Goal: Task Accomplishment & Management: Manage account settings

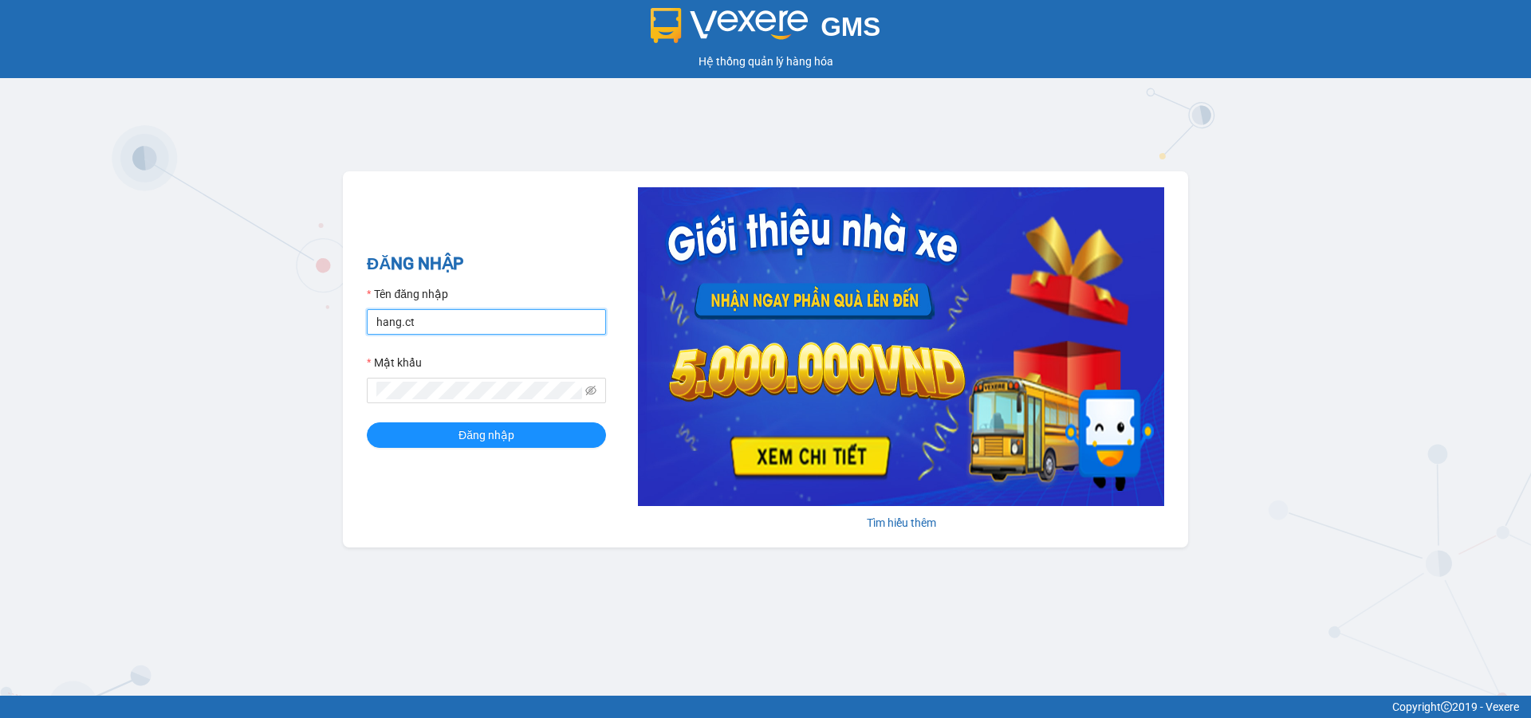
click at [482, 322] on input "hang.ct" at bounding box center [486, 322] width 239 height 26
type input "nguyenhoa.ct"
drag, startPoint x: 595, startPoint y: 389, endPoint x: 583, endPoint y: 387, distance: 12.2
click at [594, 389] on icon "eye-invisible" at bounding box center [590, 390] width 11 height 11
click at [378, 379] on span at bounding box center [486, 391] width 239 height 26
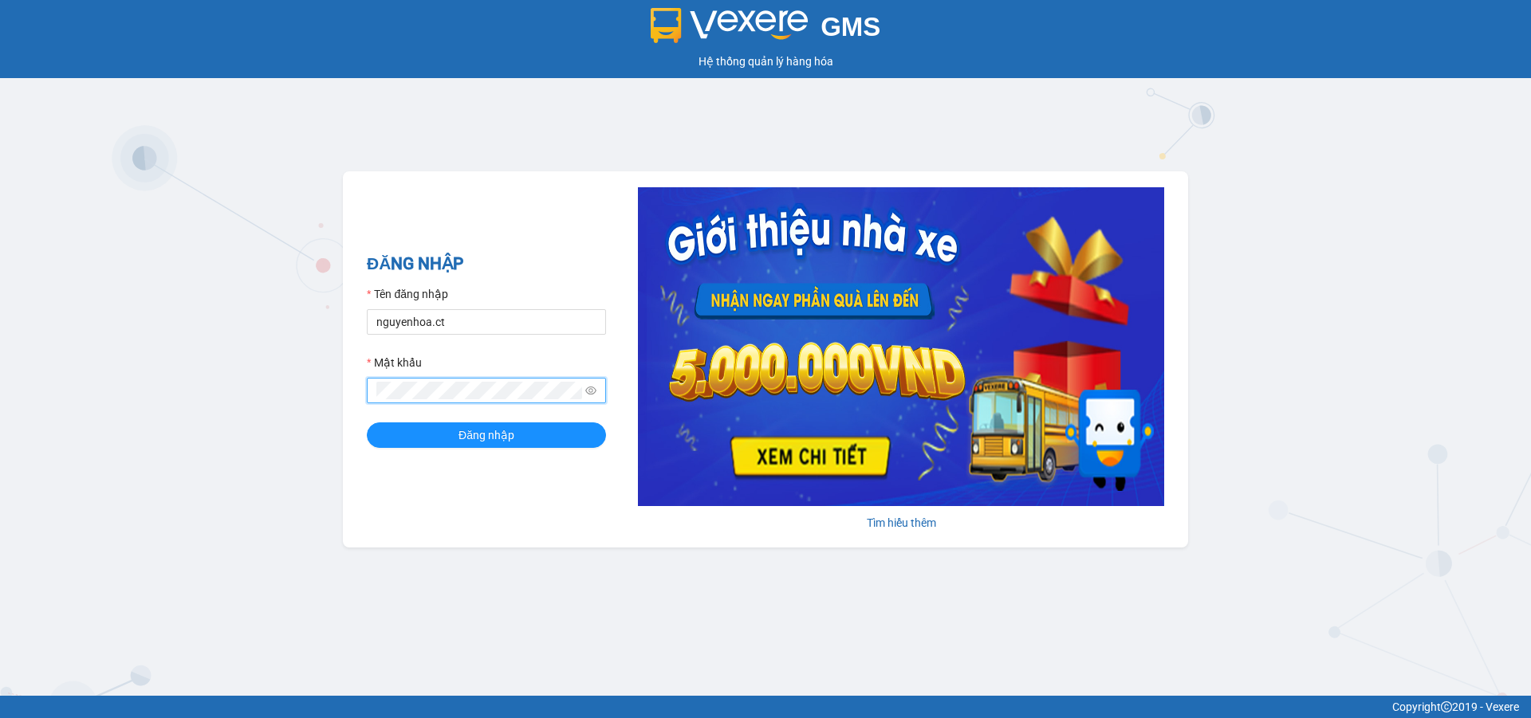
click at [367, 423] on button "Đăng nhập" at bounding box center [486, 436] width 239 height 26
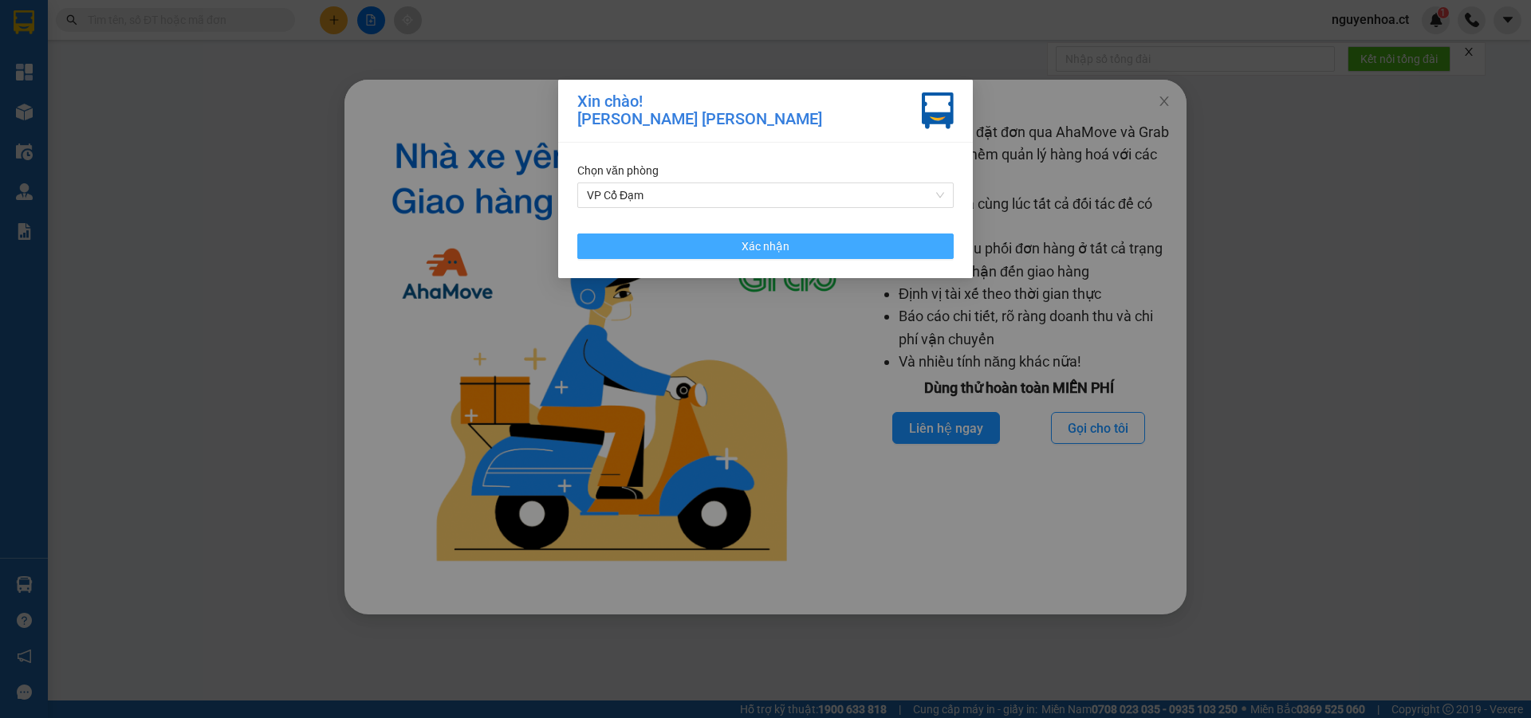
drag, startPoint x: 851, startPoint y: 246, endPoint x: 895, endPoint y: 221, distance: 50.7
click at [851, 244] on button "Xác nhận" at bounding box center [765, 247] width 376 height 26
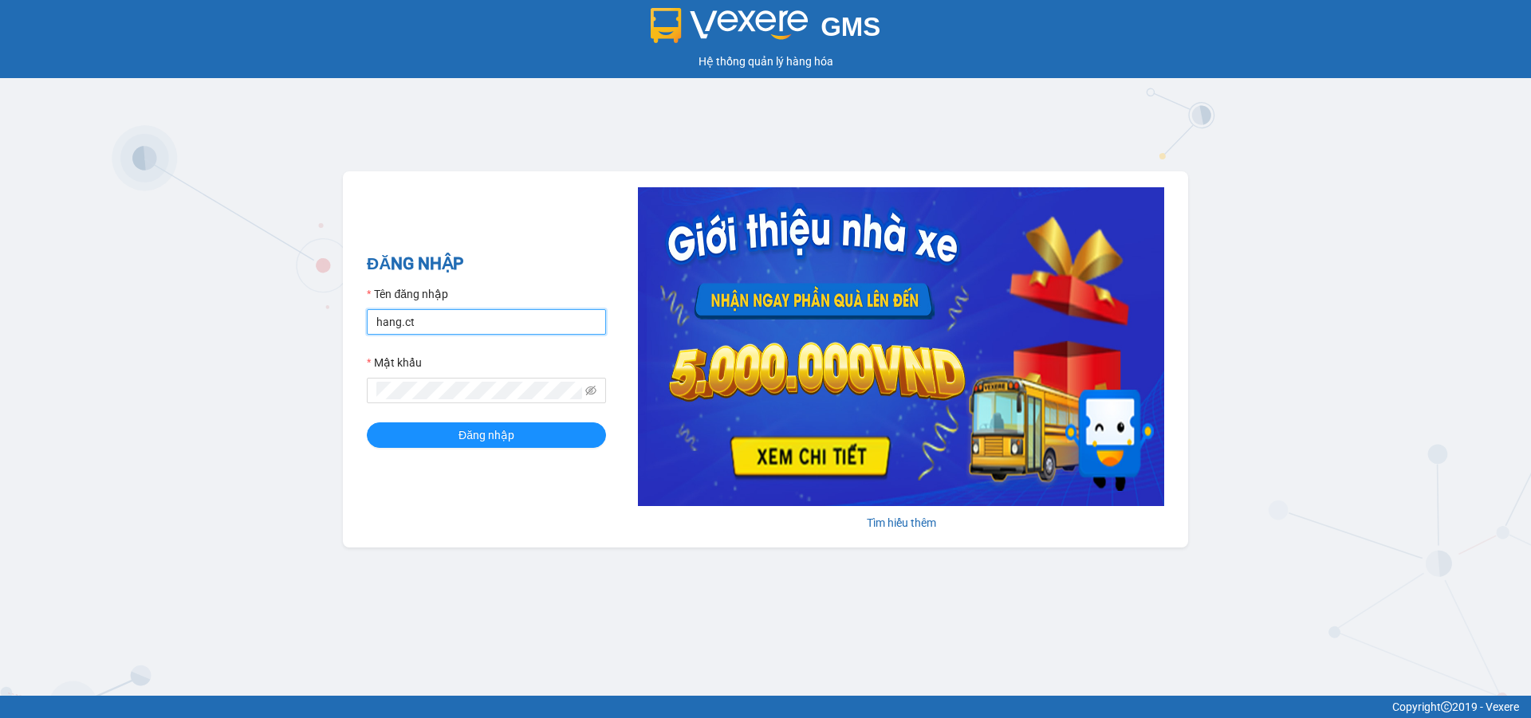
click at [445, 316] on input "hang.ct" at bounding box center [486, 322] width 239 height 26
type input "nguyenhoa.ct"
click at [589, 387] on icon "eye-invisible" at bounding box center [590, 391] width 11 height 10
click at [372, 408] on form "Tên đăng nhập nguyenhoa.ct Mật khẩu Đăng nhập" at bounding box center [486, 366] width 239 height 163
click at [367, 423] on button "Đăng nhập" at bounding box center [486, 436] width 239 height 26
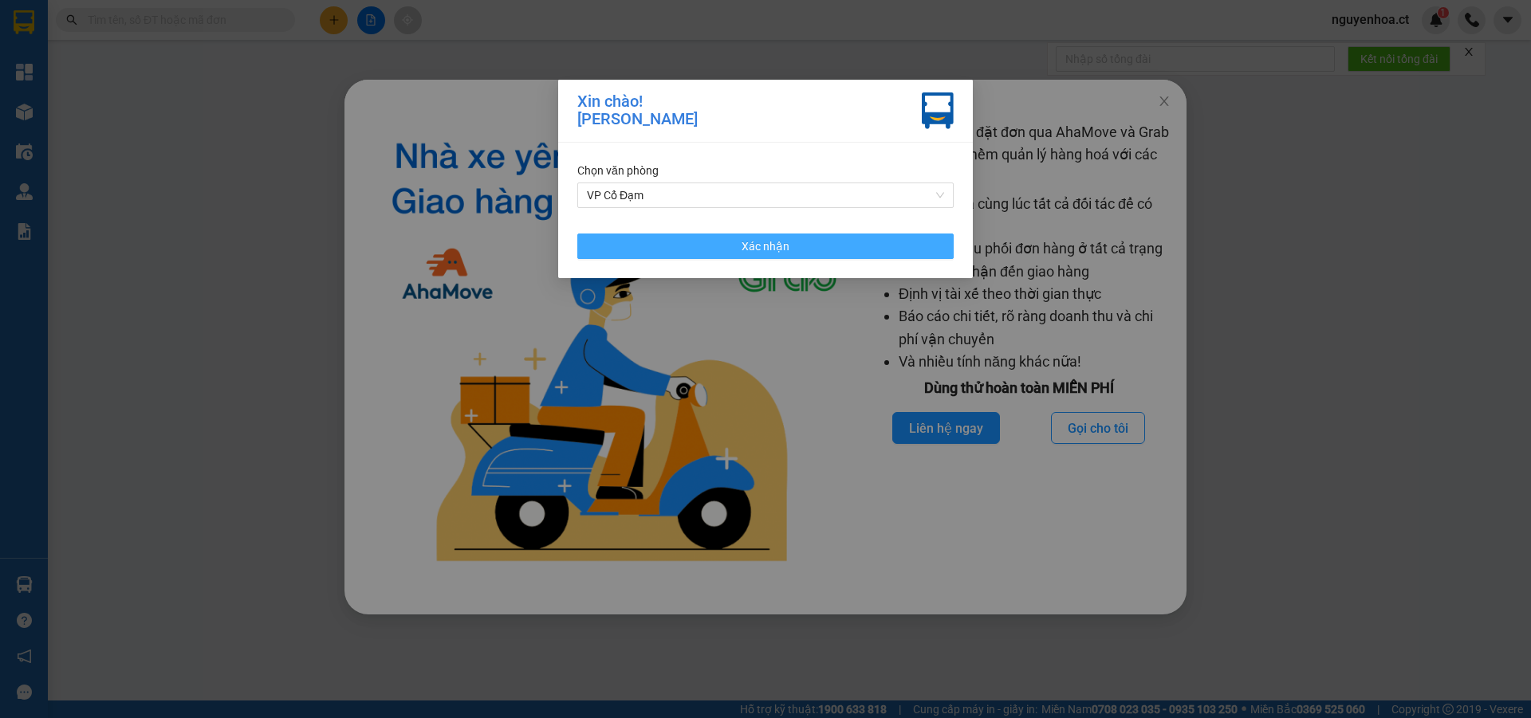
click at [887, 248] on button "Xác nhận" at bounding box center [765, 247] width 376 height 26
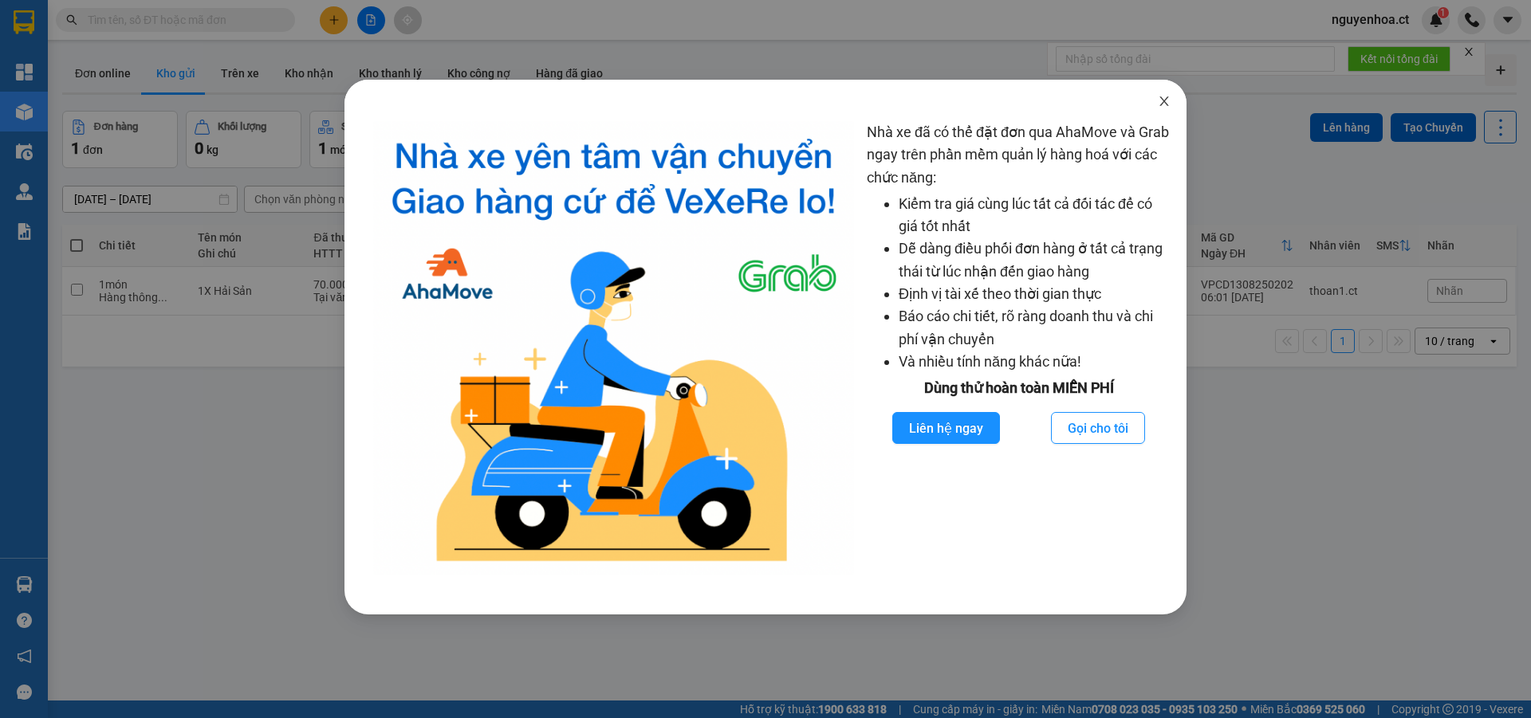
click at [1164, 104] on icon "close" at bounding box center [1164, 101] width 13 height 13
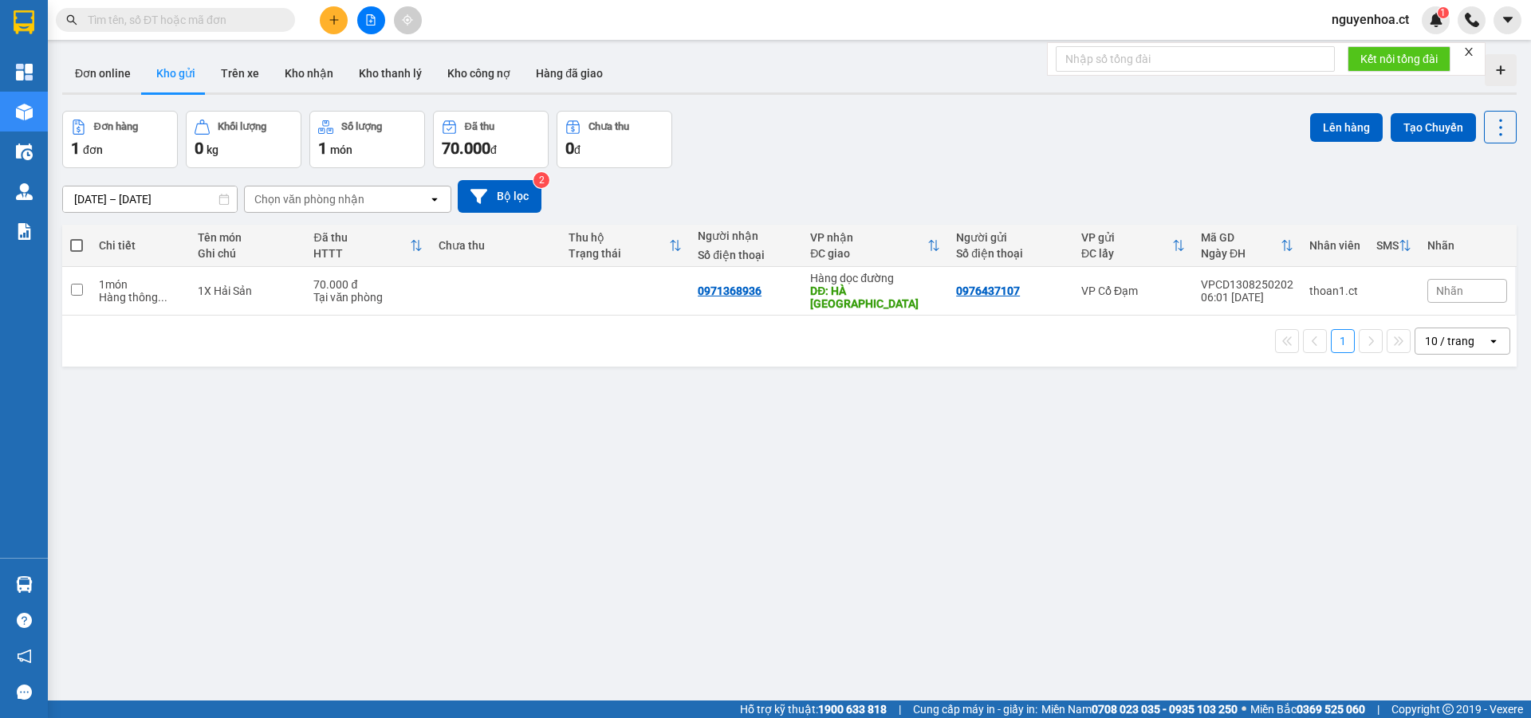
click at [216, 17] on input "text" at bounding box center [182, 20] width 188 height 18
paste input "0384328810"
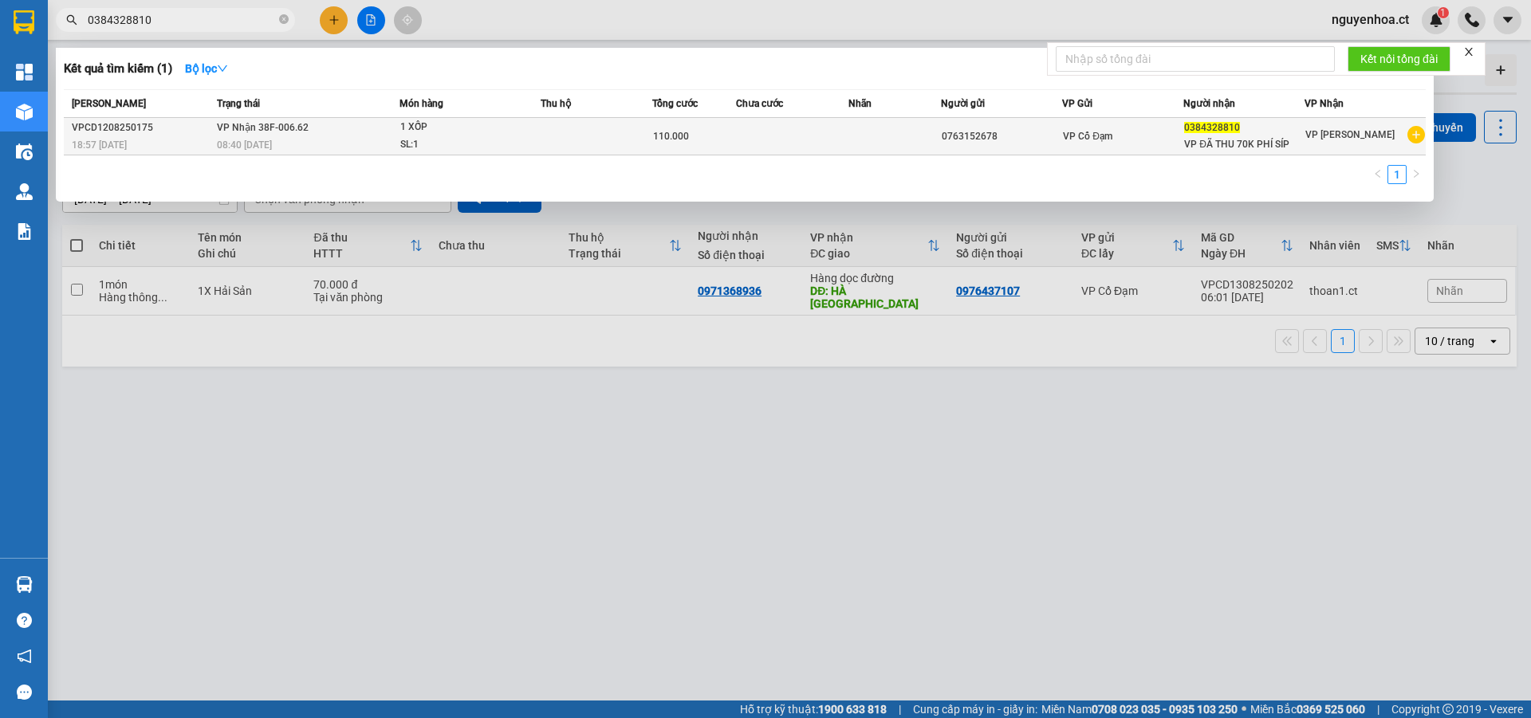
type input "0384328810"
click at [268, 138] on div "08:40 [DATE]" at bounding box center [308, 145] width 182 height 18
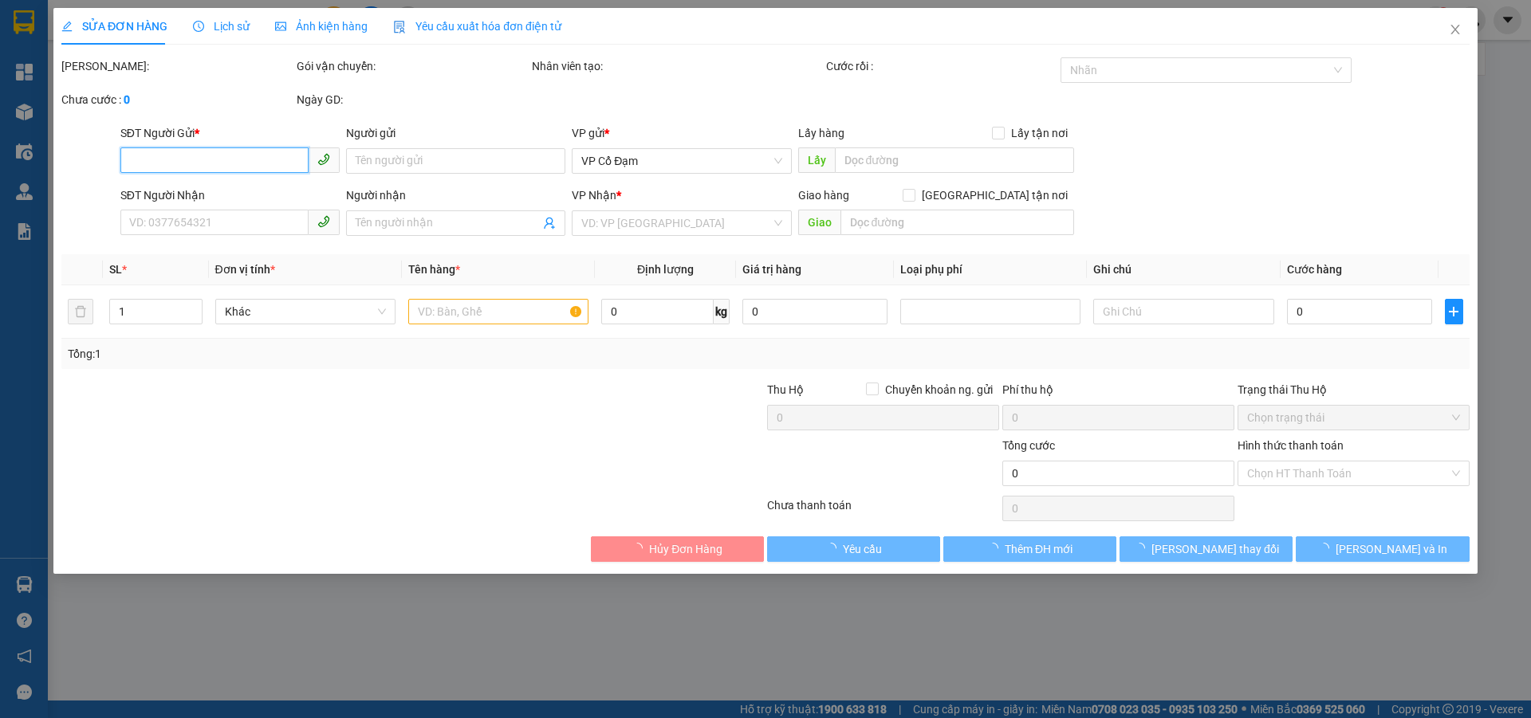
type input "0763152678"
type input "0384328810"
type input "VP ĐÃ THU 70K PHÍ SÍP"
type input "110.000"
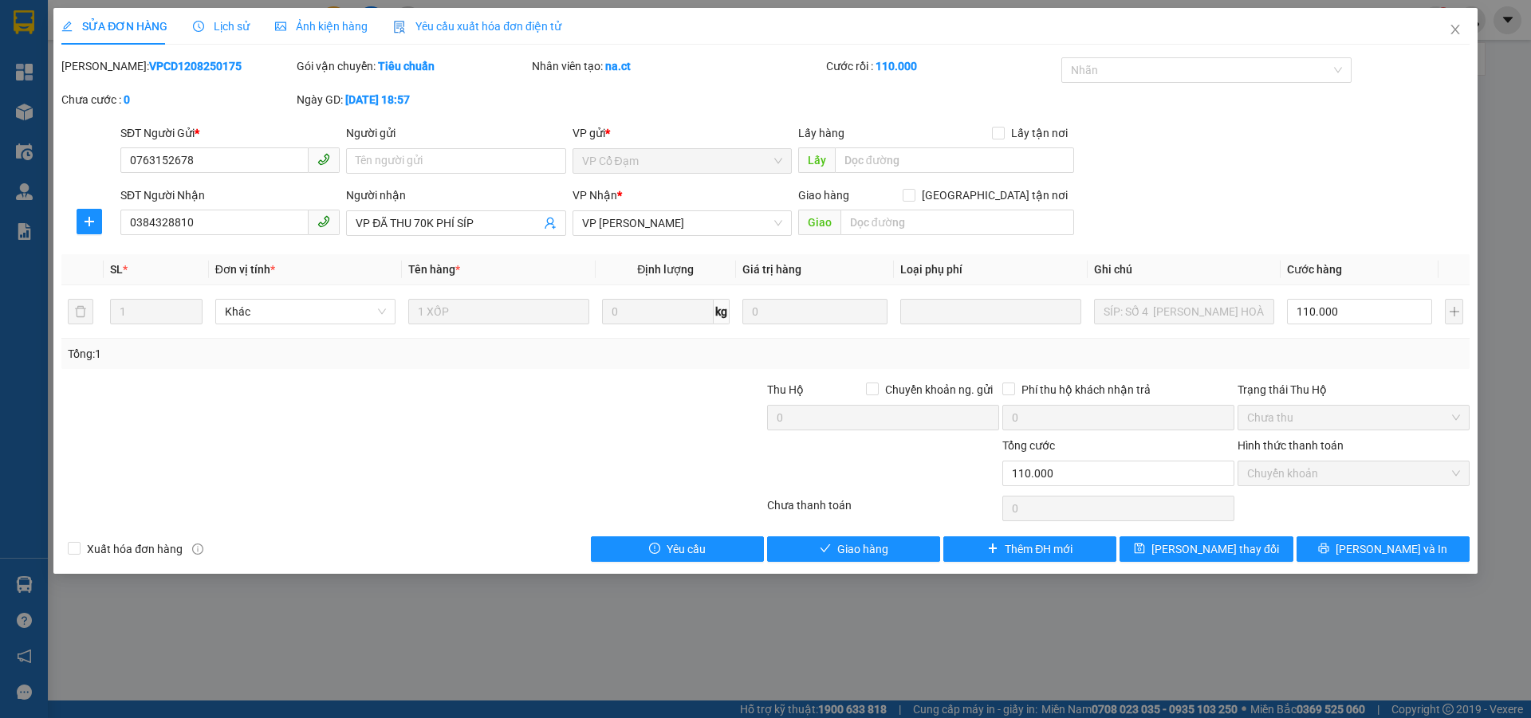
click at [225, 25] on span "Lịch sử" at bounding box center [221, 26] width 57 height 13
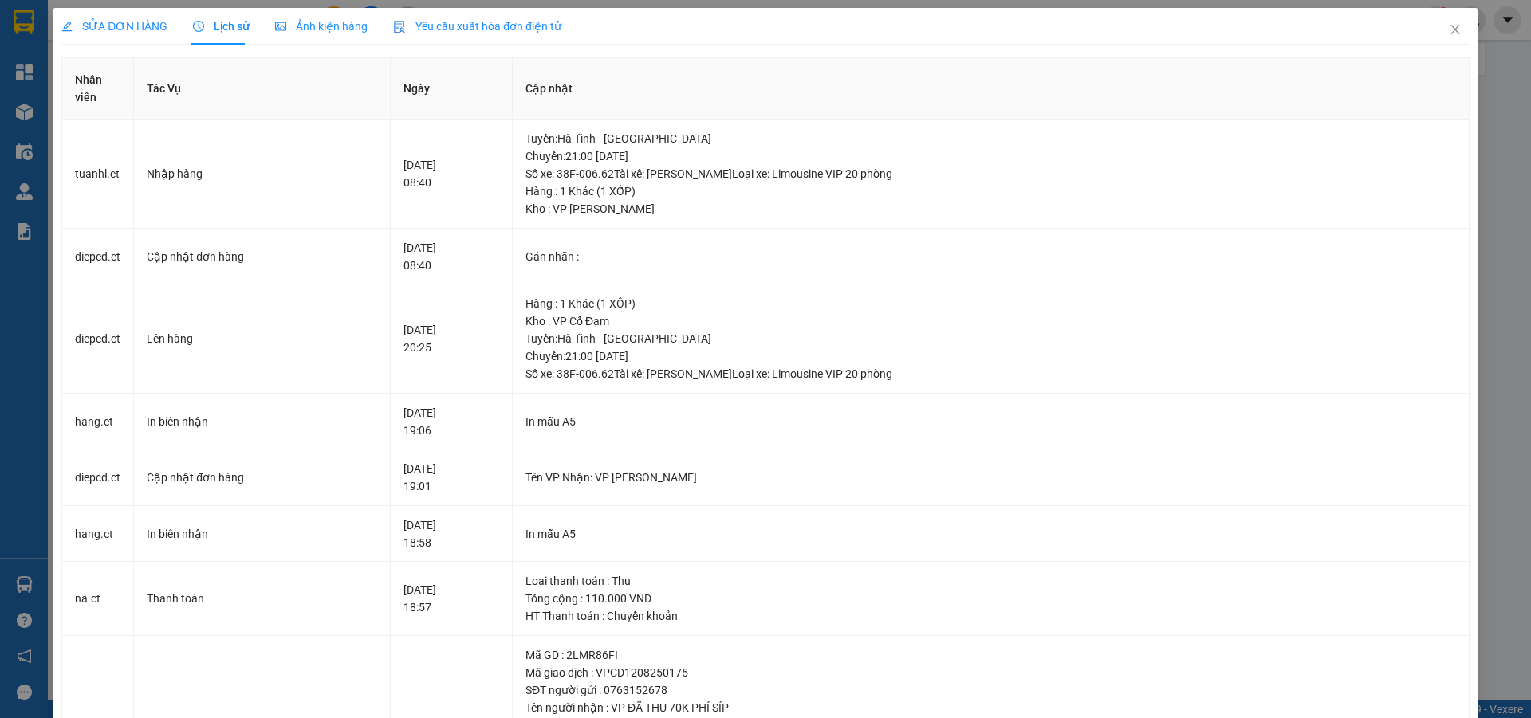
click at [115, 26] on span "SỬA ĐƠN HÀNG" at bounding box center [114, 26] width 106 height 13
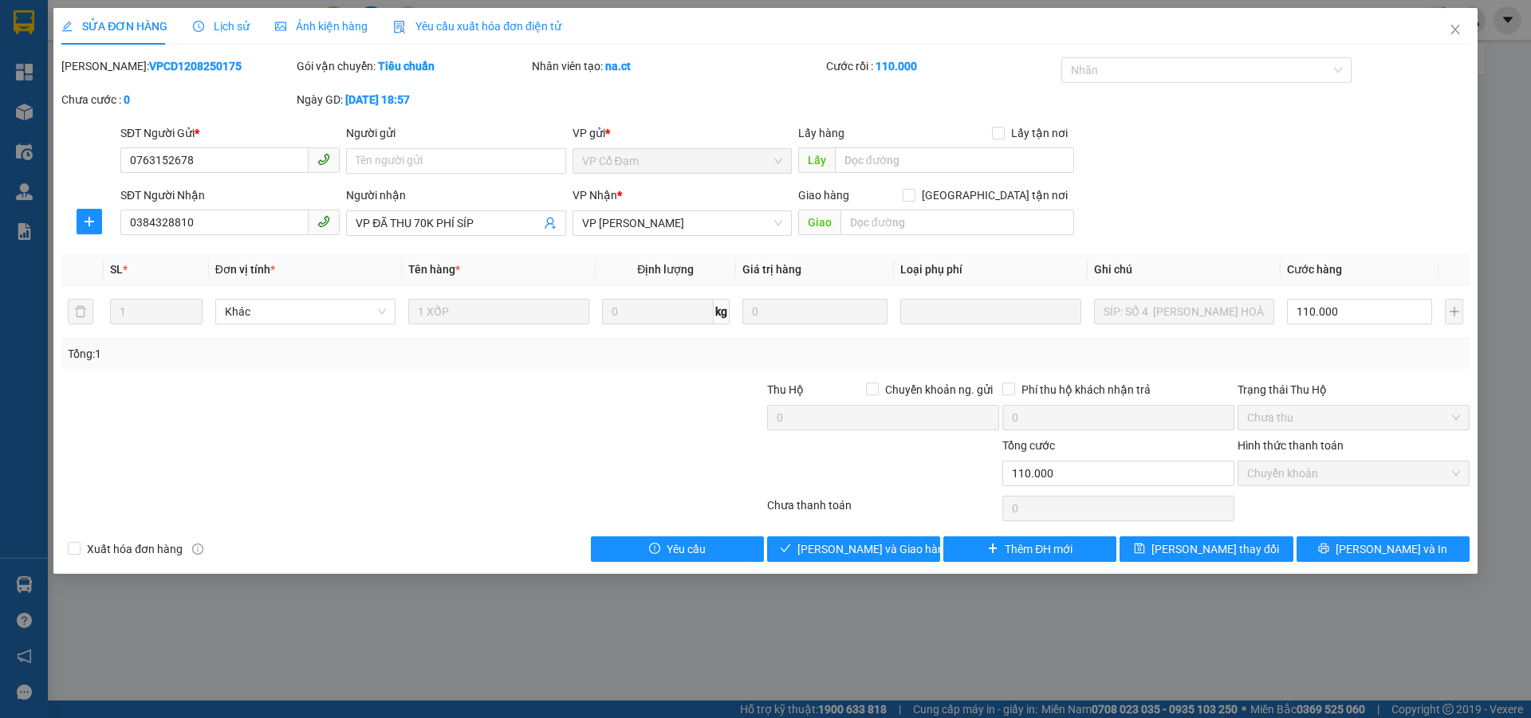
click at [226, 27] on span "Lịch sử" at bounding box center [221, 26] width 57 height 13
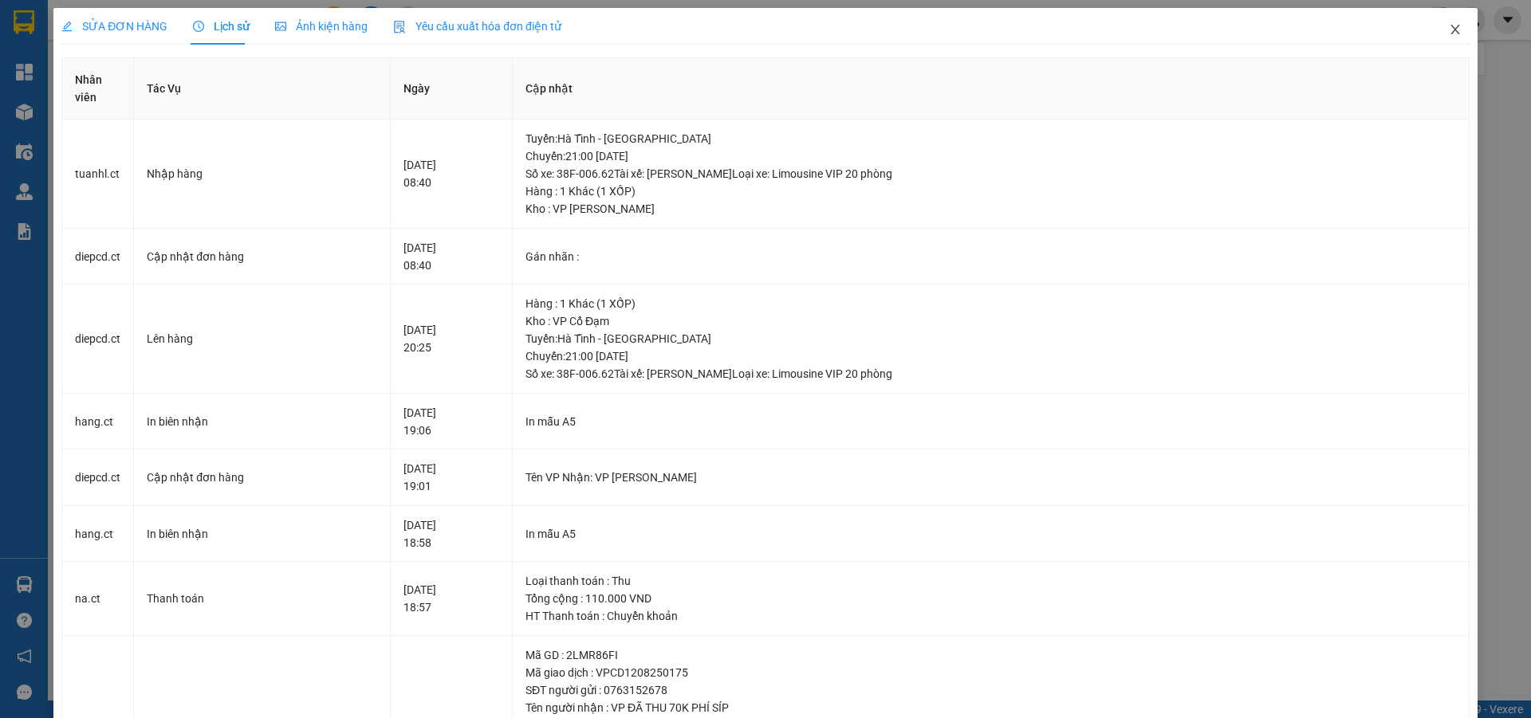
click at [1449, 33] on icon "close" at bounding box center [1455, 29] width 13 height 13
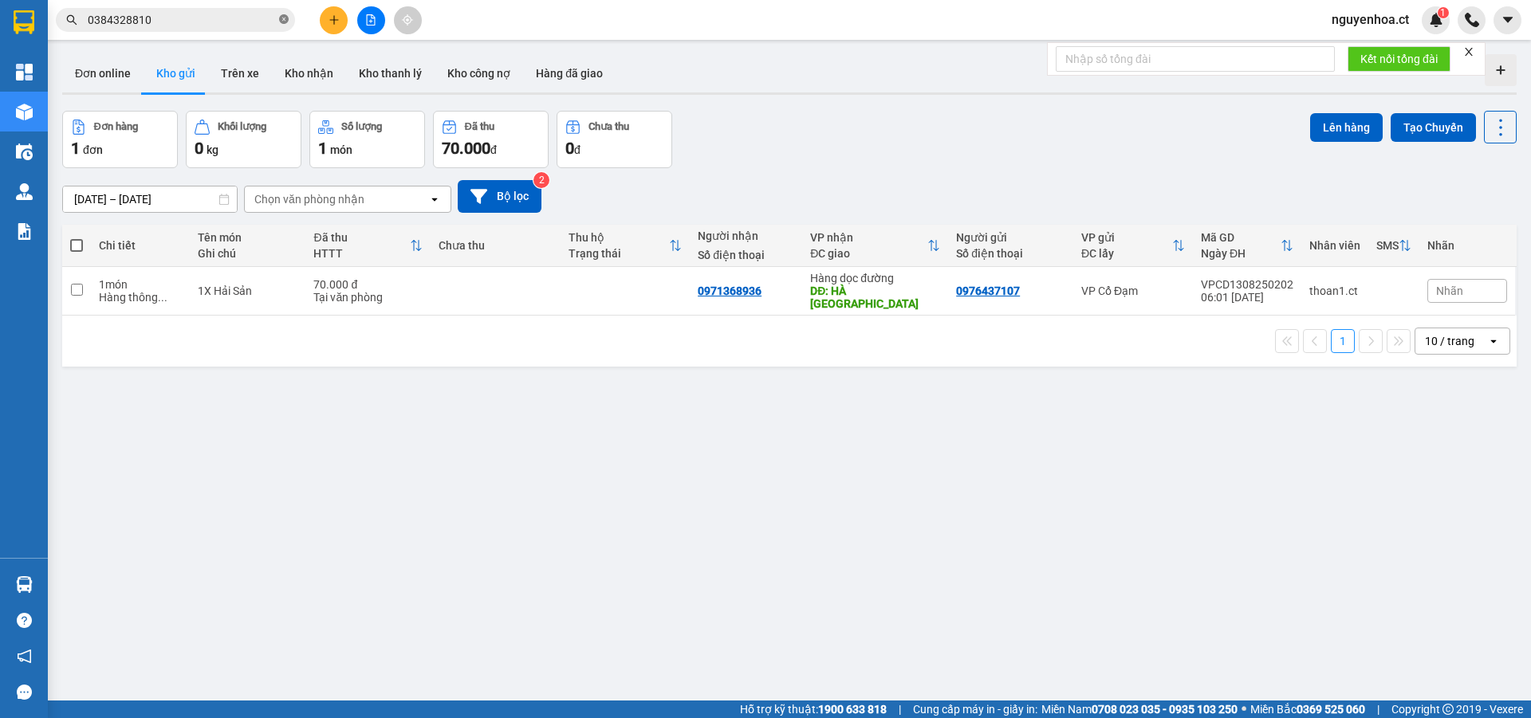
click at [282, 19] on icon "close-circle" at bounding box center [284, 19] width 10 height 10
paste input "0987946369"
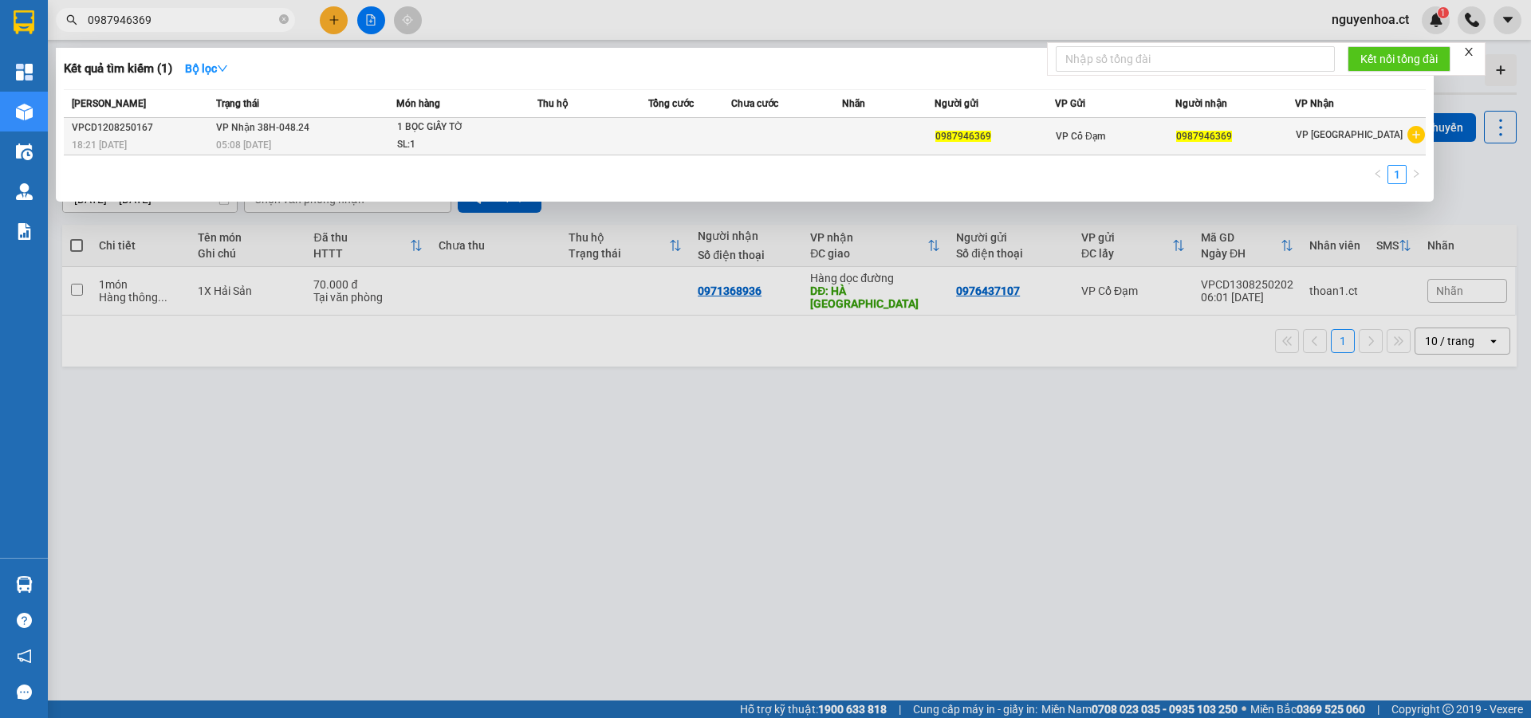
type input "0987946369"
click at [258, 147] on span "05:08 [DATE]" at bounding box center [243, 145] width 55 height 11
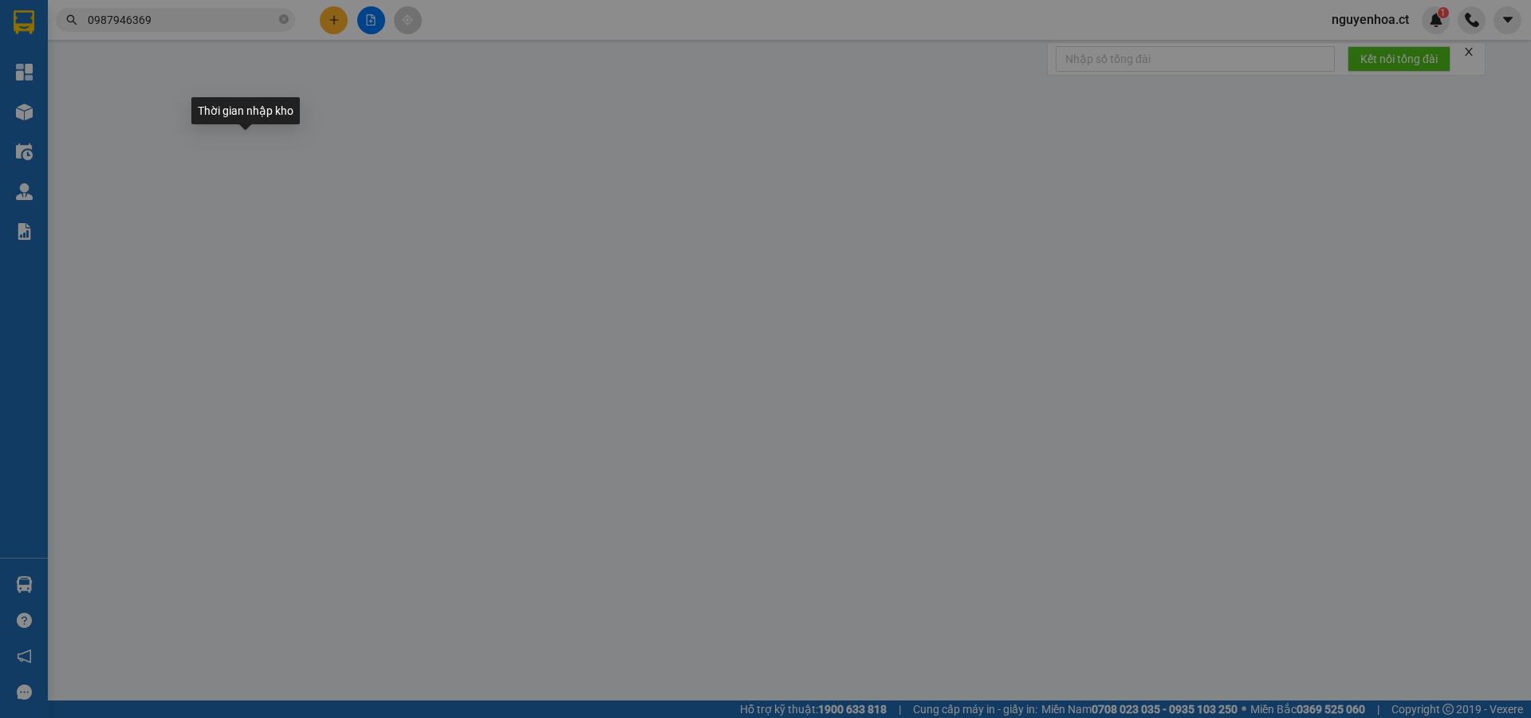
type input "0987946369"
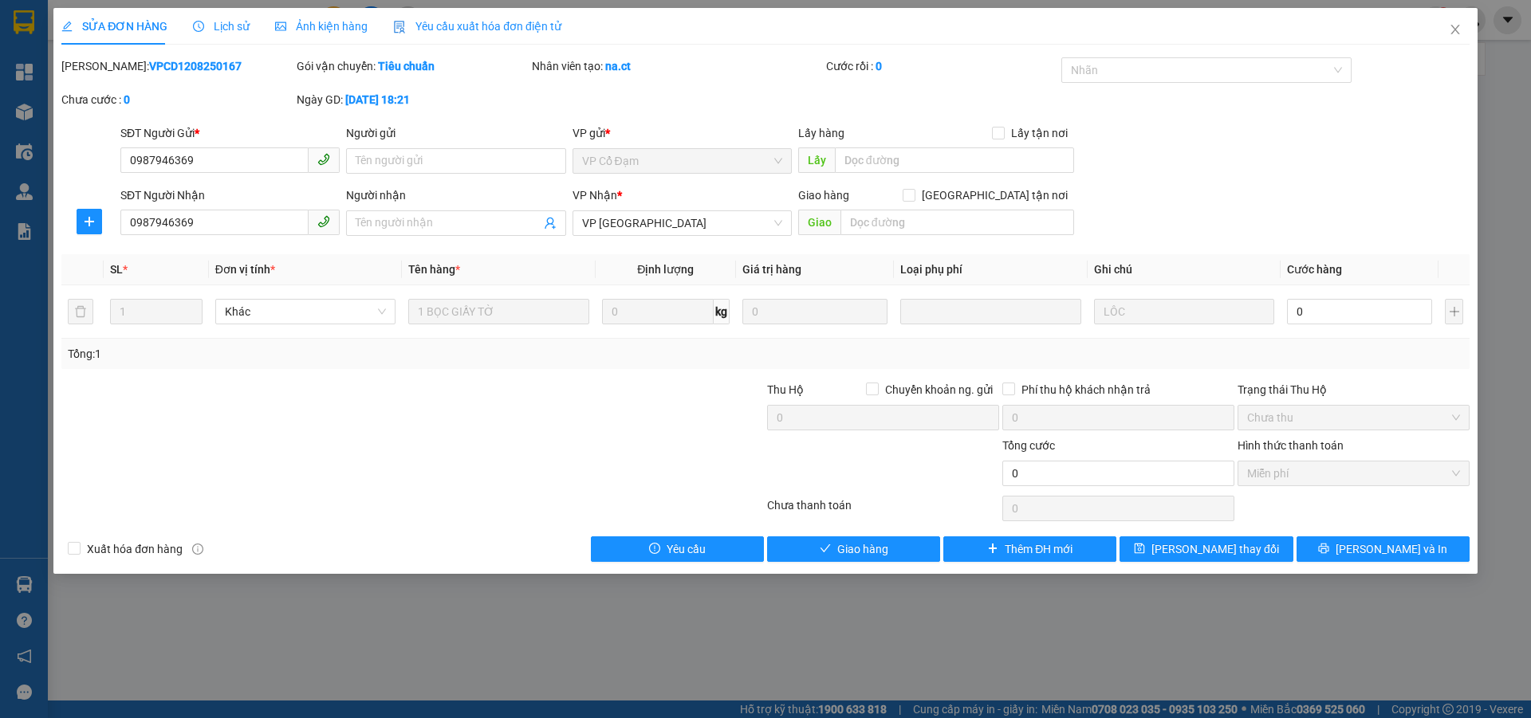
click at [219, 25] on span "Lịch sử" at bounding box center [221, 26] width 57 height 13
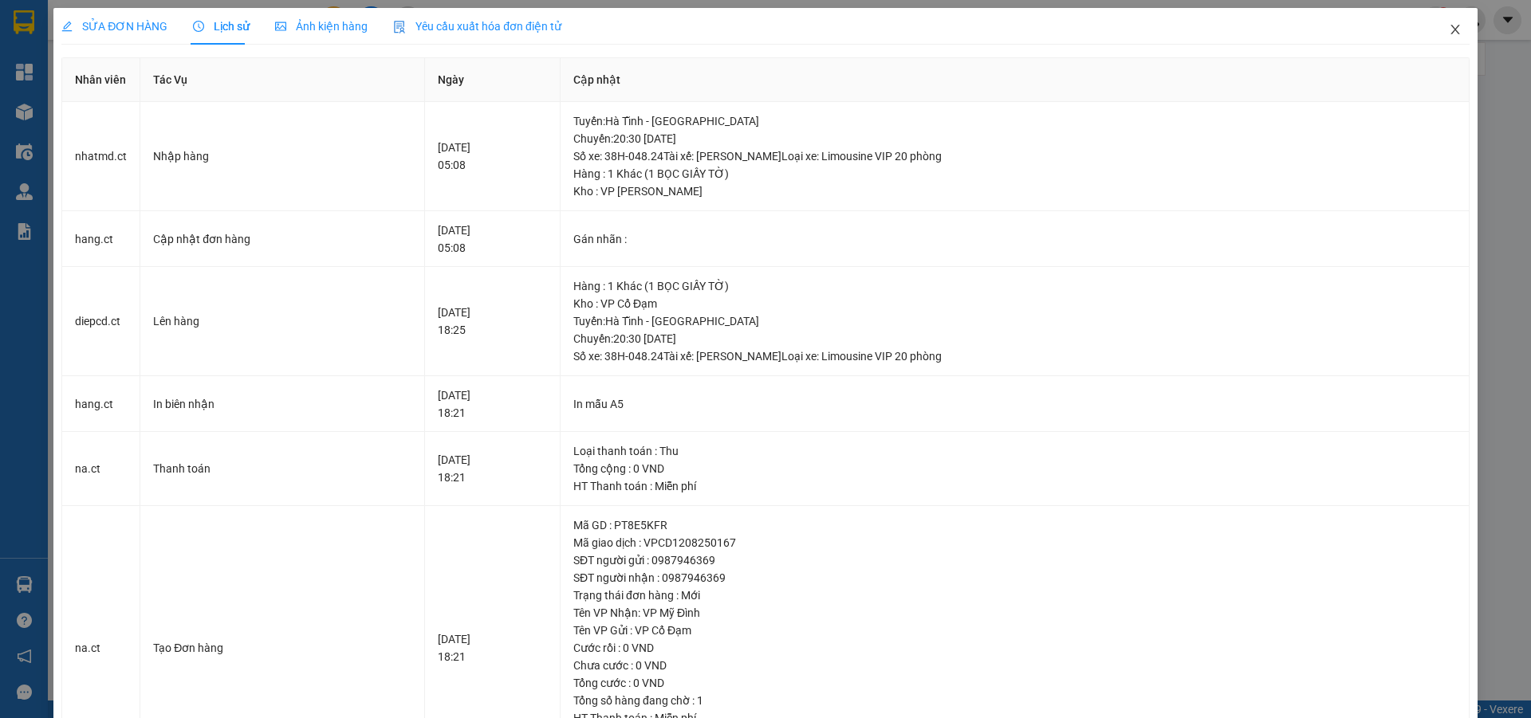
click at [1450, 31] on icon "close" at bounding box center [1454, 30] width 9 height 10
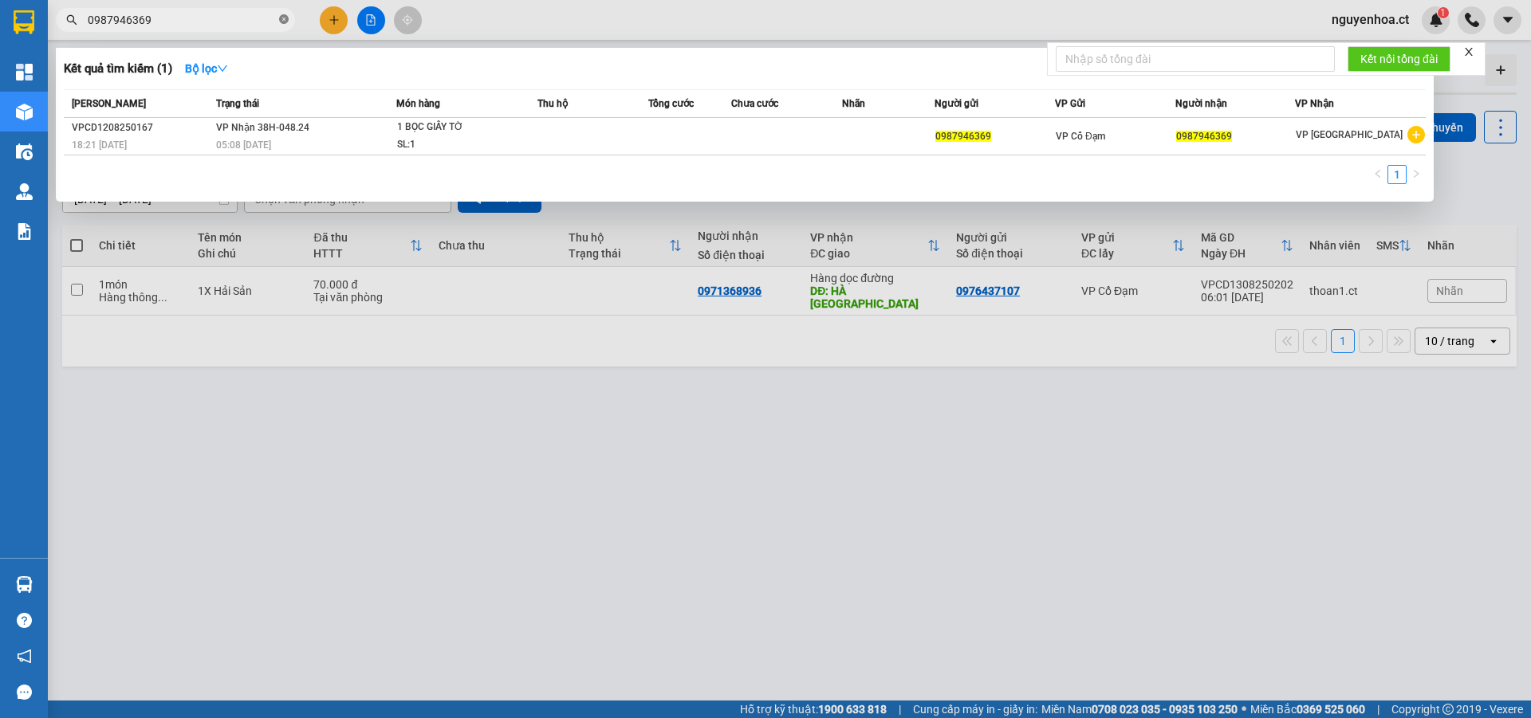
click at [284, 22] on icon "close-circle" at bounding box center [284, 19] width 10 height 10
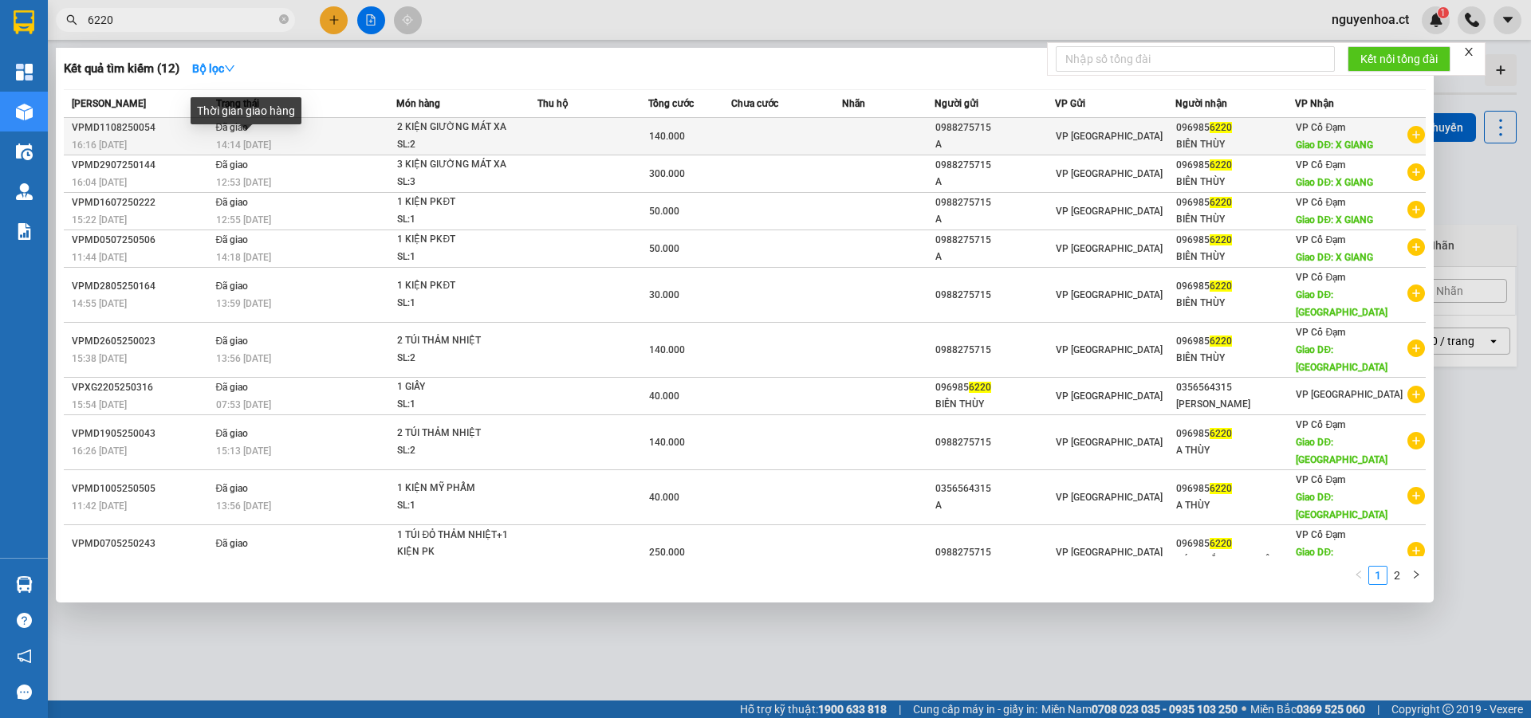
type input "6220"
click at [228, 133] on span "Đã giao" at bounding box center [232, 126] width 33 height 13
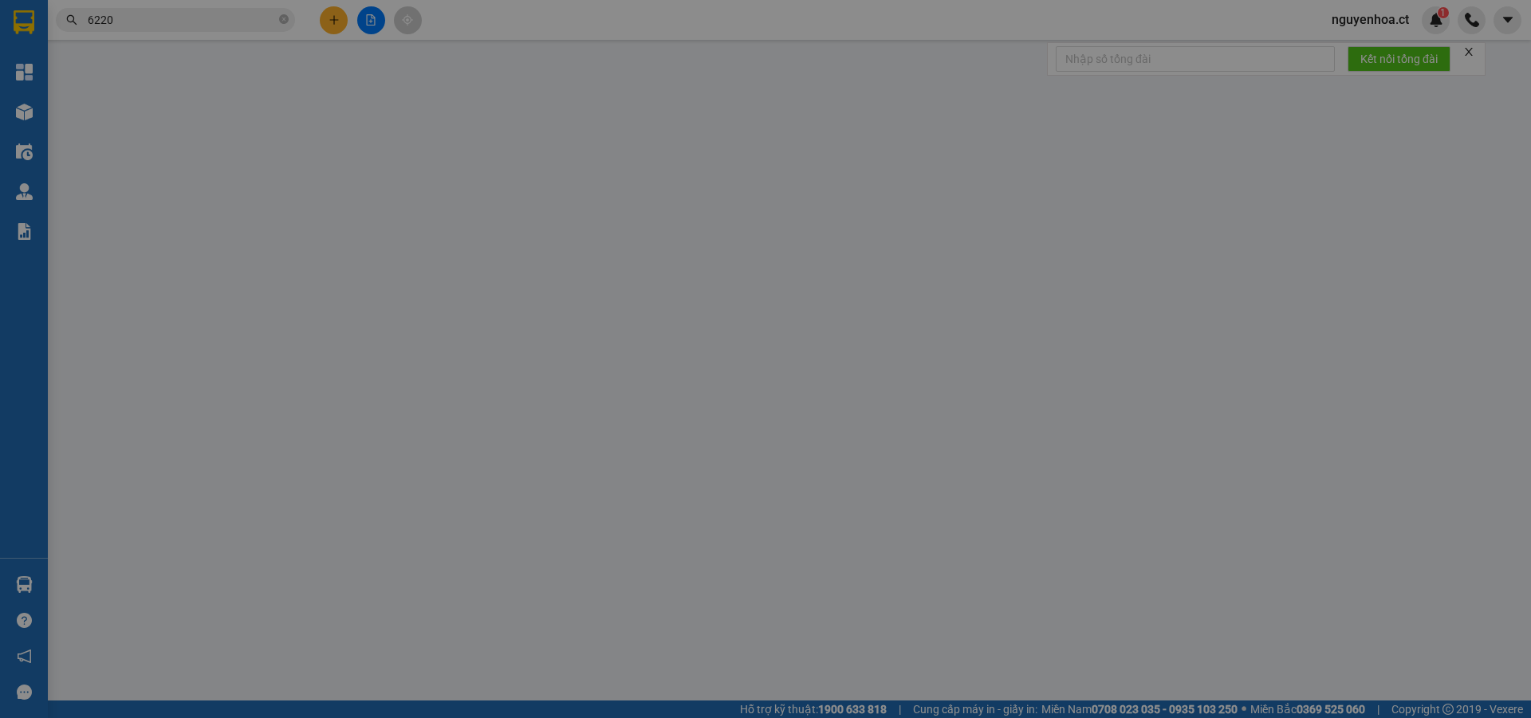
type input "0988275715"
type input "A"
type input "0969856220"
type input "BIÊN THÙY"
type input "X GIANG"
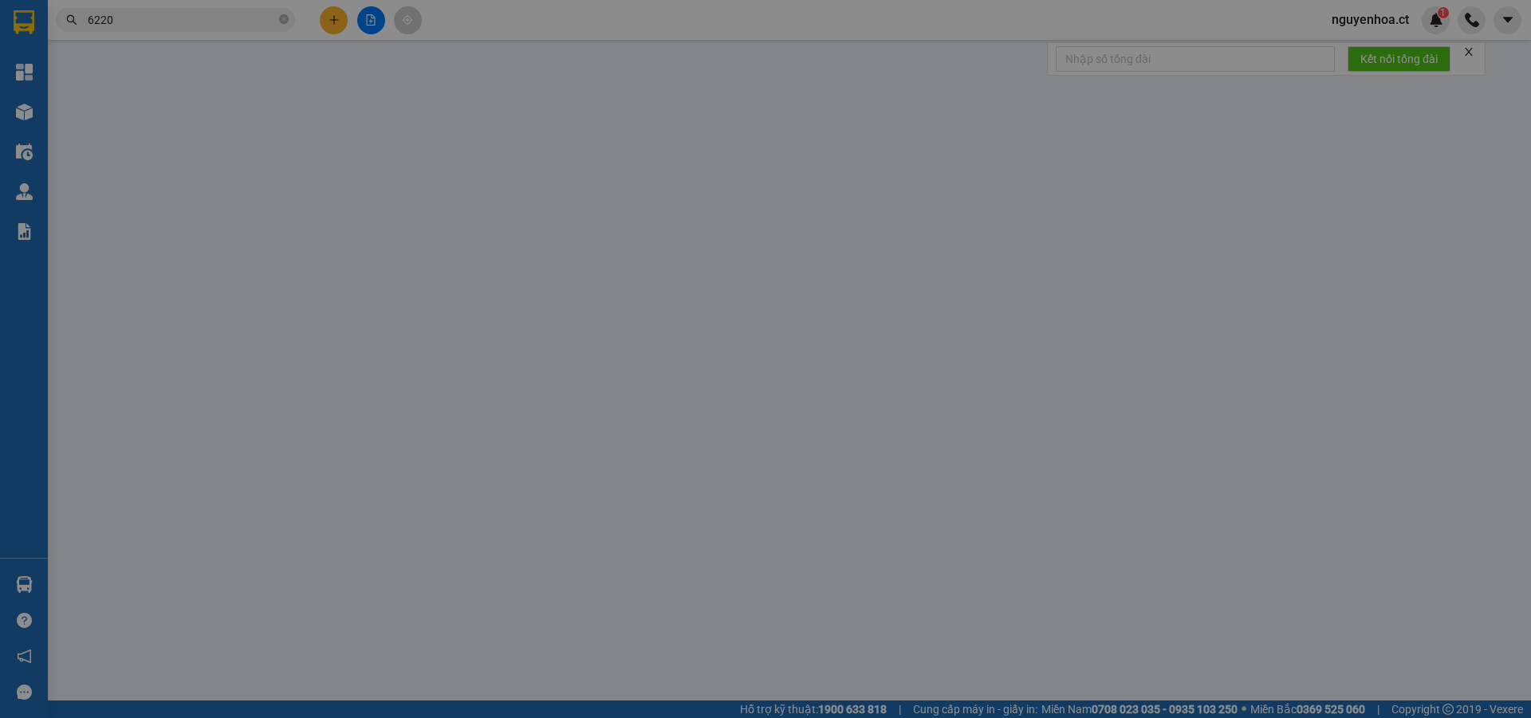
type input "140.000"
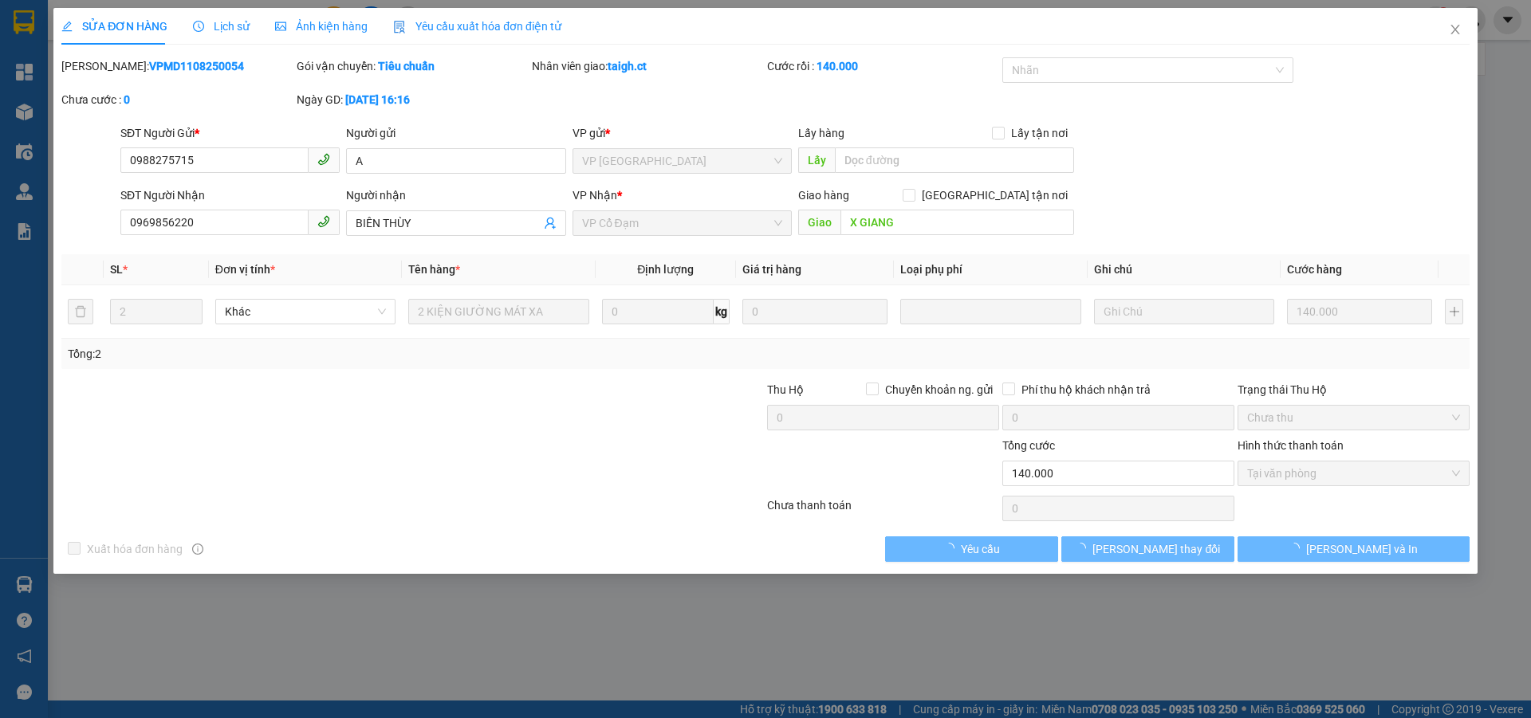
click at [230, 22] on span "Lịch sử" at bounding box center [221, 26] width 57 height 13
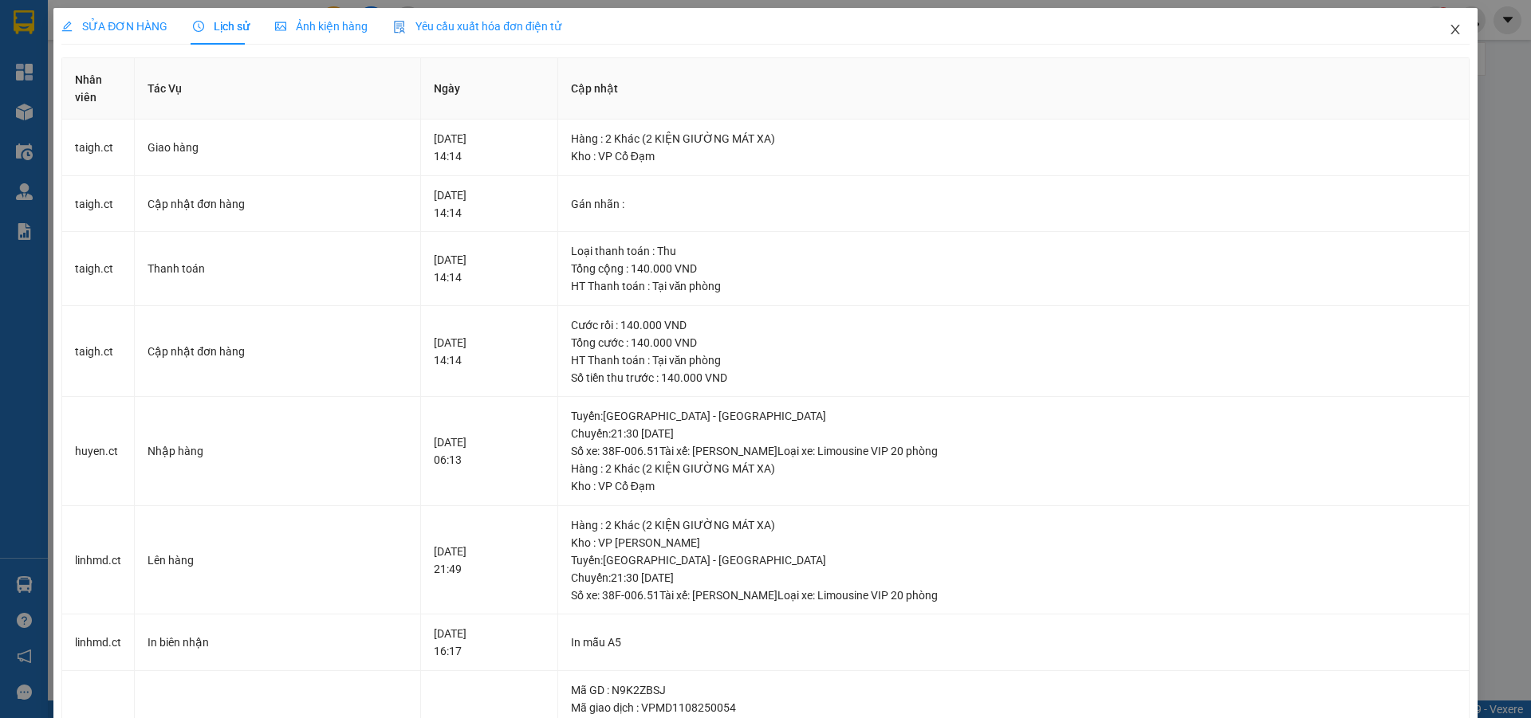
click at [1449, 28] on icon "close" at bounding box center [1455, 29] width 13 height 13
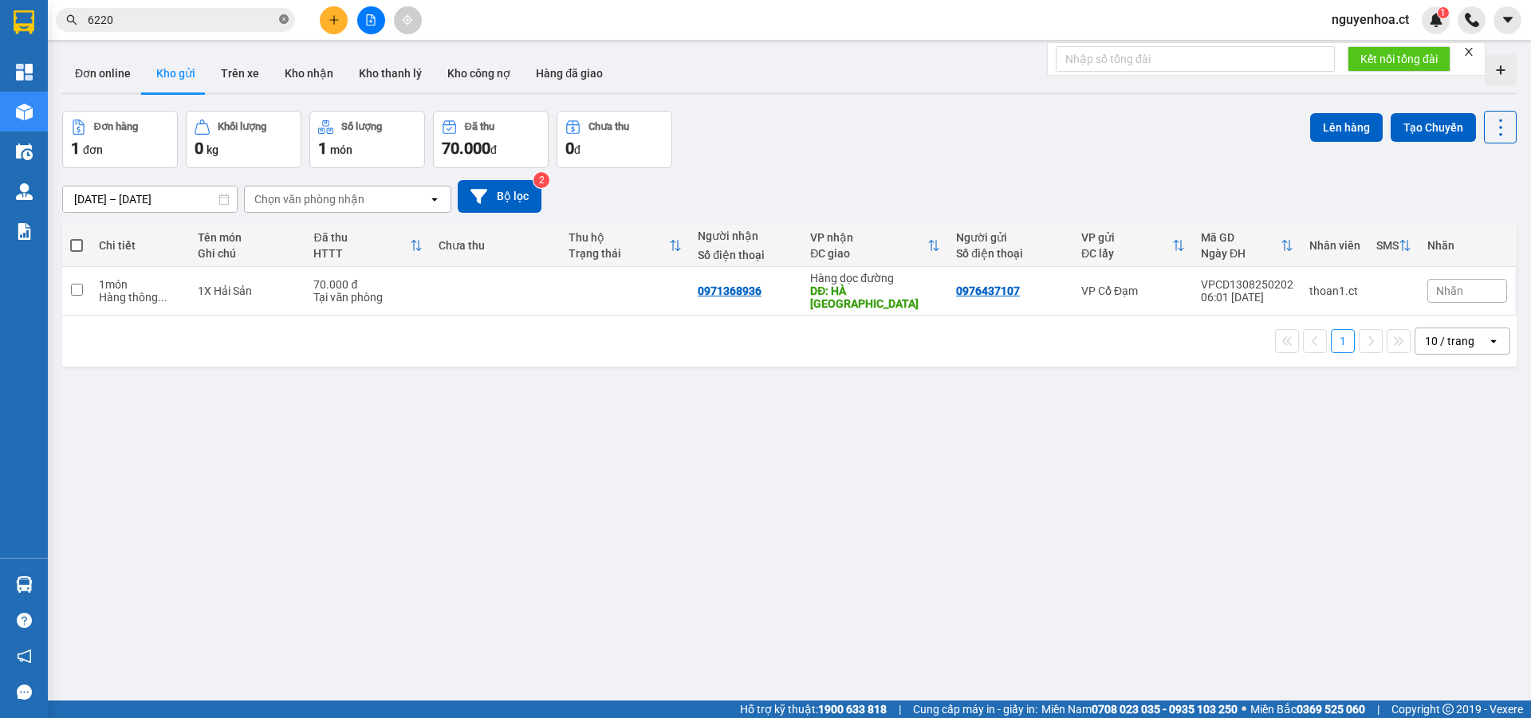
click at [285, 22] on icon "close-circle" at bounding box center [284, 19] width 10 height 10
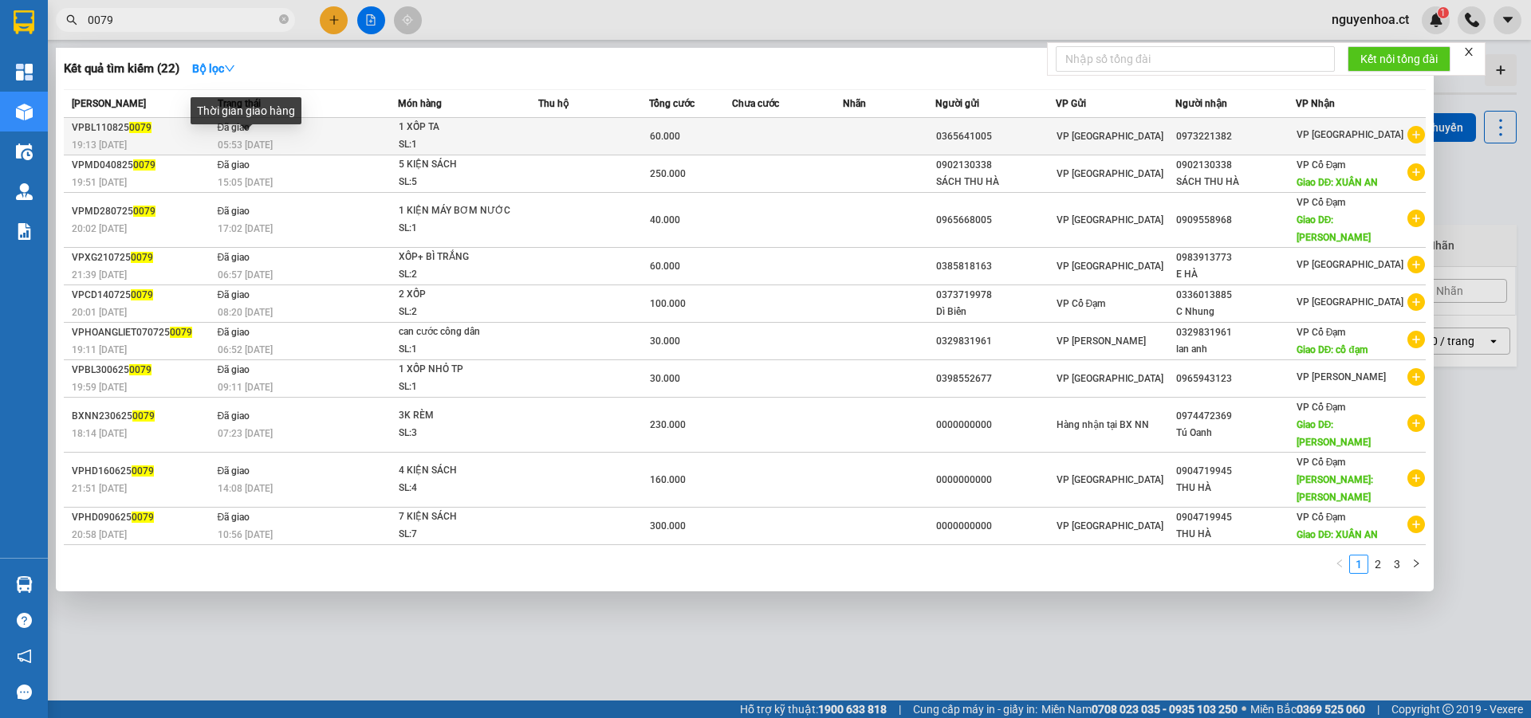
type input "0079"
click at [270, 141] on span "05:53 [DATE]" at bounding box center [245, 145] width 55 height 11
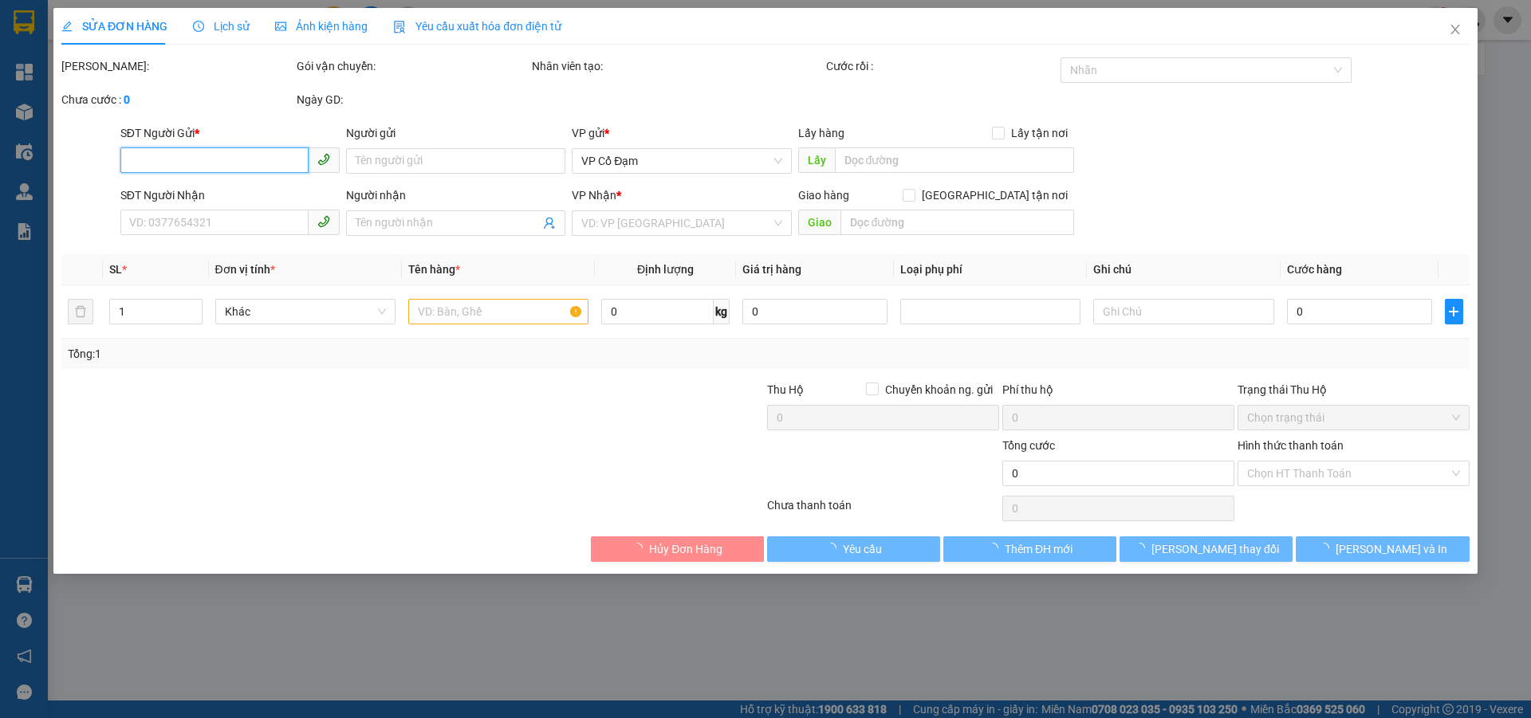
type input "0365641005"
type input "0973221382"
type input "60.000"
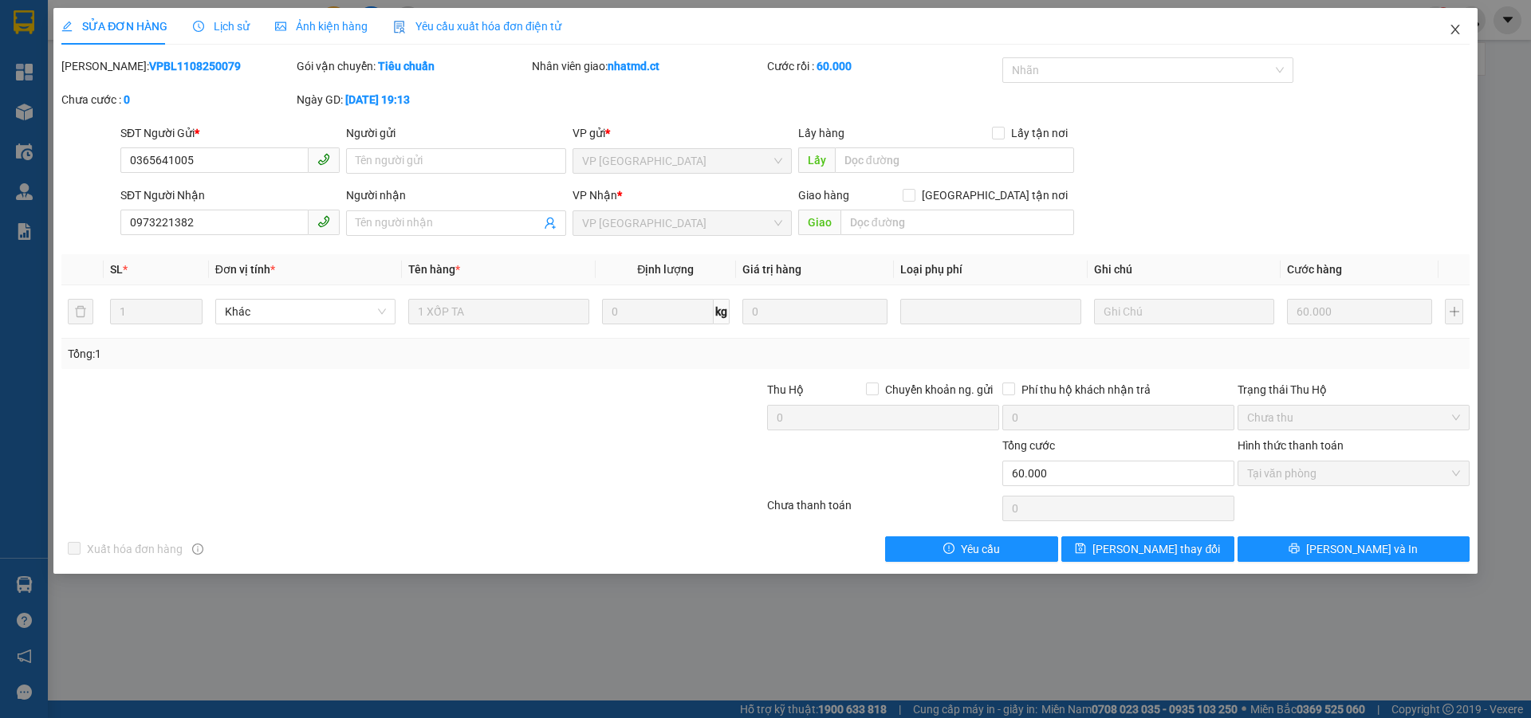
click at [1453, 31] on icon "close" at bounding box center [1455, 29] width 13 height 13
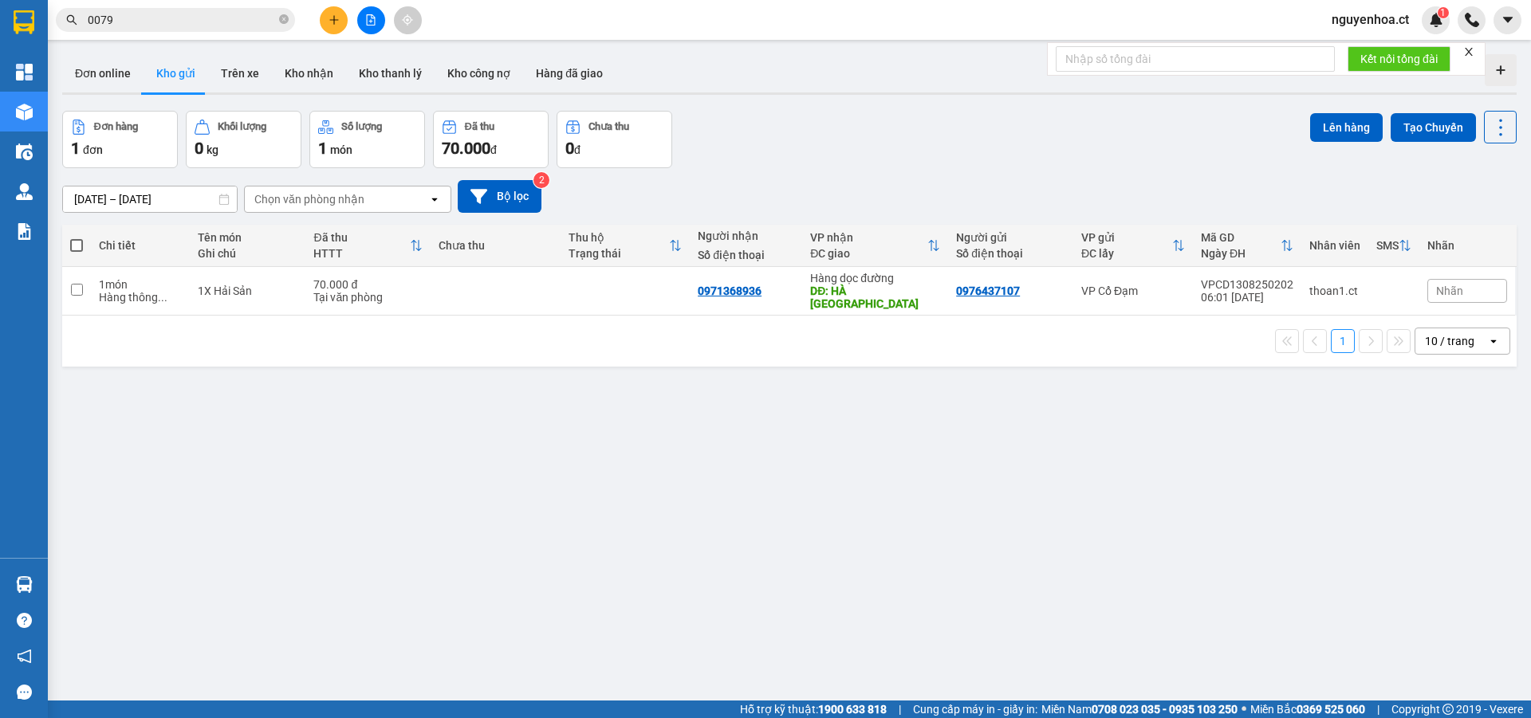
click at [207, 27] on input "0079" at bounding box center [182, 20] width 188 height 18
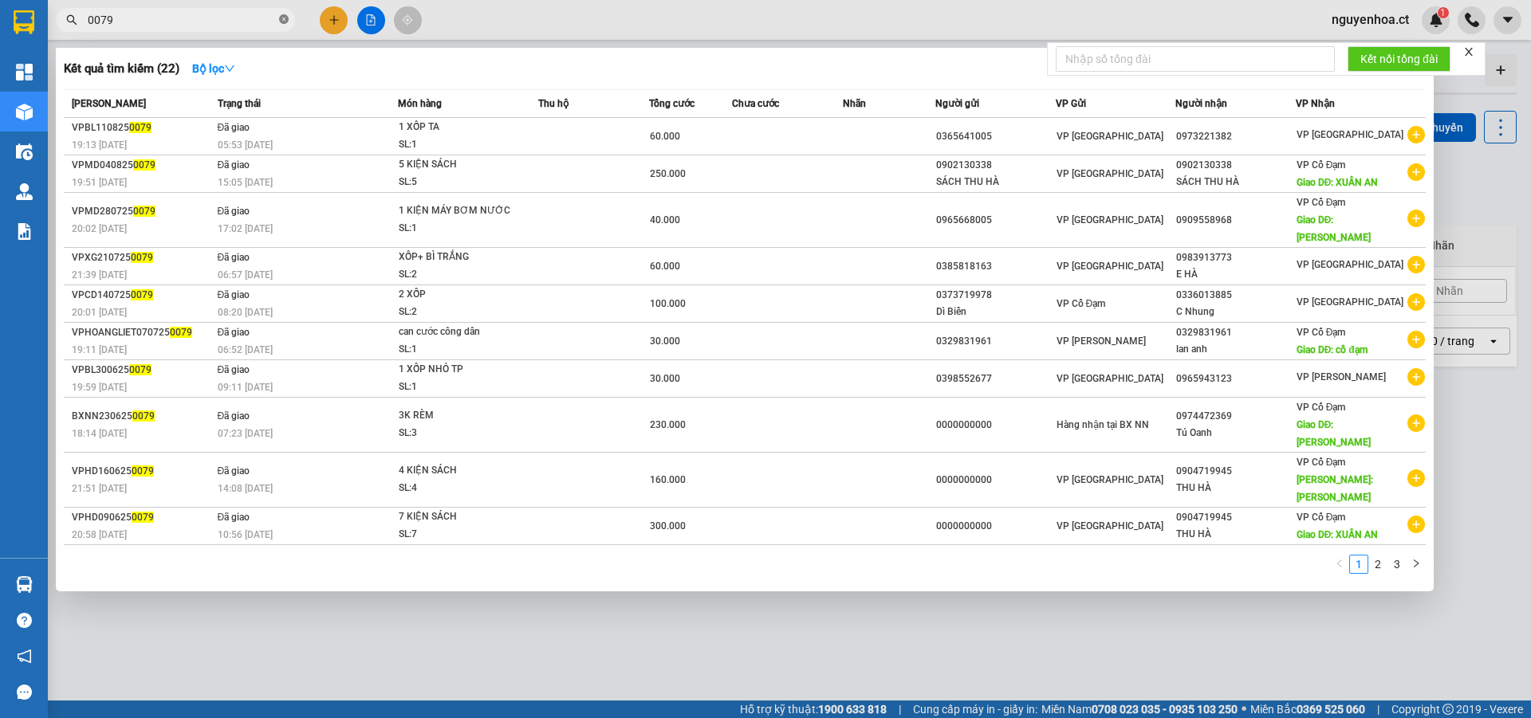
click at [282, 19] on icon "close-circle" at bounding box center [284, 19] width 10 height 10
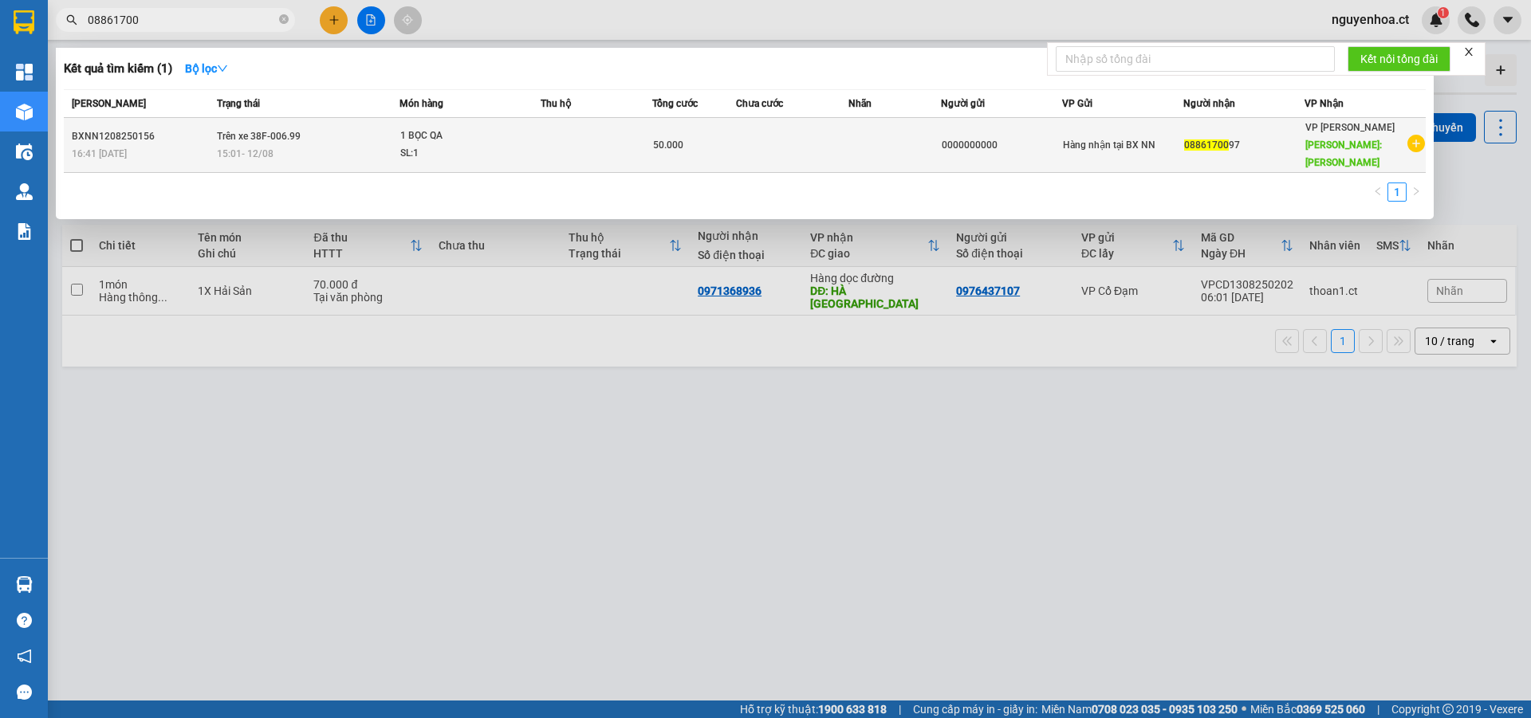
type input "08861700"
click at [265, 133] on span "Trên xe 38F-006.99" at bounding box center [259, 135] width 84 height 13
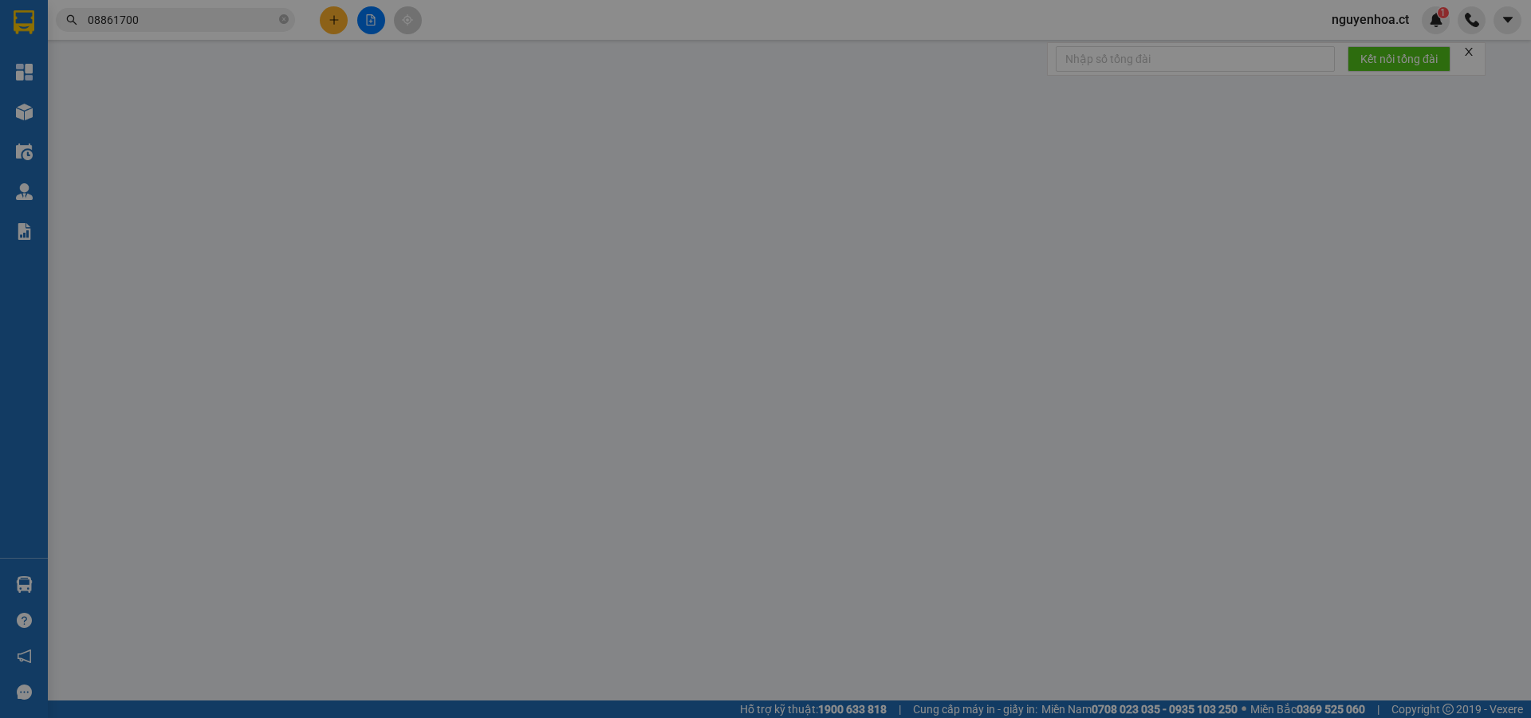
type input "0000000000"
type input "0886170097"
type input "HỒNG LĨNH"
type input "50.000"
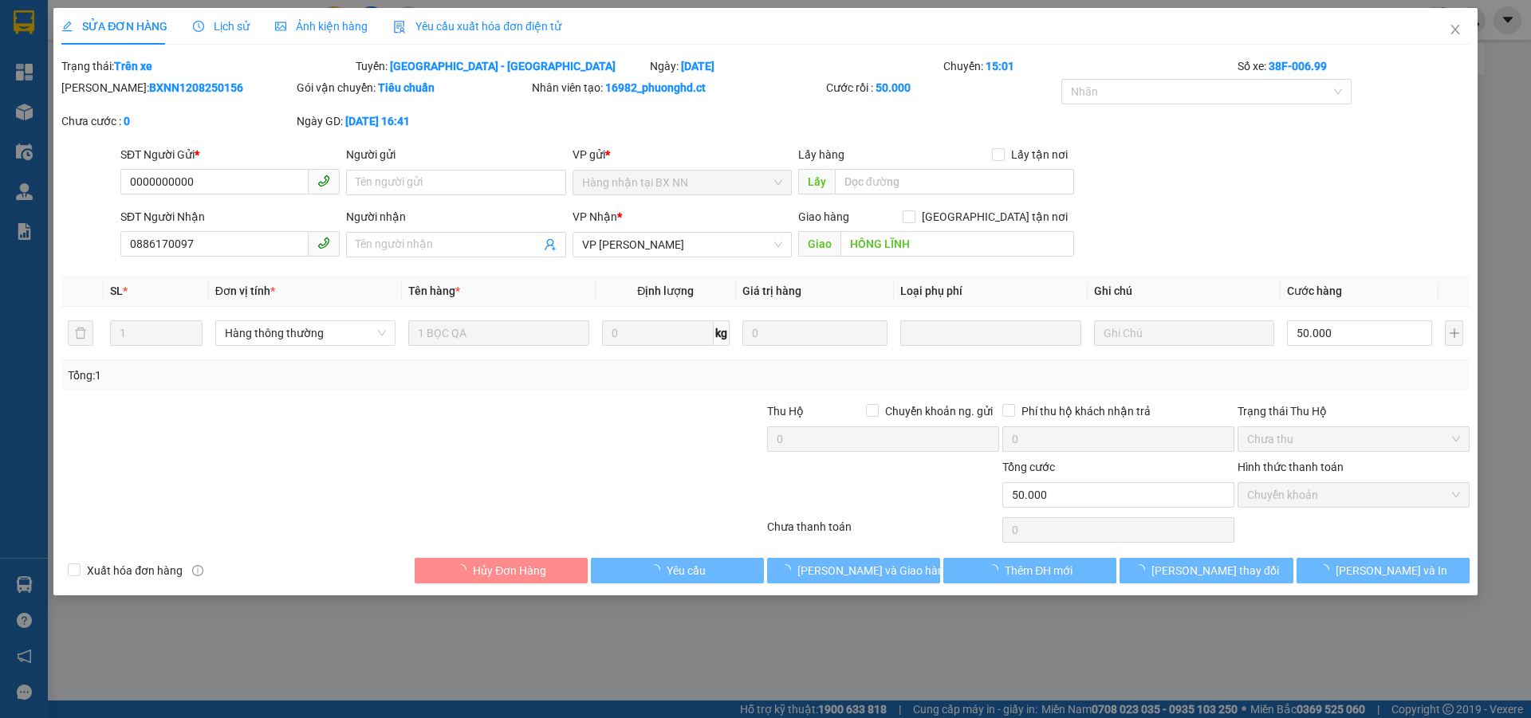
click at [237, 17] on div "Lịch sử" at bounding box center [221, 26] width 57 height 37
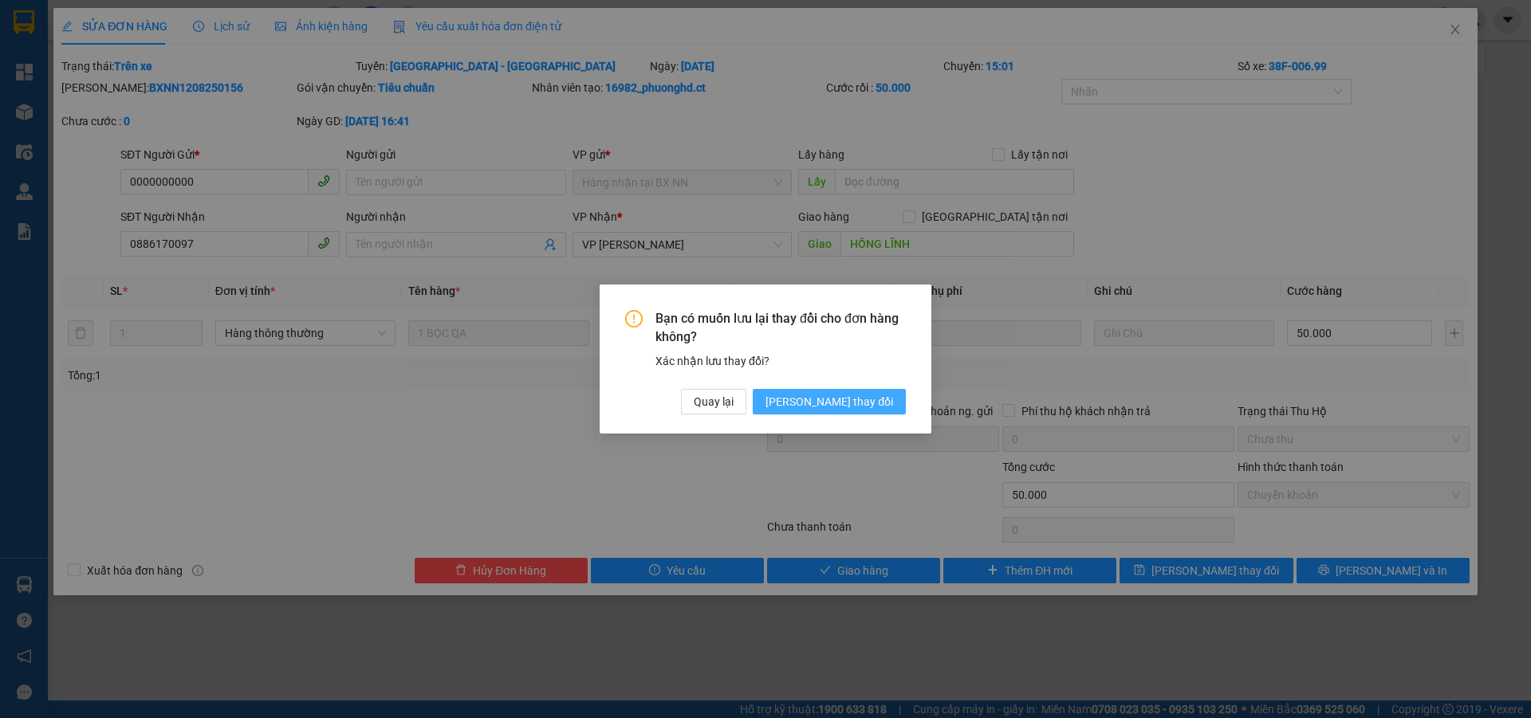
click at [891, 403] on span "[PERSON_NAME] thay đổi" at bounding box center [829, 402] width 128 height 18
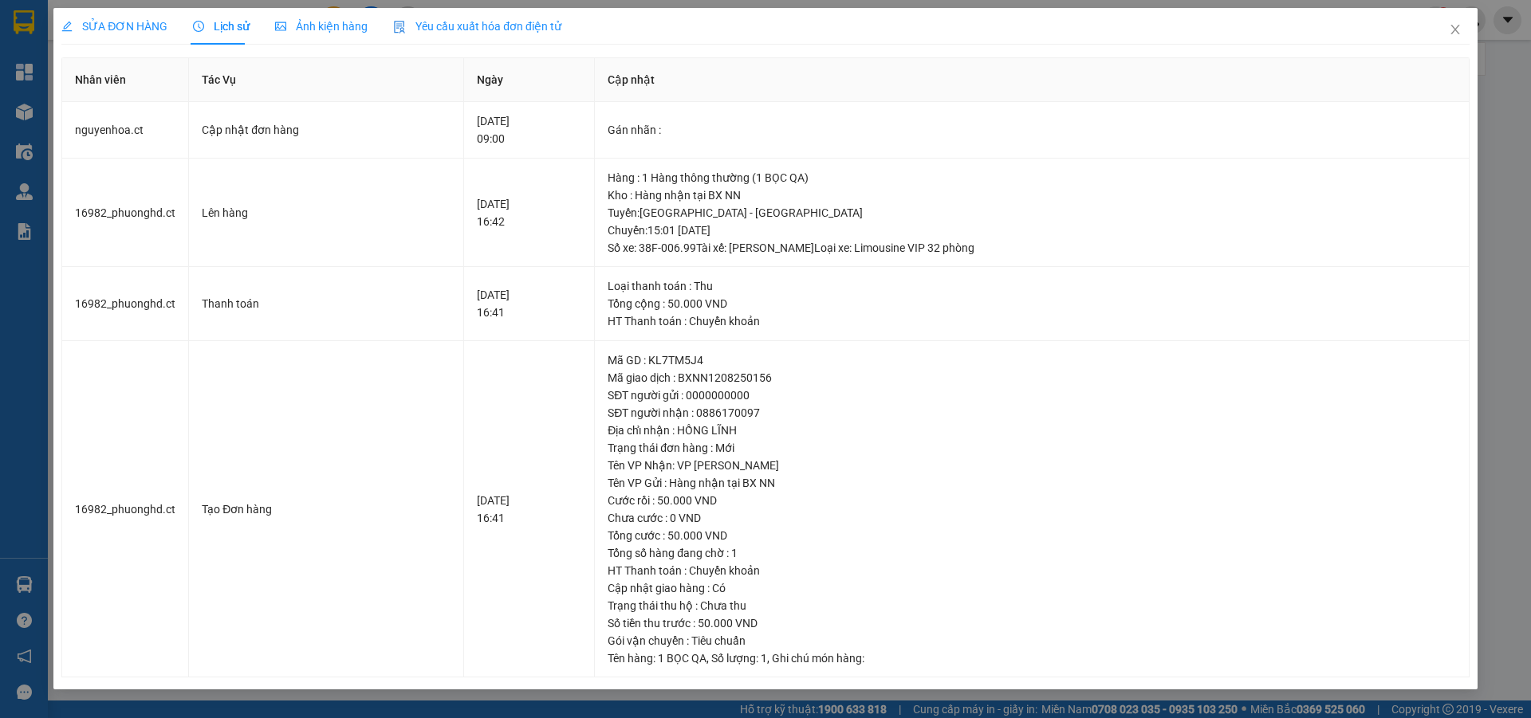
click at [144, 18] on div "SỬA ĐƠN HÀNG" at bounding box center [114, 27] width 106 height 18
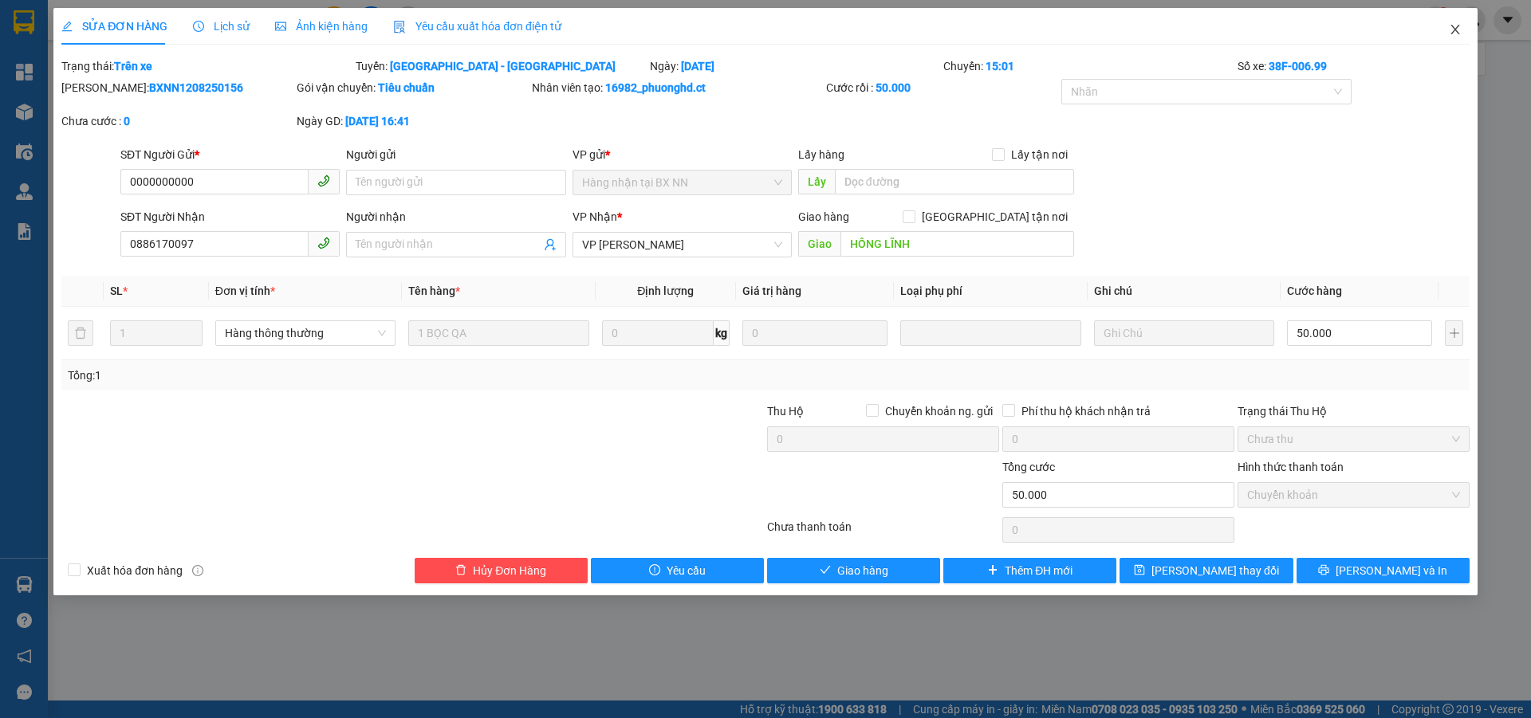
click at [1453, 30] on icon "close" at bounding box center [1455, 29] width 13 height 13
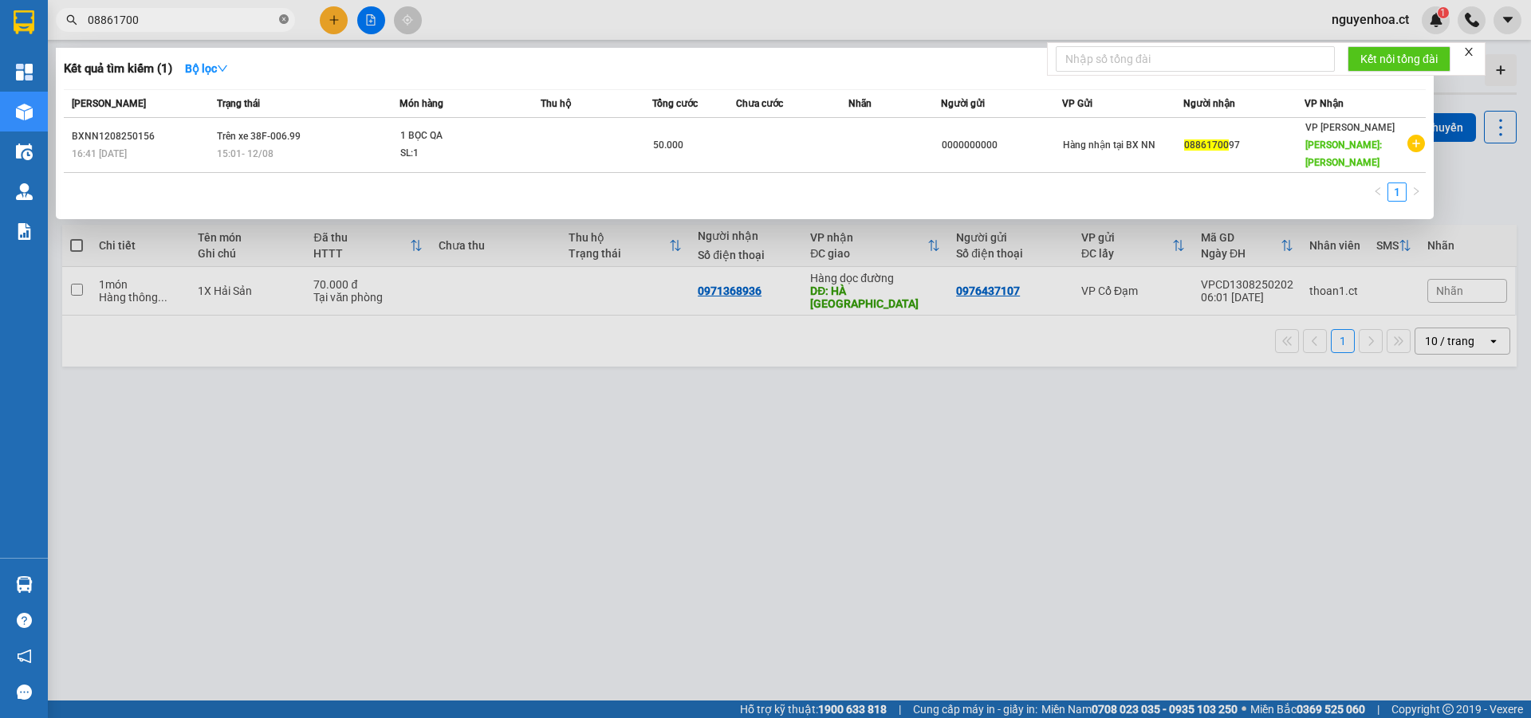
click at [285, 18] on icon "close-circle" at bounding box center [284, 19] width 10 height 10
type input "6333"
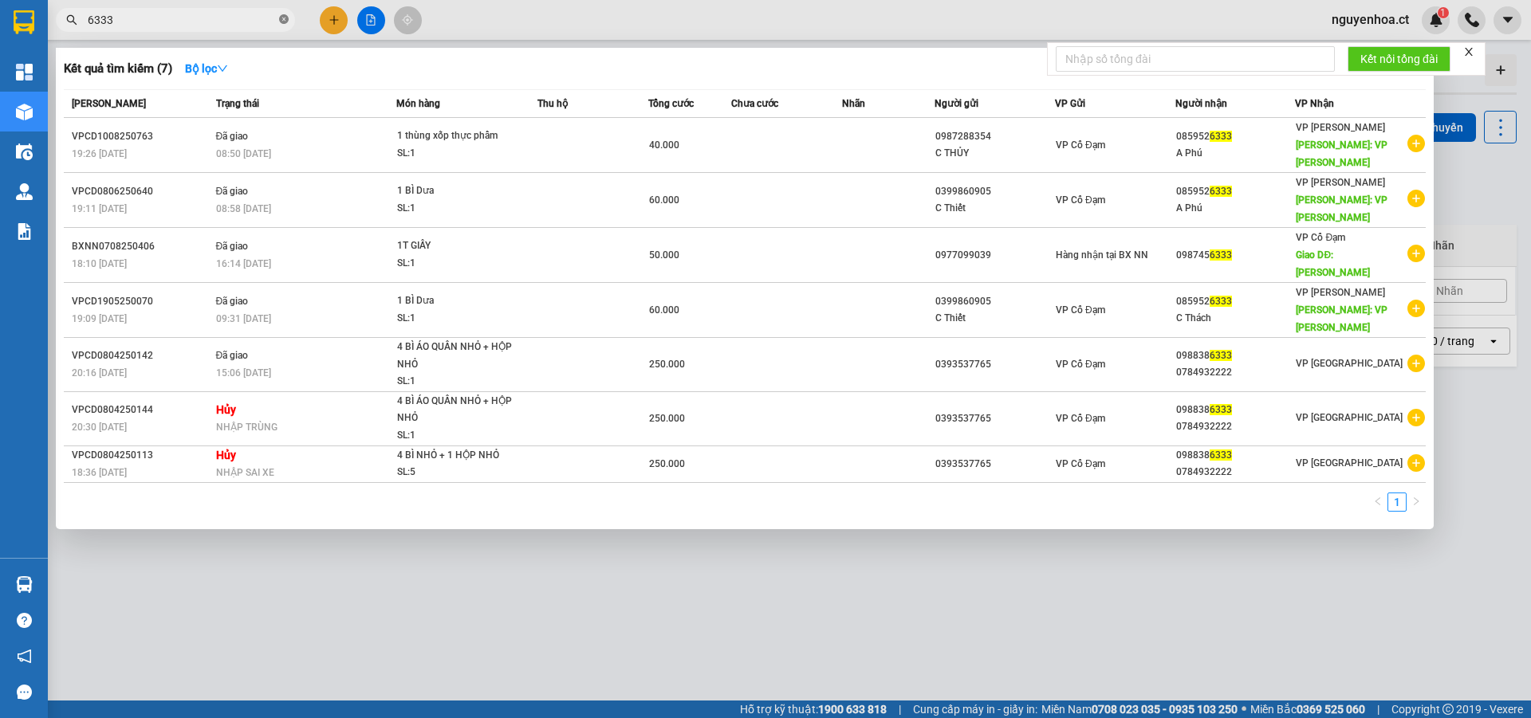
click at [284, 21] on icon "close-circle" at bounding box center [284, 19] width 10 height 10
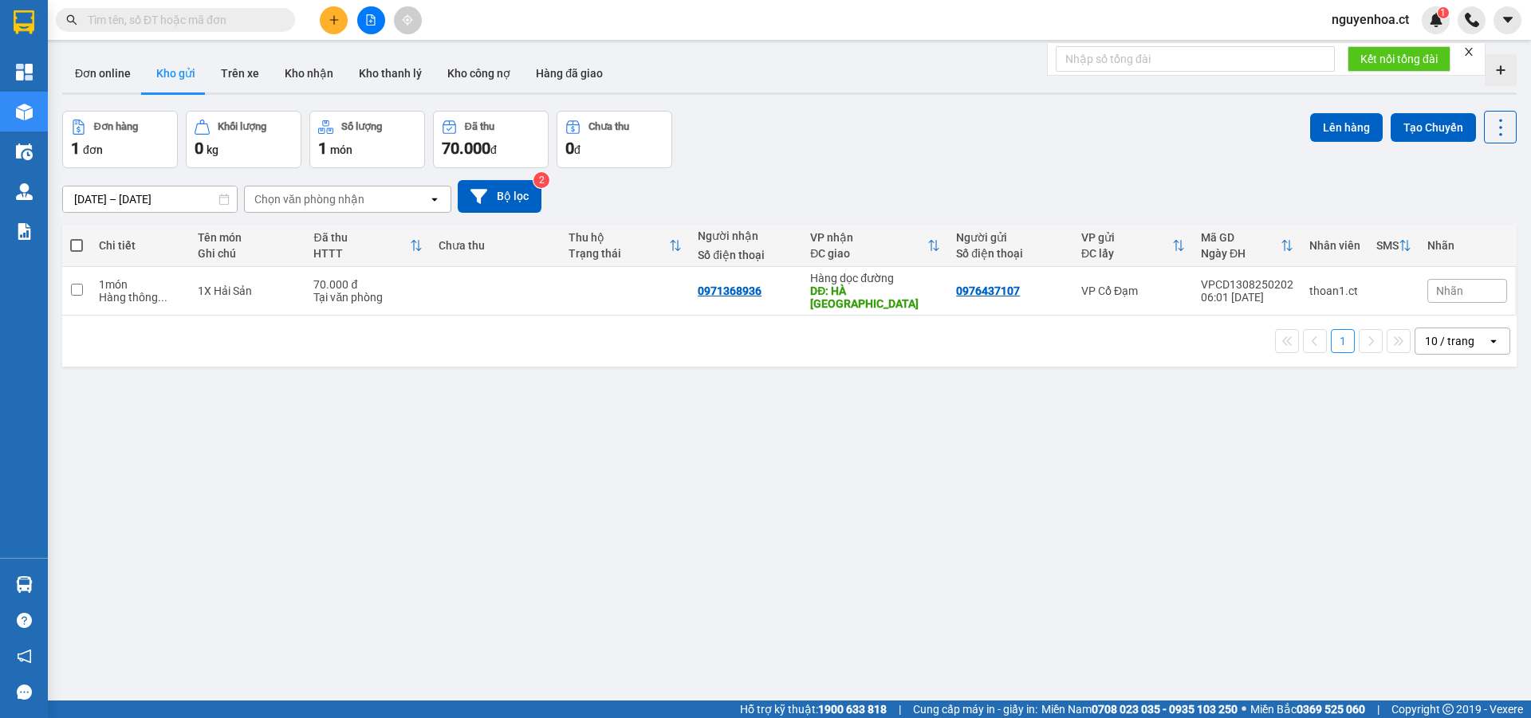
click at [257, 27] on input "text" at bounding box center [182, 20] width 188 height 18
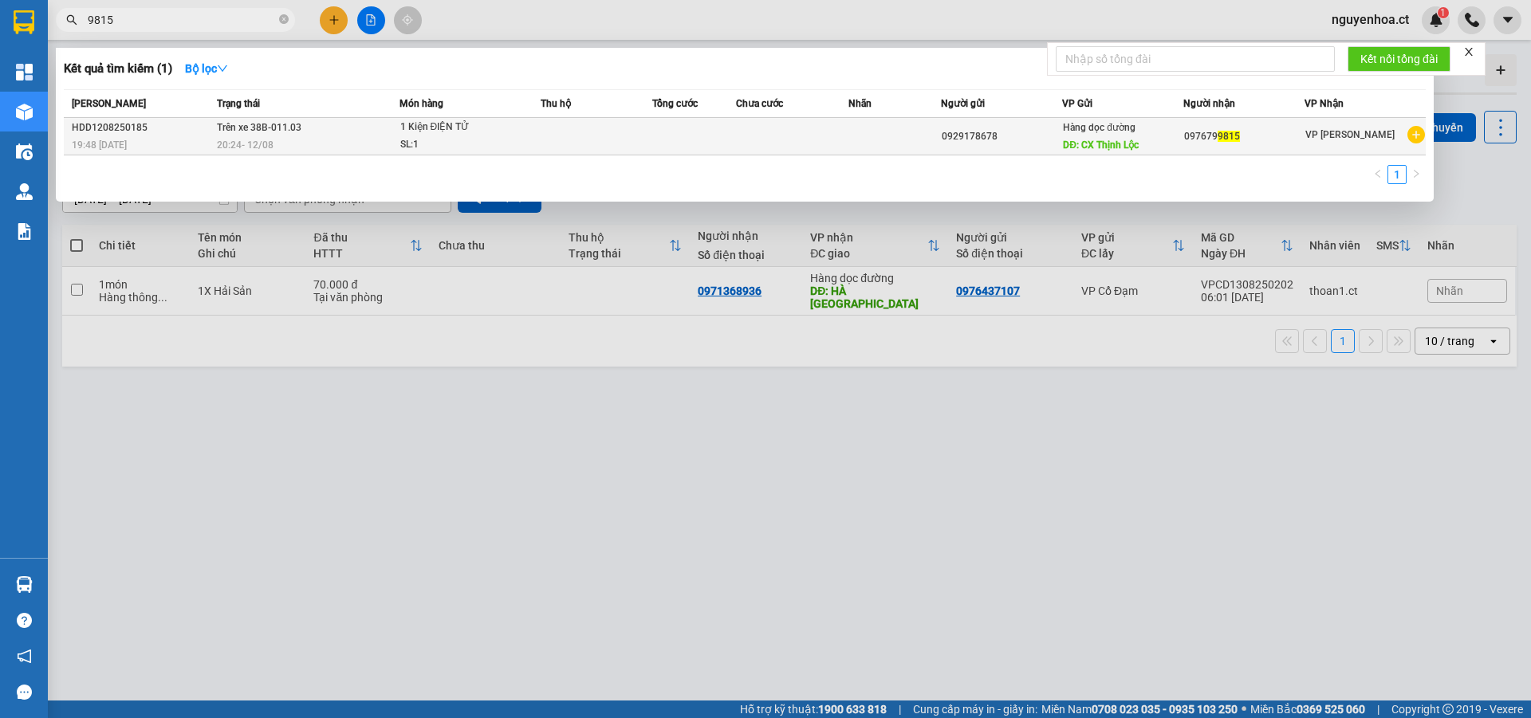
type input "9815"
click at [277, 133] on span "Trên xe 38B-011.03" at bounding box center [259, 126] width 85 height 13
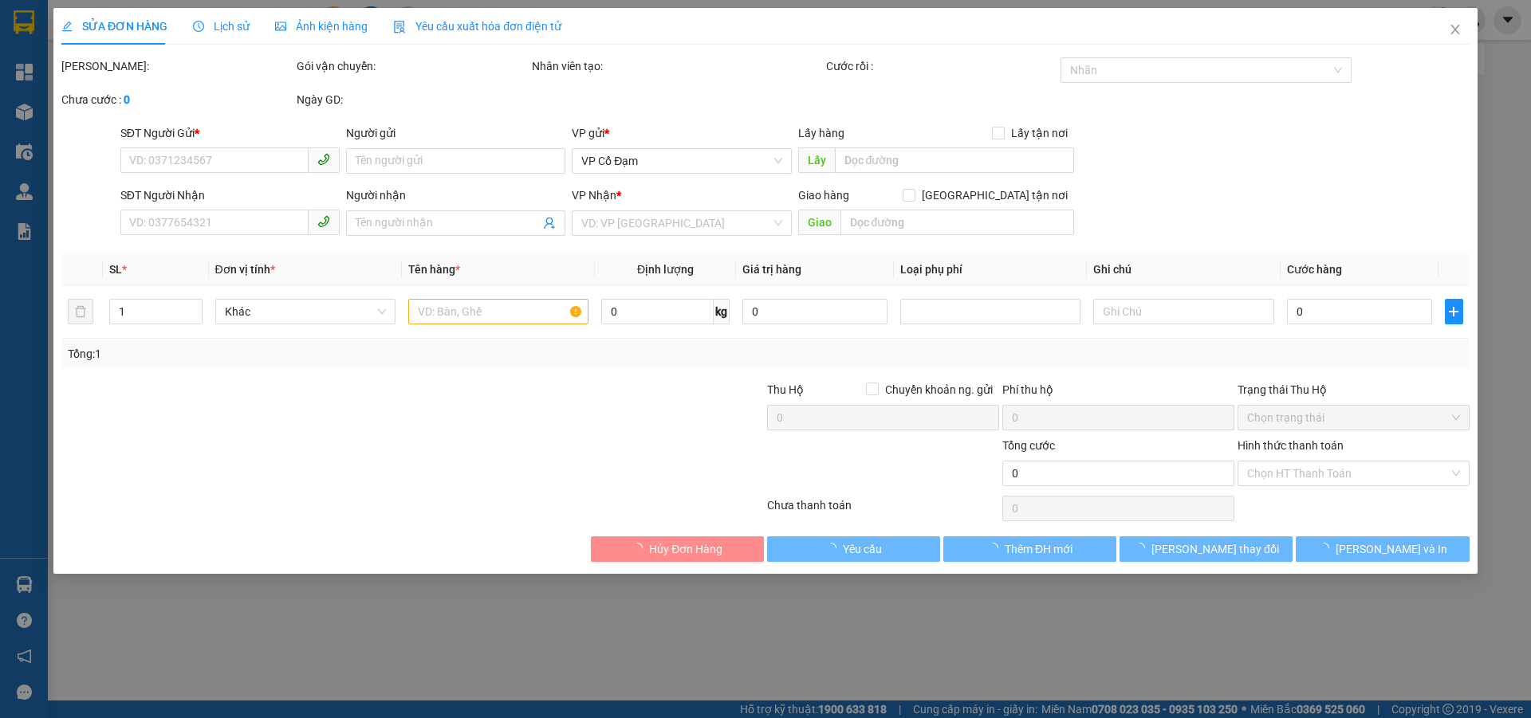
type input "0929178678"
type input "CX [GEOGRAPHIC_DATA]"
type input "0976799815"
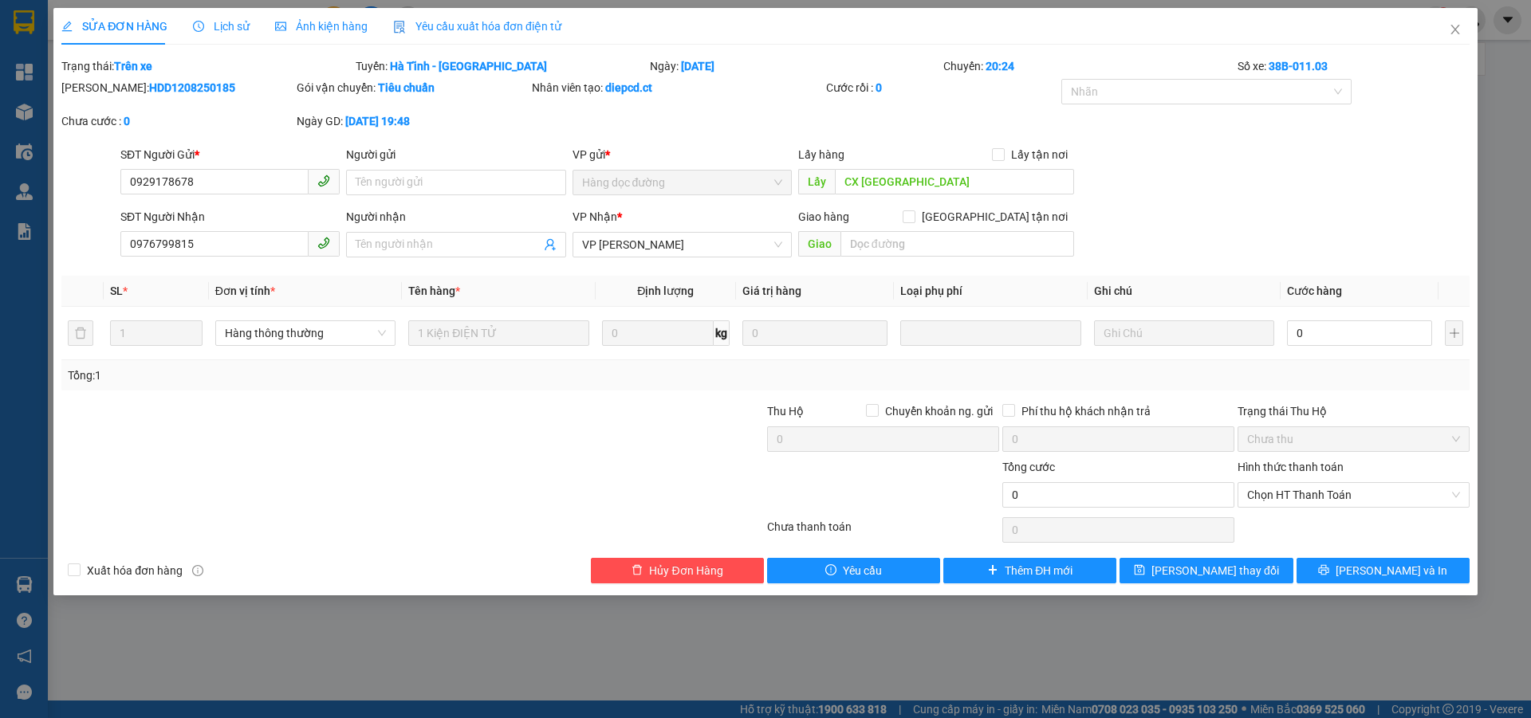
click at [237, 32] on span "Lịch sử" at bounding box center [221, 26] width 57 height 13
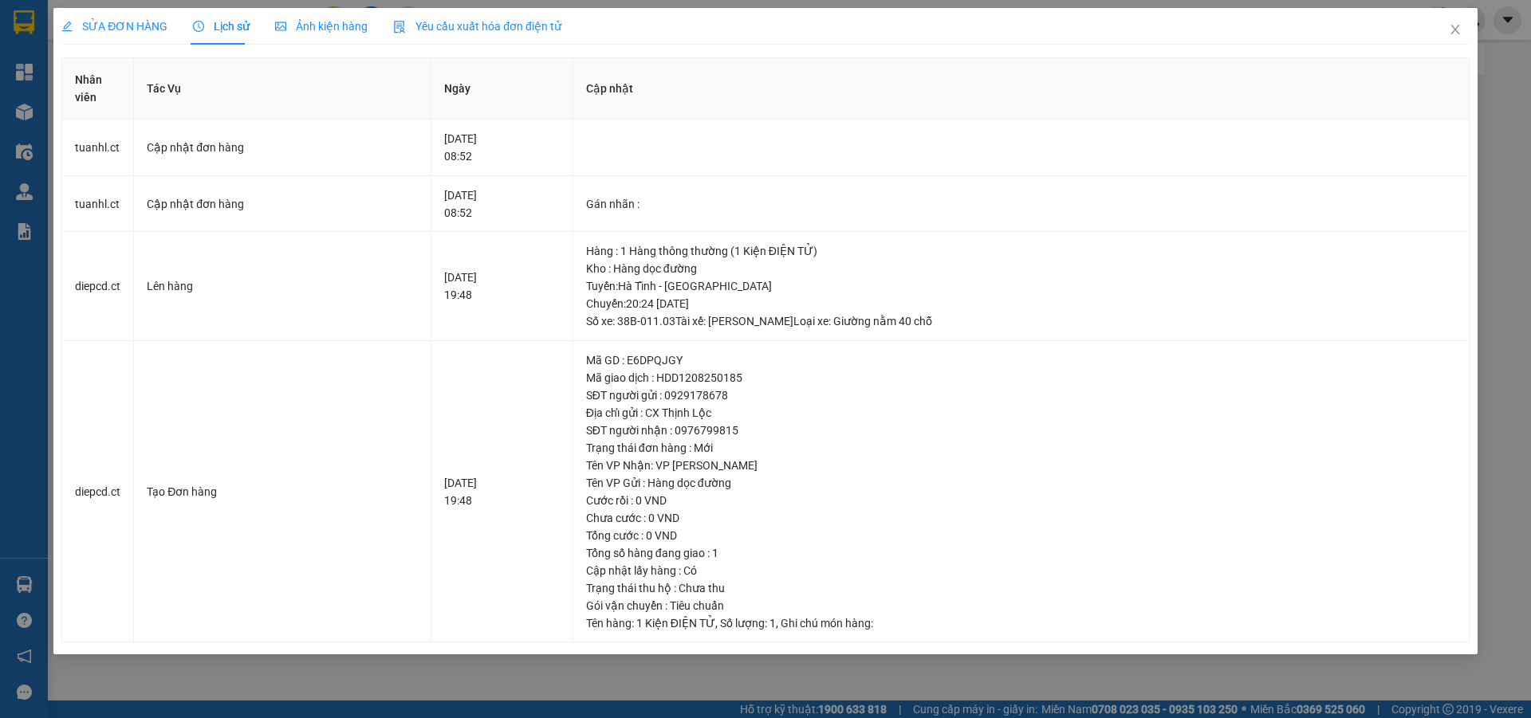
click at [117, 22] on span "SỬA ĐƠN HÀNG" at bounding box center [114, 26] width 106 height 13
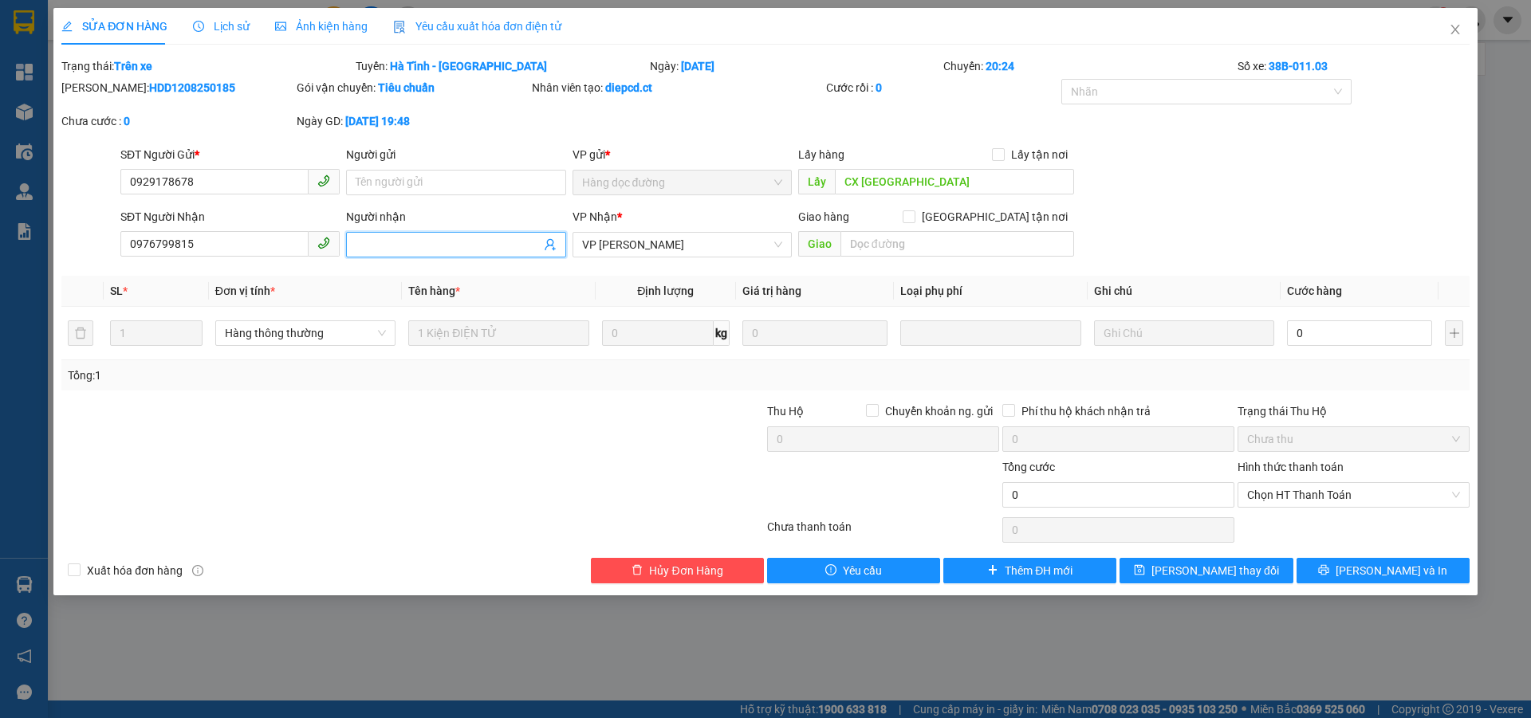
click at [417, 241] on input "Người nhận" at bounding box center [448, 245] width 184 height 18
type input "v"
type input "n13/8 kg có hàng tại vphl"
click at [1232, 568] on span "[PERSON_NAME] thay đổi" at bounding box center [1215, 571] width 128 height 18
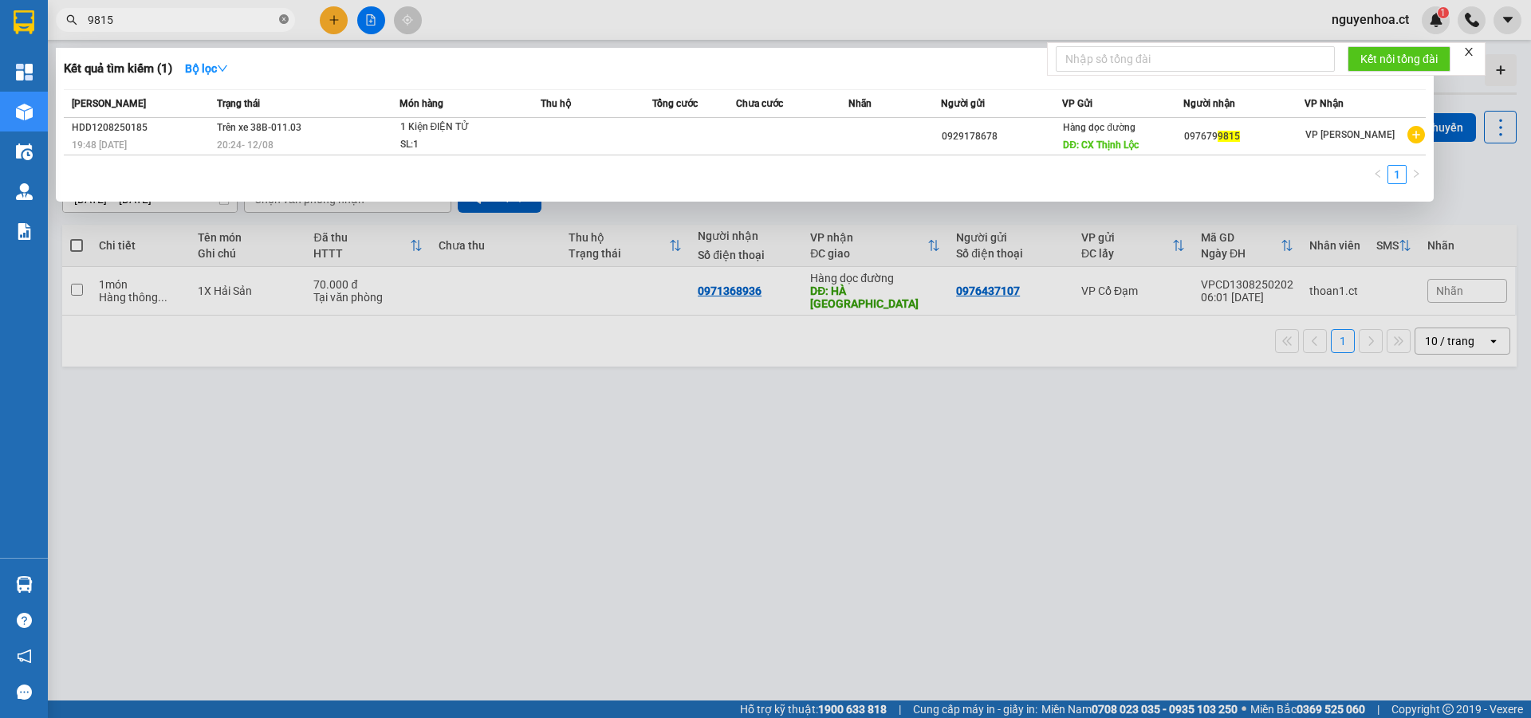
click at [288, 16] on icon "close-circle" at bounding box center [284, 19] width 10 height 10
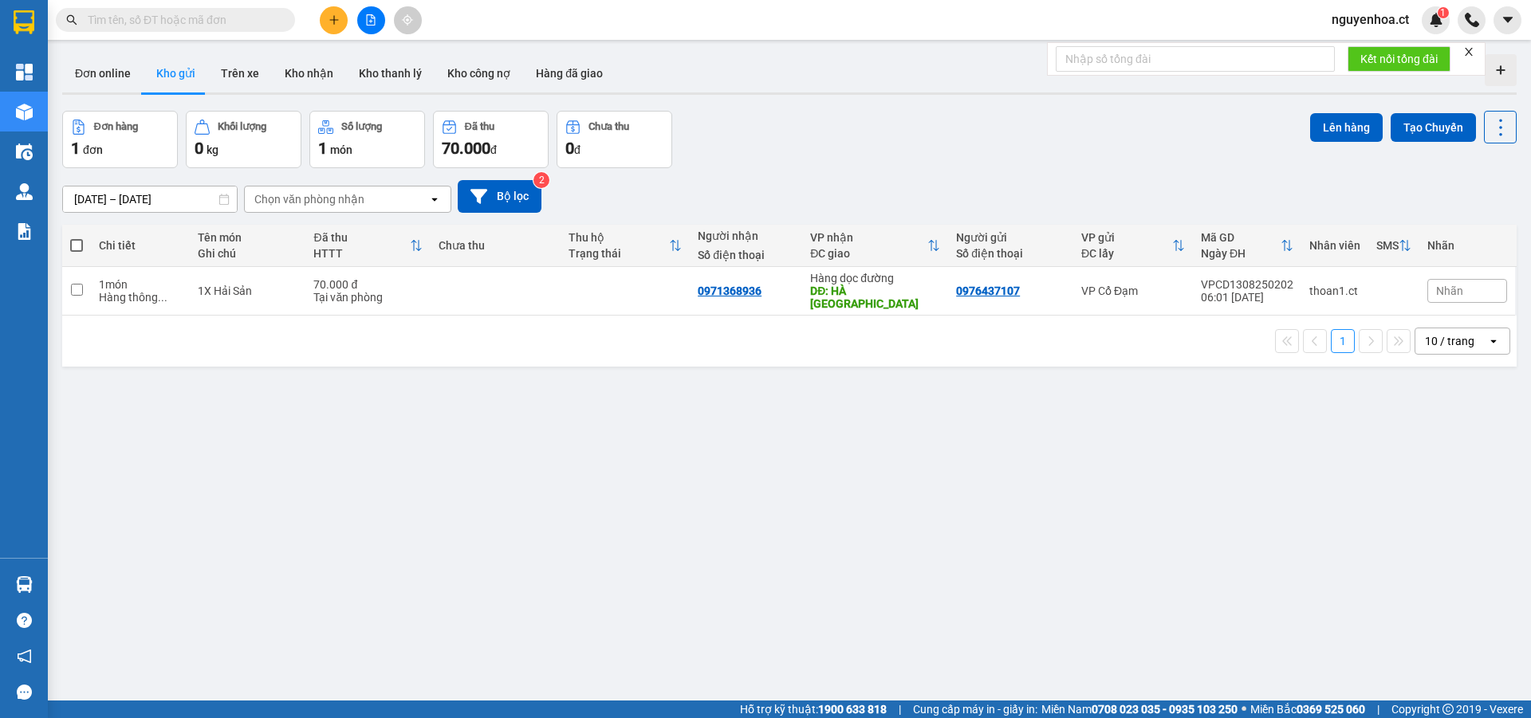
paste input "0918608789"
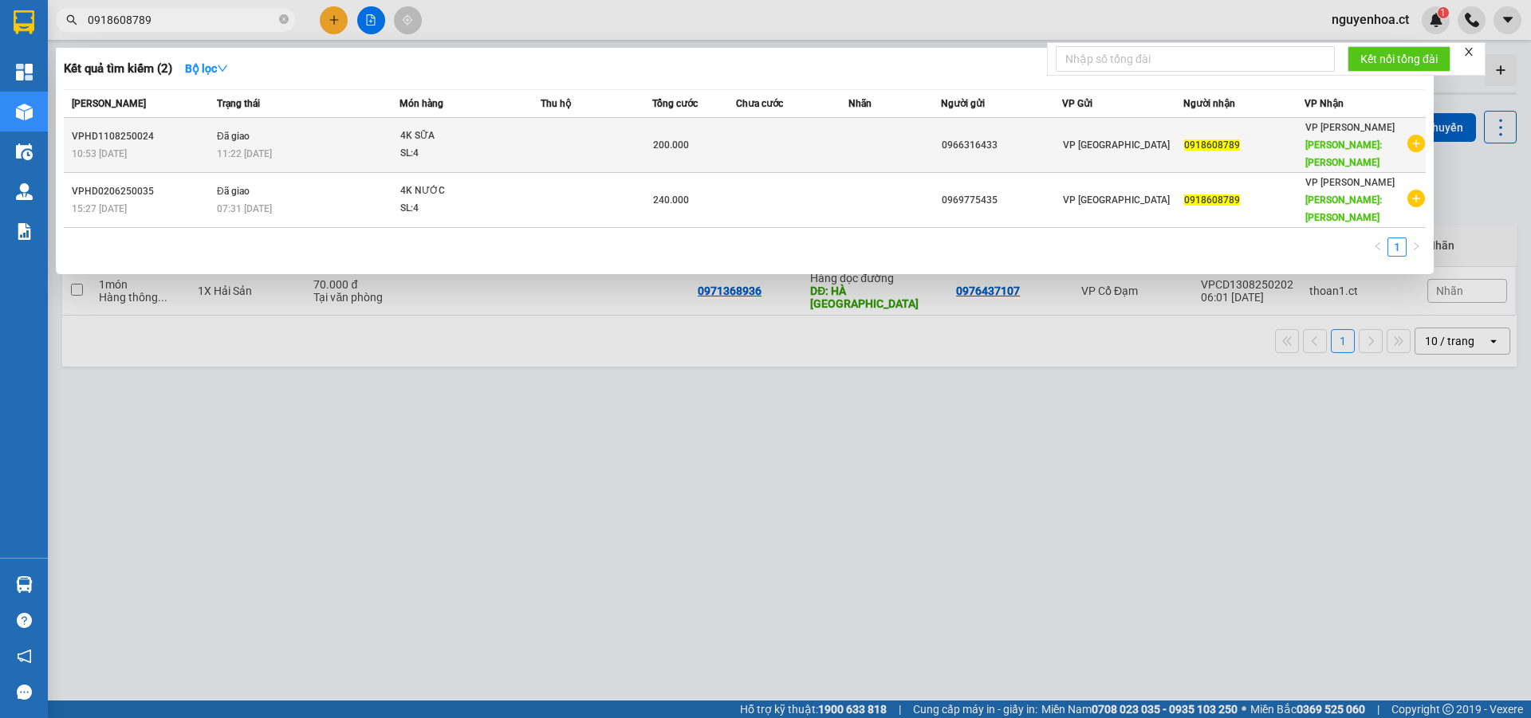
type input "0918608789"
click at [263, 128] on td "Đã giao 11:22 [DATE]" at bounding box center [306, 145] width 187 height 55
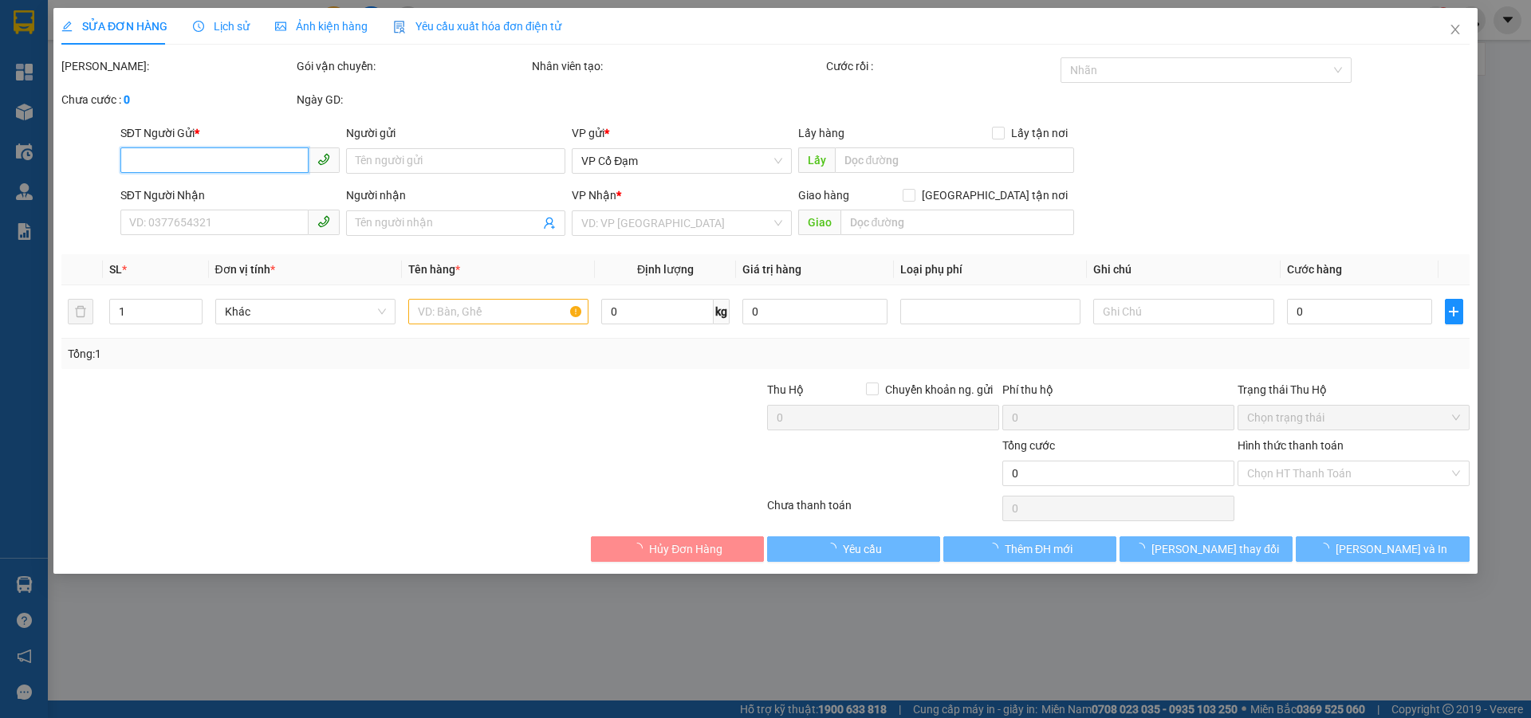
type input "0966316433"
type input "0918608789"
type input "[PERSON_NAME]"
type input "200.000"
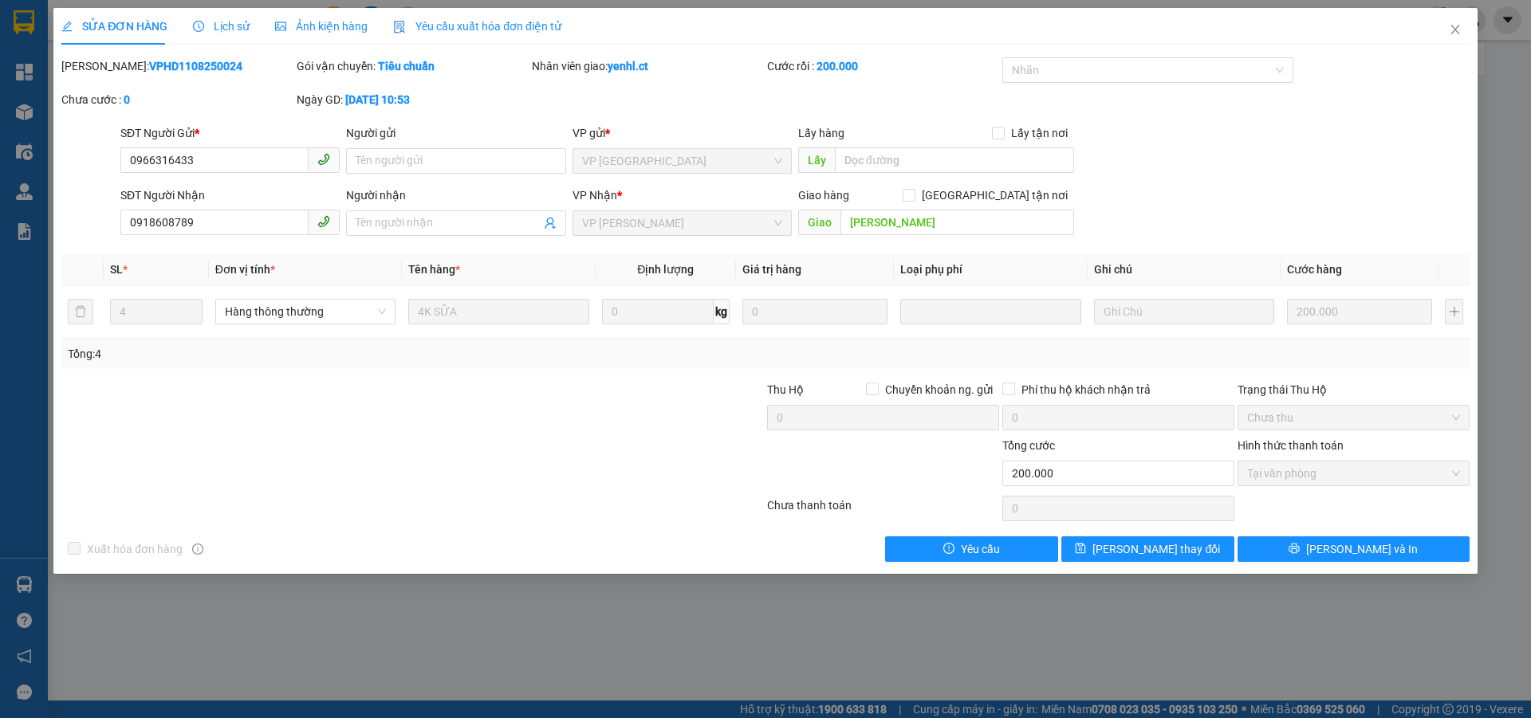
click at [225, 23] on span "Lịch sử" at bounding box center [221, 26] width 57 height 13
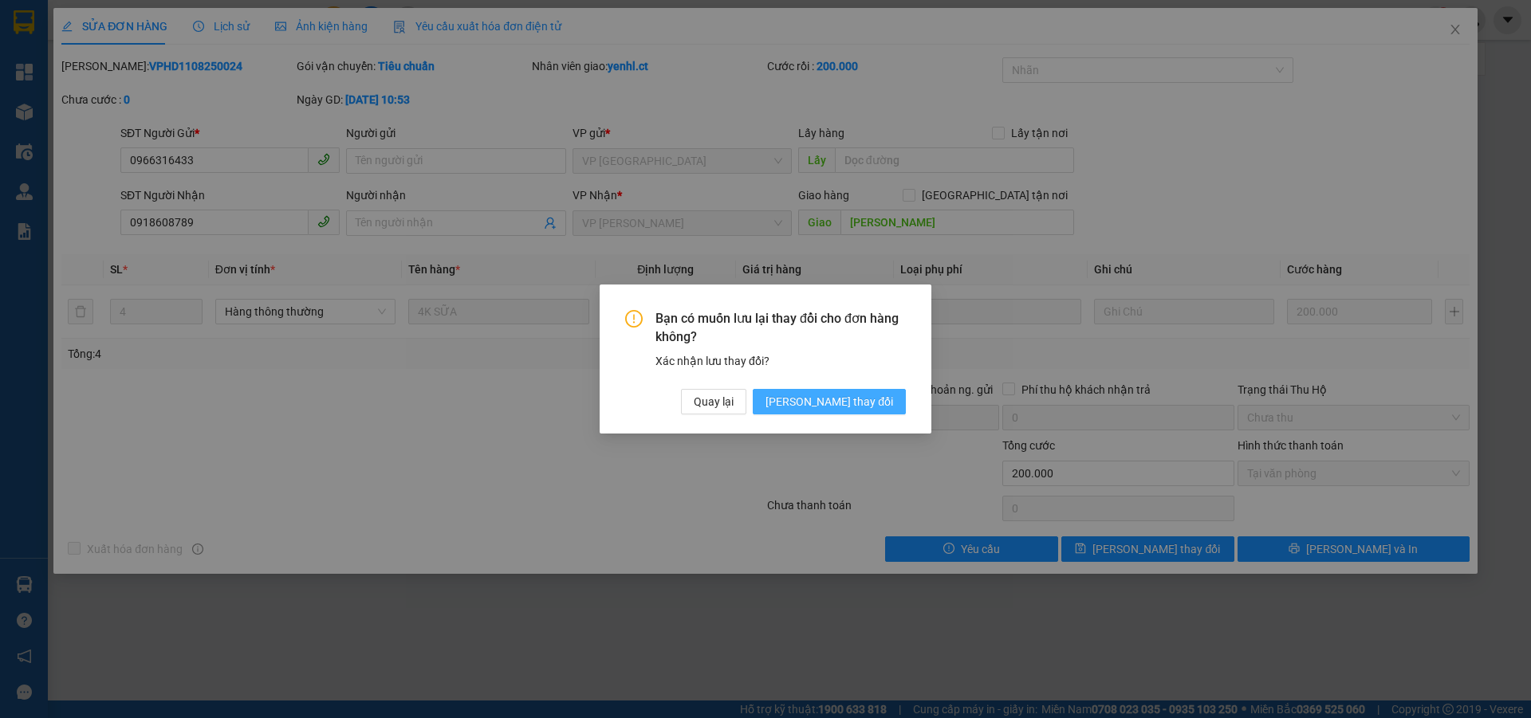
click at [866, 410] on span "[PERSON_NAME] thay đổi" at bounding box center [829, 402] width 128 height 18
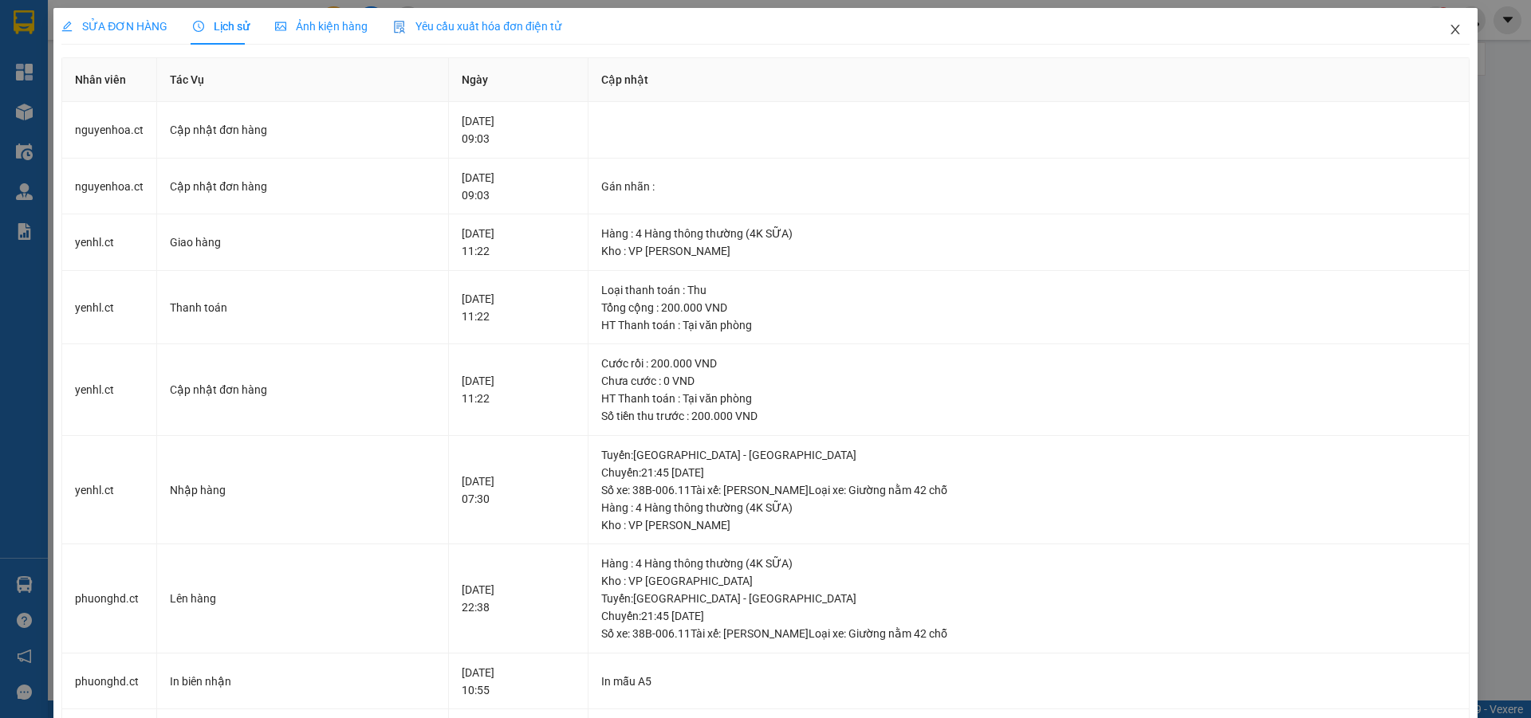
click at [1443, 22] on span "Close" at bounding box center [1455, 30] width 45 height 45
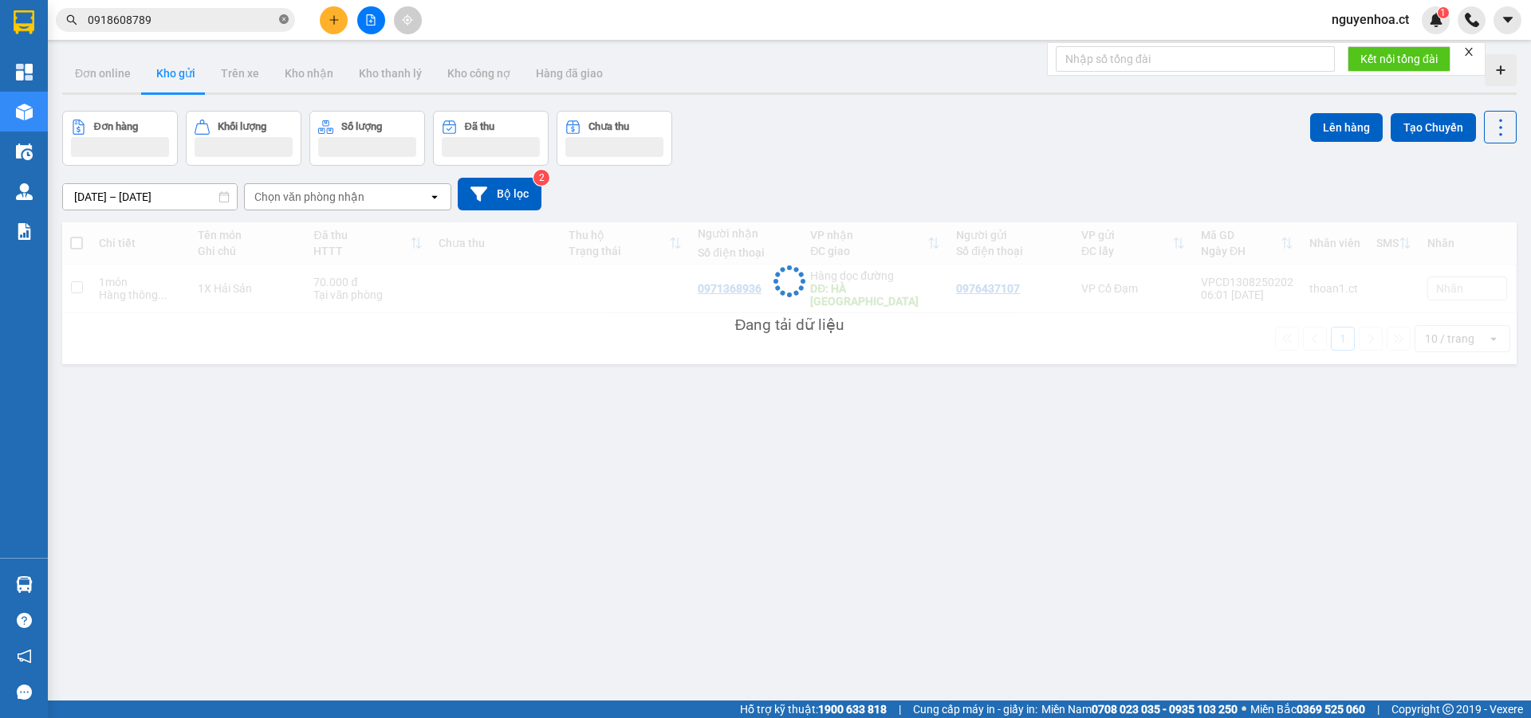
click at [283, 18] on icon "close-circle" at bounding box center [284, 19] width 10 height 10
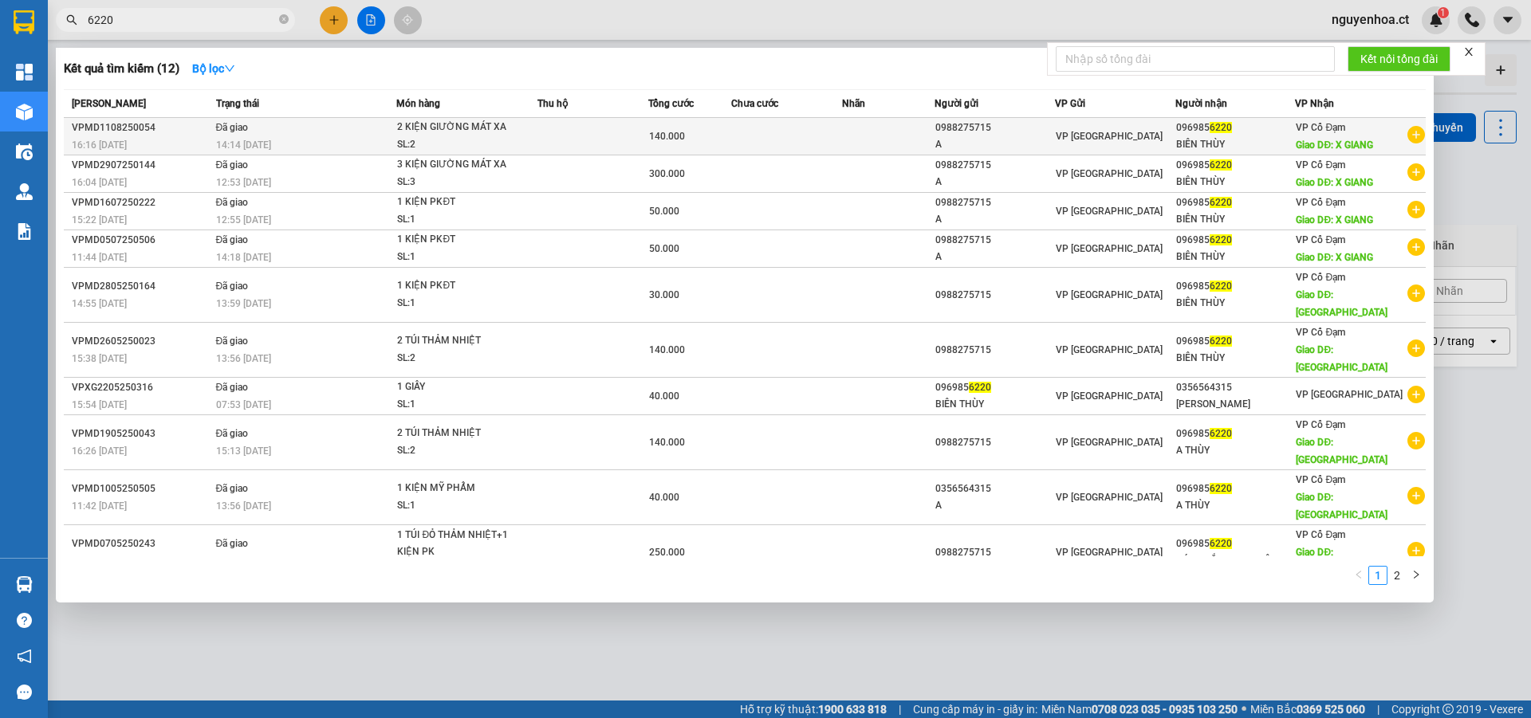
type input "6220"
click at [217, 135] on td "Đã giao 14:14 [DATE]" at bounding box center [304, 136] width 185 height 37
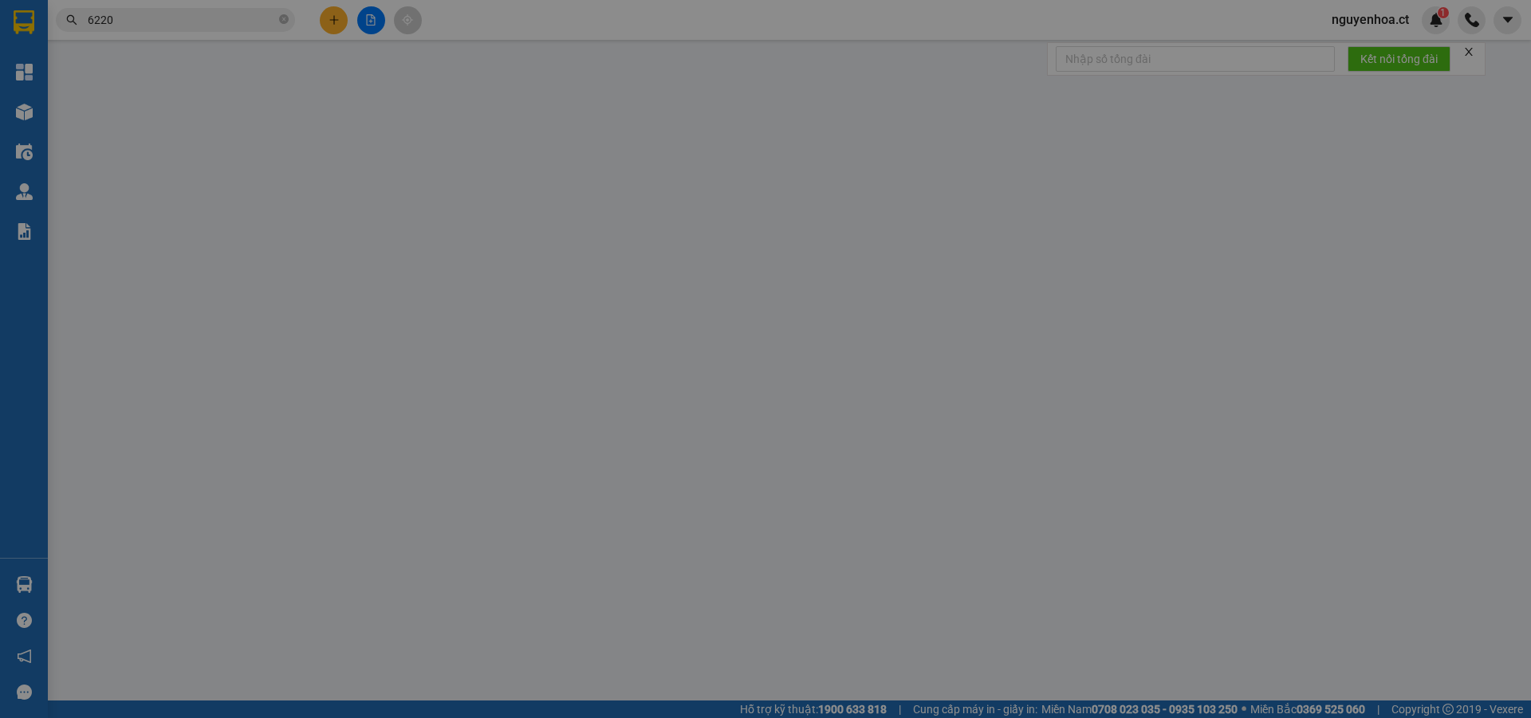
type input "0988275715"
type input "A"
type input "0969856220"
type input "BIÊN THÙY"
type input "X GIANG"
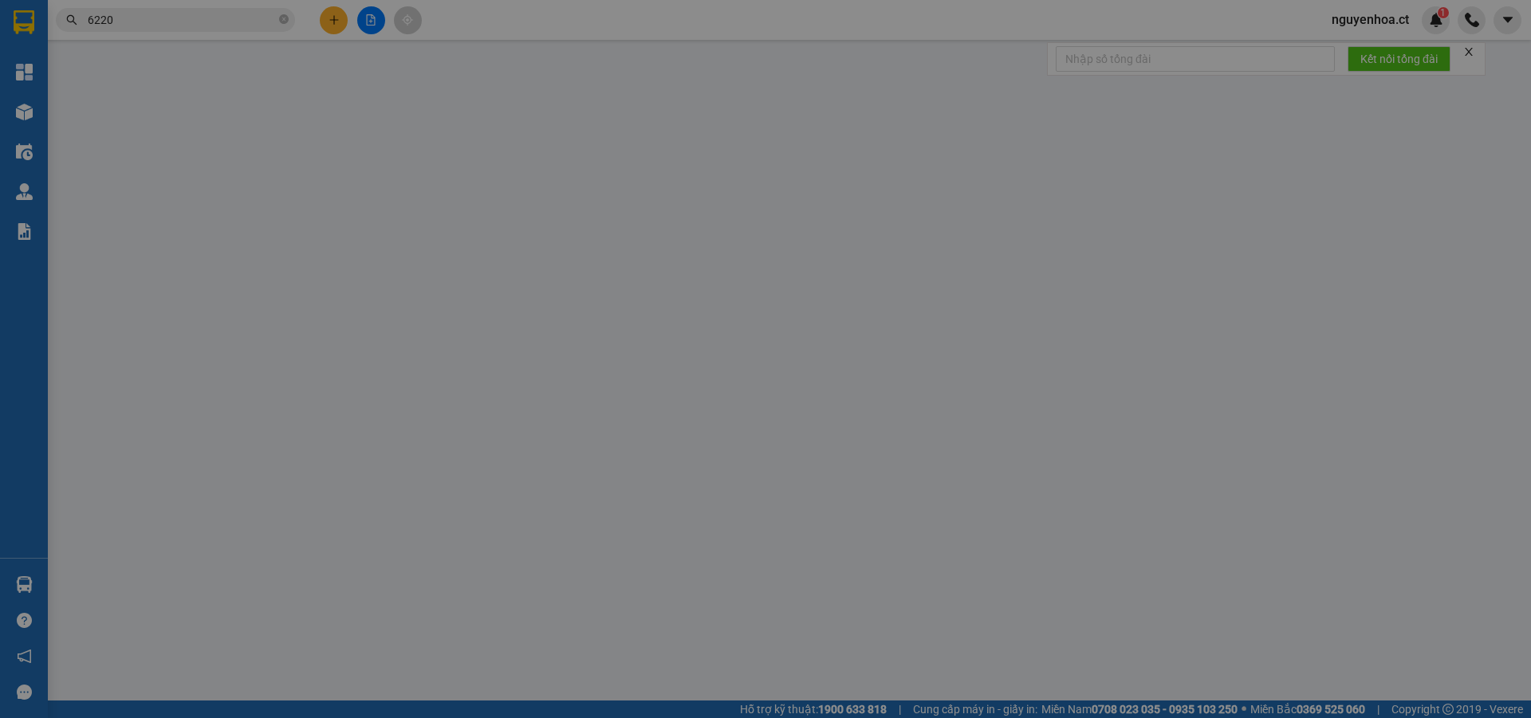
type input "140.000"
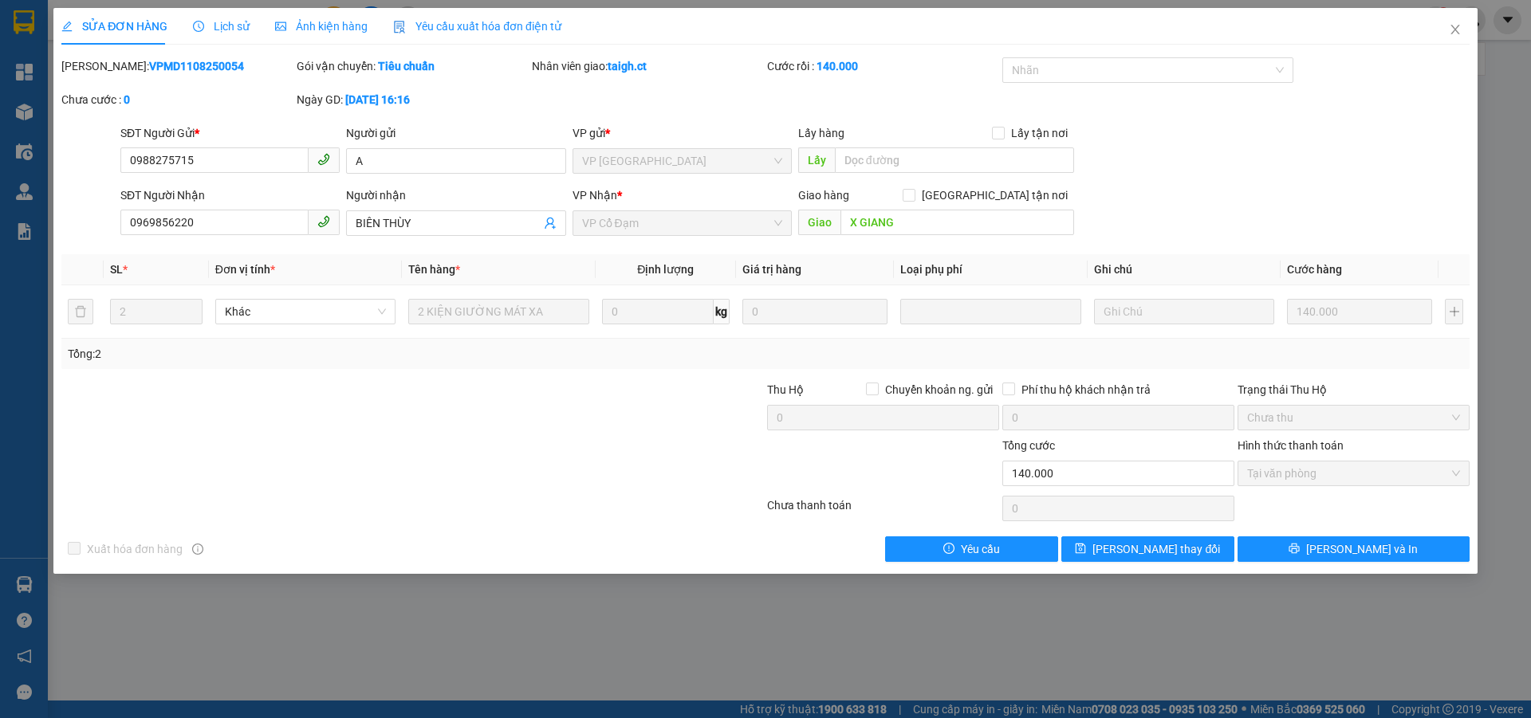
click at [214, 24] on span "Lịch sử" at bounding box center [221, 26] width 57 height 13
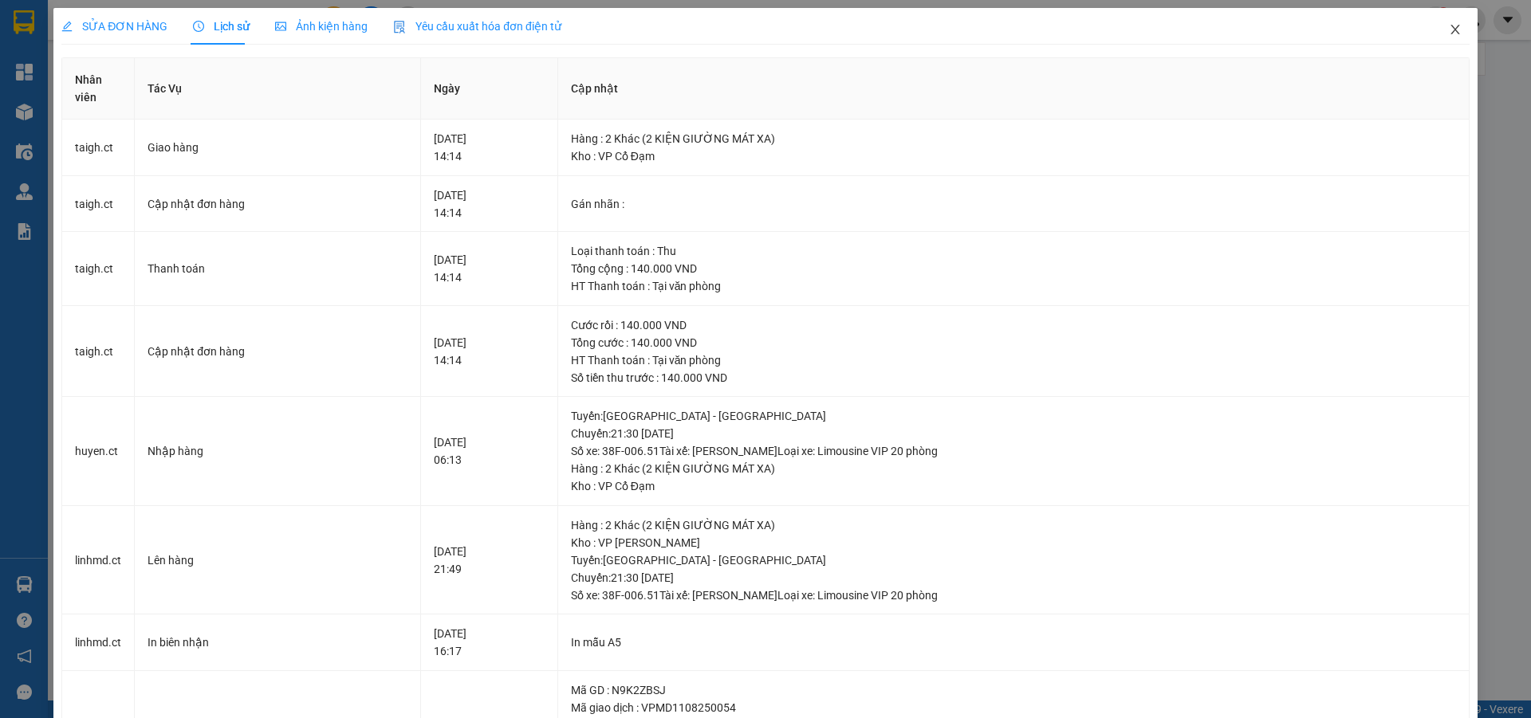
click at [1449, 30] on icon "close" at bounding box center [1455, 29] width 13 height 13
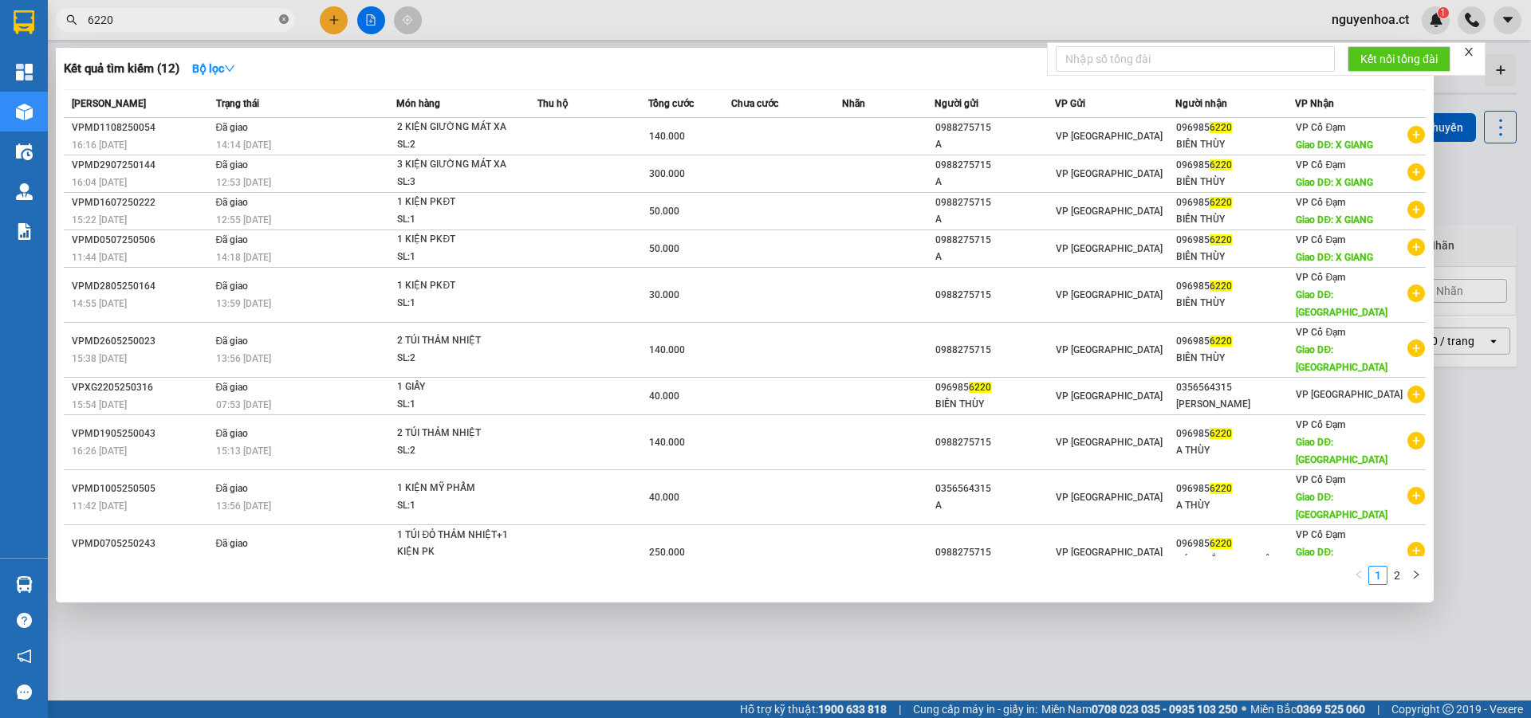
click at [283, 18] on icon "close-circle" at bounding box center [284, 19] width 10 height 10
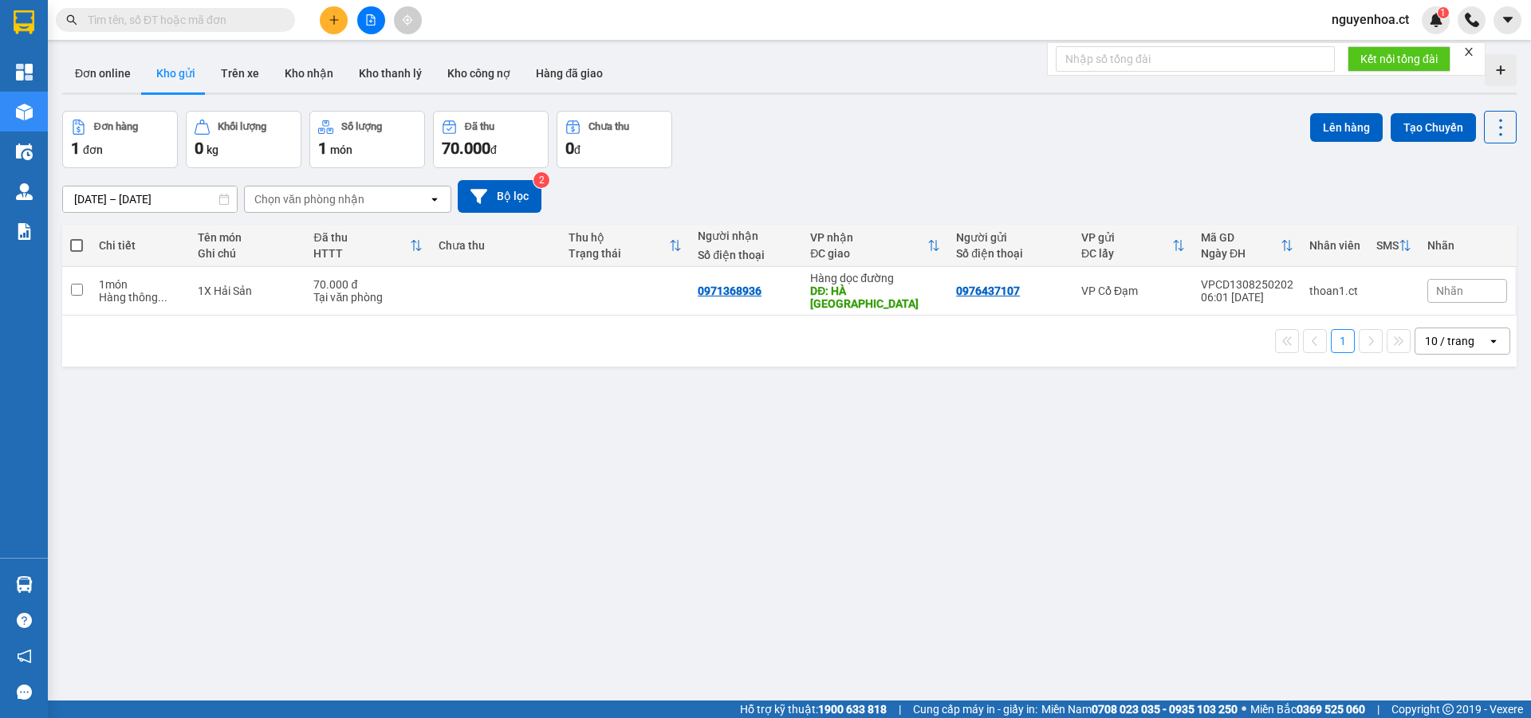
click at [241, 6] on div "Kết quả tìm kiếm ( 12 ) Bộ lọc Mã ĐH Trạng thái Món hàng Thu hộ Tổng cước Chưa …" at bounding box center [155, 20] width 311 height 28
click at [223, 22] on input "text" at bounding box center [182, 20] width 188 height 18
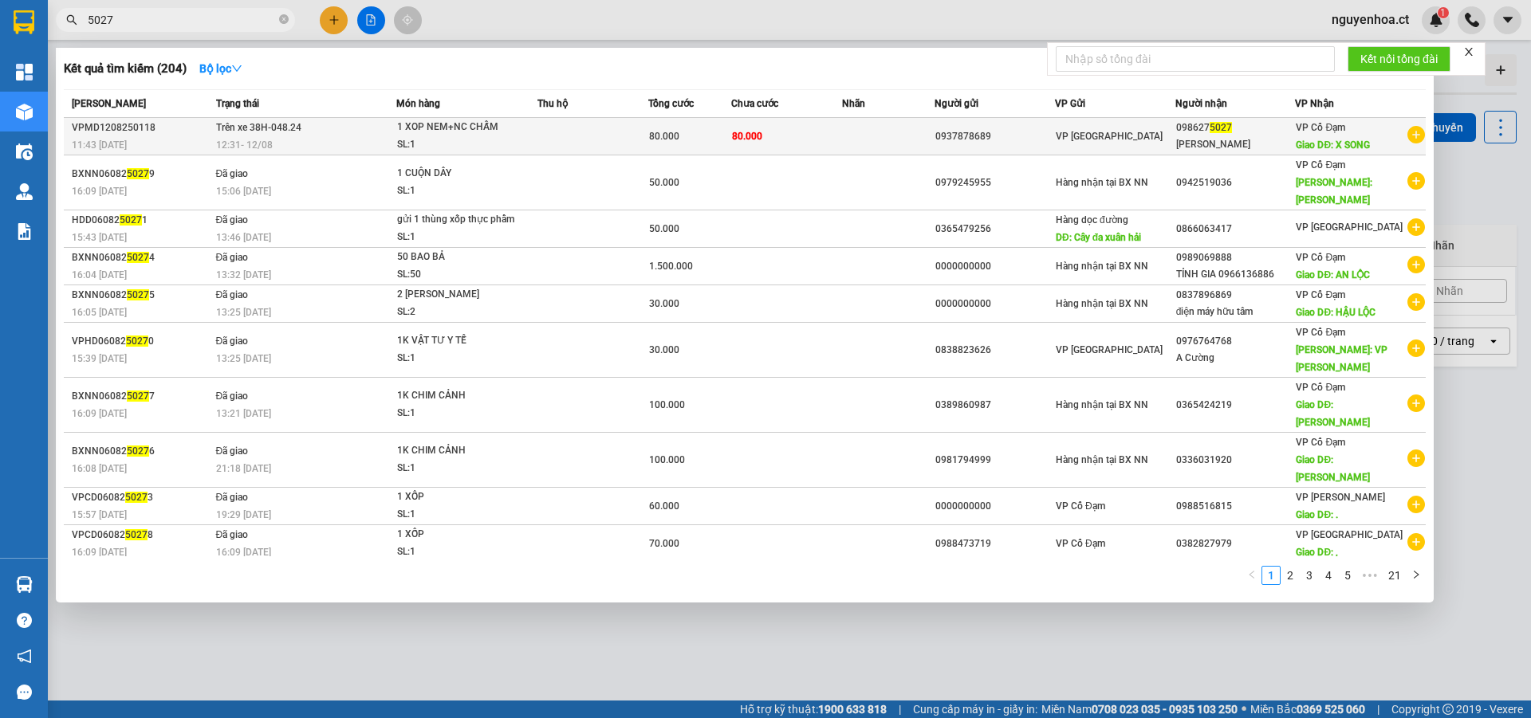
type input "5027"
click at [270, 129] on span "Trên xe 38H-048.24" at bounding box center [258, 127] width 85 height 11
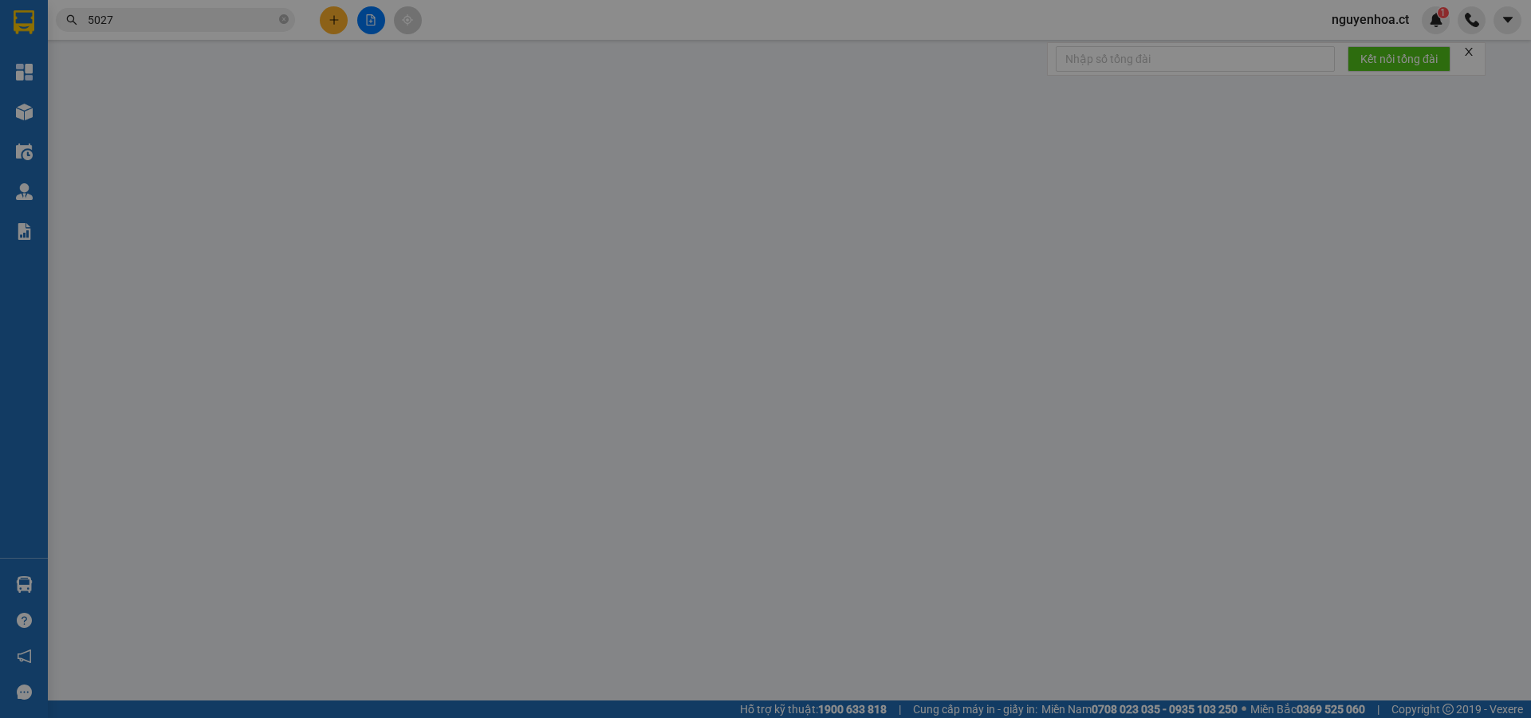
type input "0937878689"
type input "0986275027"
type input "[PERSON_NAME]"
type input "X SONG"
type input "80.000"
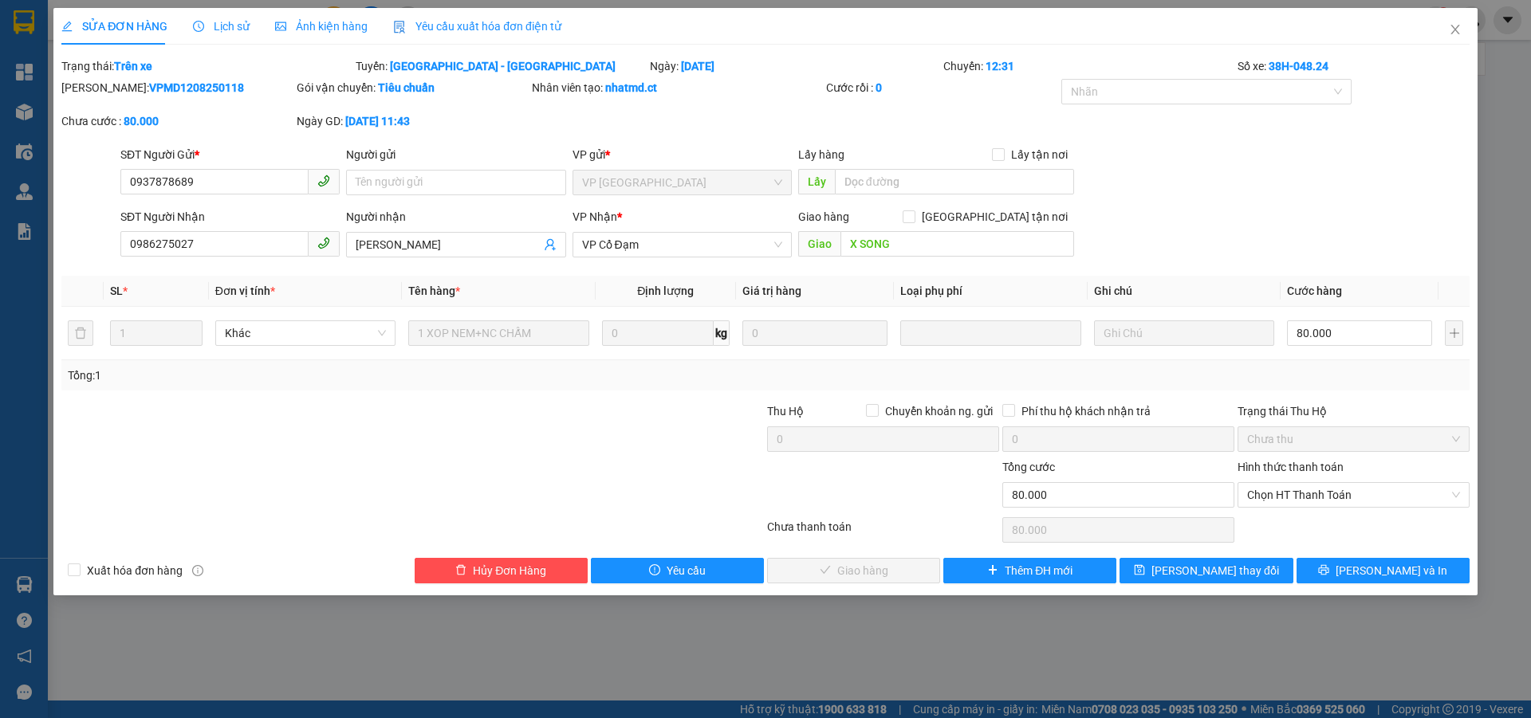
click at [213, 27] on span "Lịch sử" at bounding box center [221, 26] width 57 height 13
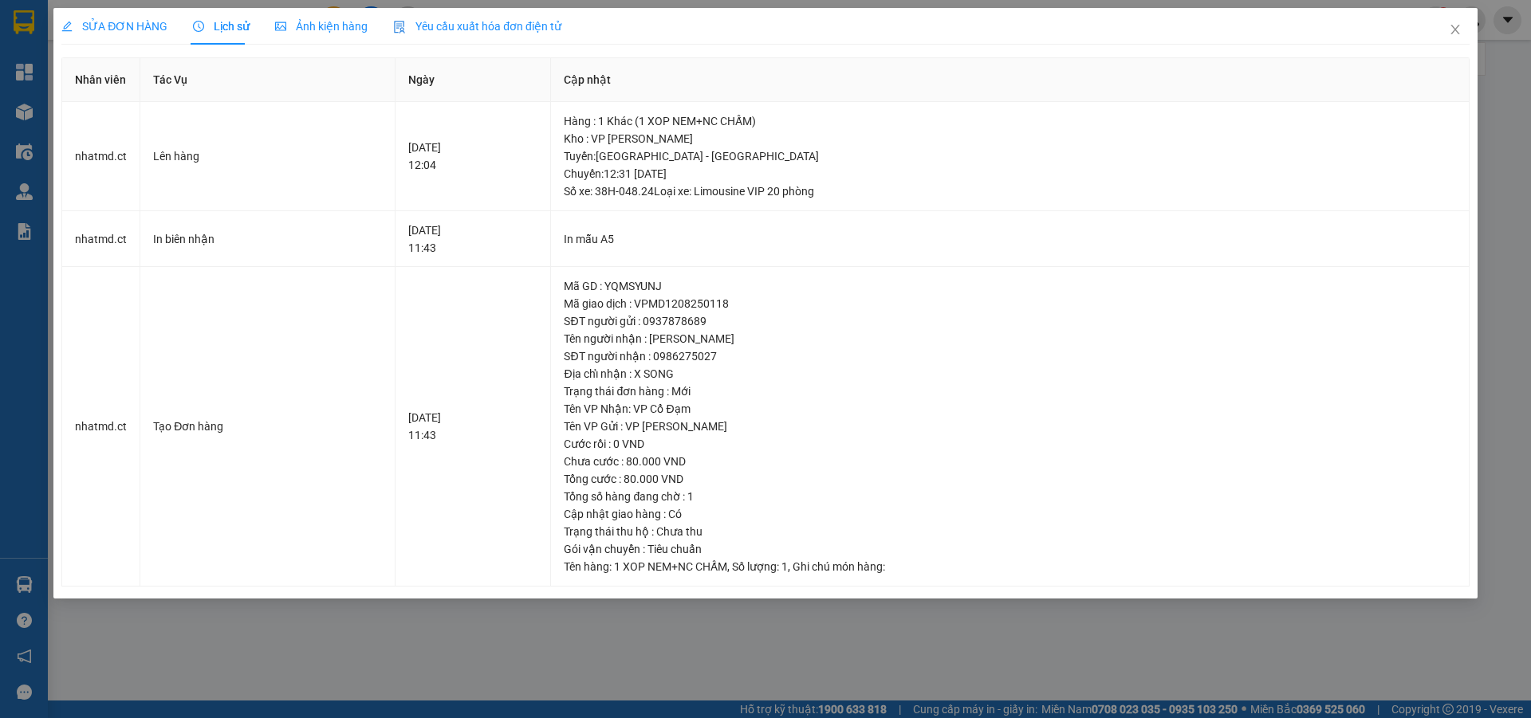
click at [144, 22] on span "SỬA ĐƠN HÀNG" at bounding box center [114, 26] width 106 height 13
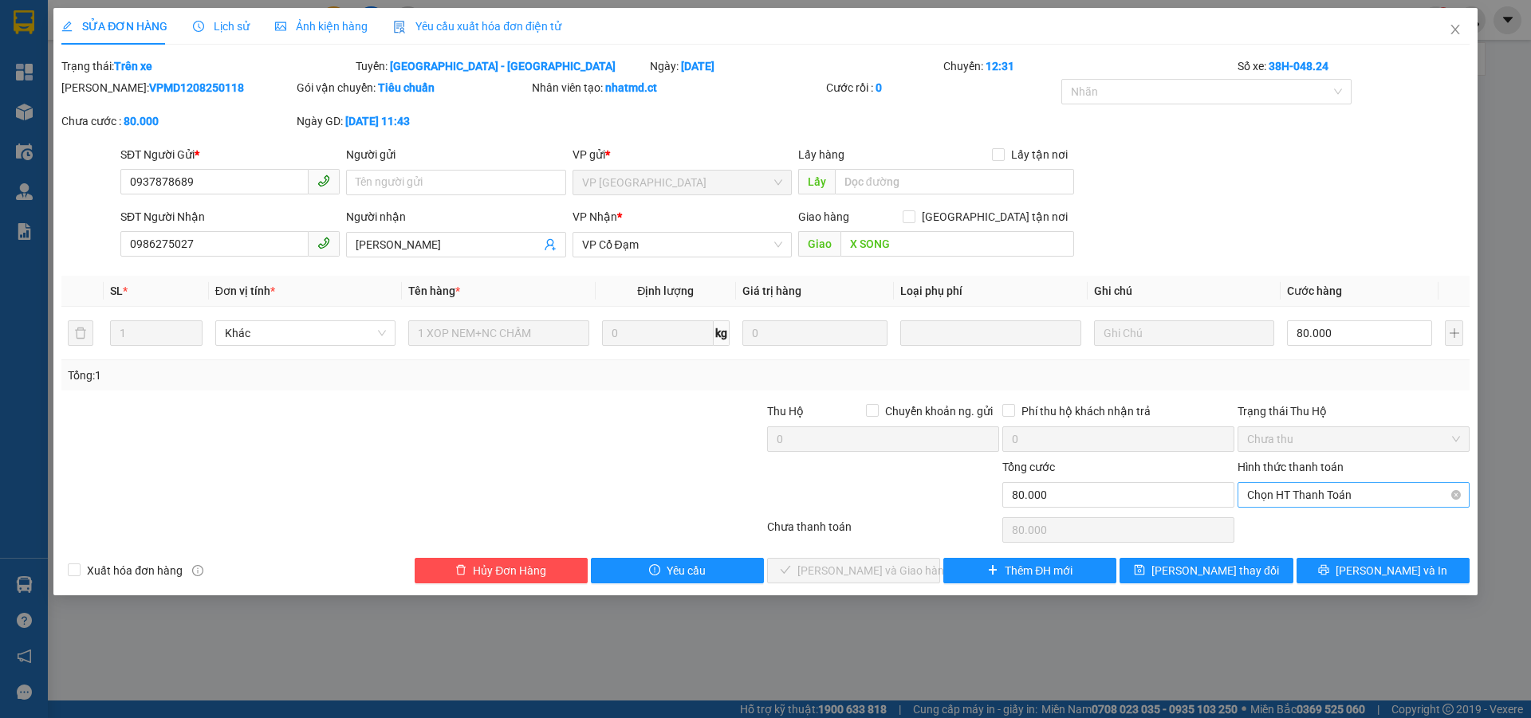
click at [1351, 492] on span "Chọn HT Thanh Toán" at bounding box center [1353, 495] width 213 height 24
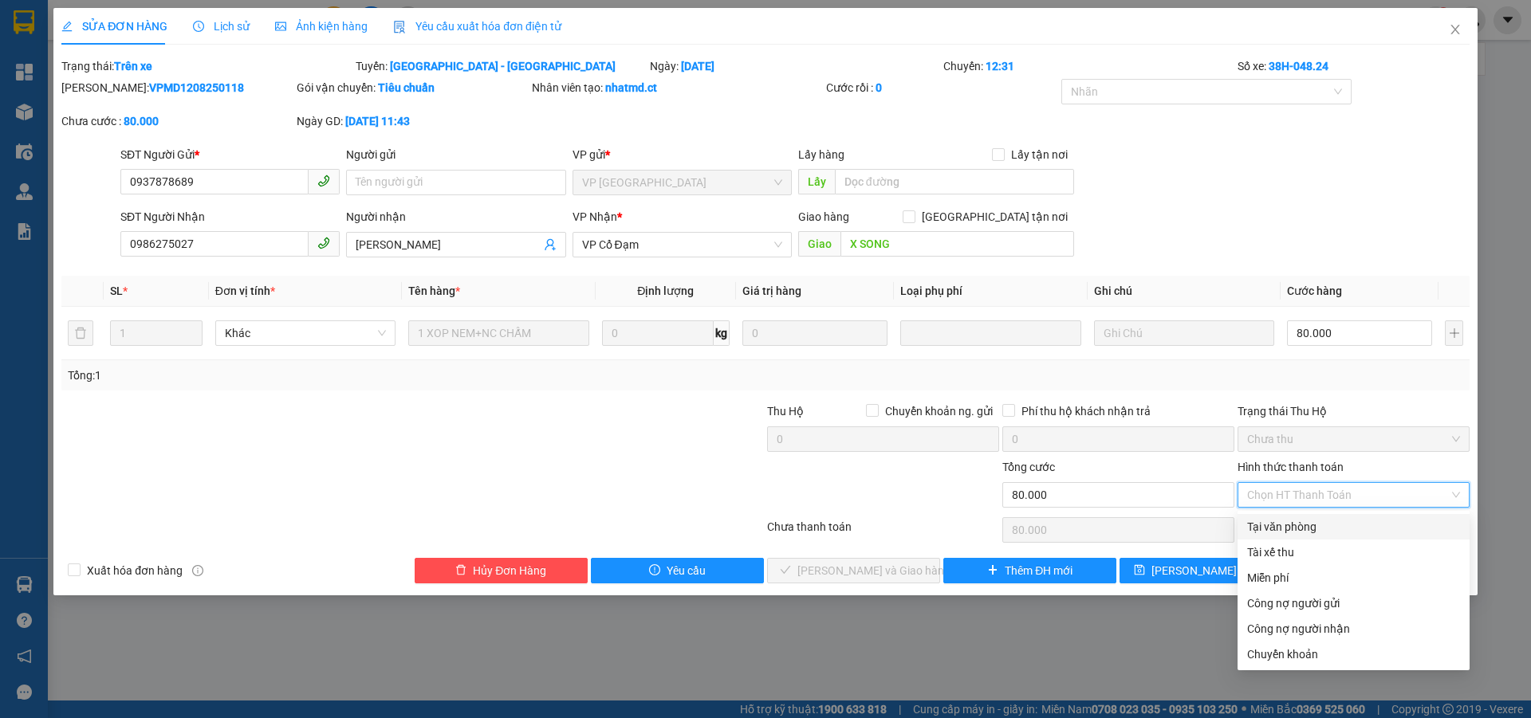
drag, startPoint x: 1306, startPoint y: 529, endPoint x: 941, endPoint y: 454, distance: 372.9
click at [1306, 529] on div "Tại văn phòng" at bounding box center [1353, 527] width 213 height 18
type input "0"
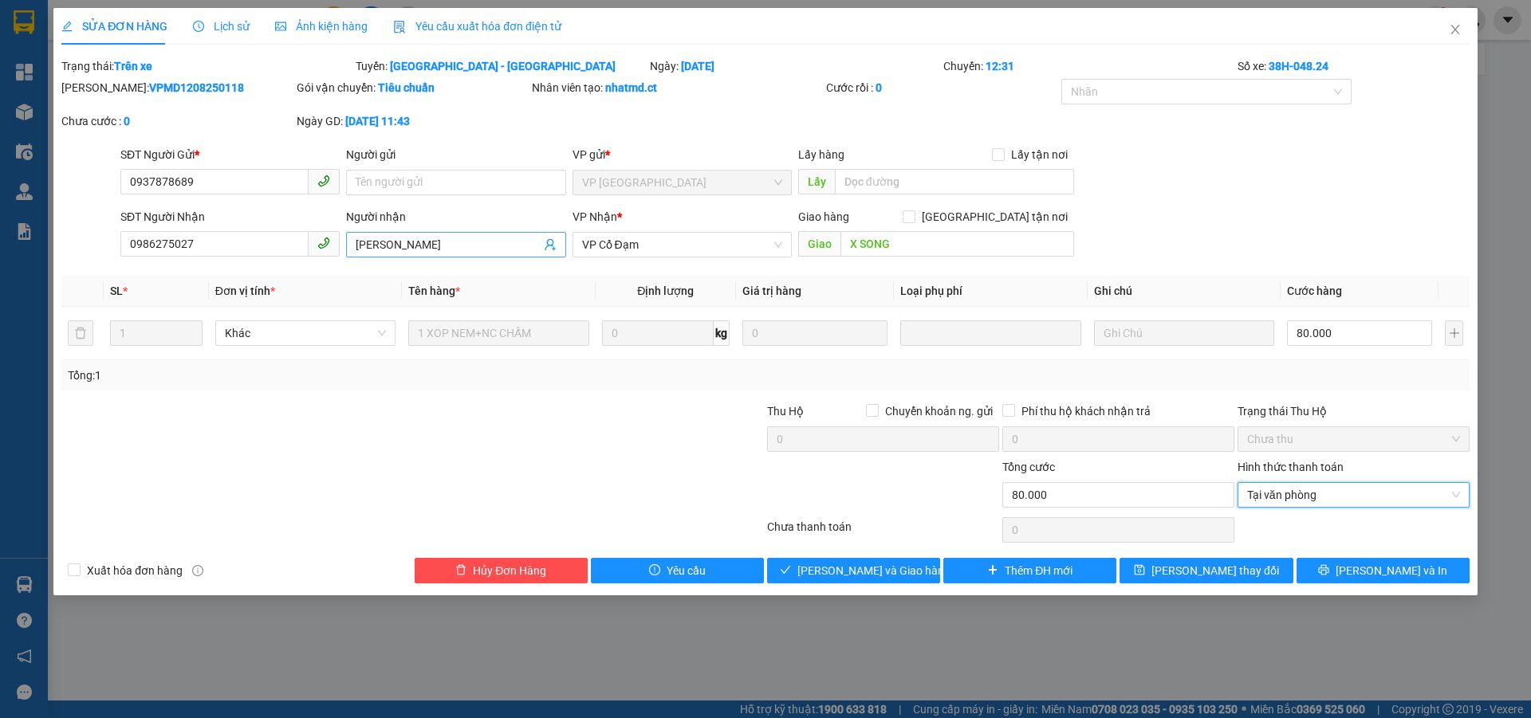
click at [456, 250] on input "[PERSON_NAME]" at bounding box center [448, 245] width 184 height 18
type input "HOÀNG QUÝ vp xs thu tiền n12/8"
click at [895, 568] on span "[PERSON_NAME] và Giao hàng" at bounding box center [873, 571] width 153 height 18
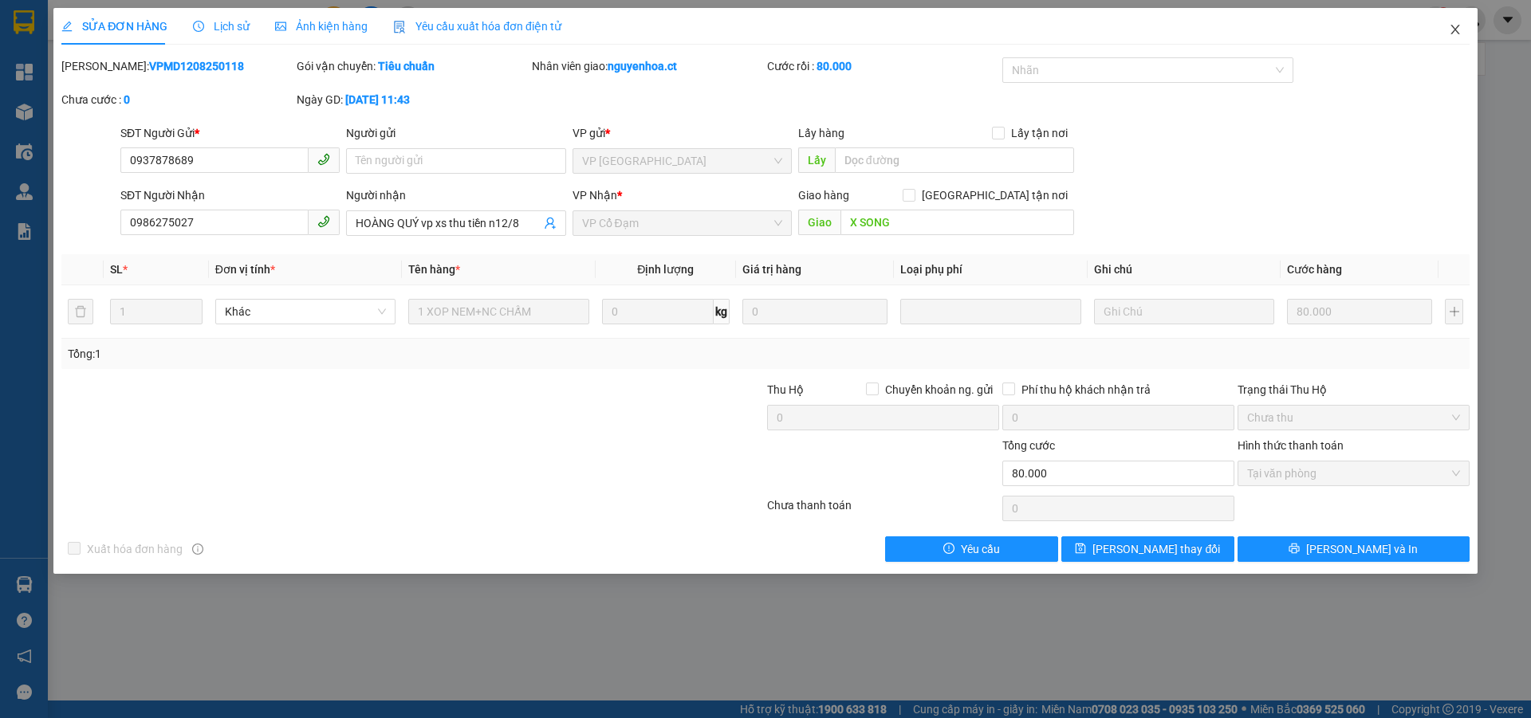
click at [1456, 27] on icon "close" at bounding box center [1455, 29] width 13 height 13
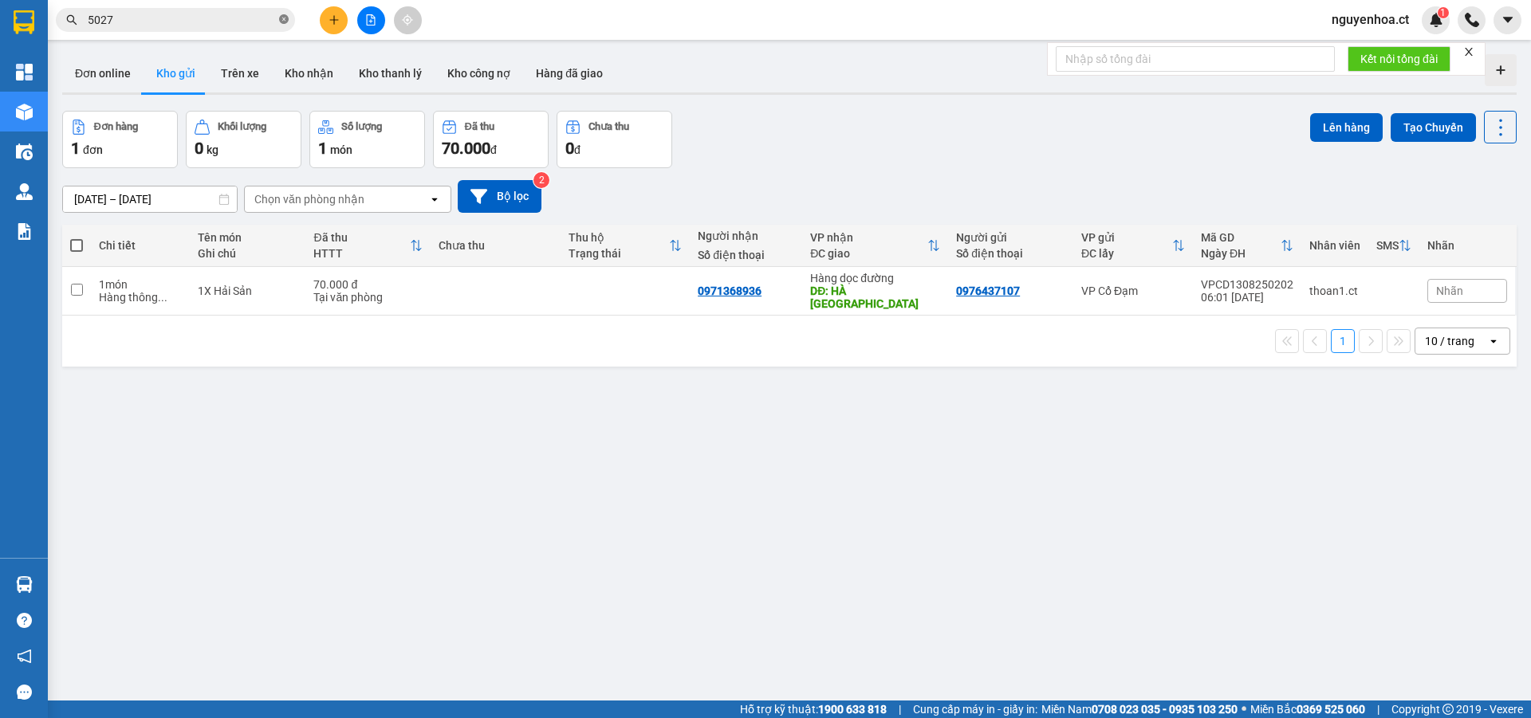
click at [288, 16] on icon "close-circle" at bounding box center [284, 19] width 10 height 10
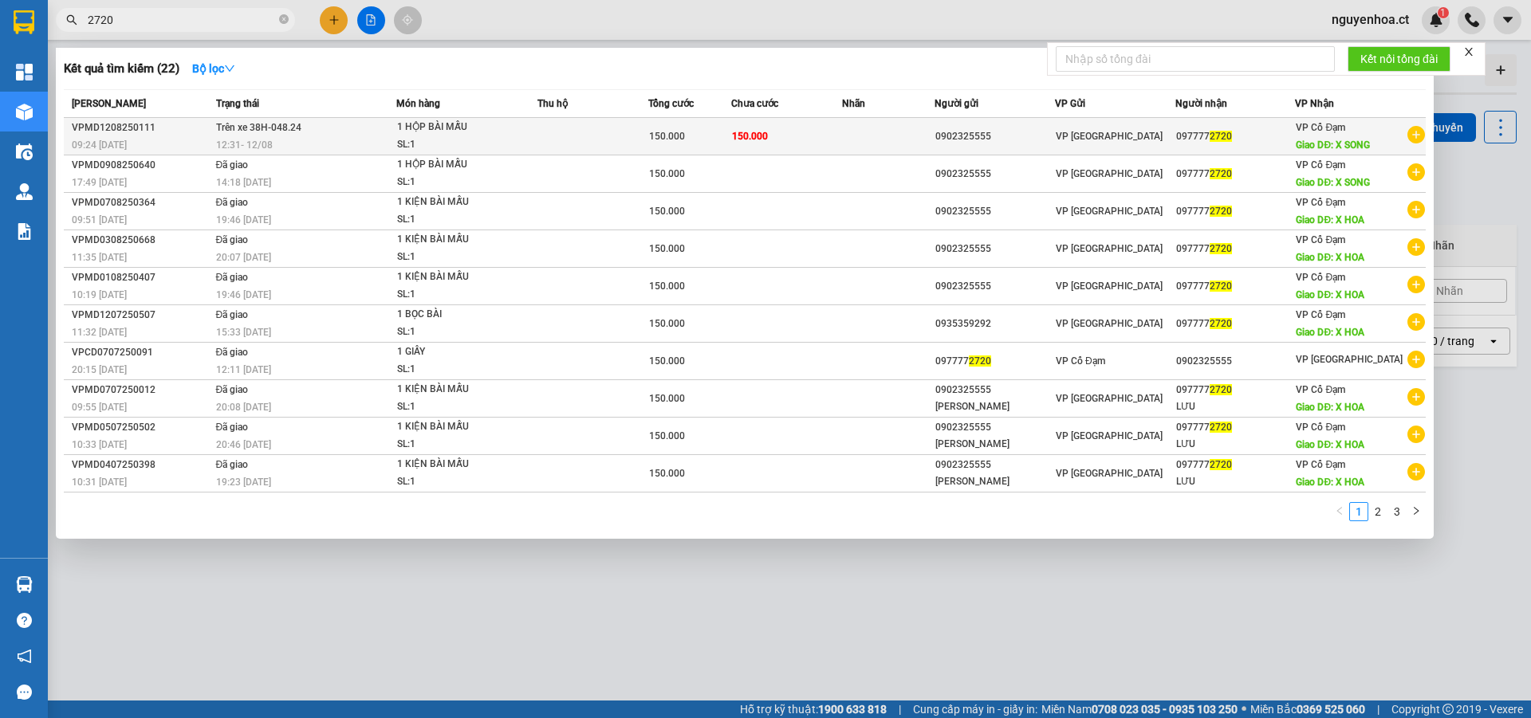
type input "2720"
click at [266, 140] on span "12:31 [DATE]" at bounding box center [244, 145] width 57 height 11
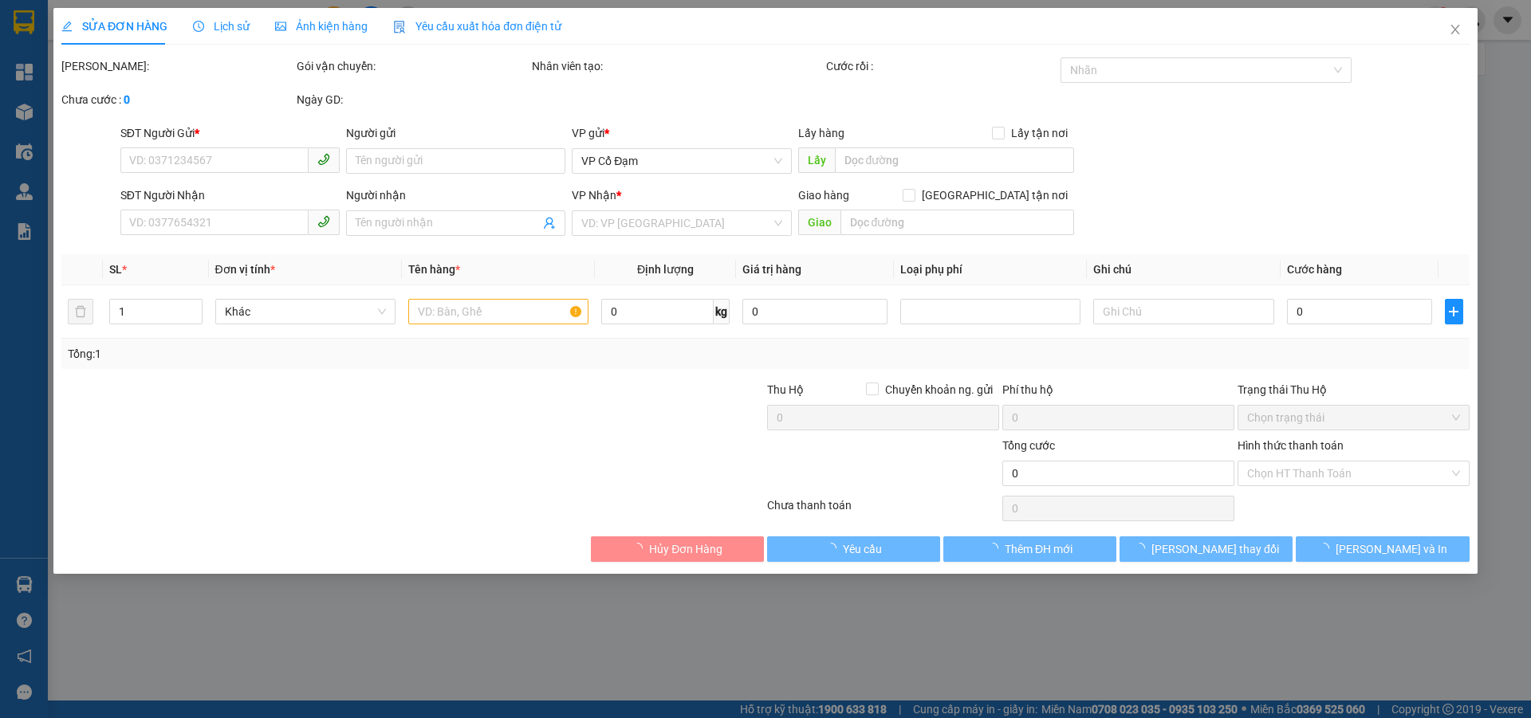
type input "0902325555"
type input "0977772720"
type input "X SONG"
type input "150.000"
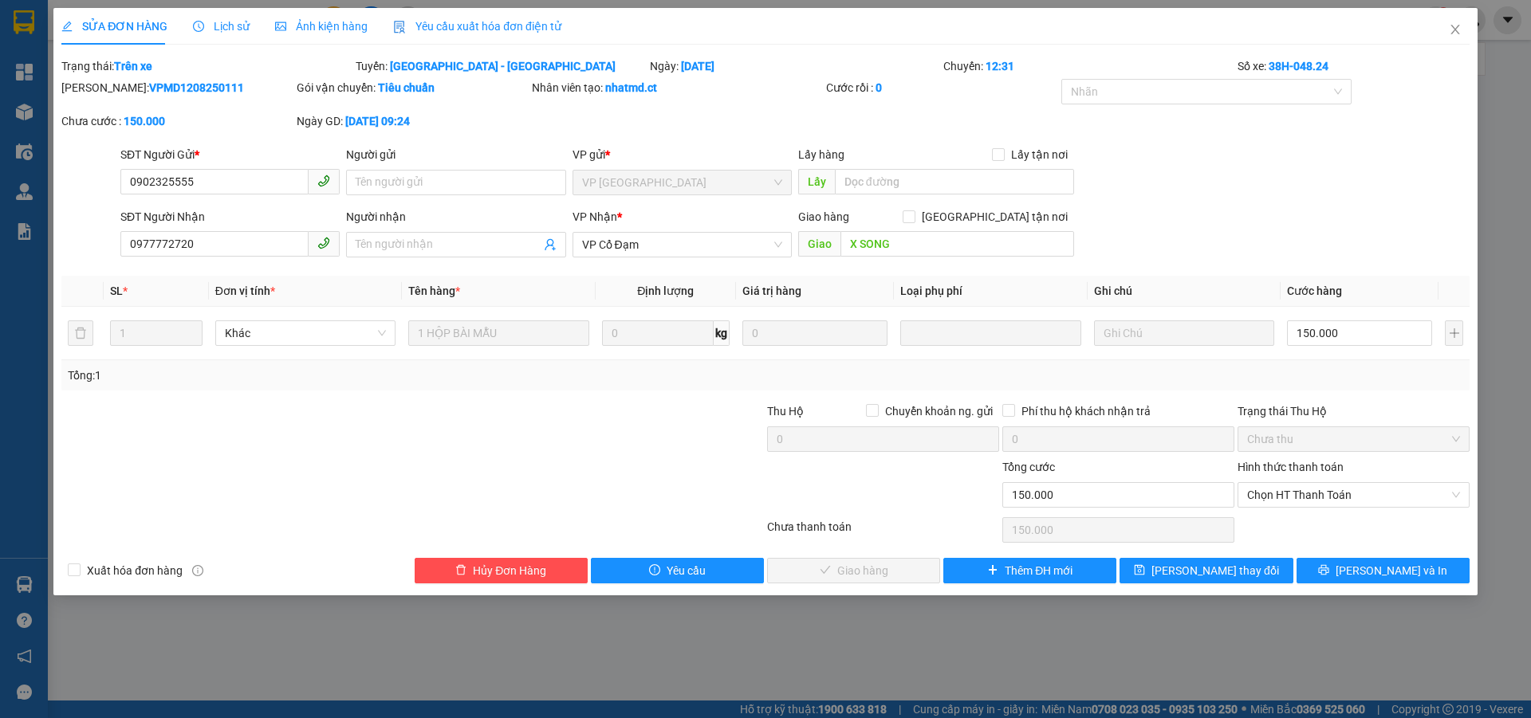
click at [214, 25] on span "Lịch sử" at bounding box center [221, 26] width 57 height 13
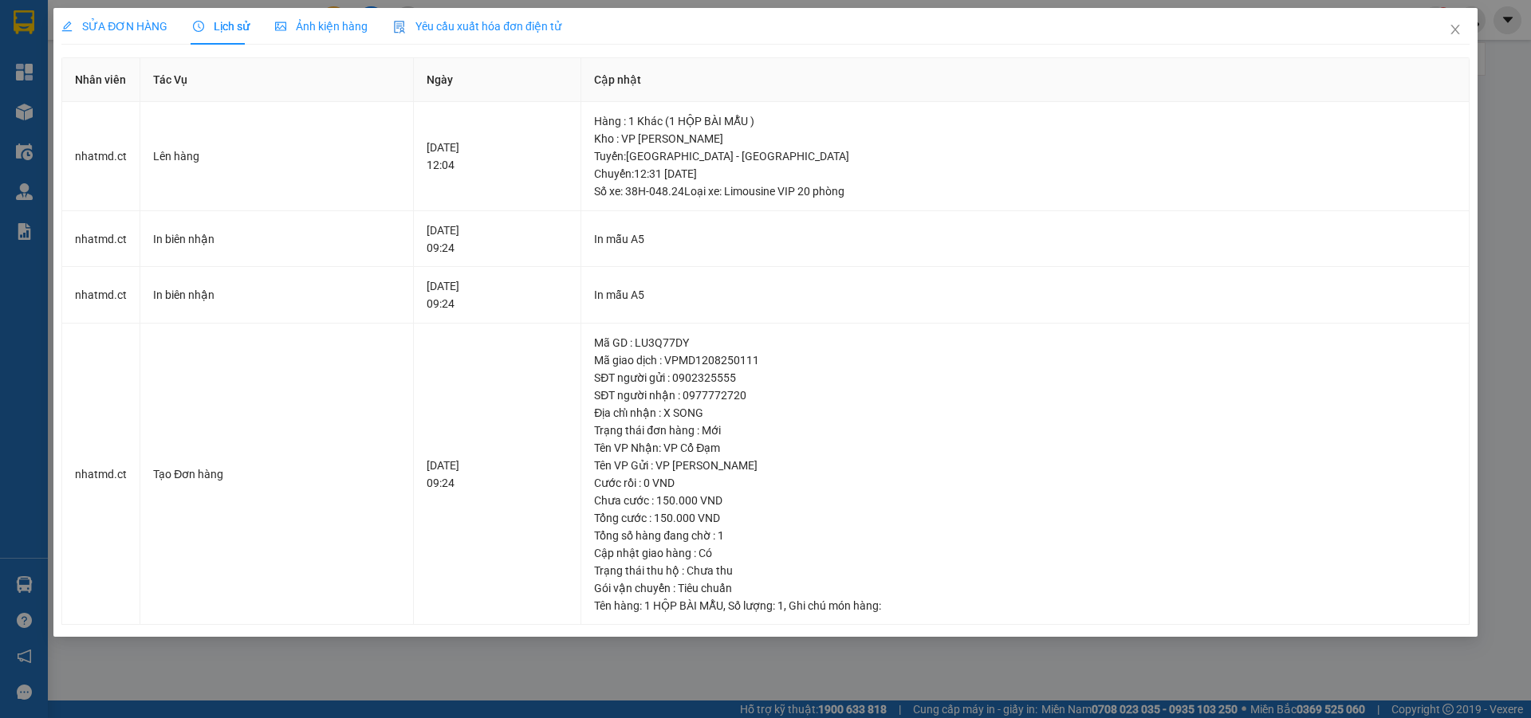
drag, startPoint x: 108, startPoint y: 22, endPoint x: 323, endPoint y: 15, distance: 214.6
click at [109, 22] on span "SỬA ĐƠN HÀNG" at bounding box center [114, 26] width 106 height 13
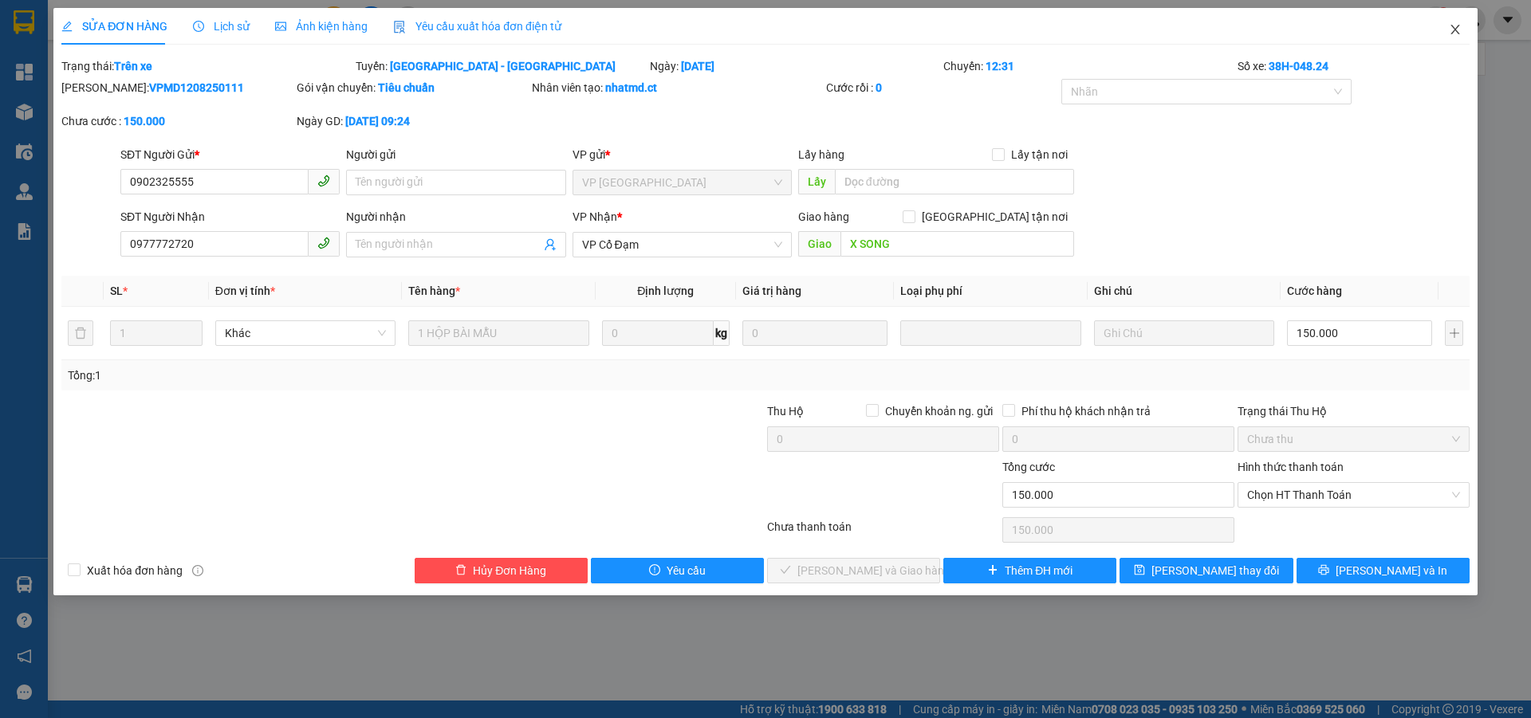
click at [1457, 30] on icon "close" at bounding box center [1455, 29] width 13 height 13
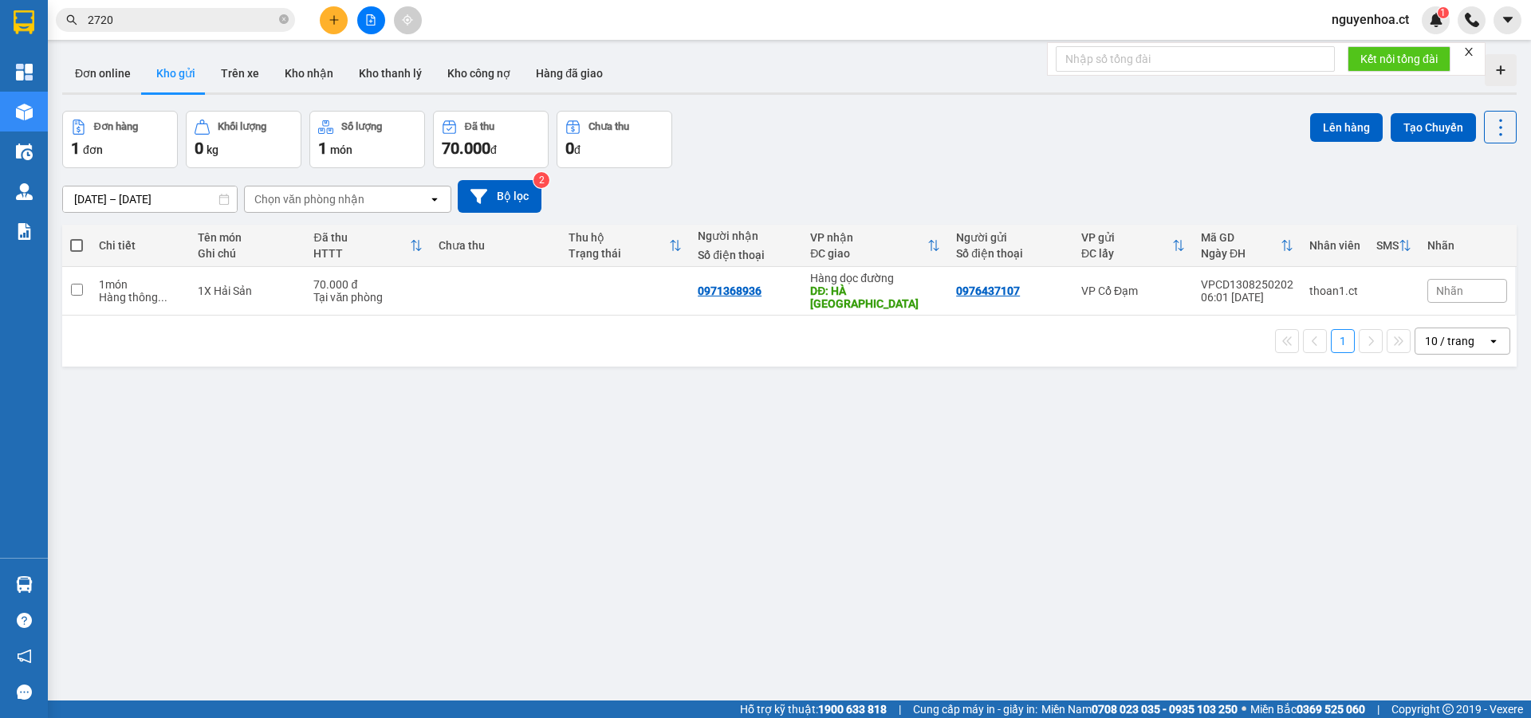
click at [177, 22] on input "2720" at bounding box center [182, 20] width 188 height 18
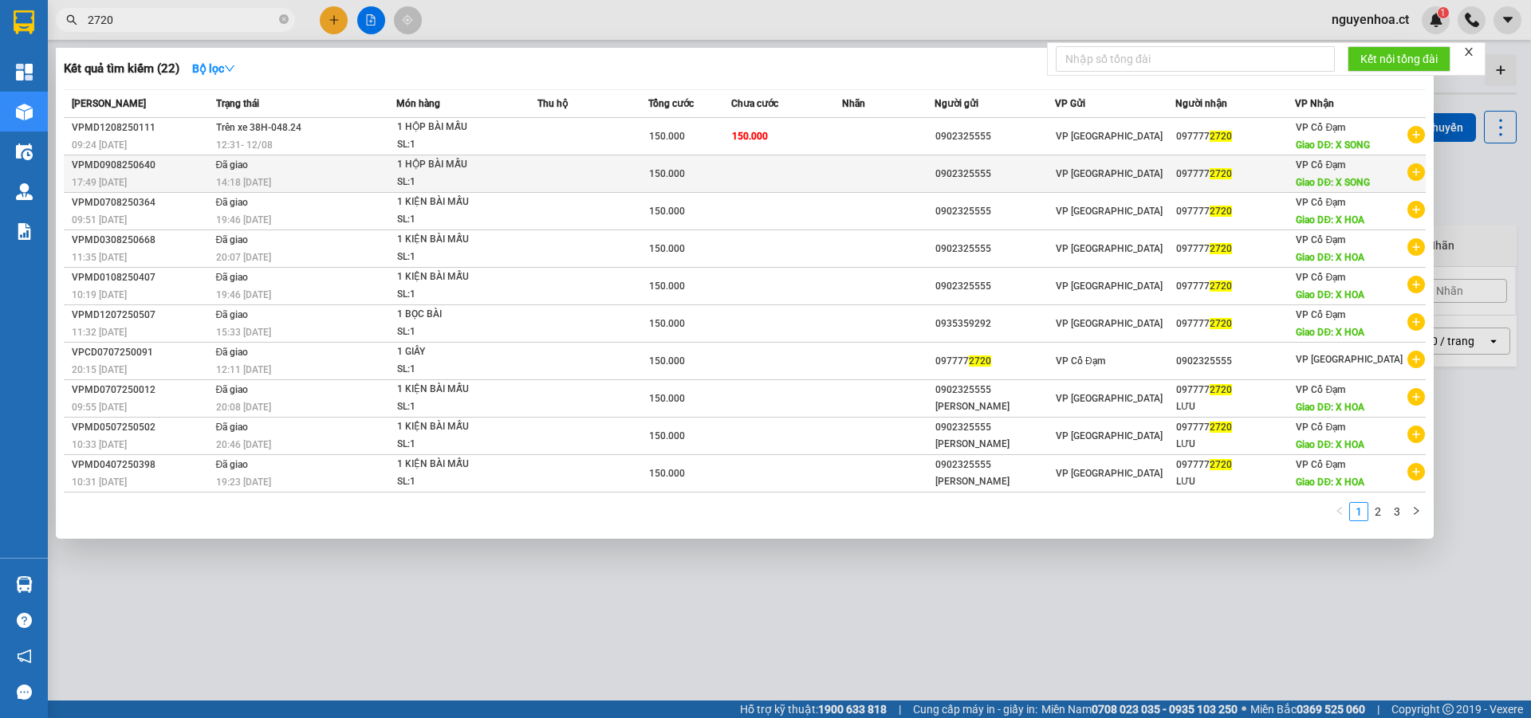
click at [261, 169] on td "Đã giao 14:18 [DATE]" at bounding box center [304, 173] width 185 height 37
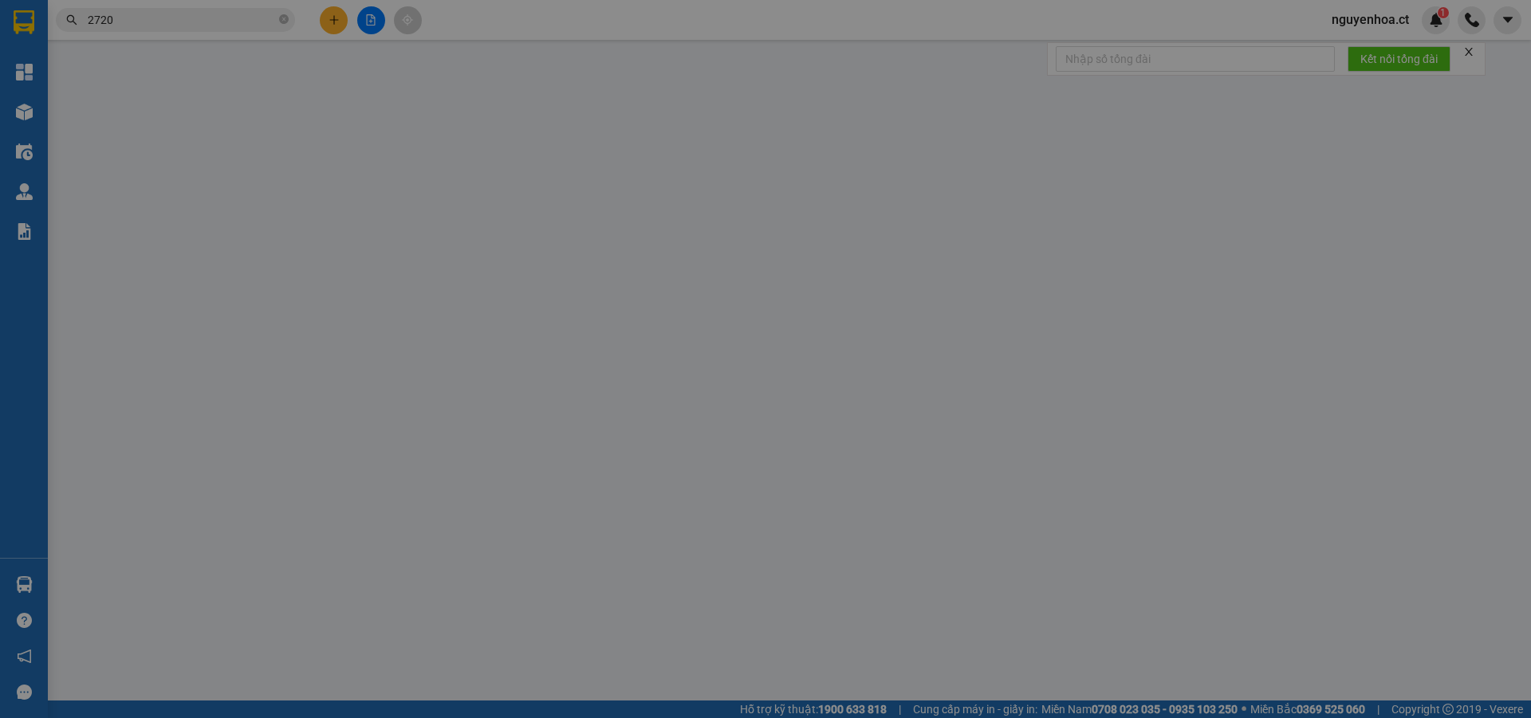
type input "0902325555"
type input "0977772720"
type input "X SONG"
type input "150.000"
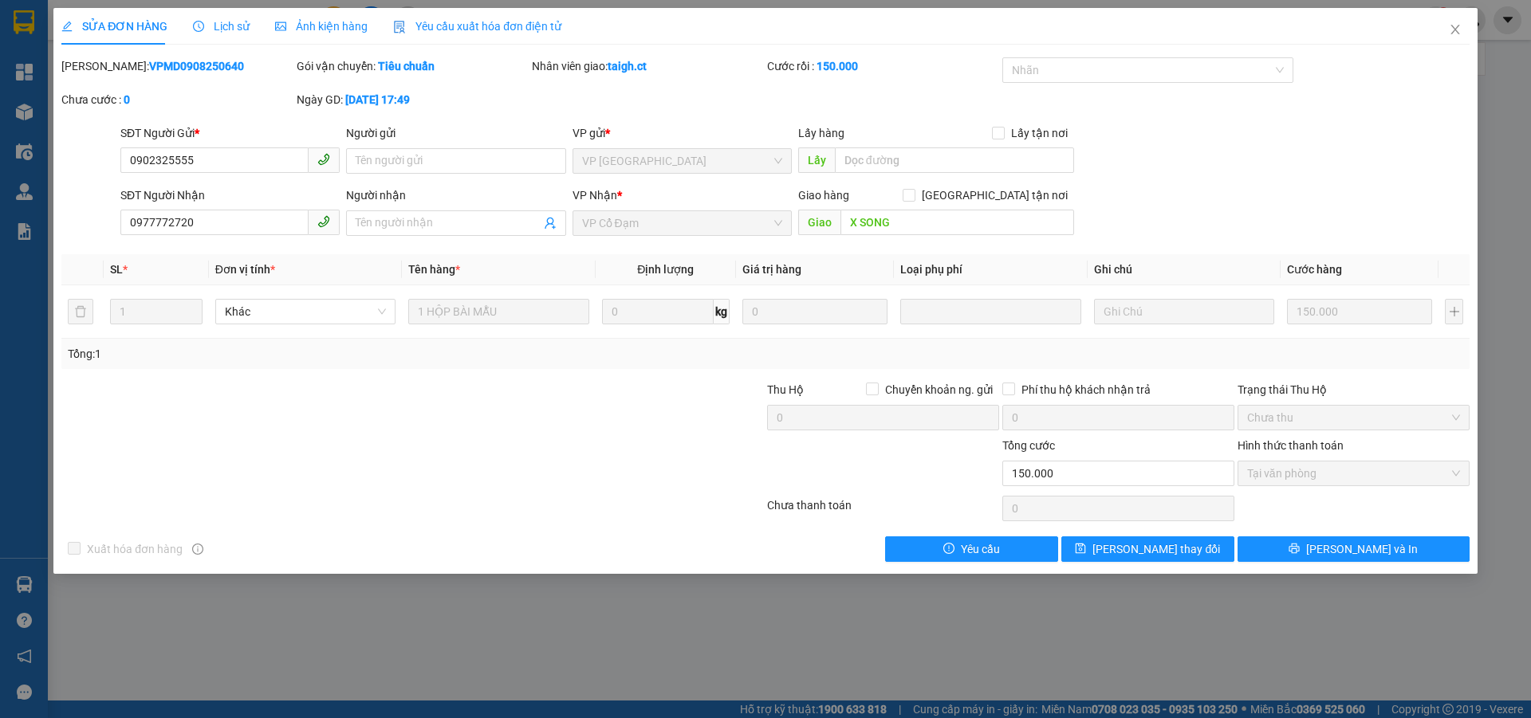
click at [242, 18] on div "Lịch sử" at bounding box center [221, 27] width 57 height 18
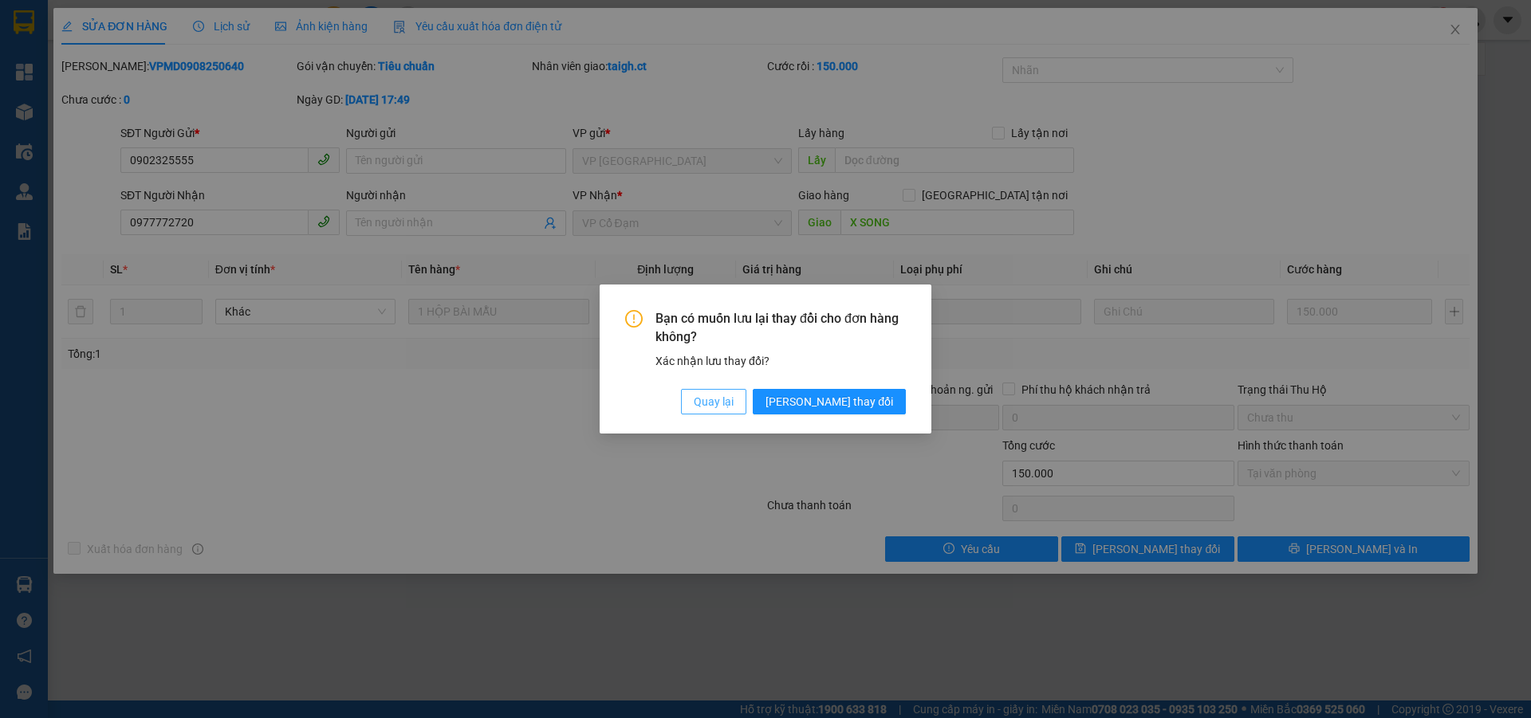
click at [733, 404] on span "Quay lại" at bounding box center [714, 402] width 40 height 18
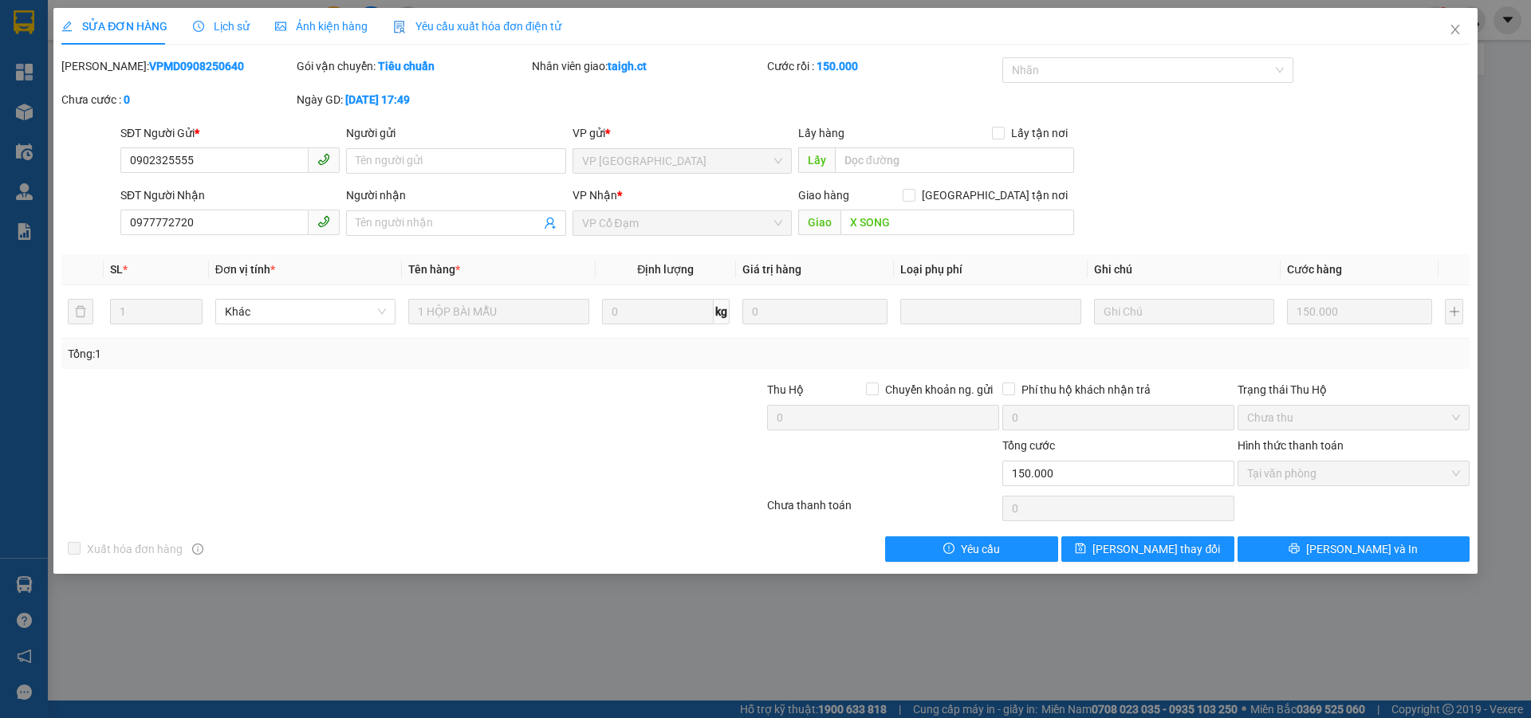
click at [232, 20] on span "Lịch sử" at bounding box center [221, 26] width 57 height 13
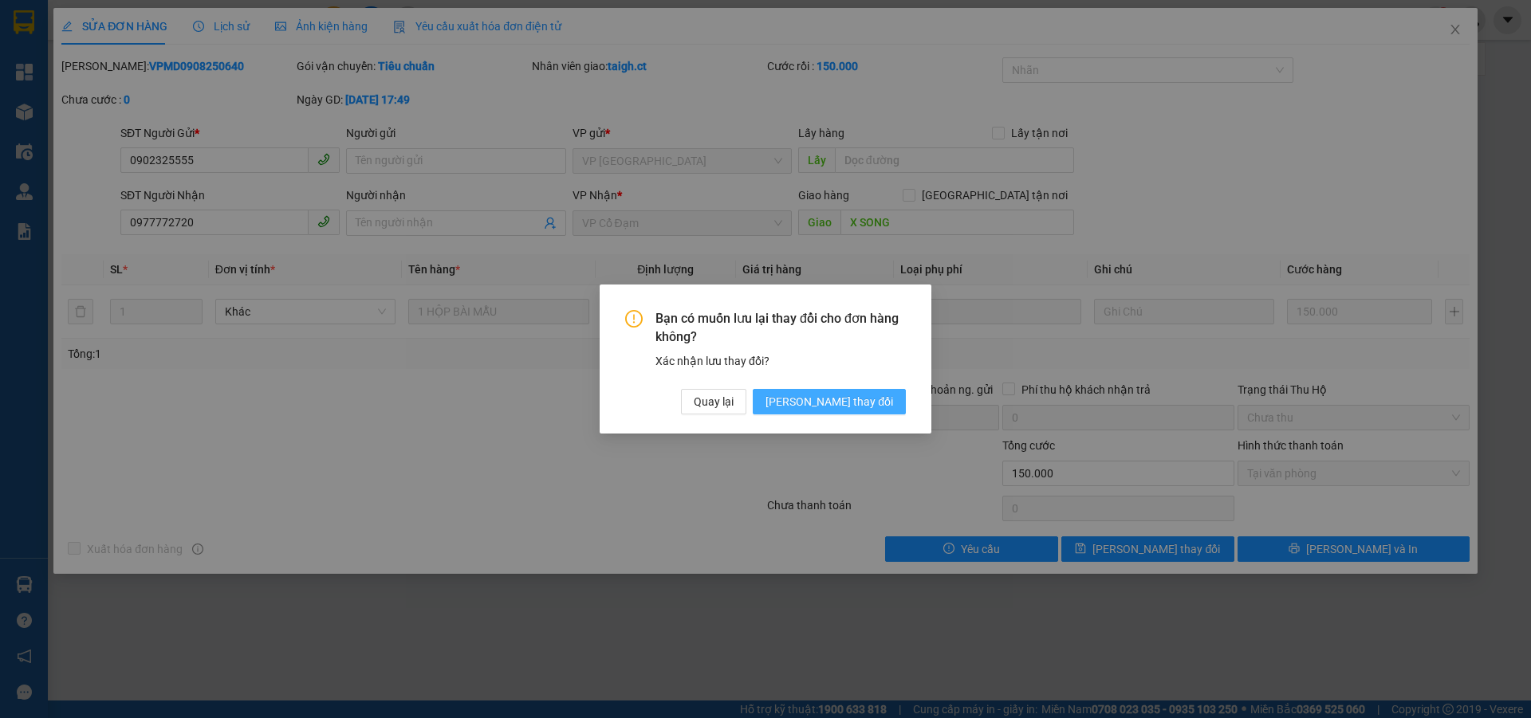
click at [887, 407] on span "[PERSON_NAME] thay đổi" at bounding box center [829, 402] width 128 height 18
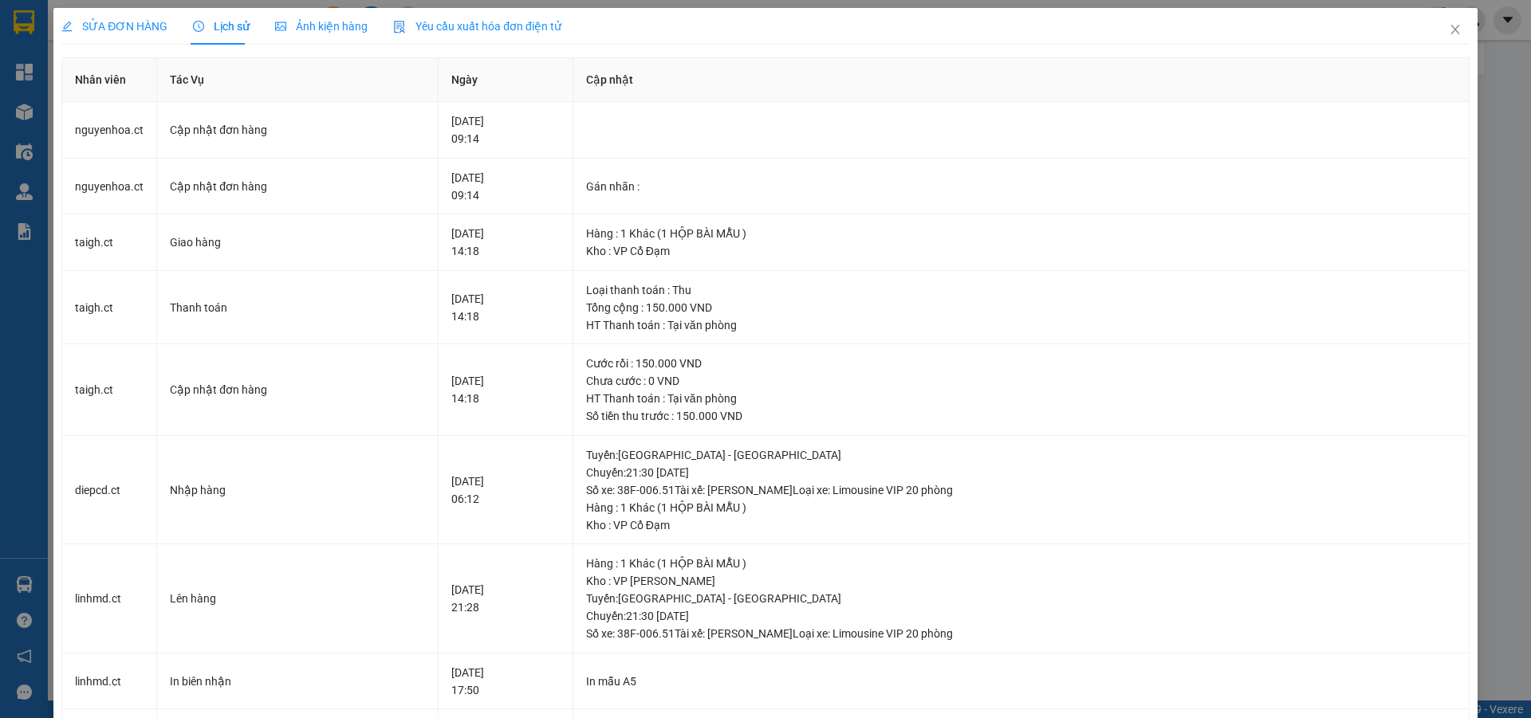
click at [128, 22] on span "SỬA ĐƠN HÀNG" at bounding box center [114, 26] width 106 height 13
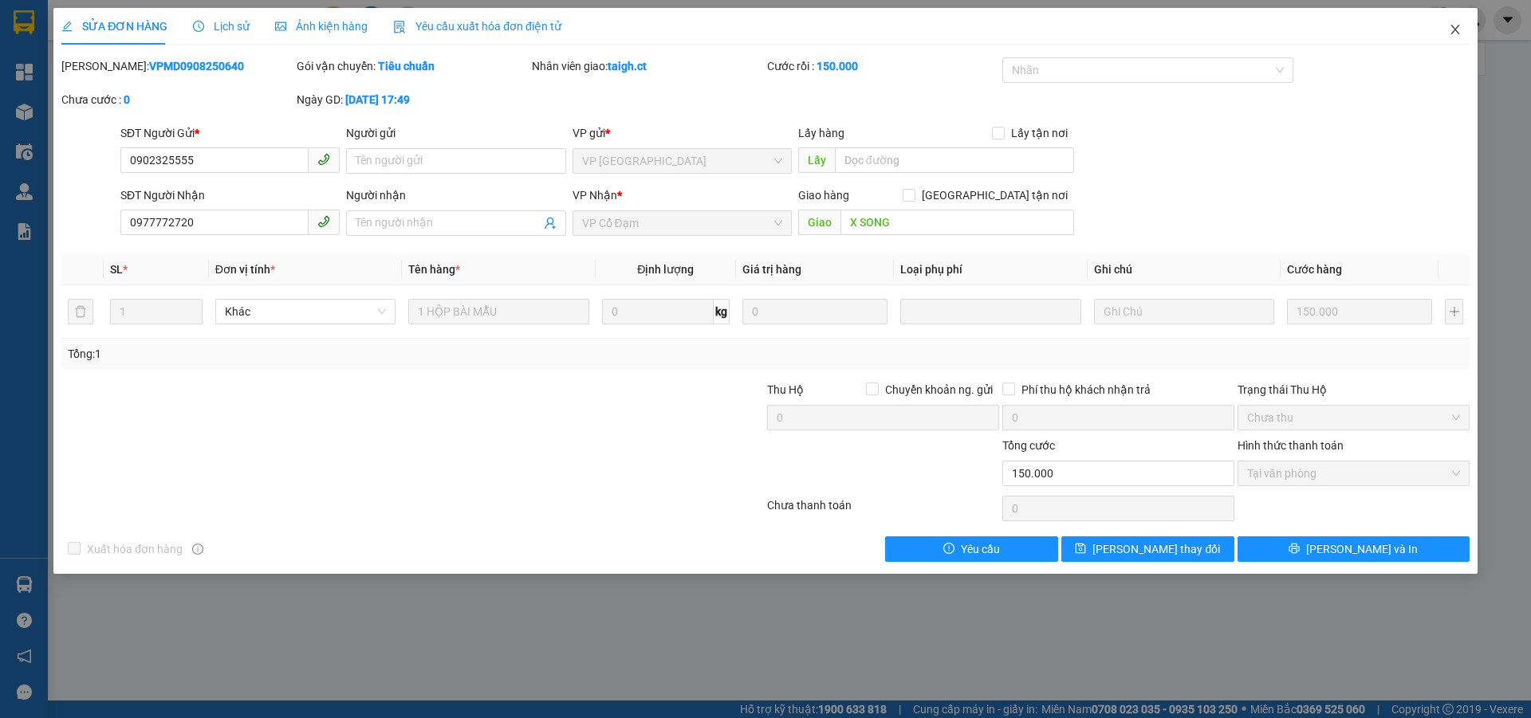
click at [1462, 28] on span "Close" at bounding box center [1455, 30] width 45 height 45
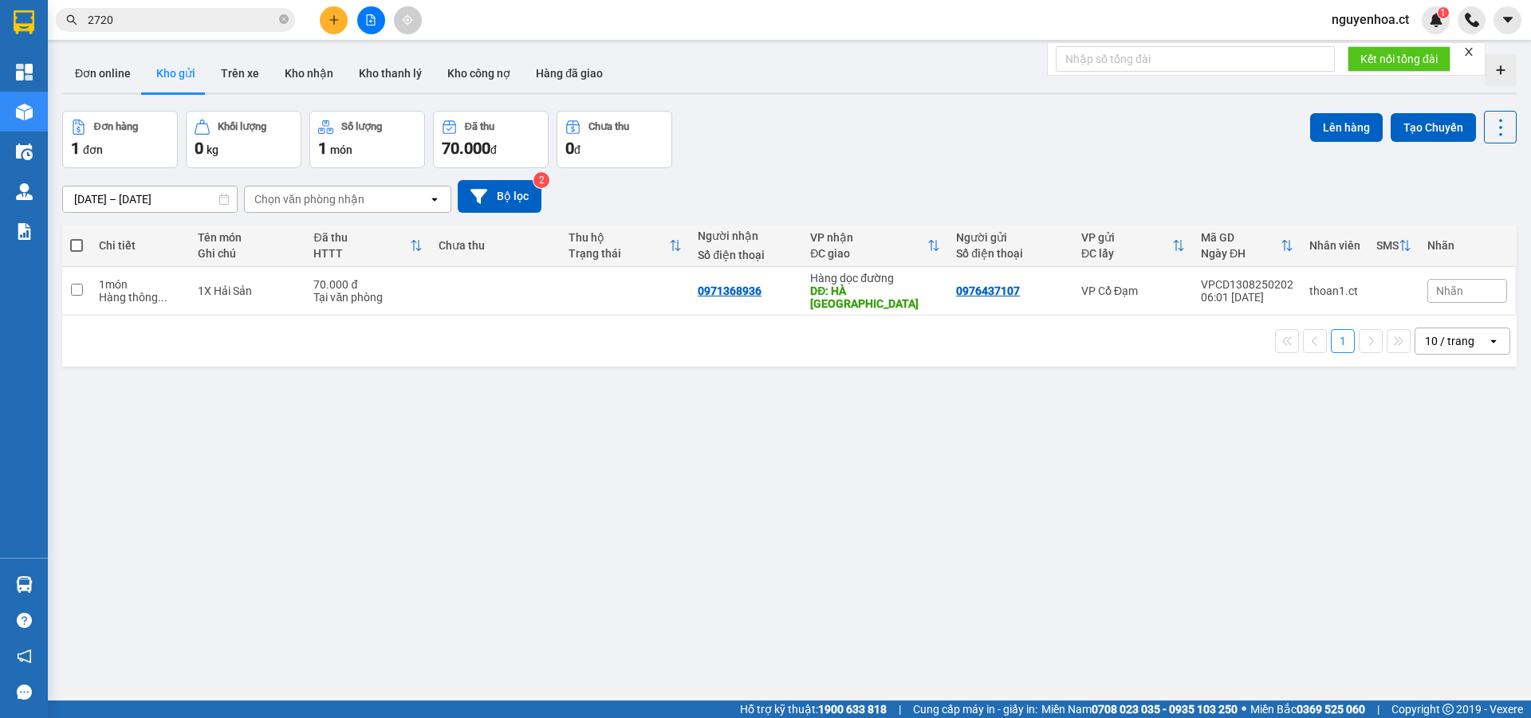
click at [214, 29] on span "2720" at bounding box center [175, 20] width 239 height 24
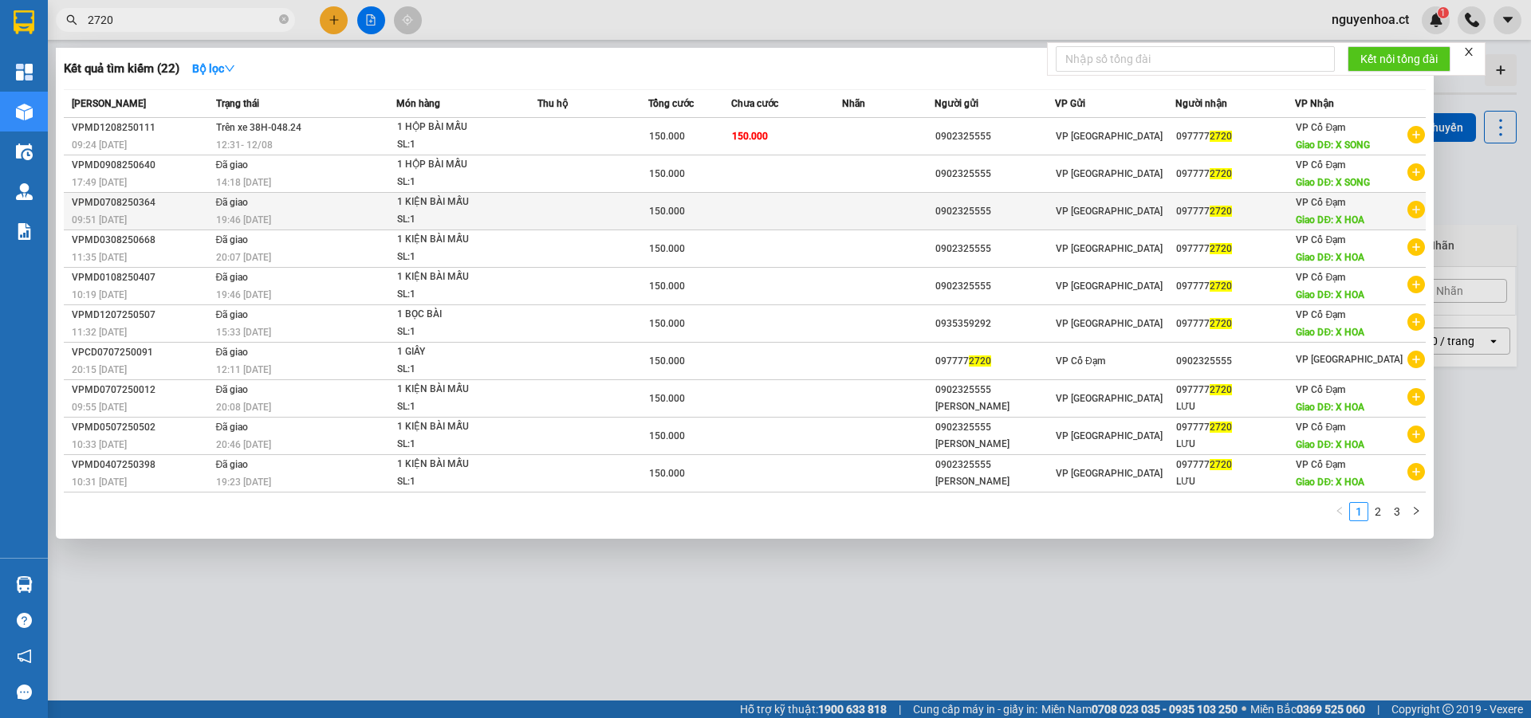
click at [253, 207] on td "Đã giao 19:46 [DATE]" at bounding box center [304, 211] width 185 height 37
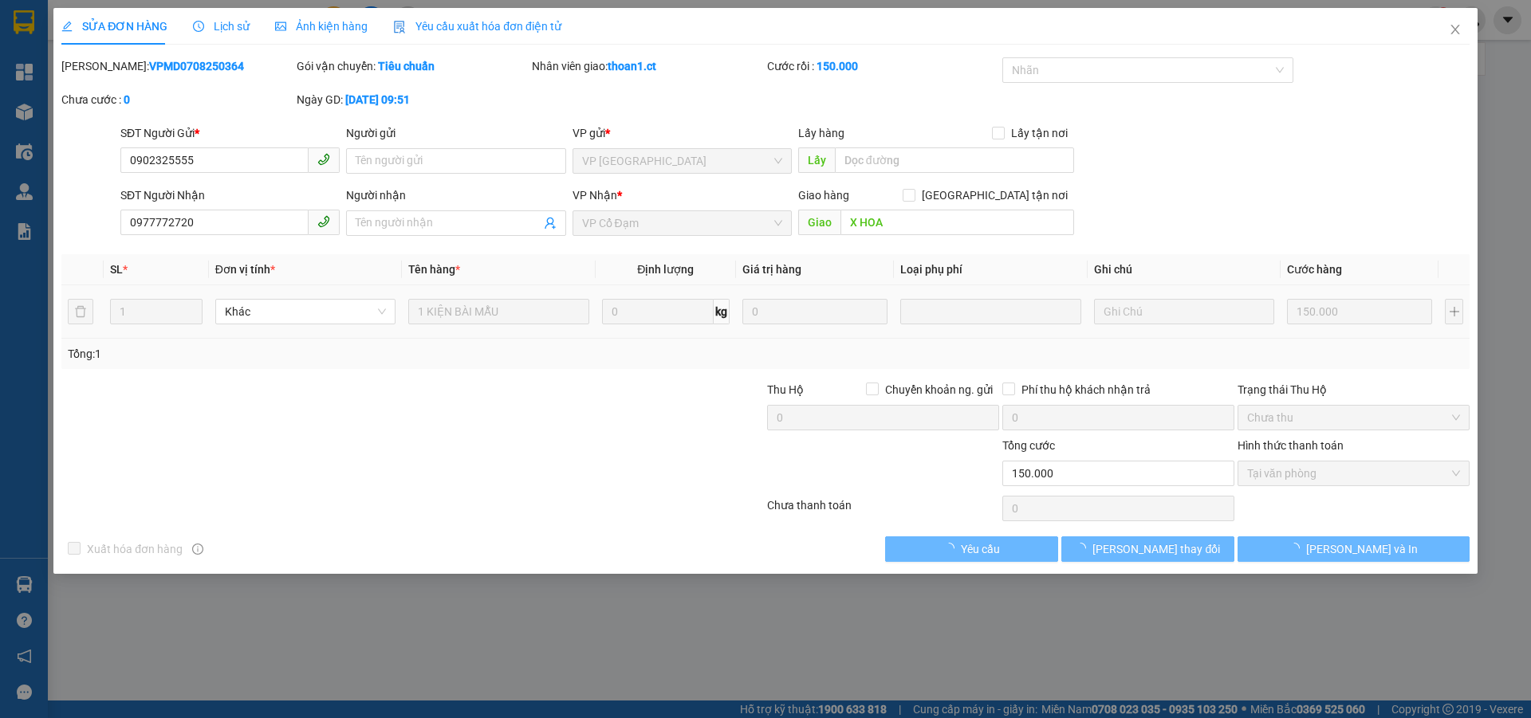
type input "0902325555"
type input "0977772720"
type input "X HOA"
type input "150.000"
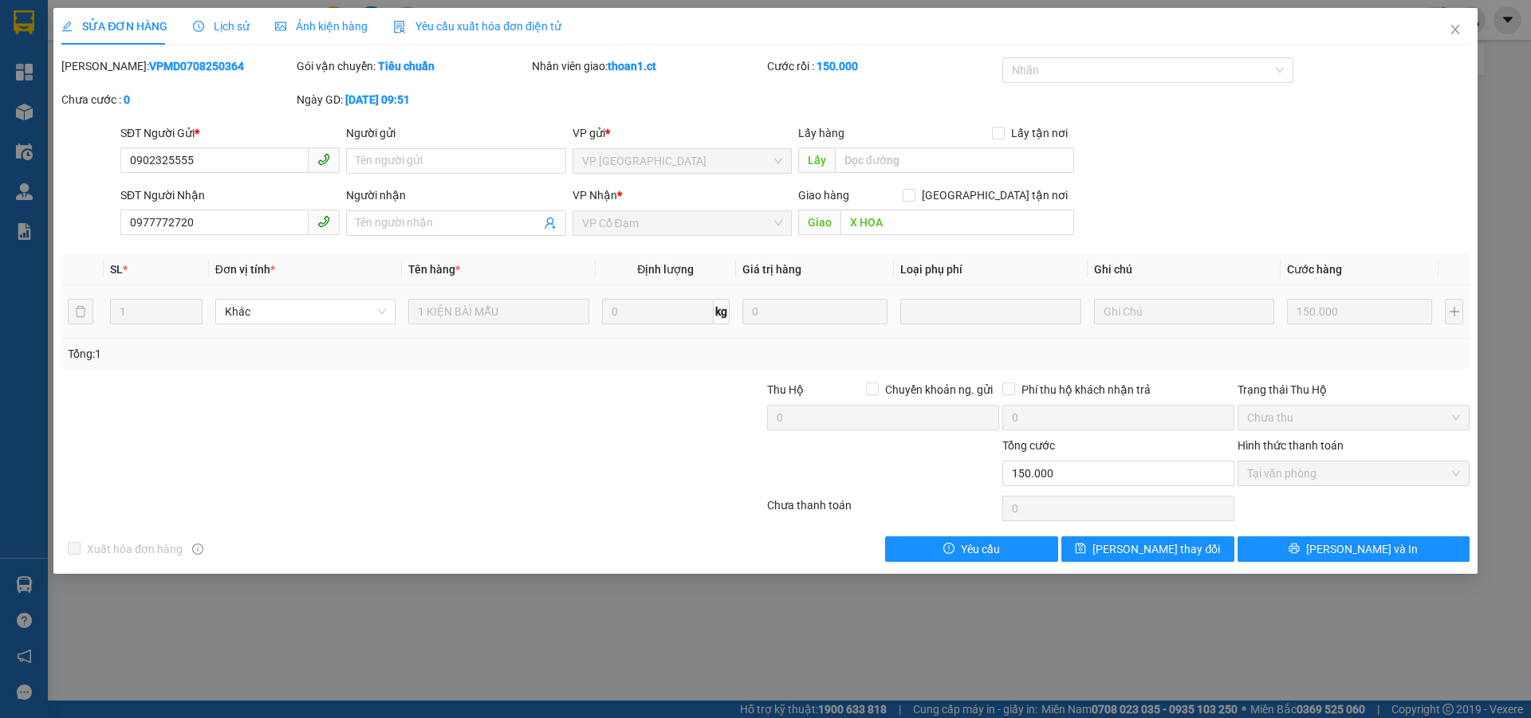
click at [223, 20] on span "Lịch sử" at bounding box center [221, 26] width 57 height 13
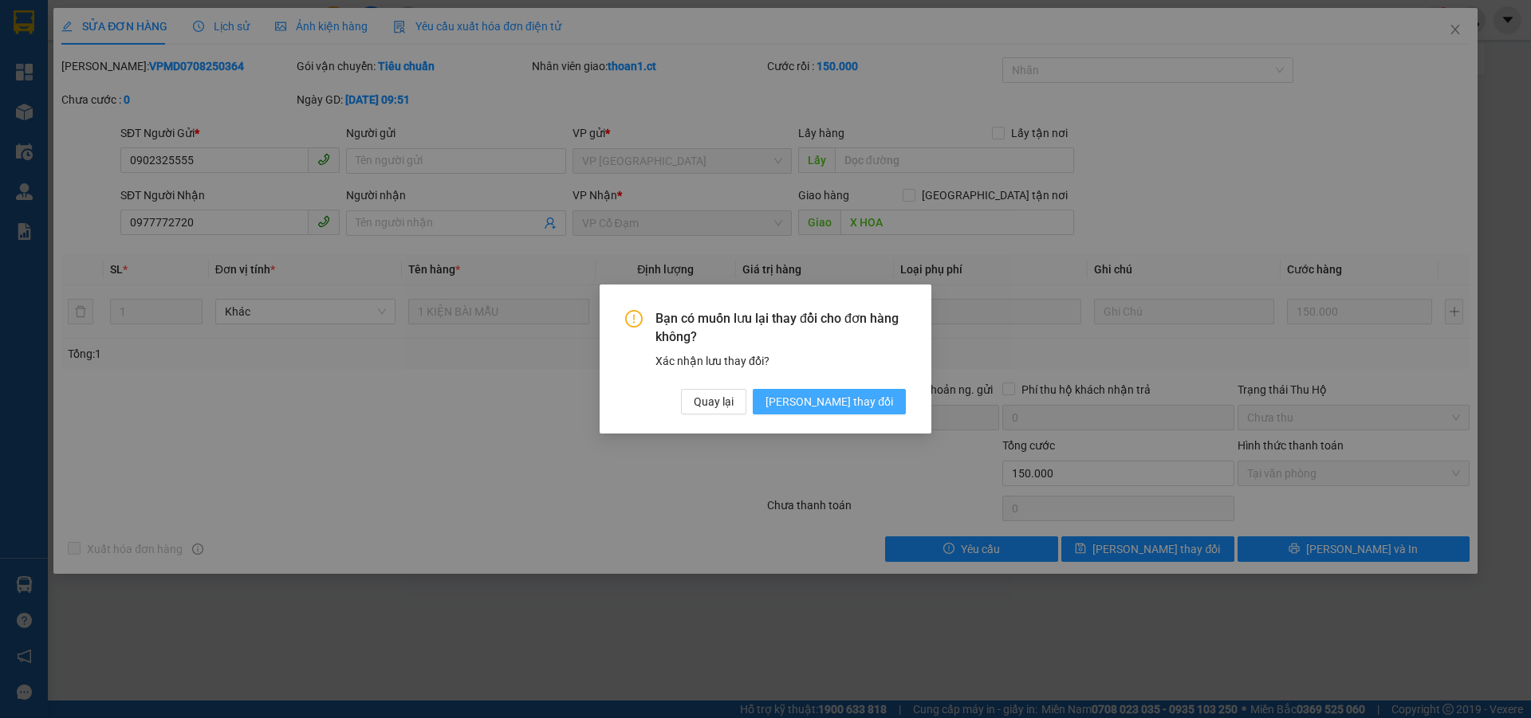
click at [824, 411] on button "[PERSON_NAME] thay đổi" at bounding box center [829, 402] width 153 height 26
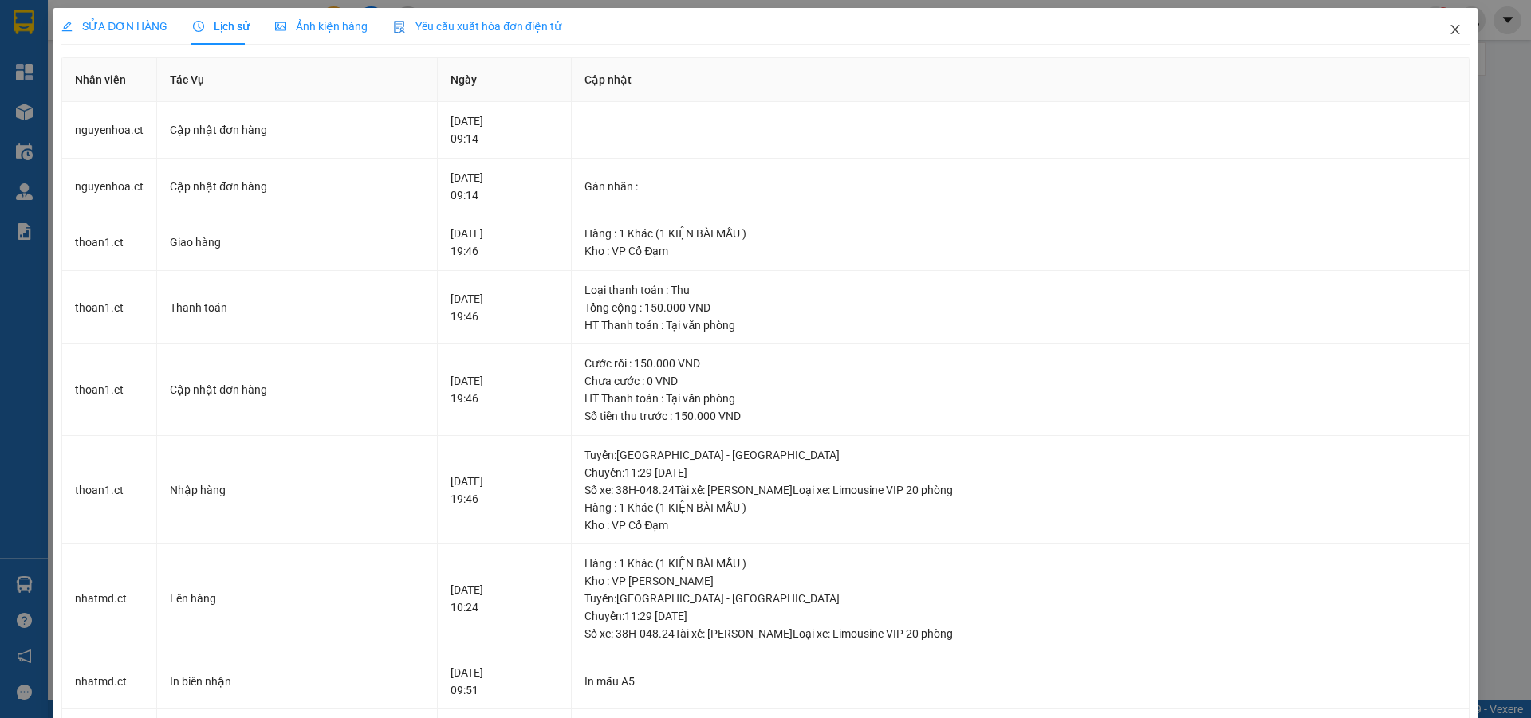
click at [1449, 29] on icon "close" at bounding box center [1455, 29] width 13 height 13
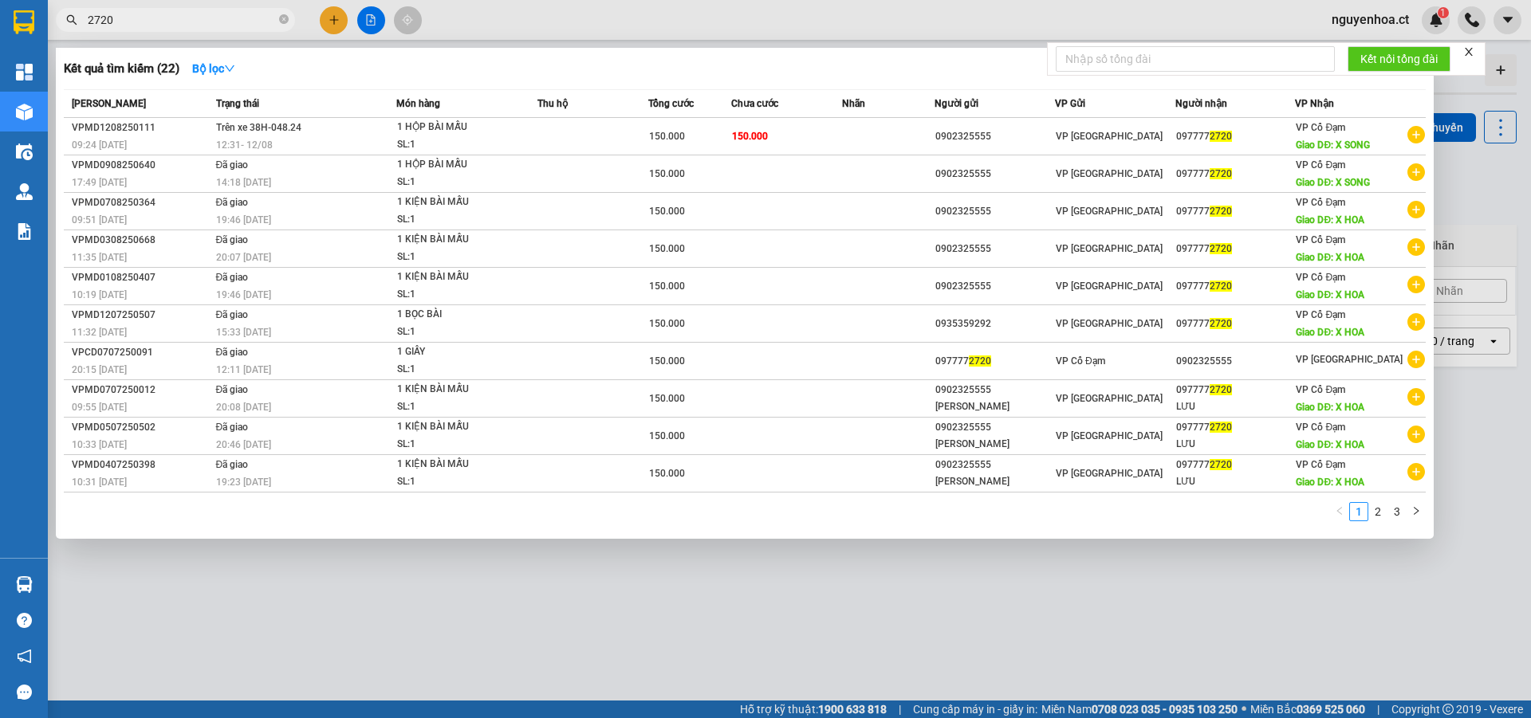
click at [202, 26] on input "2720" at bounding box center [182, 20] width 188 height 18
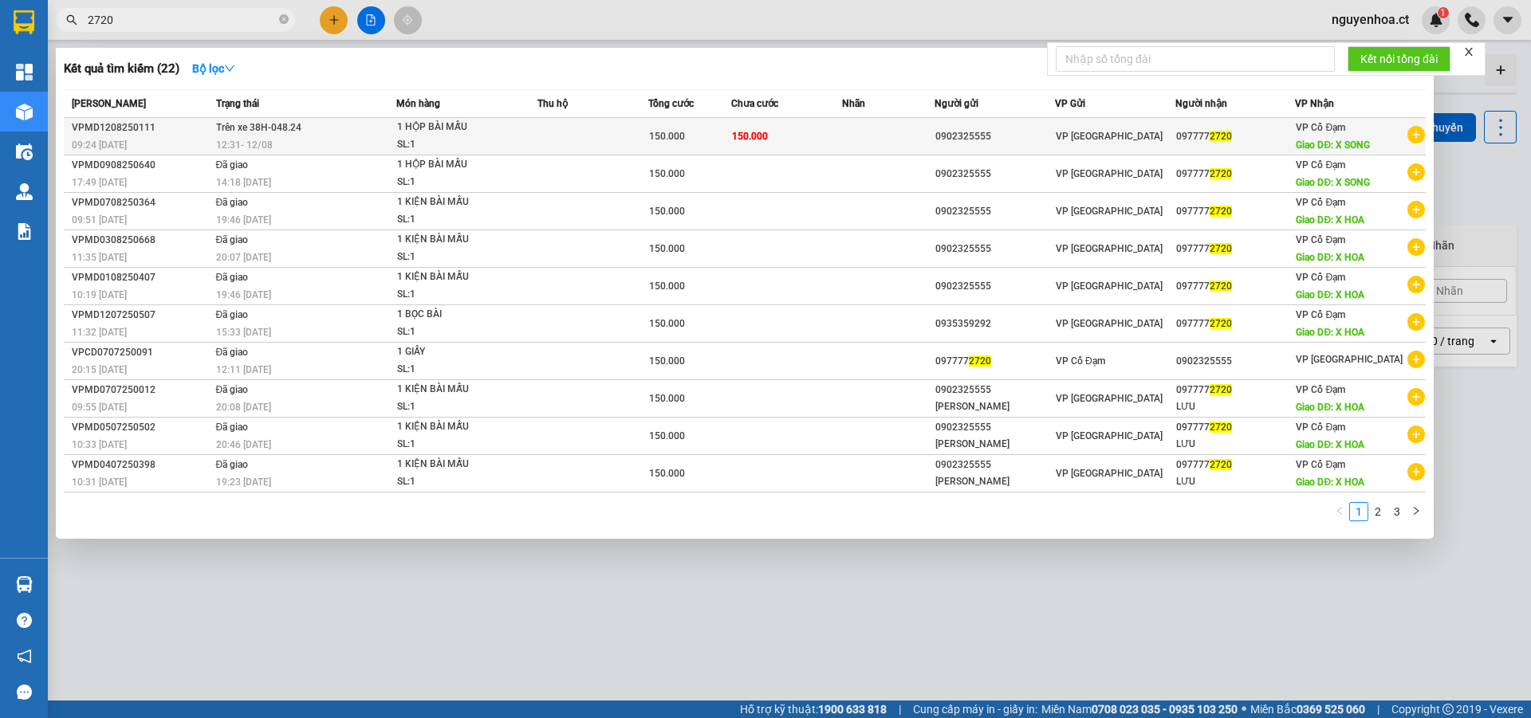
click at [255, 138] on span "12:31 [DATE]" at bounding box center [244, 144] width 57 height 13
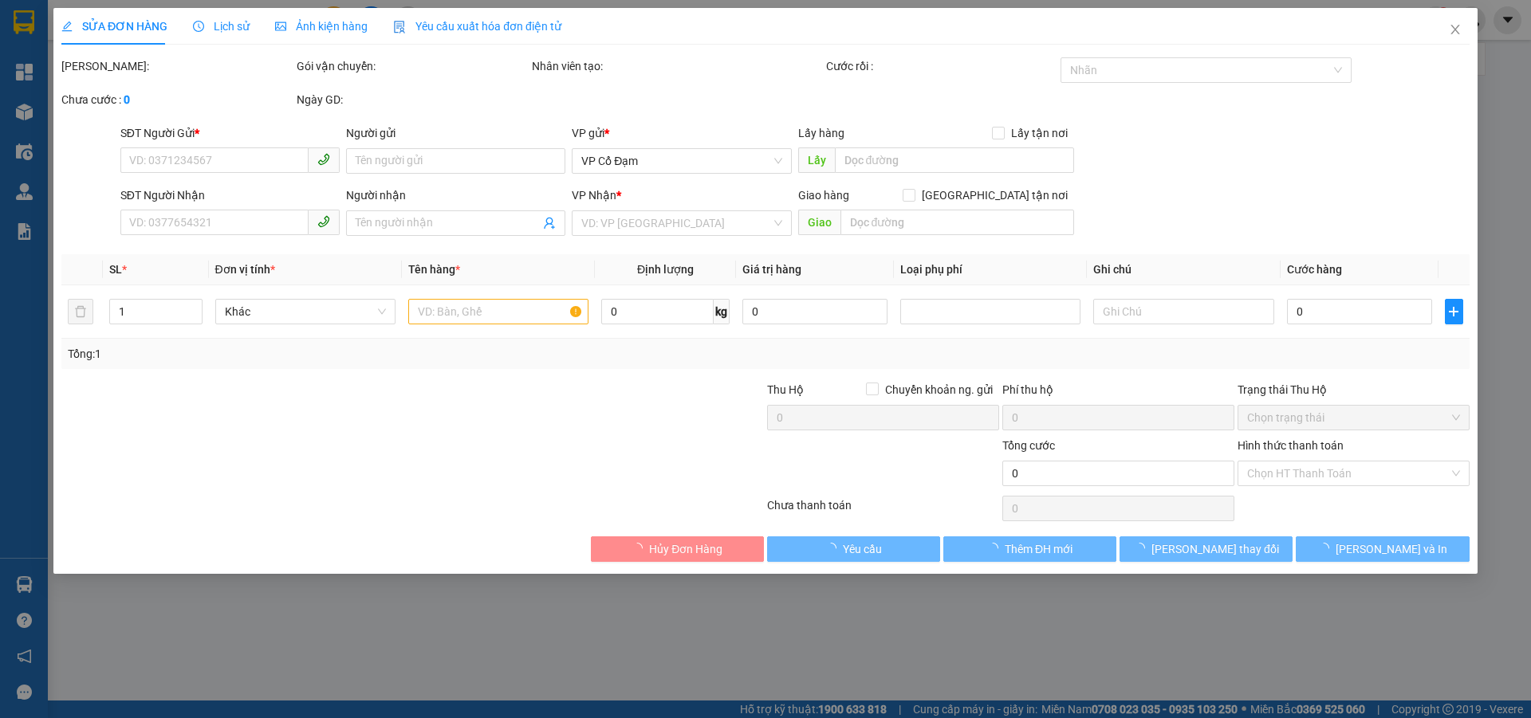
type input "0902325555"
type input "0977772720"
type input "X SONG"
type input "150.000"
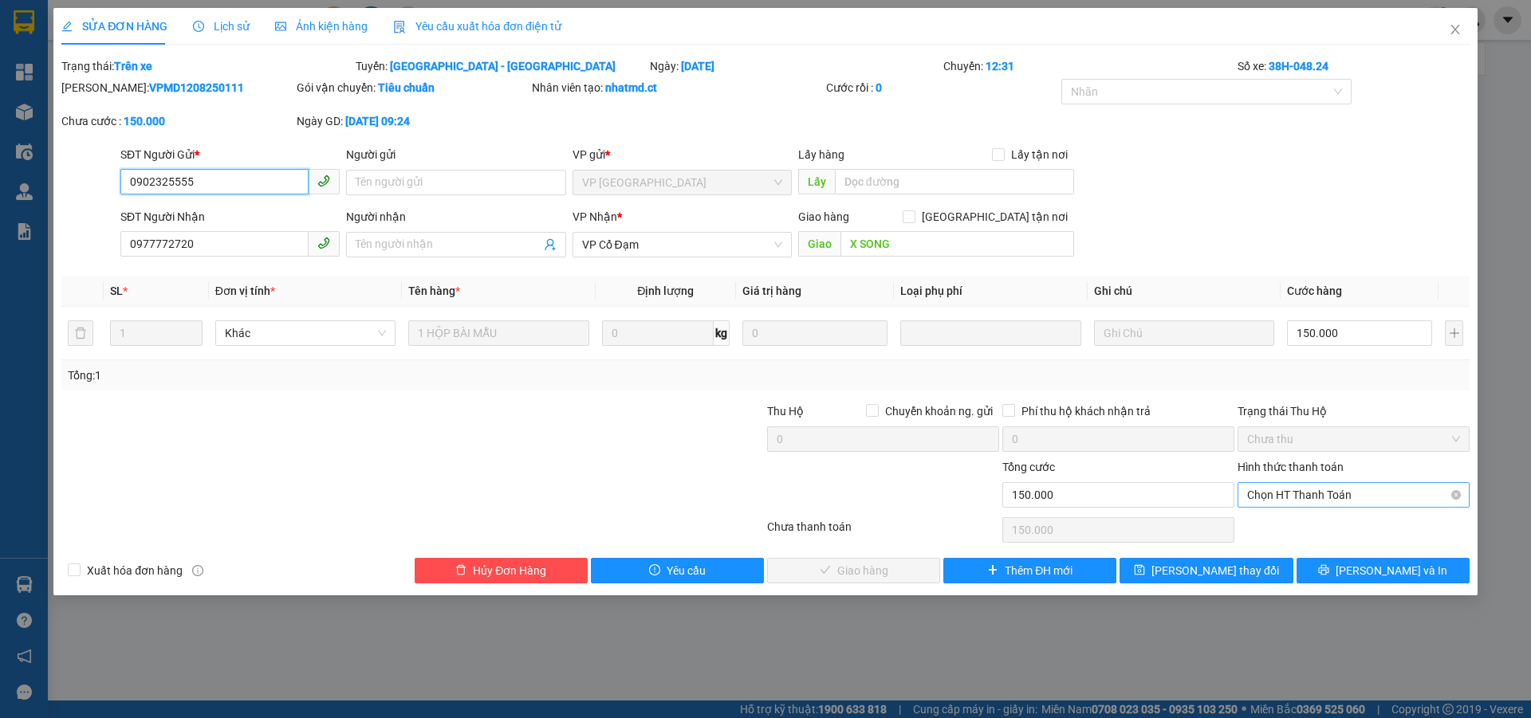
click at [1316, 495] on span "Chọn HT Thanh Toán" at bounding box center [1353, 495] width 213 height 24
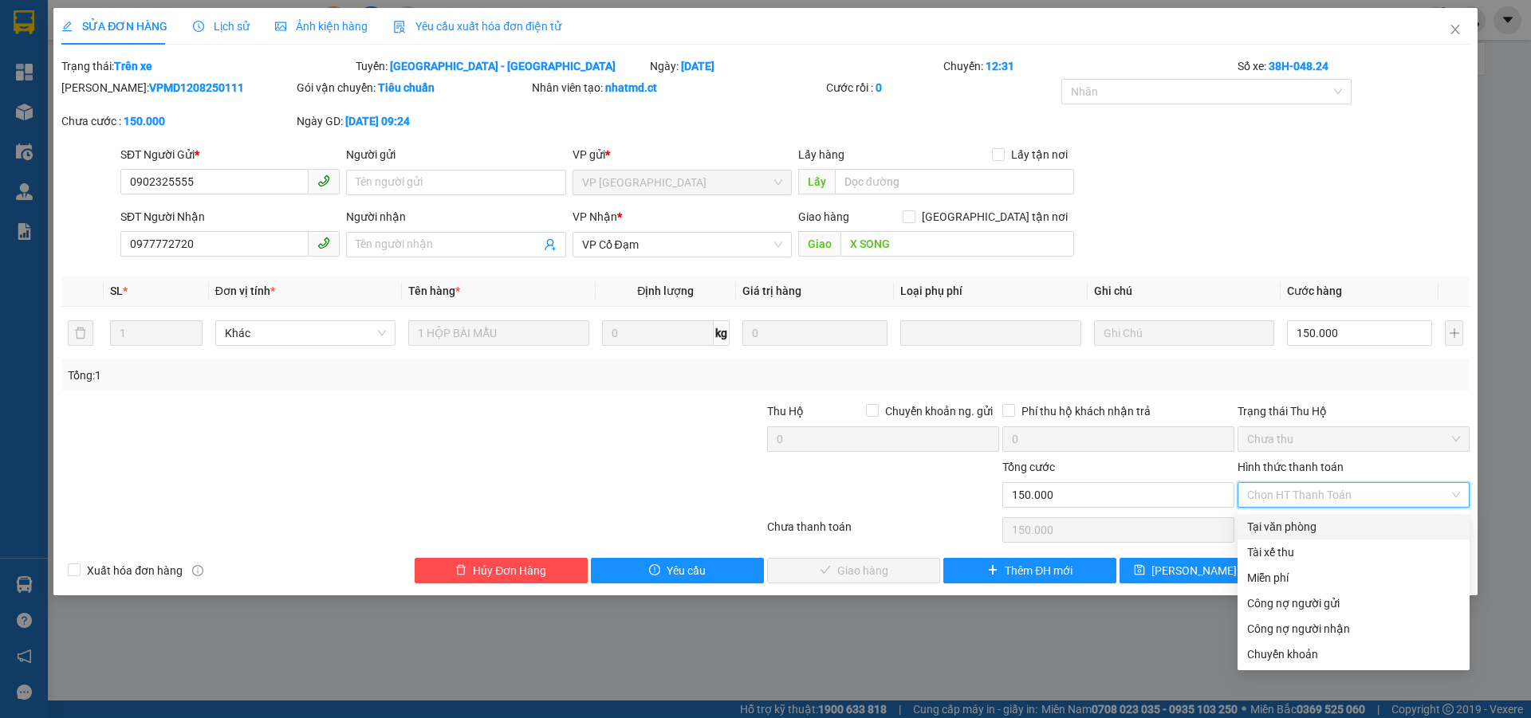
click at [1315, 533] on div "Tại văn phòng" at bounding box center [1353, 527] width 213 height 18
type input "0"
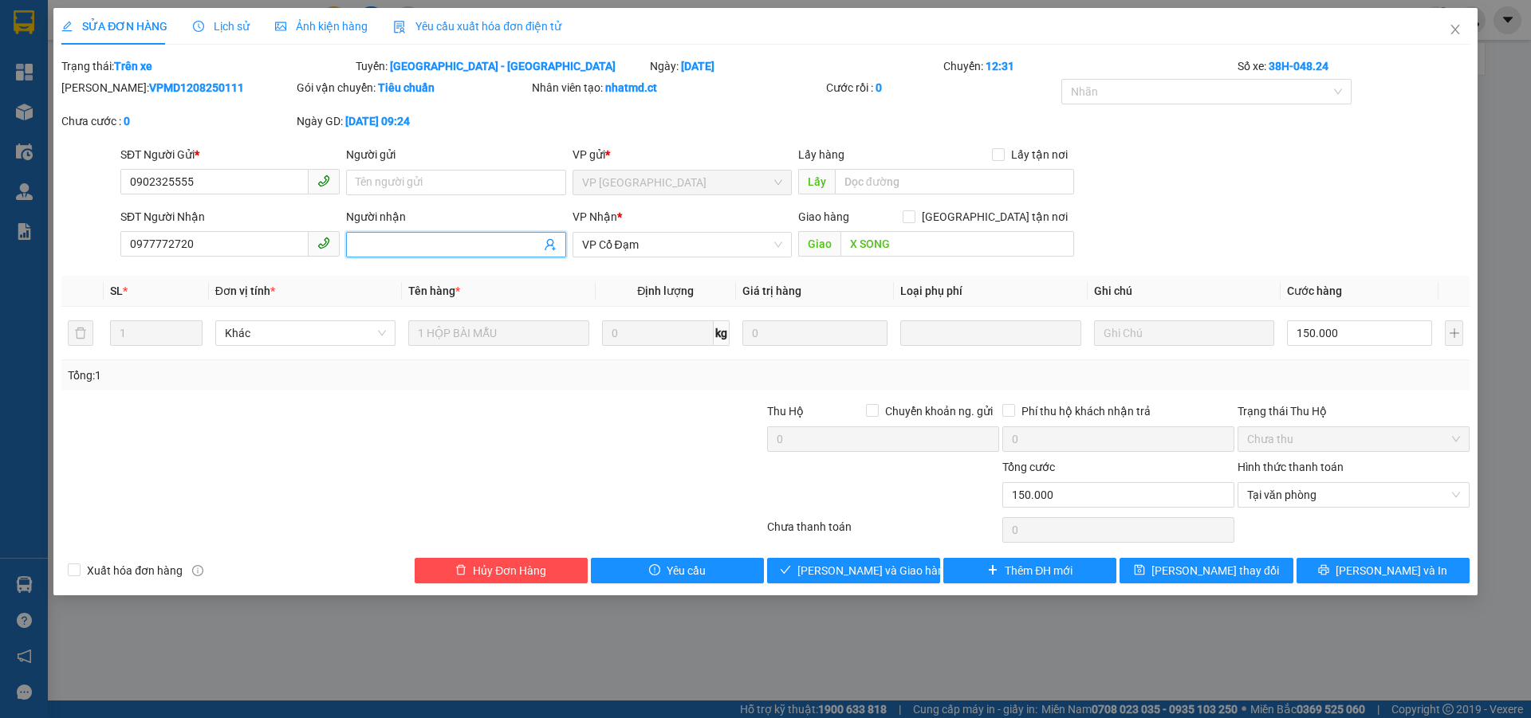
drag, startPoint x: 438, startPoint y: 249, endPoint x: 445, endPoint y: 243, distance: 8.5
click at [442, 245] on input "Người nhận" at bounding box center [448, 245] width 184 height 18
drag, startPoint x: 420, startPoint y: 423, endPoint x: 421, endPoint y: 391, distance: 32.7
click at [419, 419] on div at bounding box center [295, 431] width 470 height 56
click at [438, 246] on input "Người nhận" at bounding box center [448, 245] width 184 height 18
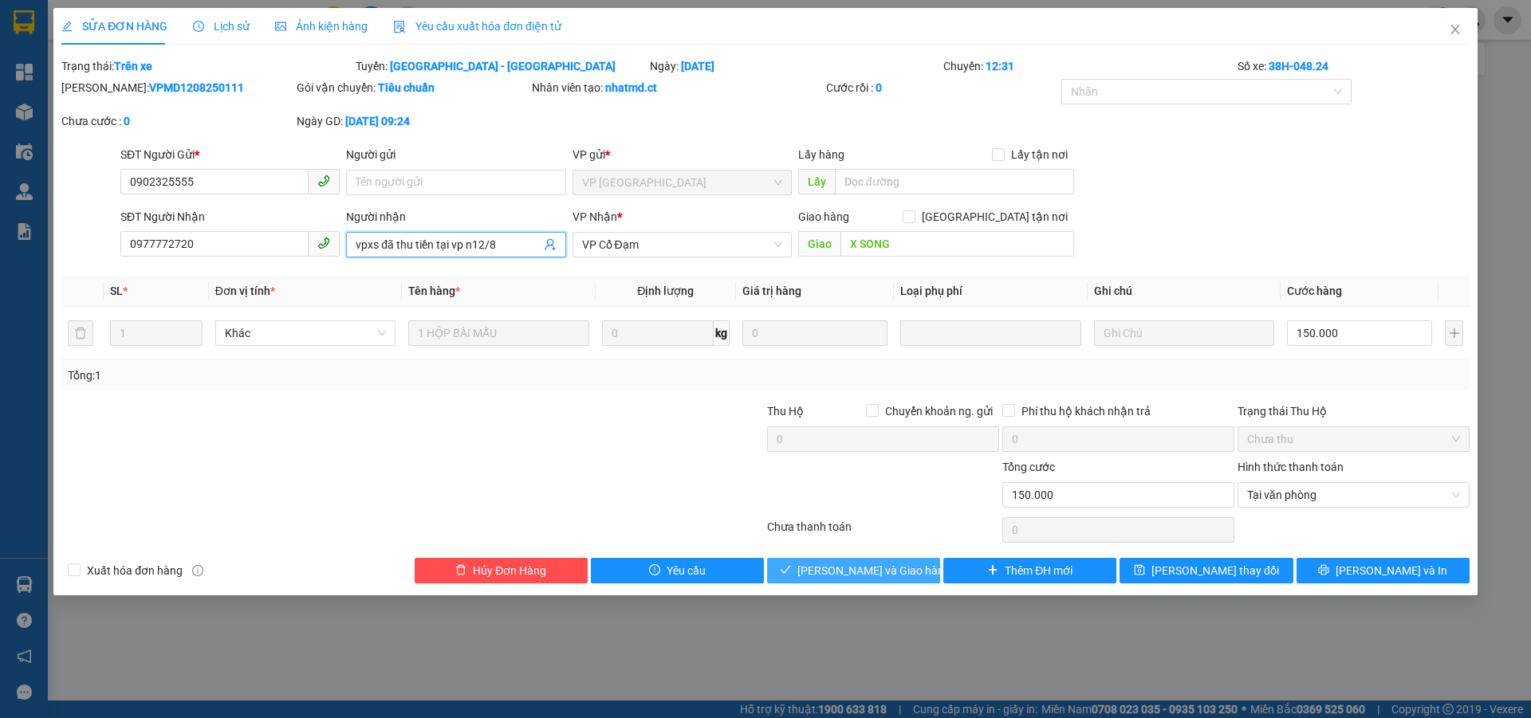
type input "vpxs đã thu tiền tại vp n12/8"
click at [886, 566] on span "[PERSON_NAME] và Giao hàng" at bounding box center [873, 571] width 153 height 18
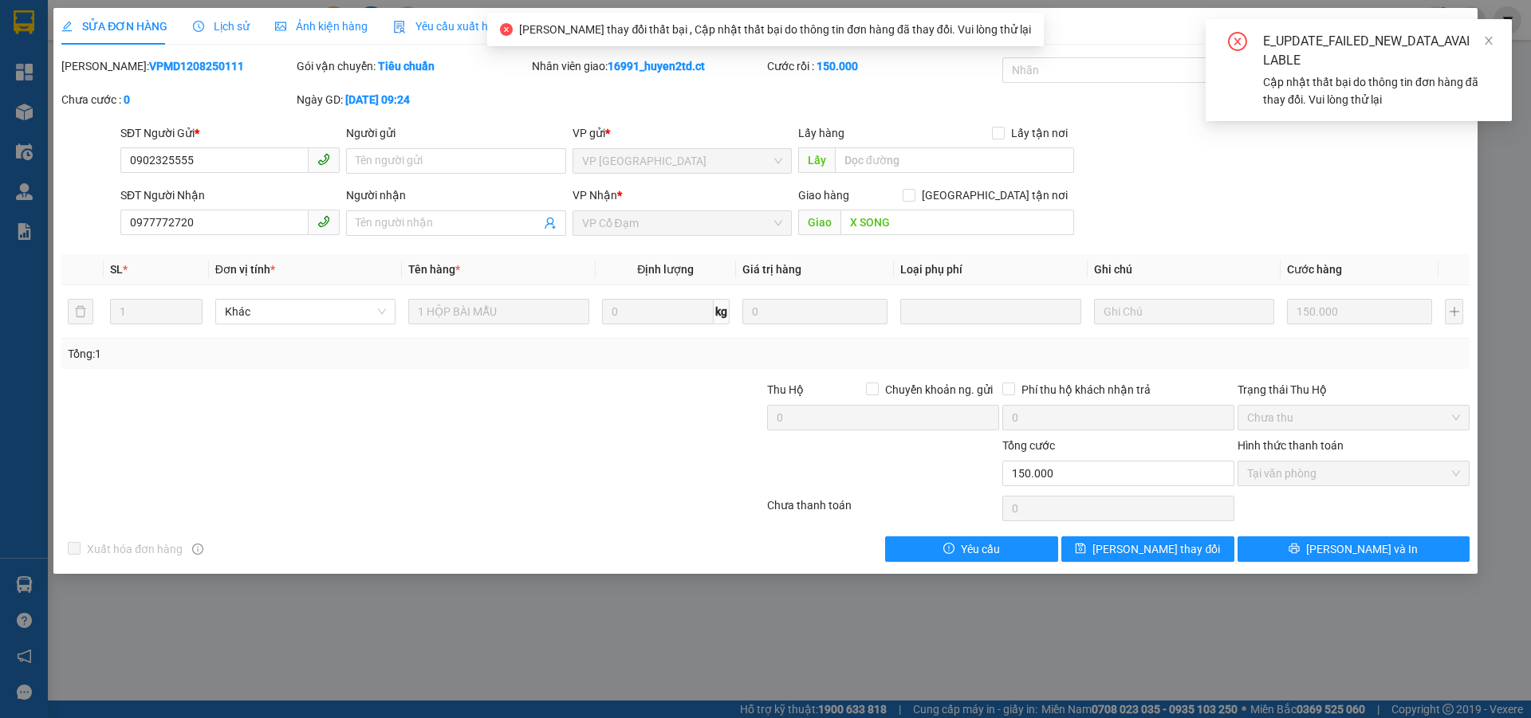
click at [1507, 153] on div "SỬA ĐƠN HÀNG Lịch sử Ảnh kiện hàng Yêu cầu xuất hóa đơn điện tử Total Paid Fee …" at bounding box center [765, 359] width 1531 height 718
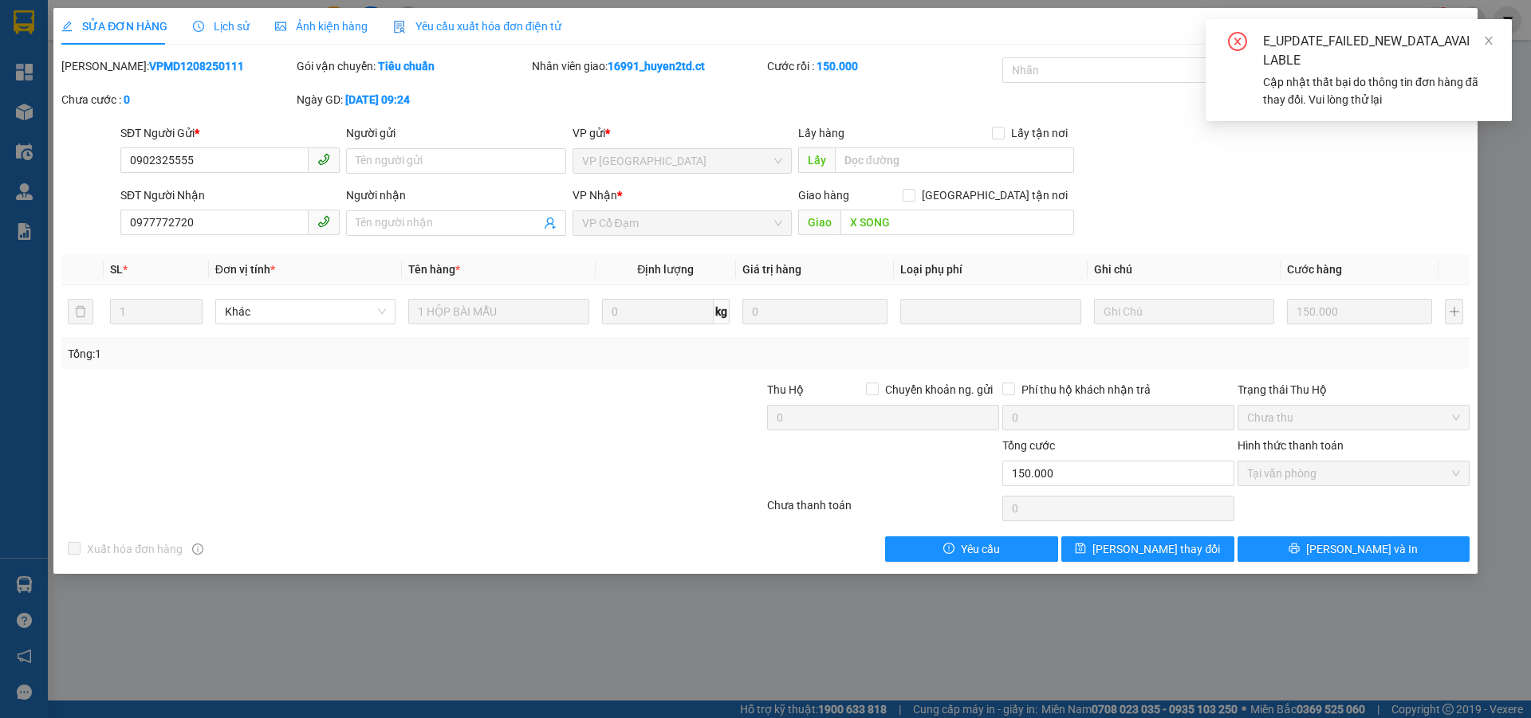
click at [1502, 144] on div "SỬA ĐƠN HÀNG Lịch sử Ảnh kiện hàng Yêu cầu xuất hóa đơn điện tử Total Paid Fee …" at bounding box center [765, 359] width 1531 height 718
click at [1490, 37] on icon "close" at bounding box center [1488, 40] width 11 height 11
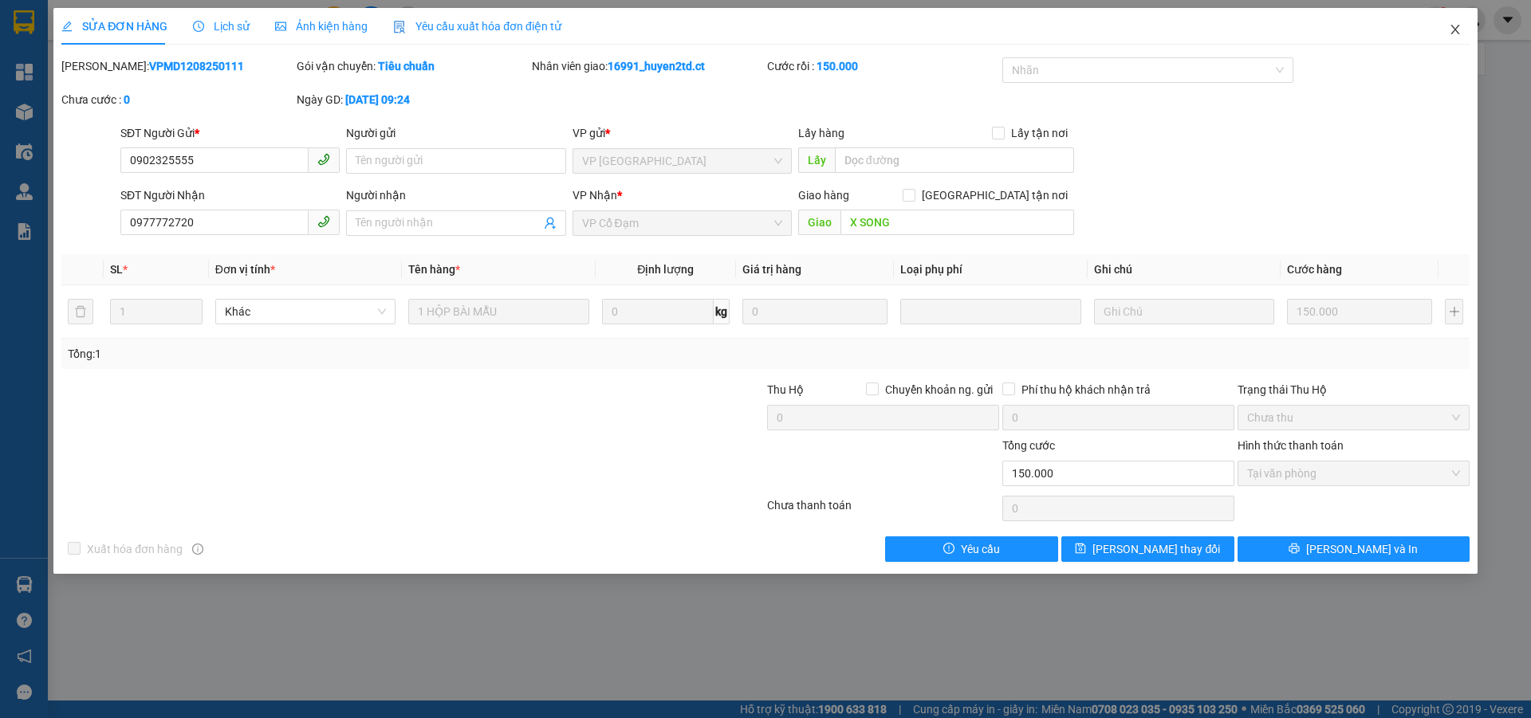
click at [1454, 31] on icon "close" at bounding box center [1454, 30] width 9 height 10
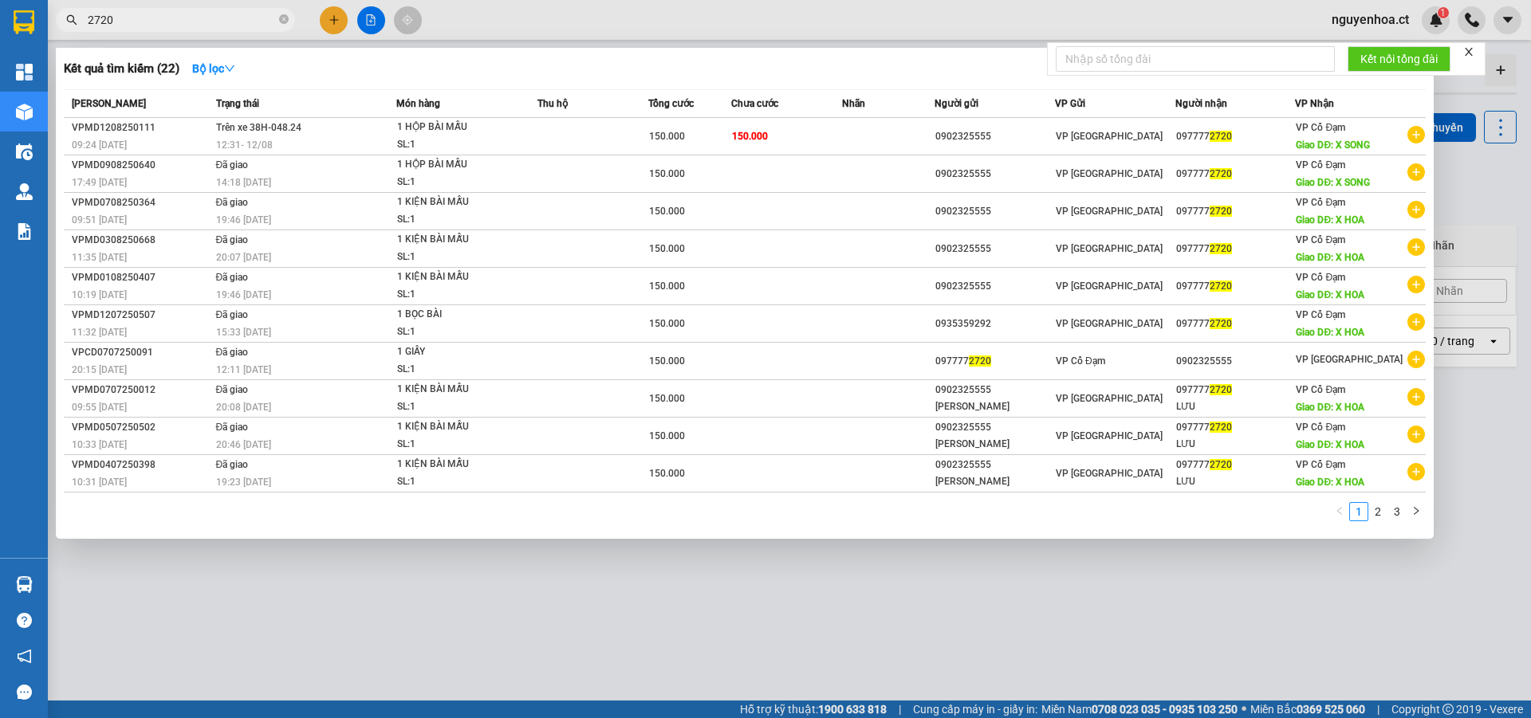
click at [162, 14] on input "2720" at bounding box center [182, 20] width 188 height 18
click at [281, 18] on icon "close-circle" at bounding box center [284, 19] width 10 height 10
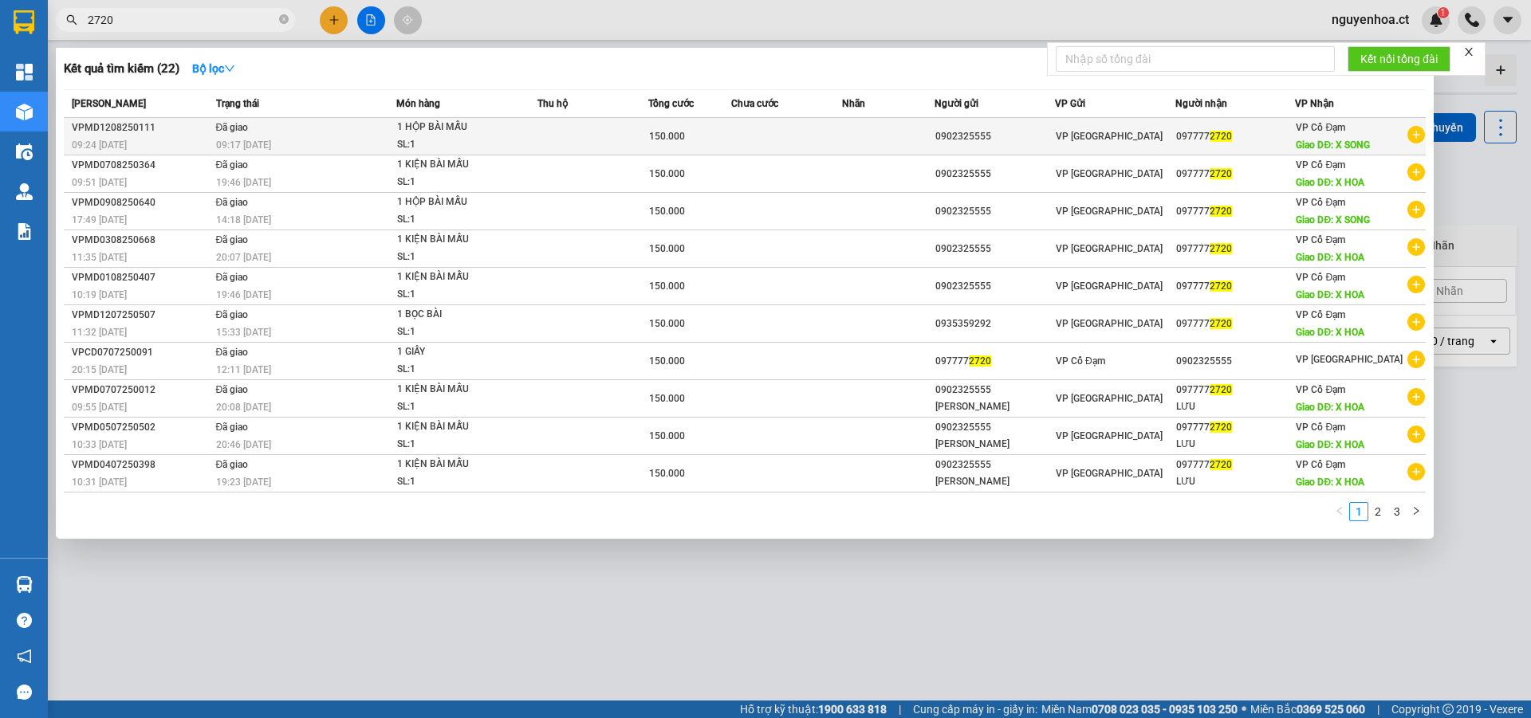
type input "2720"
click at [256, 136] on td "Đã giao 09:17 [DATE]" at bounding box center [304, 136] width 185 height 37
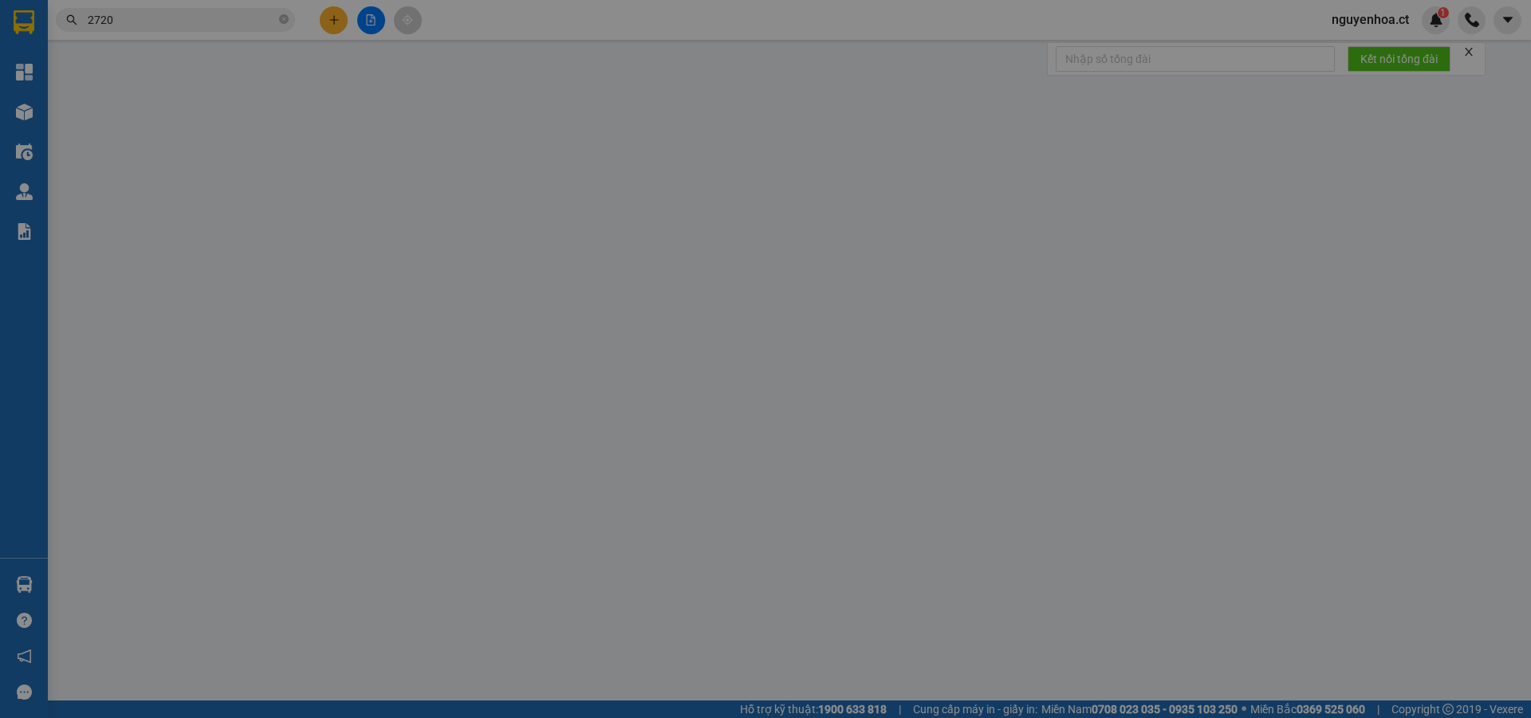
type input "0902325555"
type input "0977772720"
type input "X SONG"
type input "150.000"
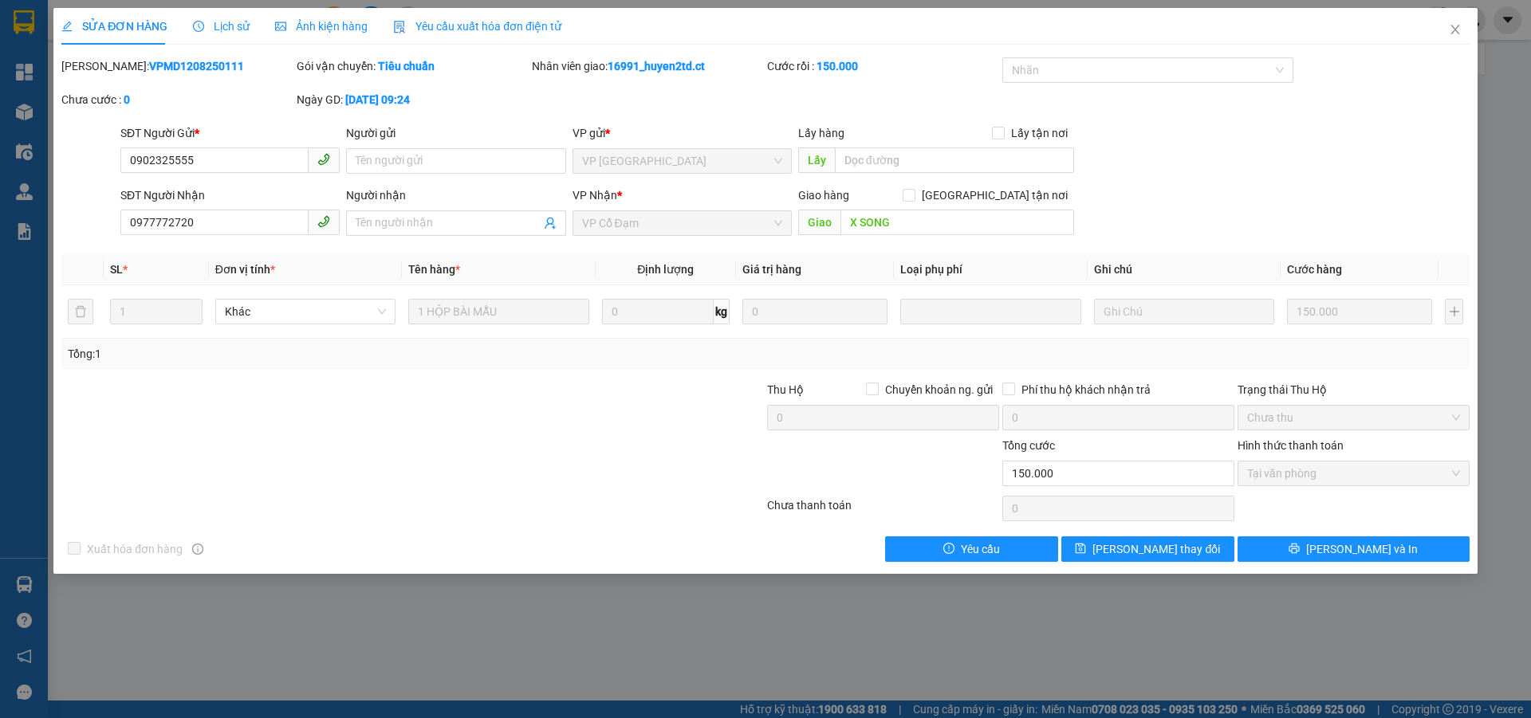
click at [219, 21] on span "Lịch sử" at bounding box center [221, 26] width 57 height 13
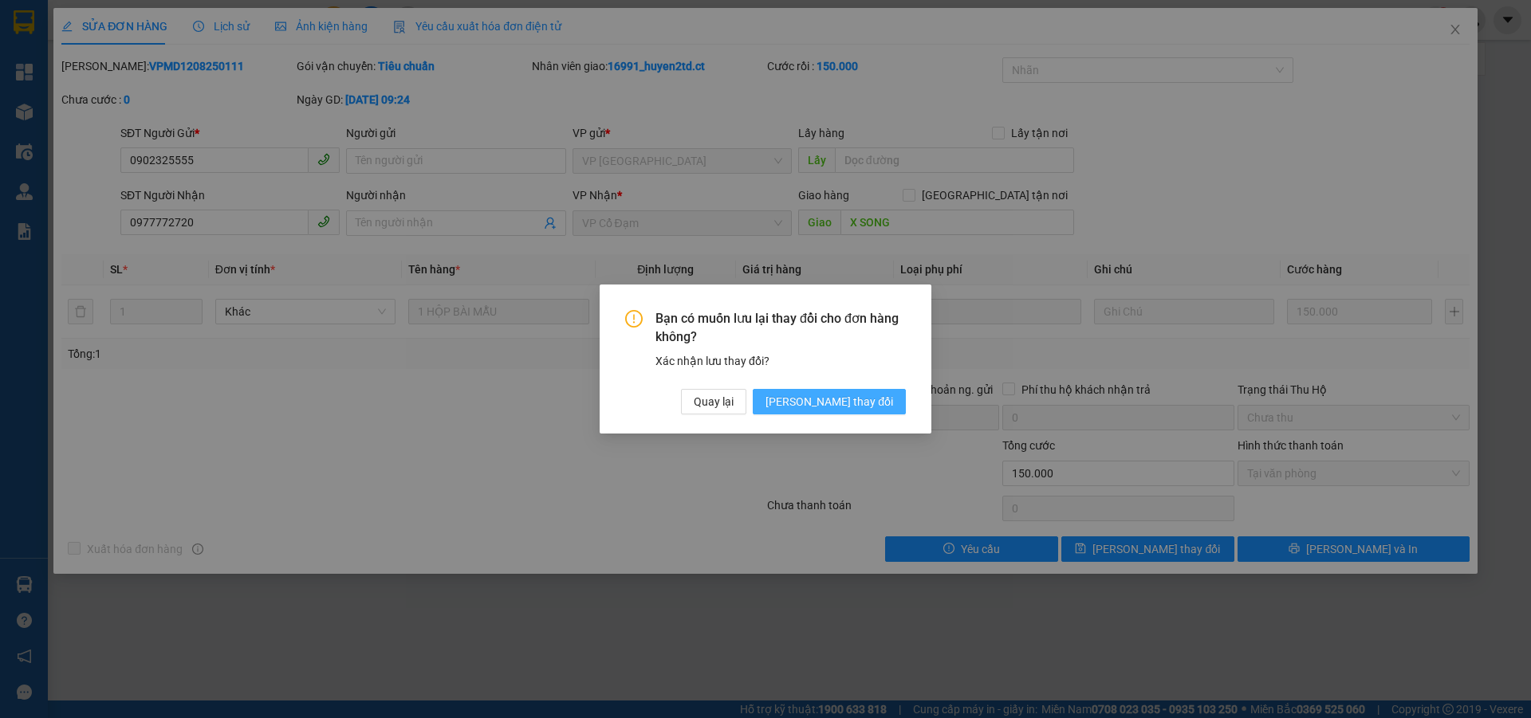
click at [860, 399] on span "[PERSON_NAME] thay đổi" at bounding box center [829, 402] width 128 height 18
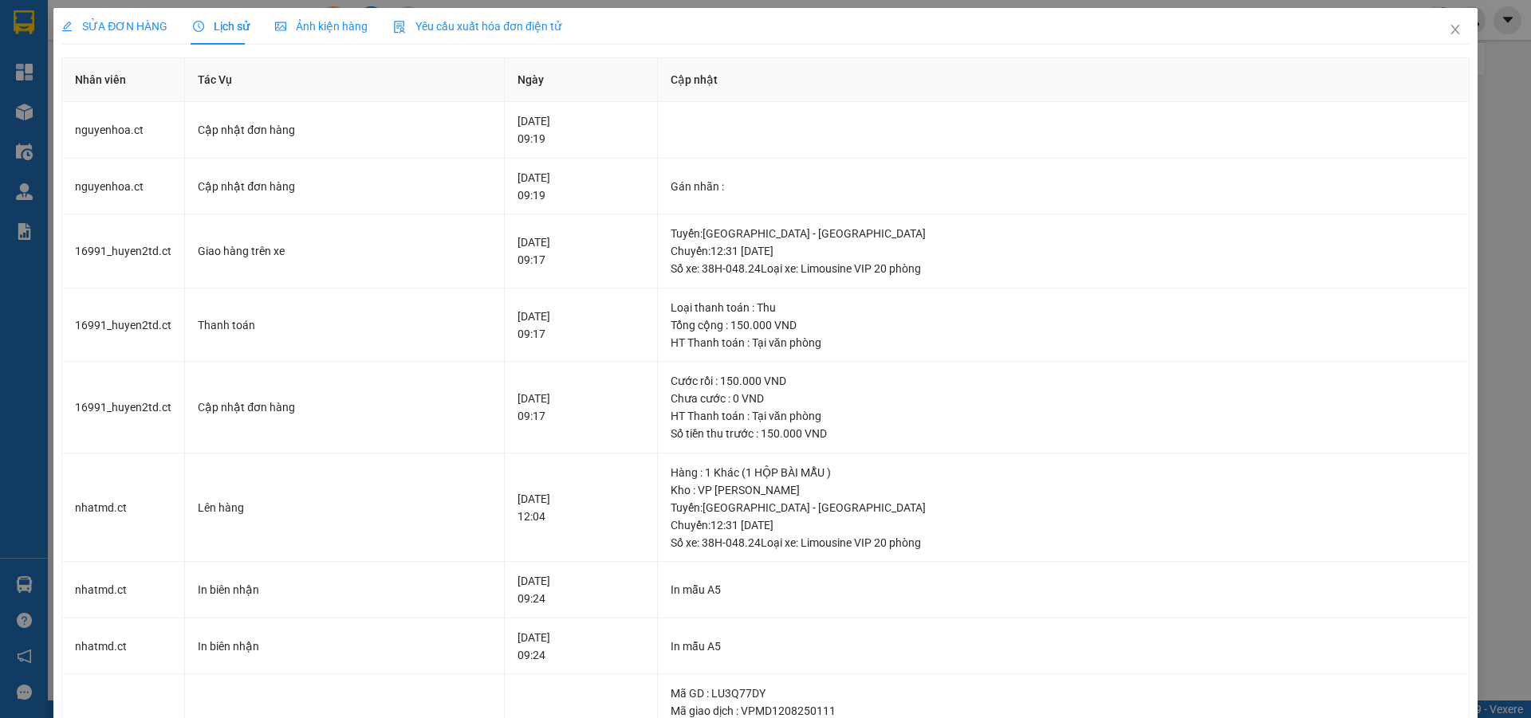
click at [127, 31] on span "SỬA ĐƠN HÀNG" at bounding box center [114, 26] width 106 height 13
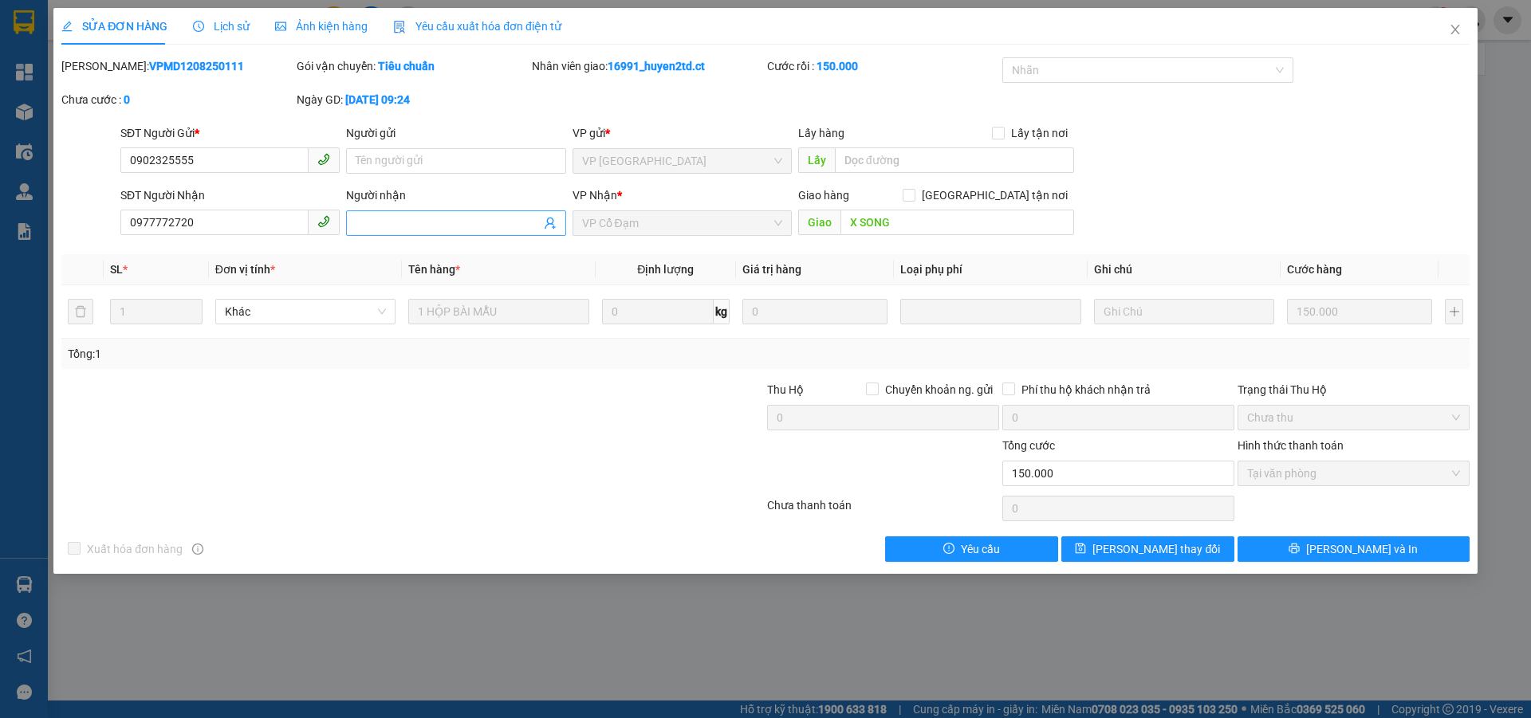
click at [436, 226] on input "Người nhận" at bounding box center [448, 223] width 184 height 18
type input "vpxs đã thu tiền tại vp n12/8"
click at [1150, 551] on span "[PERSON_NAME] thay đổi" at bounding box center [1156, 550] width 128 height 18
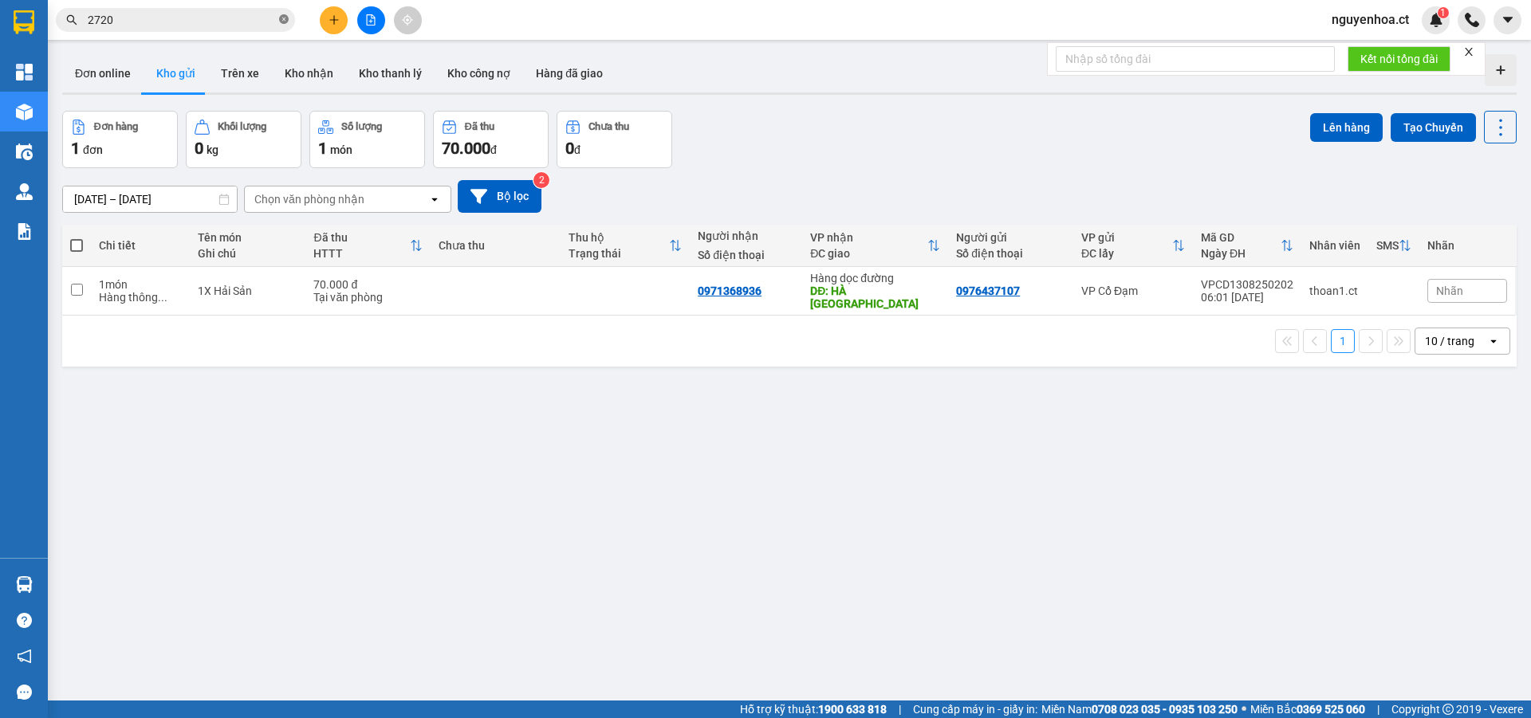
click at [281, 21] on icon "close-circle" at bounding box center [284, 19] width 10 height 10
click at [283, 21] on span at bounding box center [284, 20] width 10 height 18
click at [273, 20] on input "text" at bounding box center [182, 20] width 188 height 18
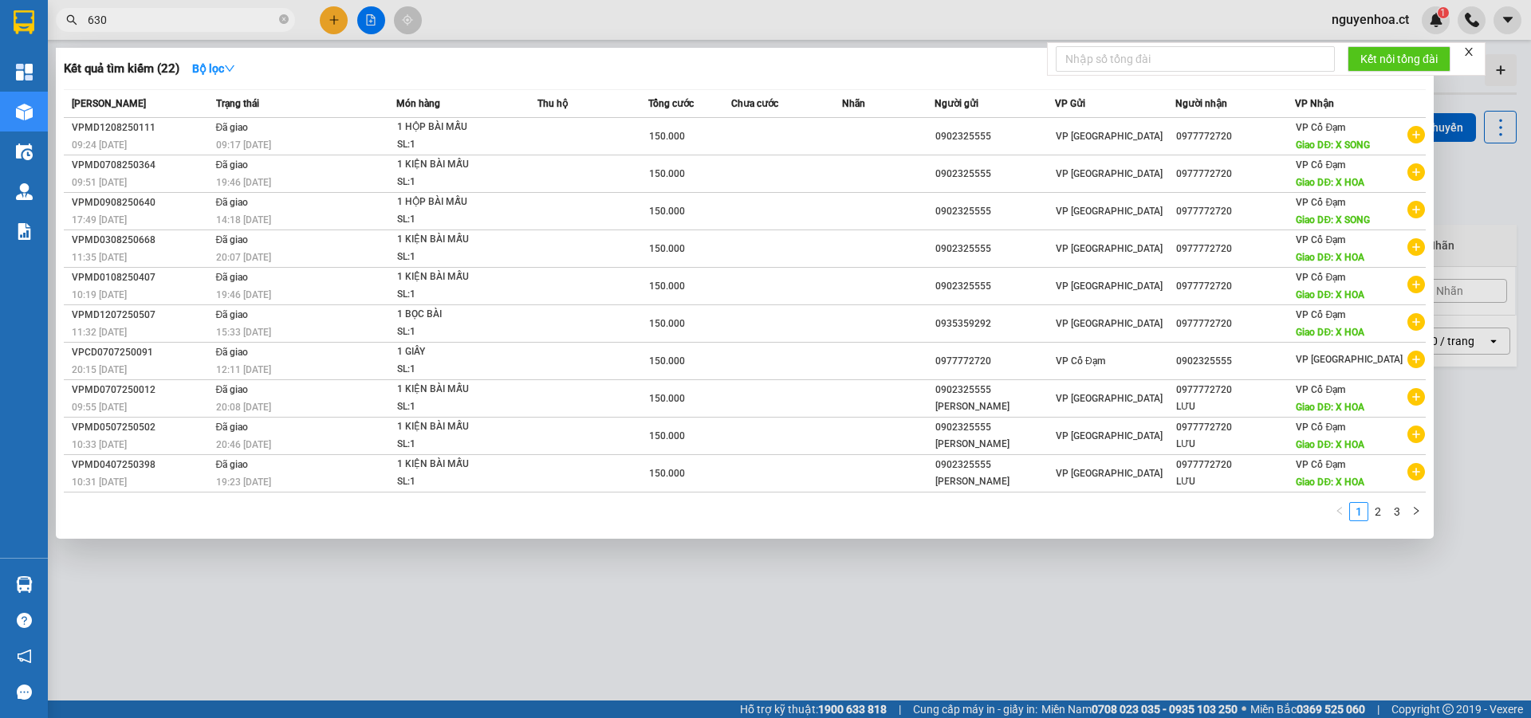
type input "6301"
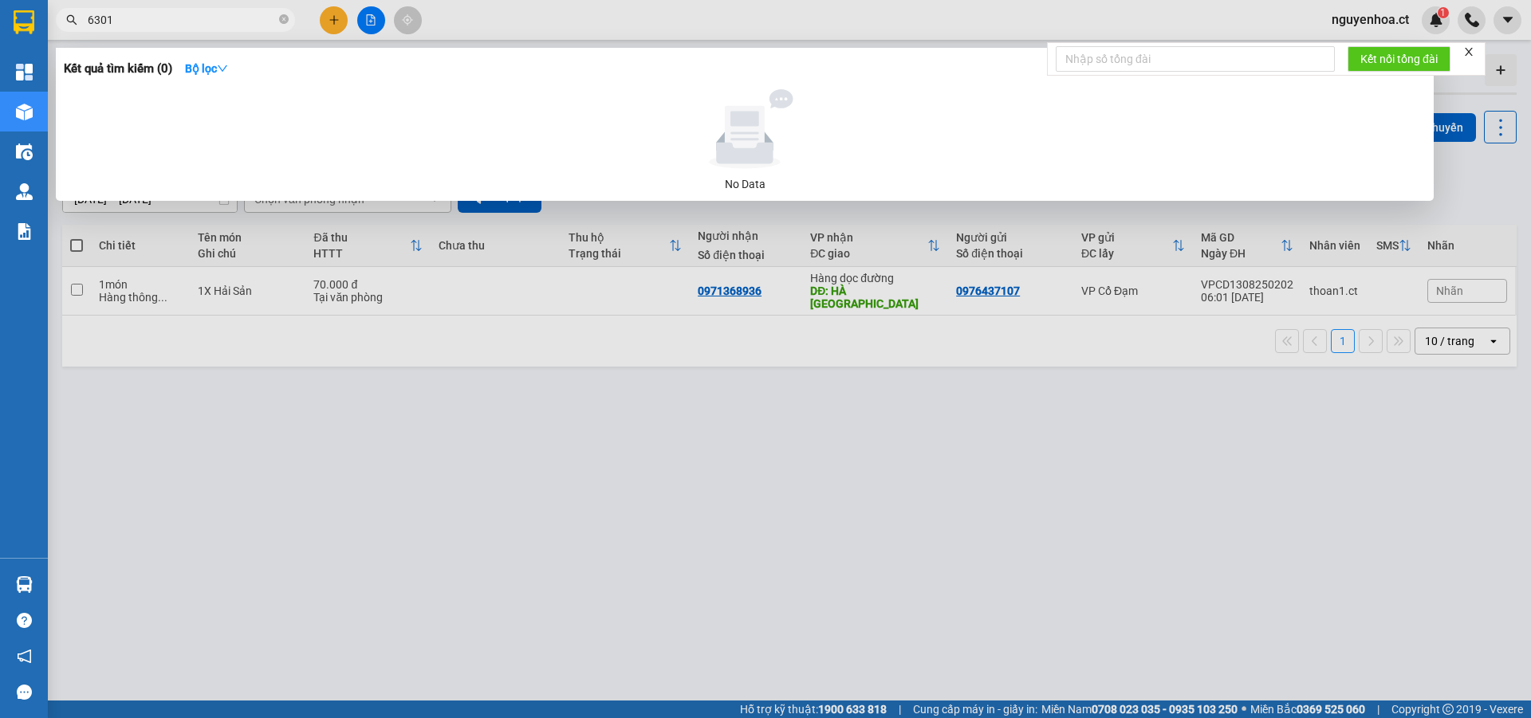
click at [287, 18] on icon "close-circle" at bounding box center [284, 19] width 10 height 10
type input "0988856301"
click at [289, 22] on span "0988856301" at bounding box center [175, 20] width 239 height 24
click at [283, 18] on icon "close-circle" at bounding box center [284, 19] width 10 height 10
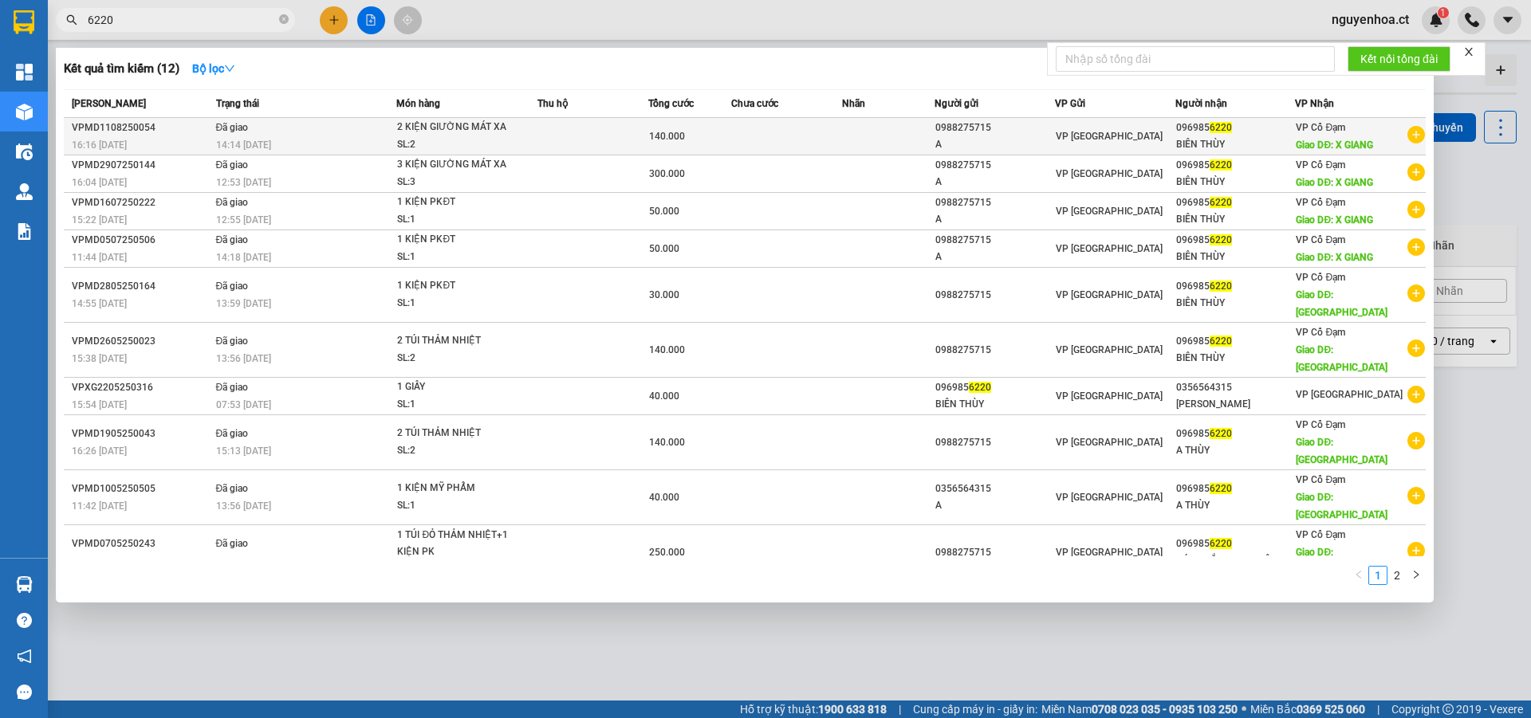
type input "6220"
click at [206, 151] on div "16:16 [DATE]" at bounding box center [142, 145] width 140 height 18
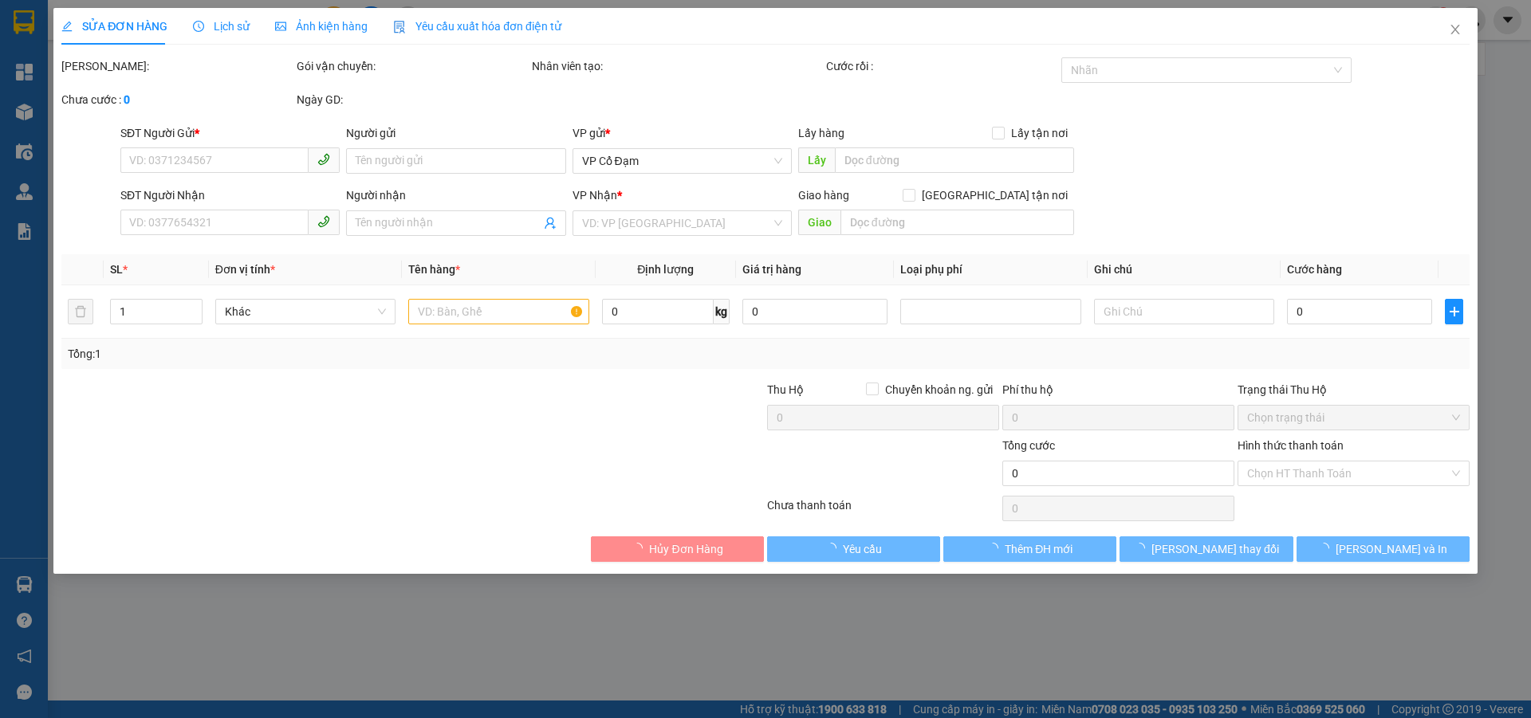
click at [226, 29] on span "Lịch sử" at bounding box center [221, 26] width 57 height 13
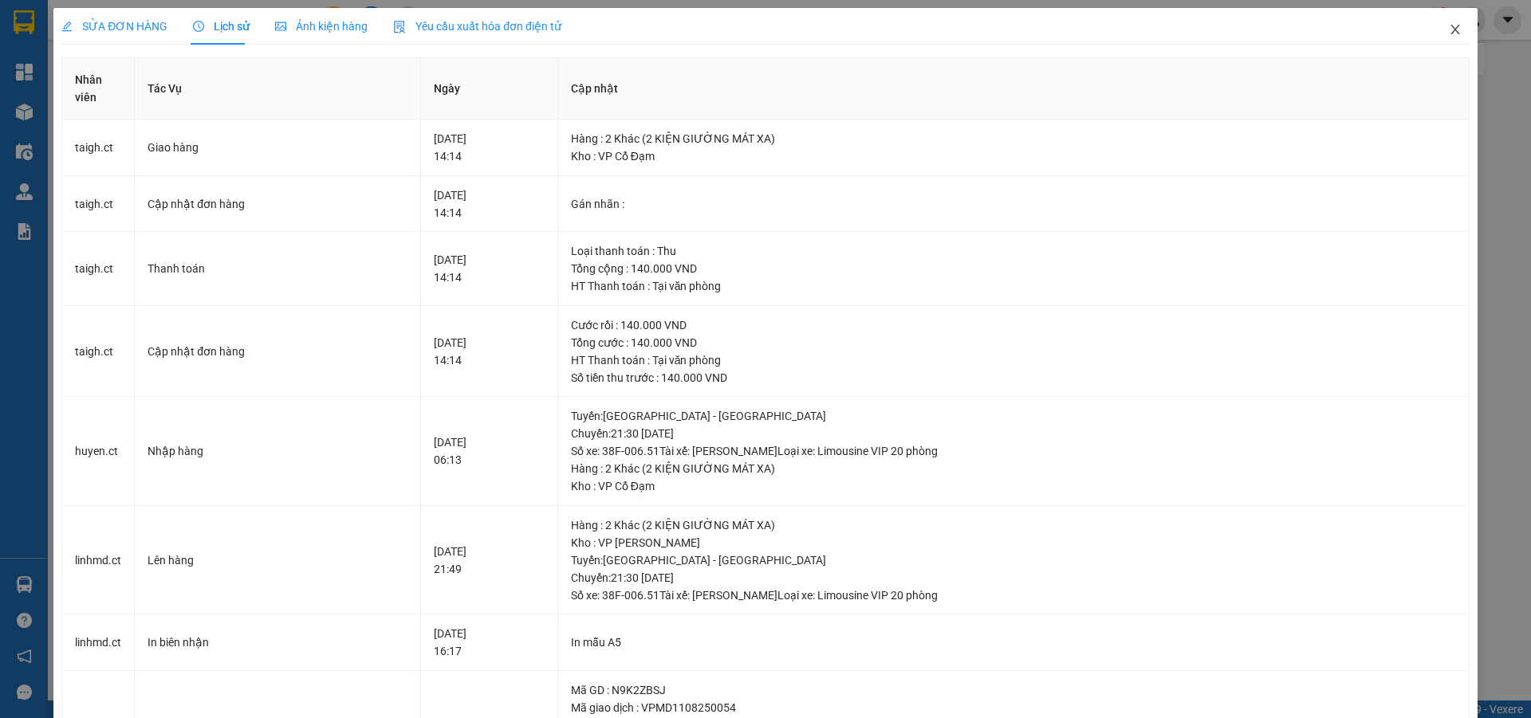
click at [1449, 31] on icon "close" at bounding box center [1455, 29] width 13 height 13
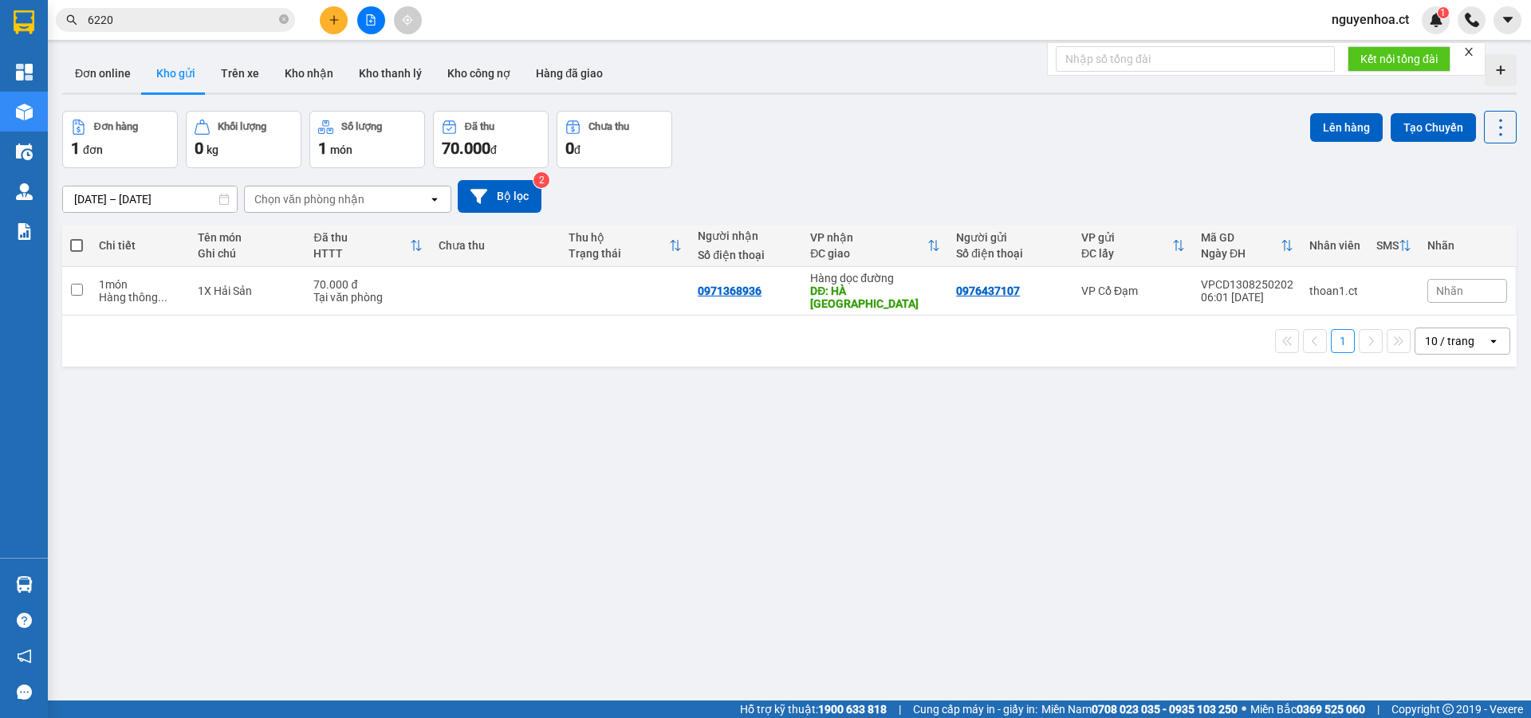
click at [129, 23] on input "6220" at bounding box center [182, 20] width 188 height 18
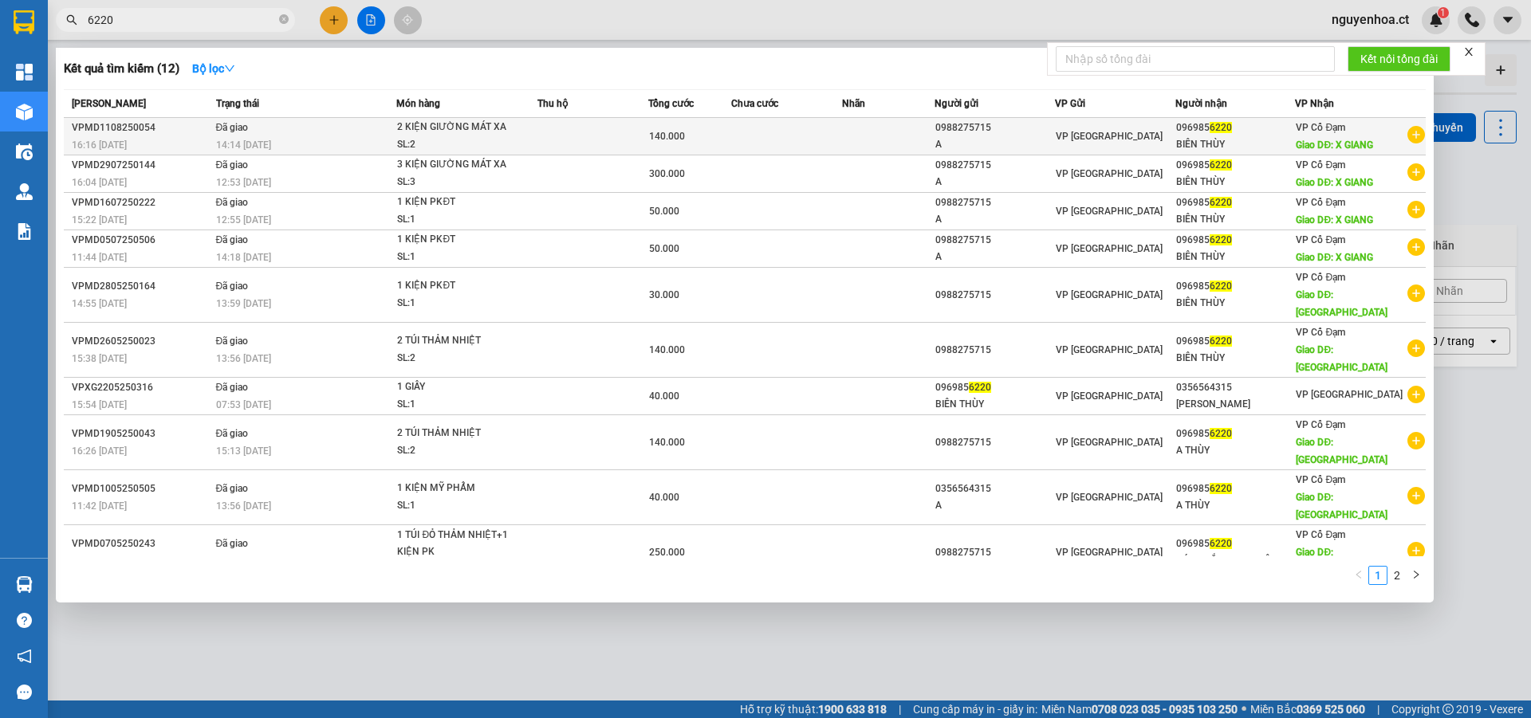
click at [274, 132] on td "Đã giao 14:14 [DATE]" at bounding box center [304, 136] width 185 height 37
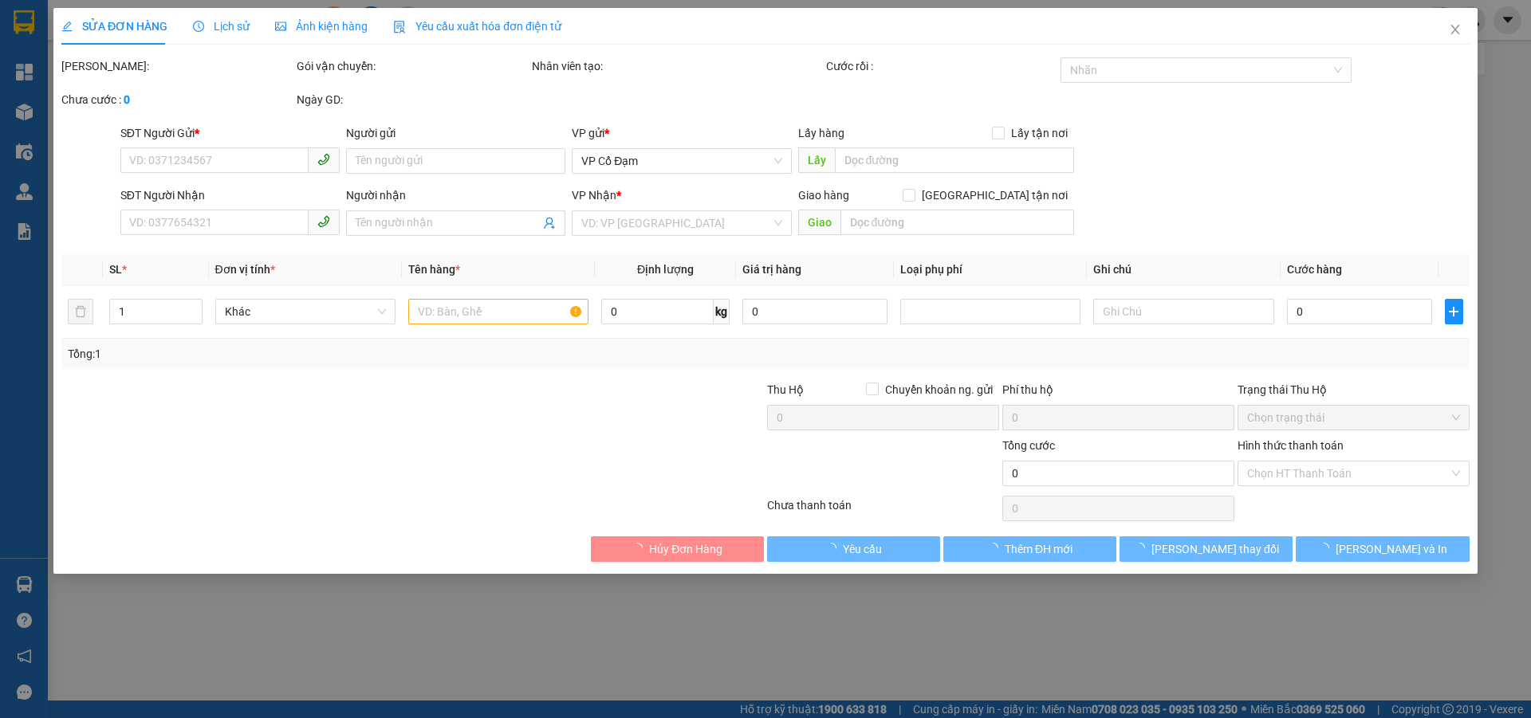
type input "0988275715"
type input "A"
type input "0969856220"
type input "BIÊN THÙY"
type input "X GIANG"
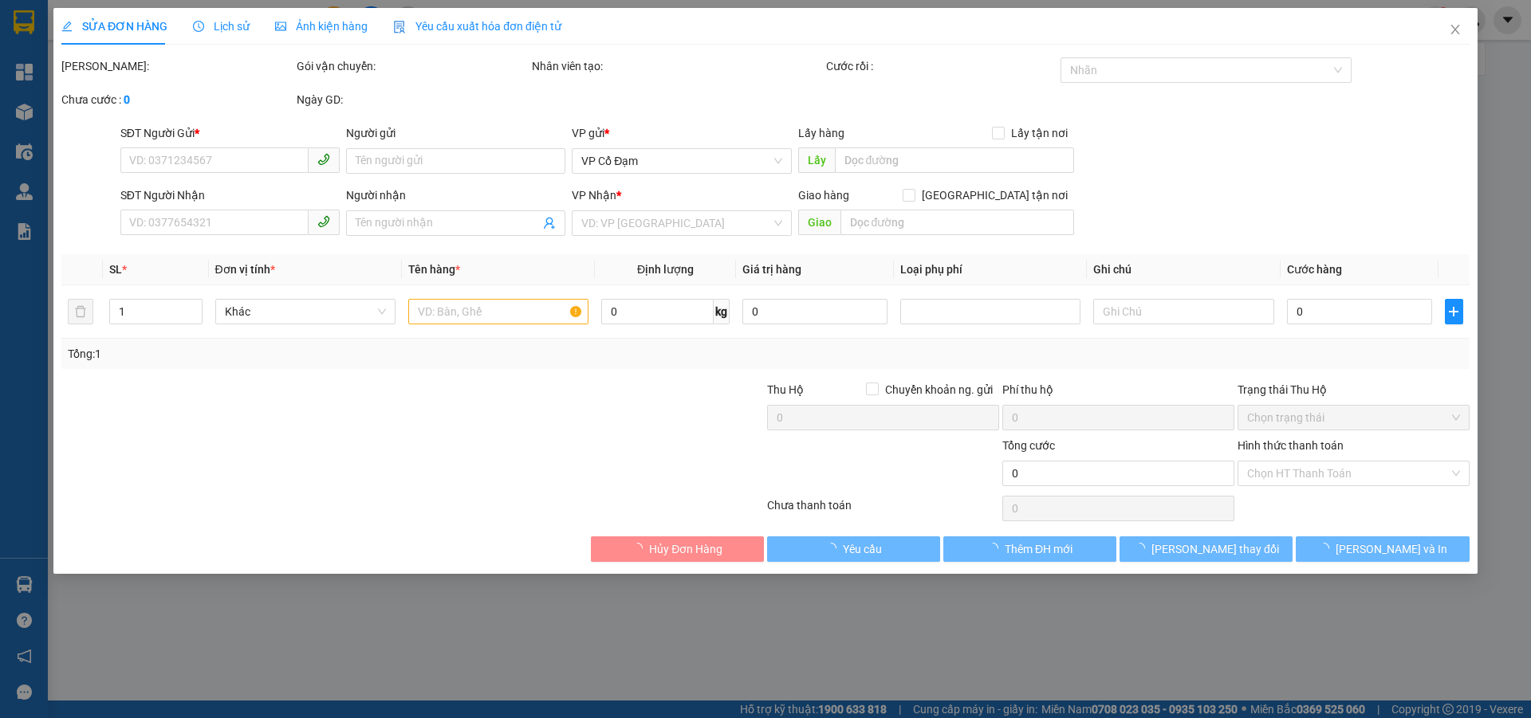
type input "140.000"
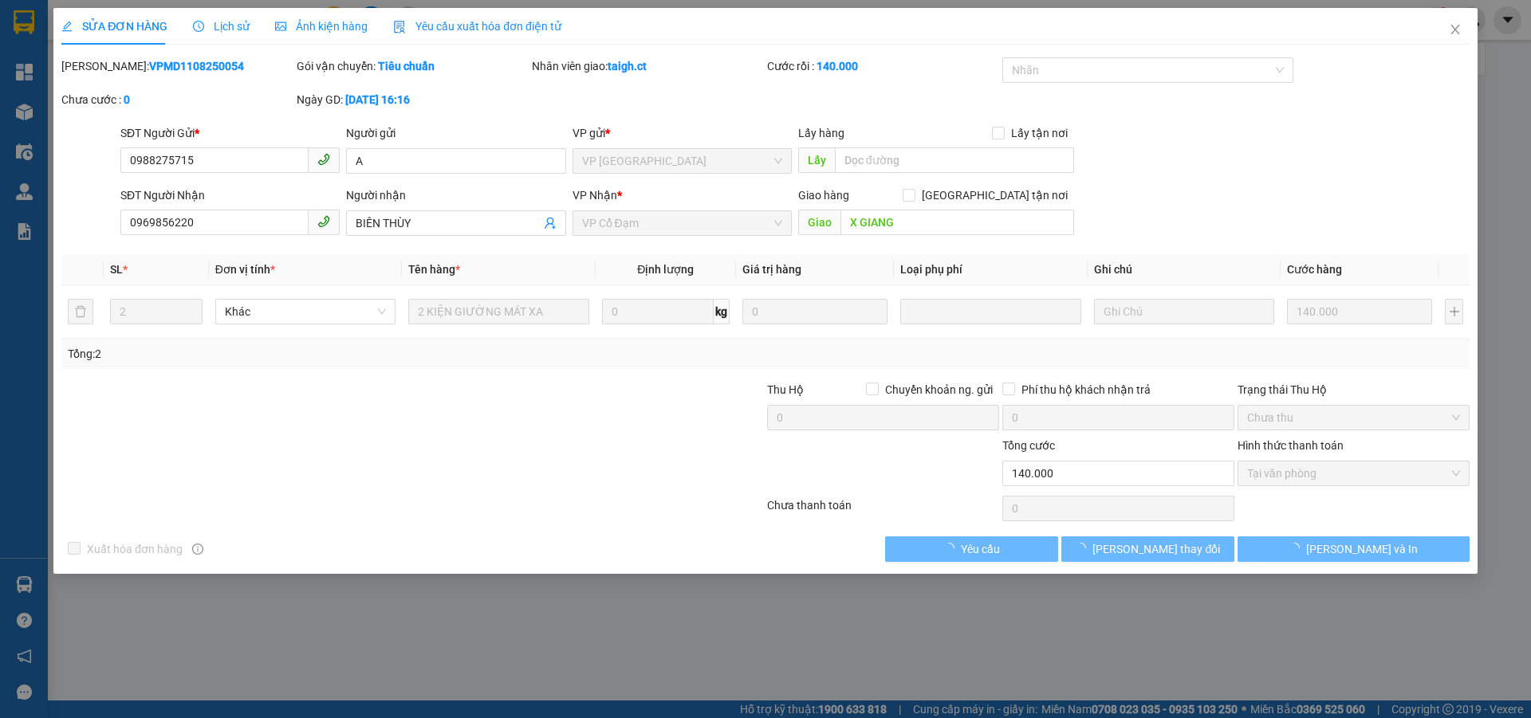
click at [211, 24] on span "Lịch sử" at bounding box center [221, 26] width 57 height 13
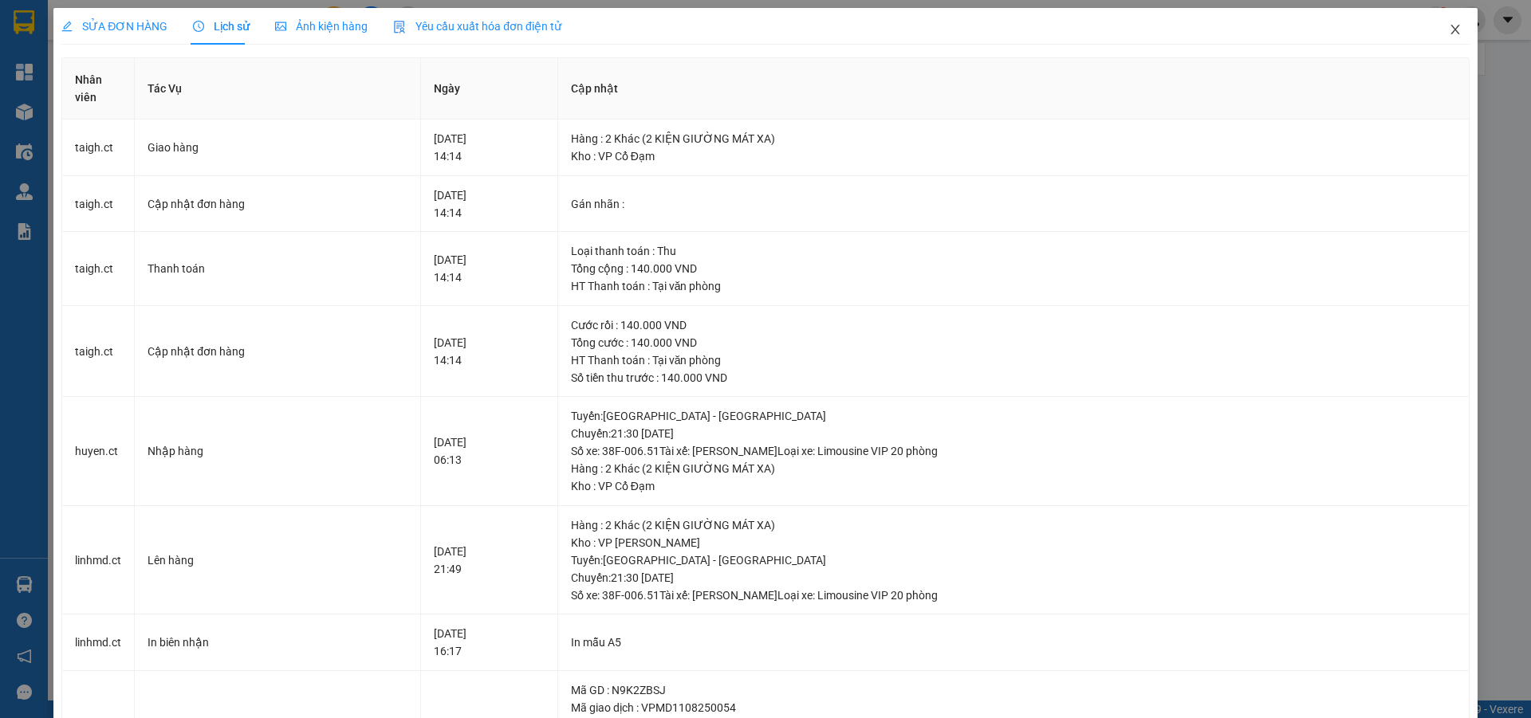
click at [1449, 33] on icon "close" at bounding box center [1455, 29] width 13 height 13
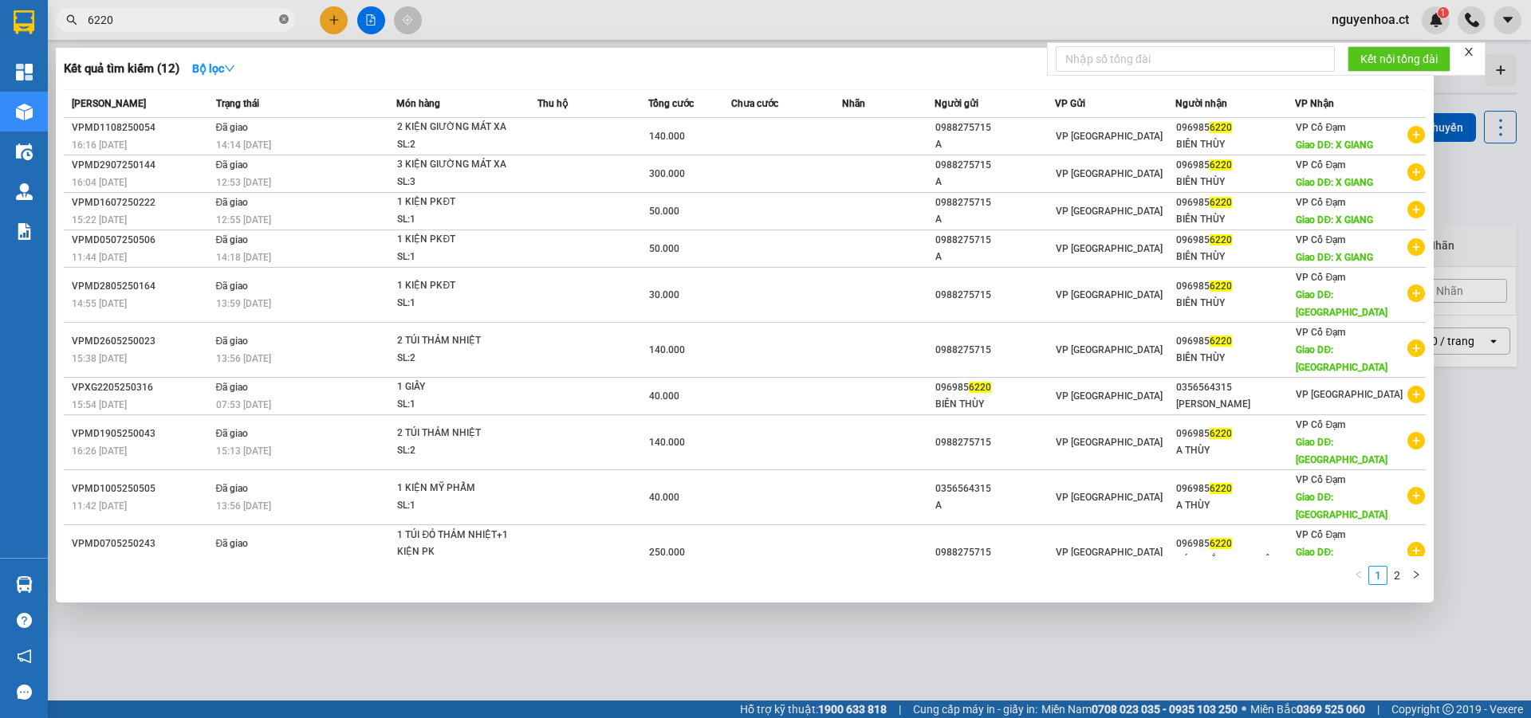
click at [285, 20] on icon "close-circle" at bounding box center [284, 19] width 10 height 10
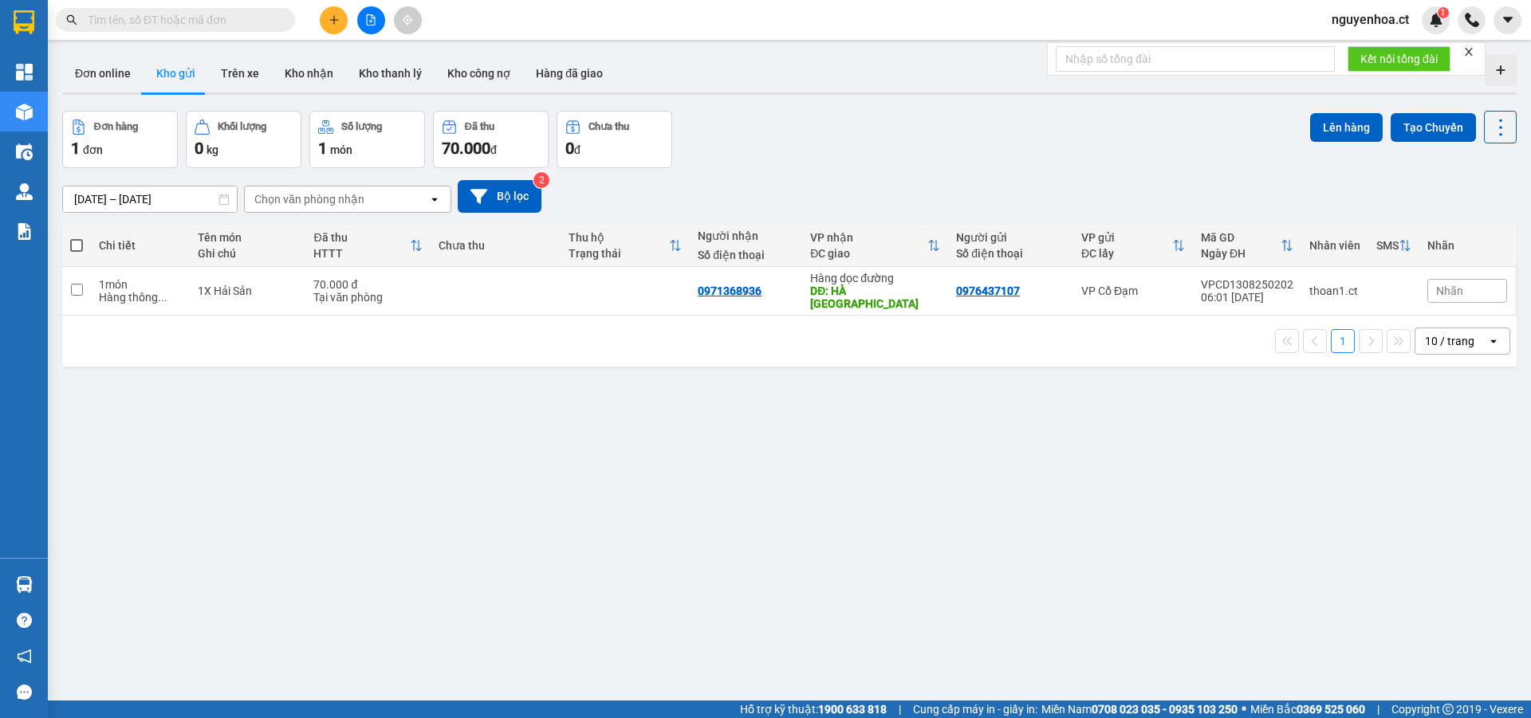
paste input "0705490086"
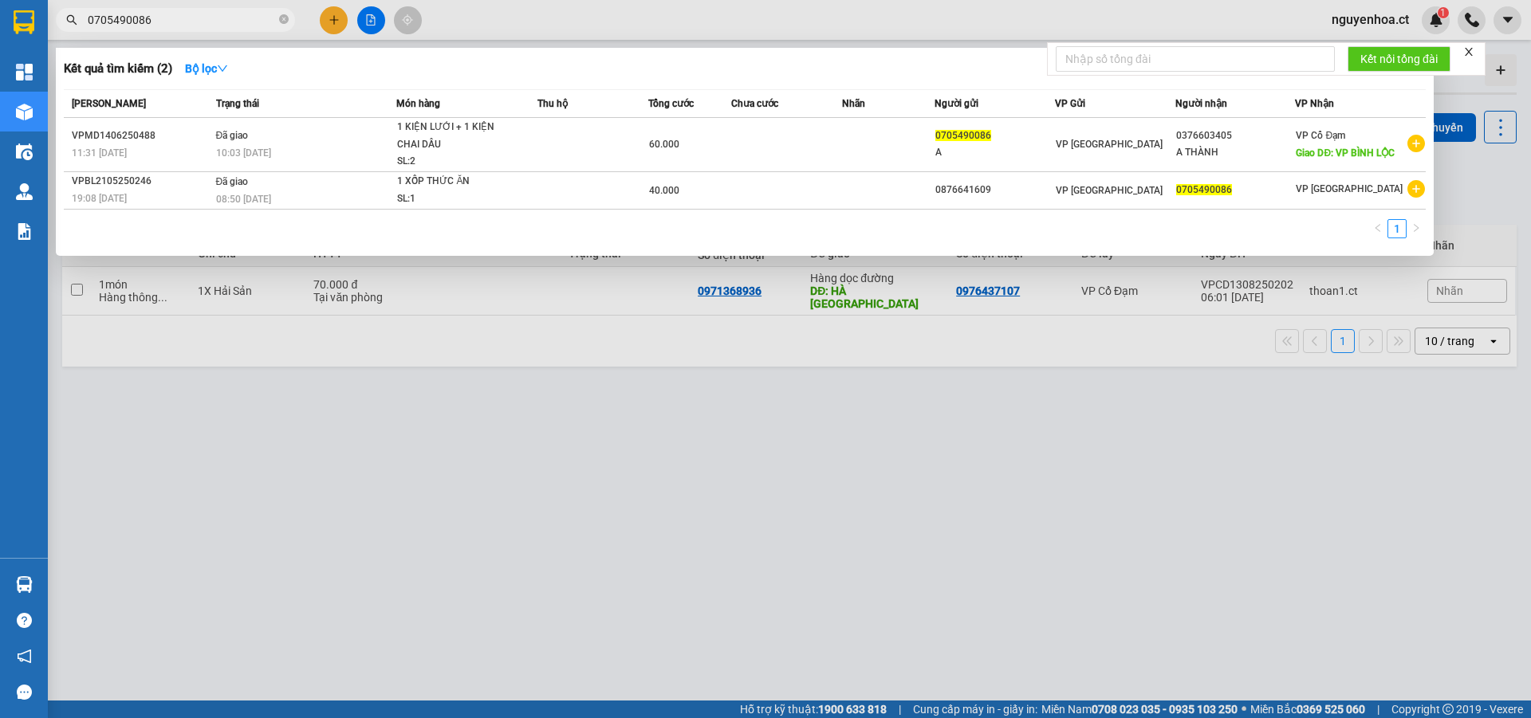
type input "0705490086"
click at [282, 22] on icon "close-circle" at bounding box center [284, 19] width 10 height 10
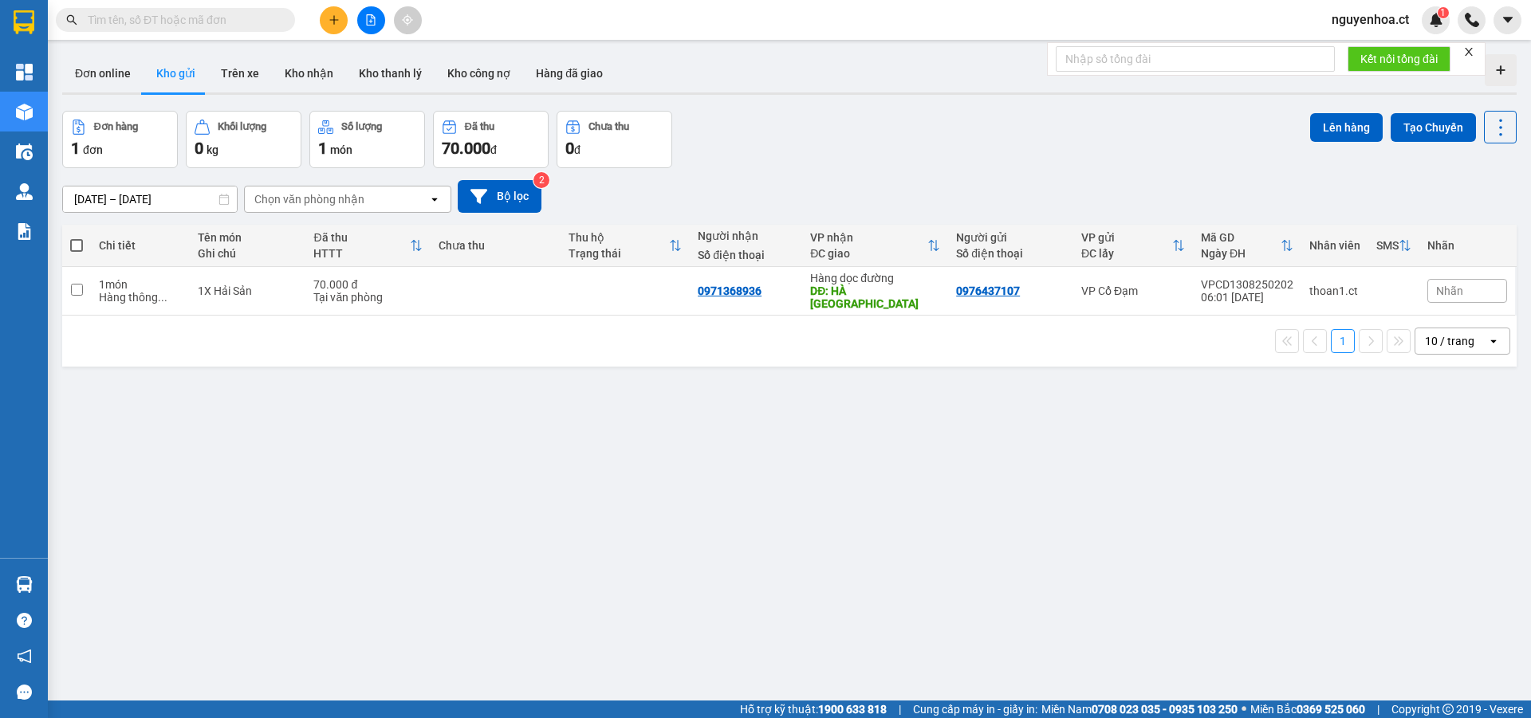
paste input "0896738155"
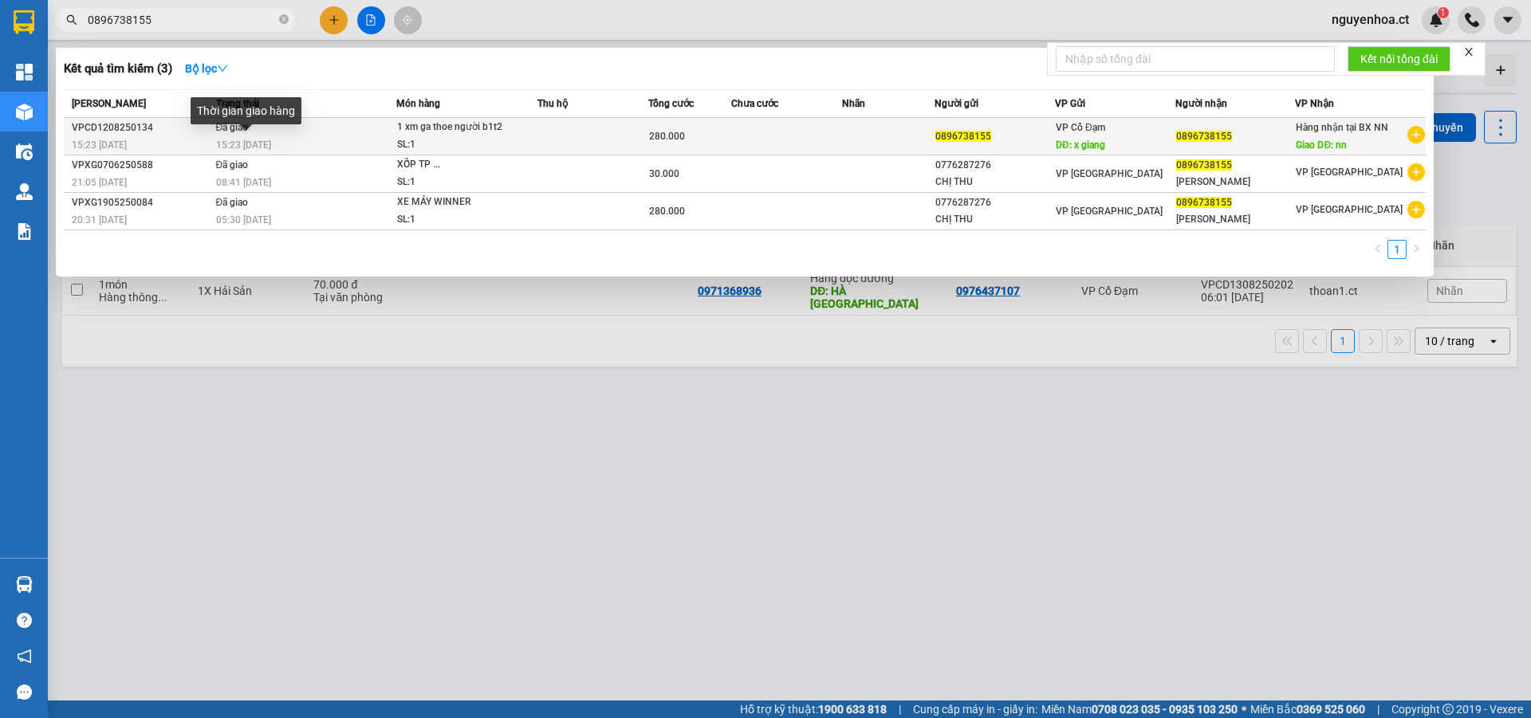
type input "0896738155"
click at [260, 140] on span "15:23 [DATE]" at bounding box center [243, 145] width 55 height 11
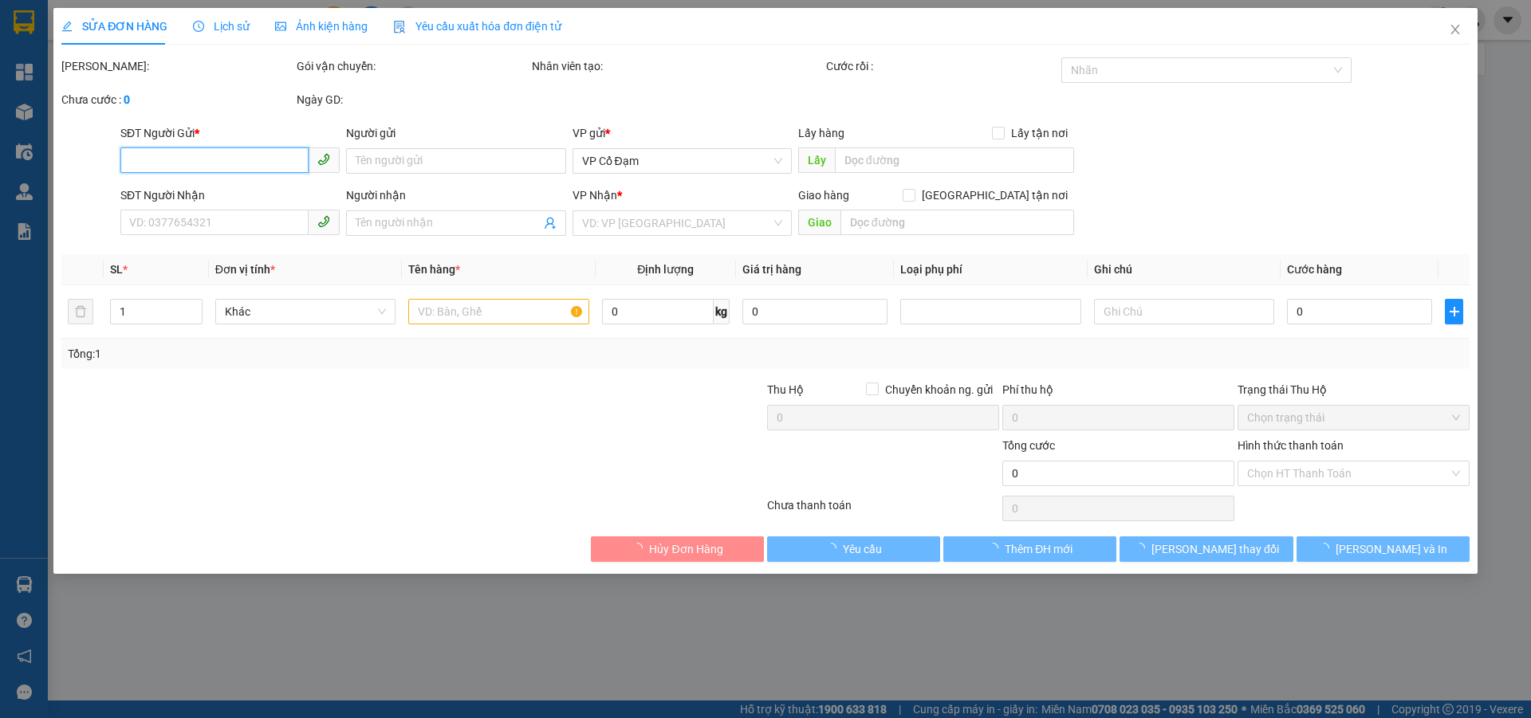
type input "0896738155"
type input "x giang"
type input "0896738155"
type input "nn"
type input "280.000"
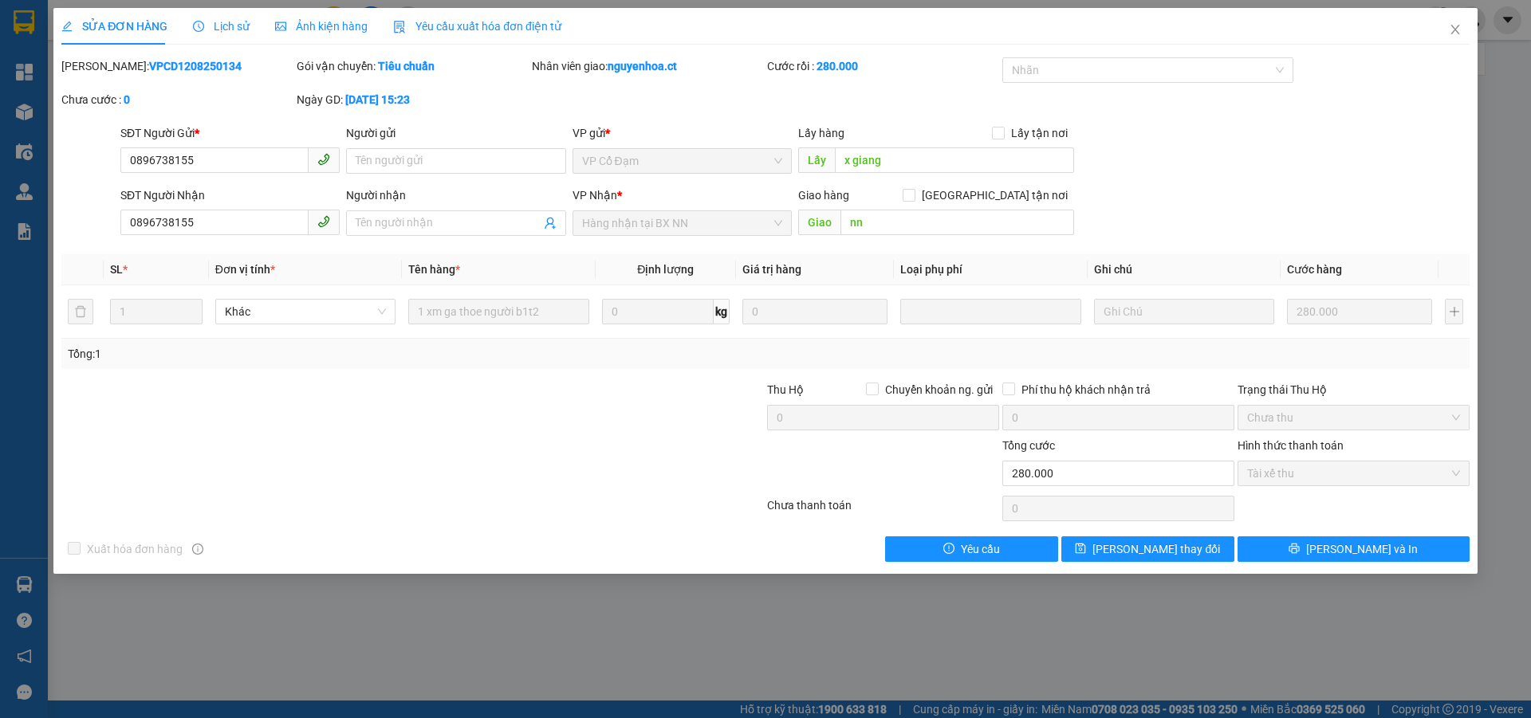
click at [232, 21] on span "Lịch sử" at bounding box center [221, 26] width 57 height 13
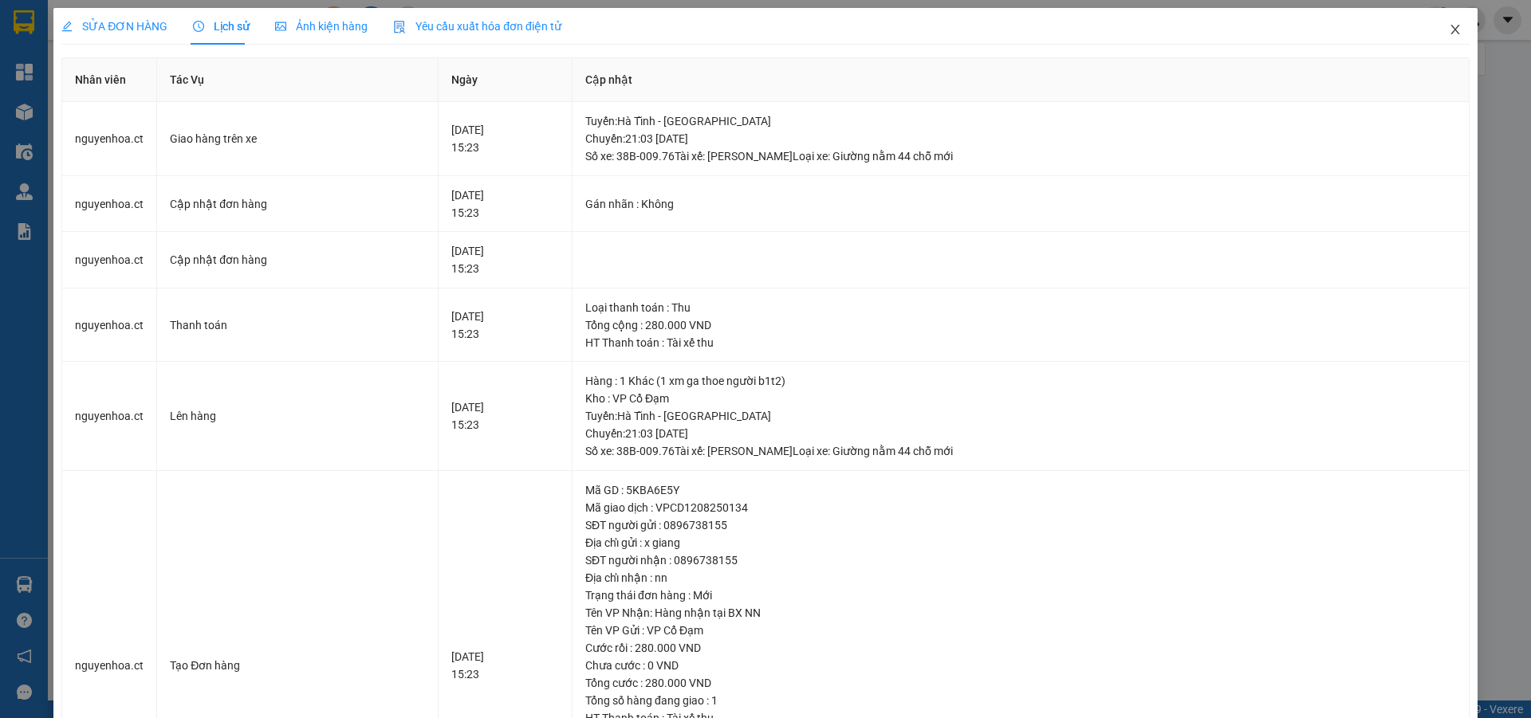
click at [1438, 22] on span "Close" at bounding box center [1455, 30] width 45 height 45
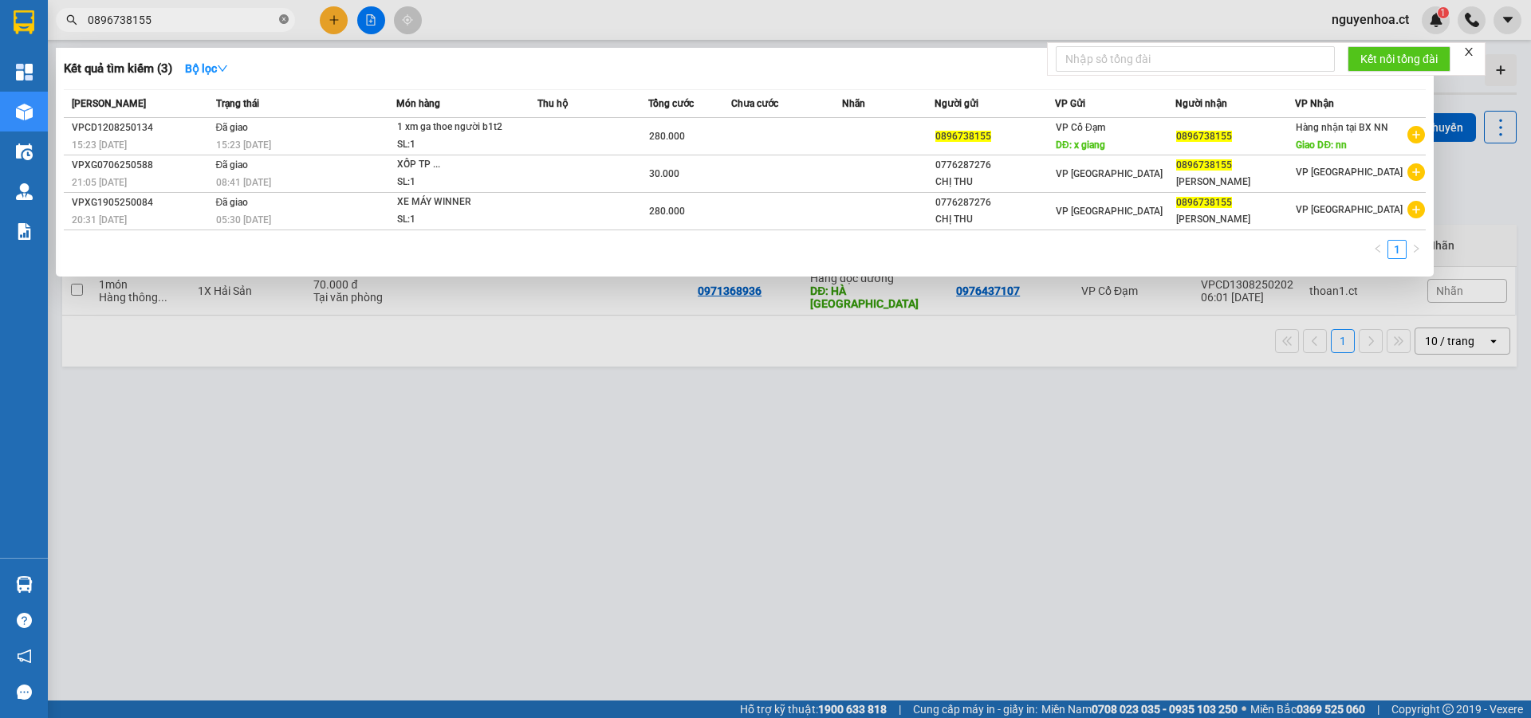
click at [282, 17] on icon "close-circle" at bounding box center [284, 19] width 10 height 10
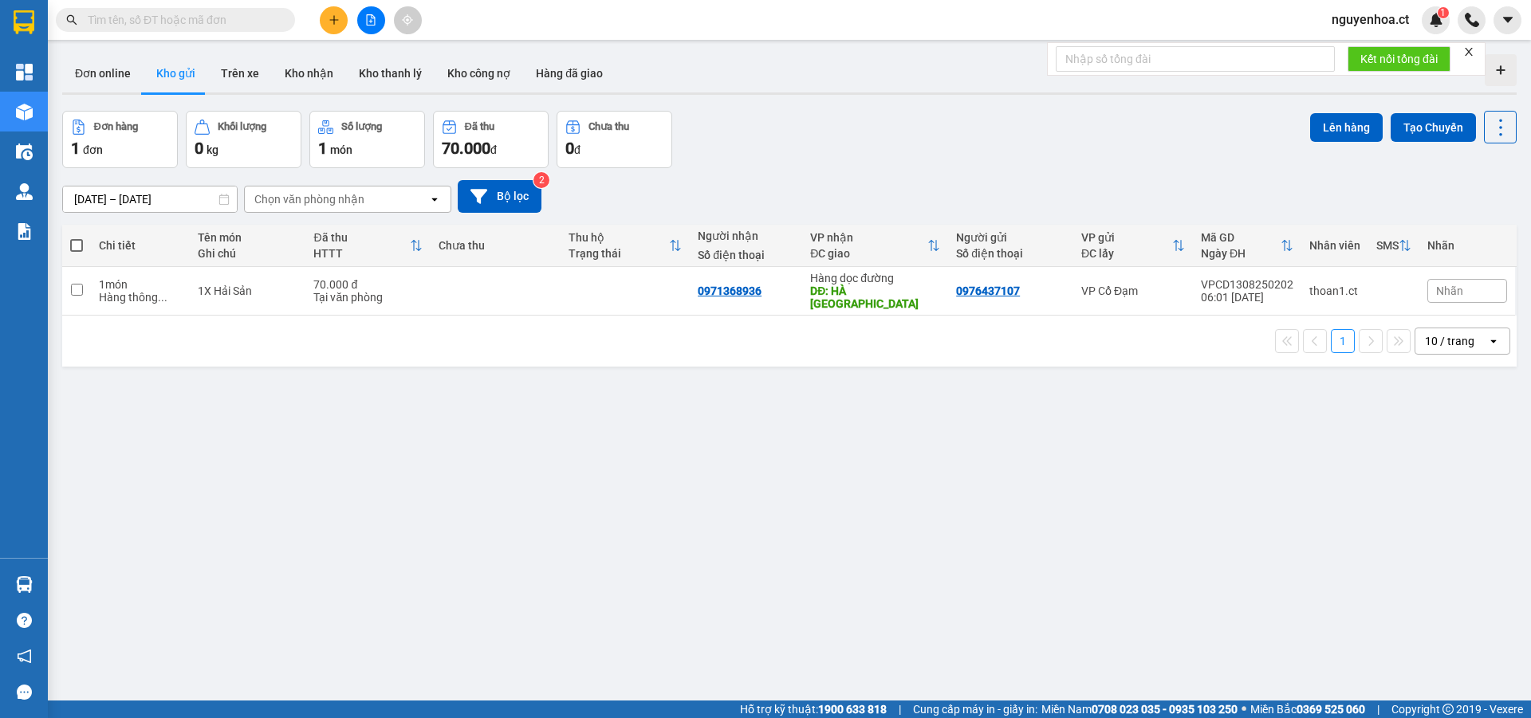
paste input "0966076684"
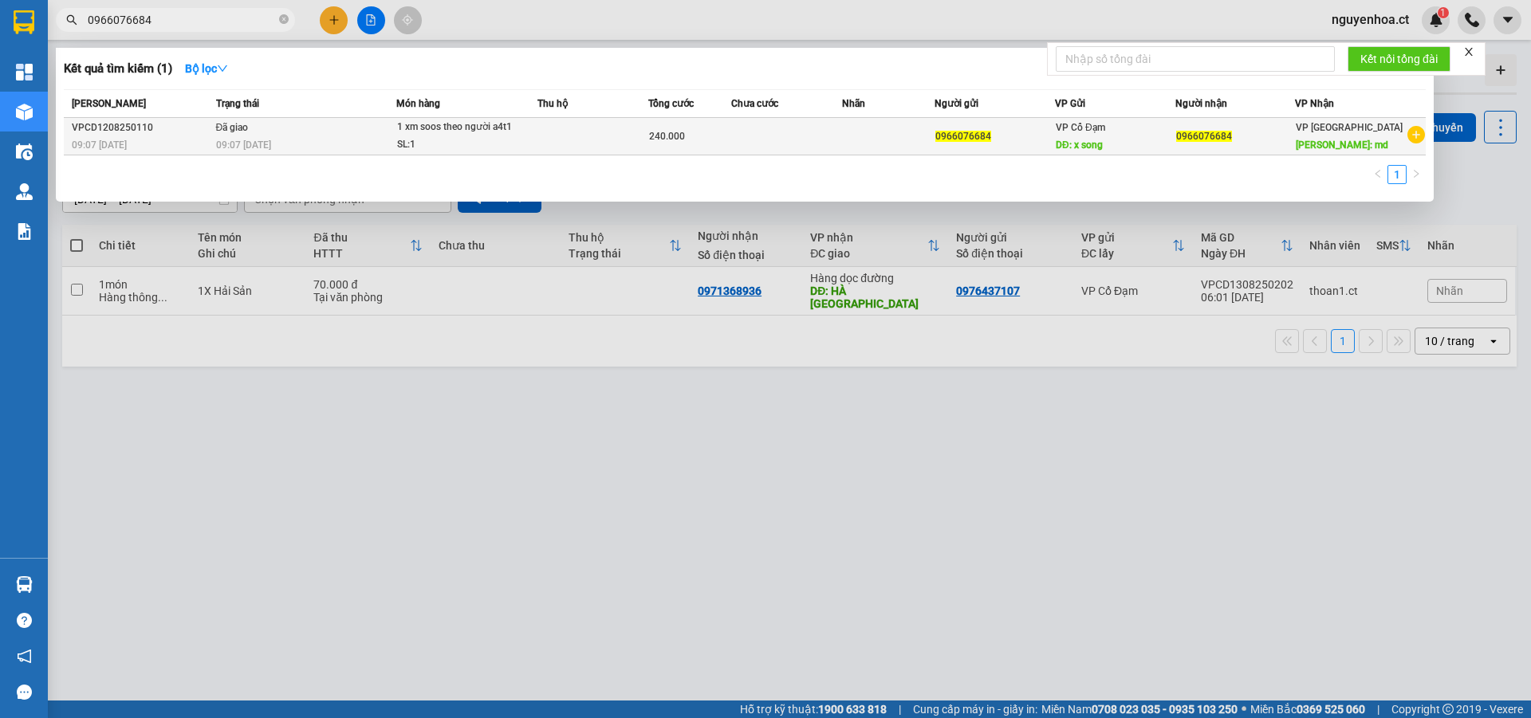
type input "0966076684"
click at [292, 132] on td "Đã giao 09:07 [DATE]" at bounding box center [304, 136] width 185 height 37
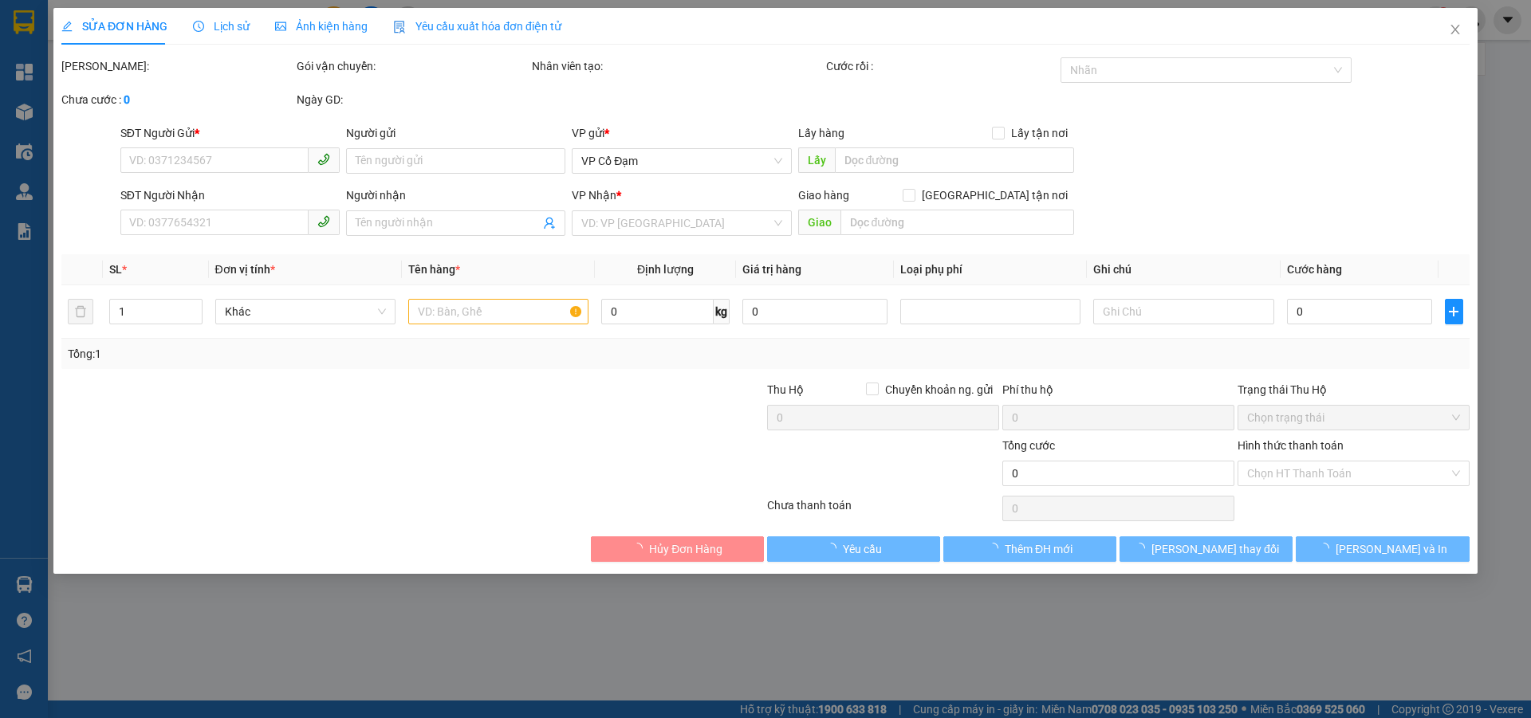
type input "0966076684"
type input "x song"
type input "0966076684"
type input "md"
type input "240.000"
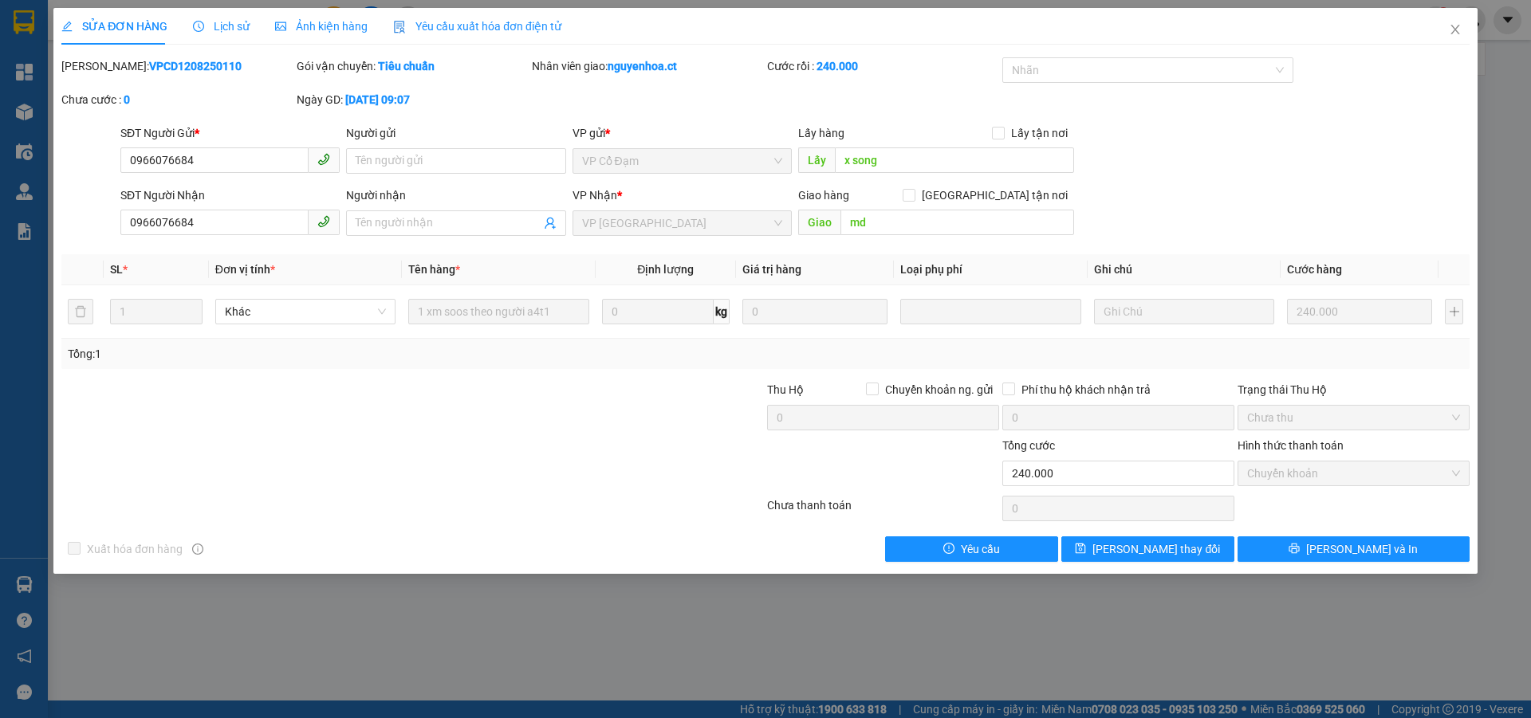
click at [225, 20] on span "Lịch sử" at bounding box center [221, 26] width 57 height 13
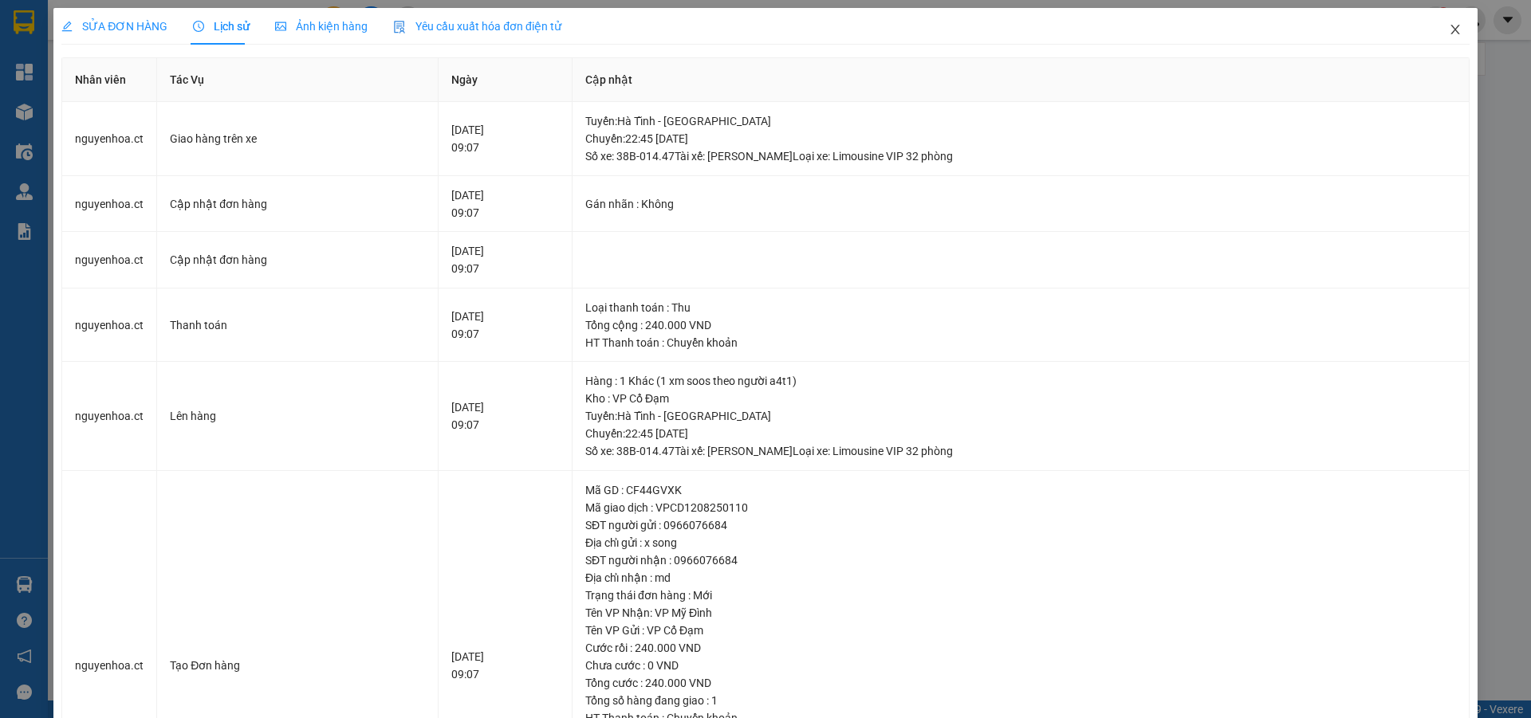
click at [1450, 31] on icon "close" at bounding box center [1454, 30] width 9 height 10
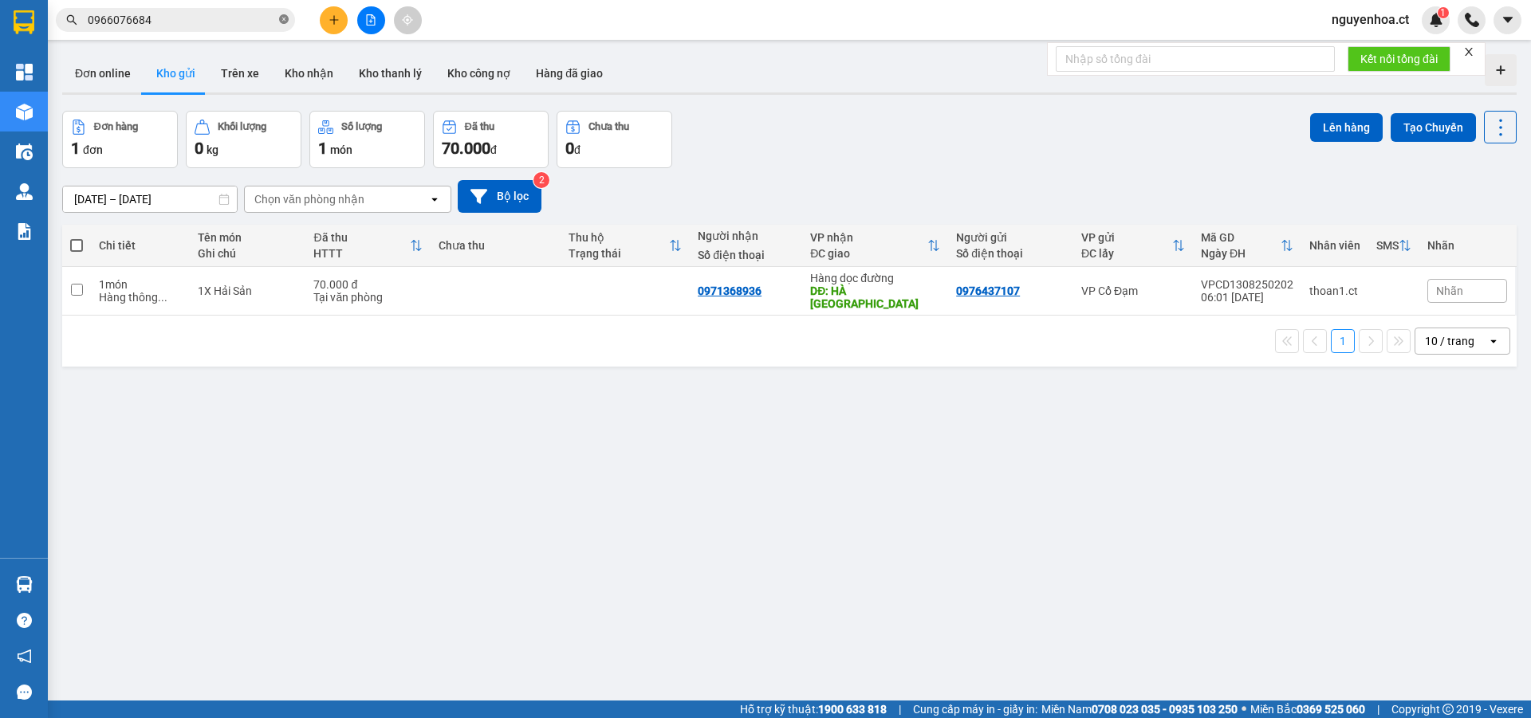
click at [285, 19] on icon "close-circle" at bounding box center [284, 19] width 10 height 10
paste input "0399457943"
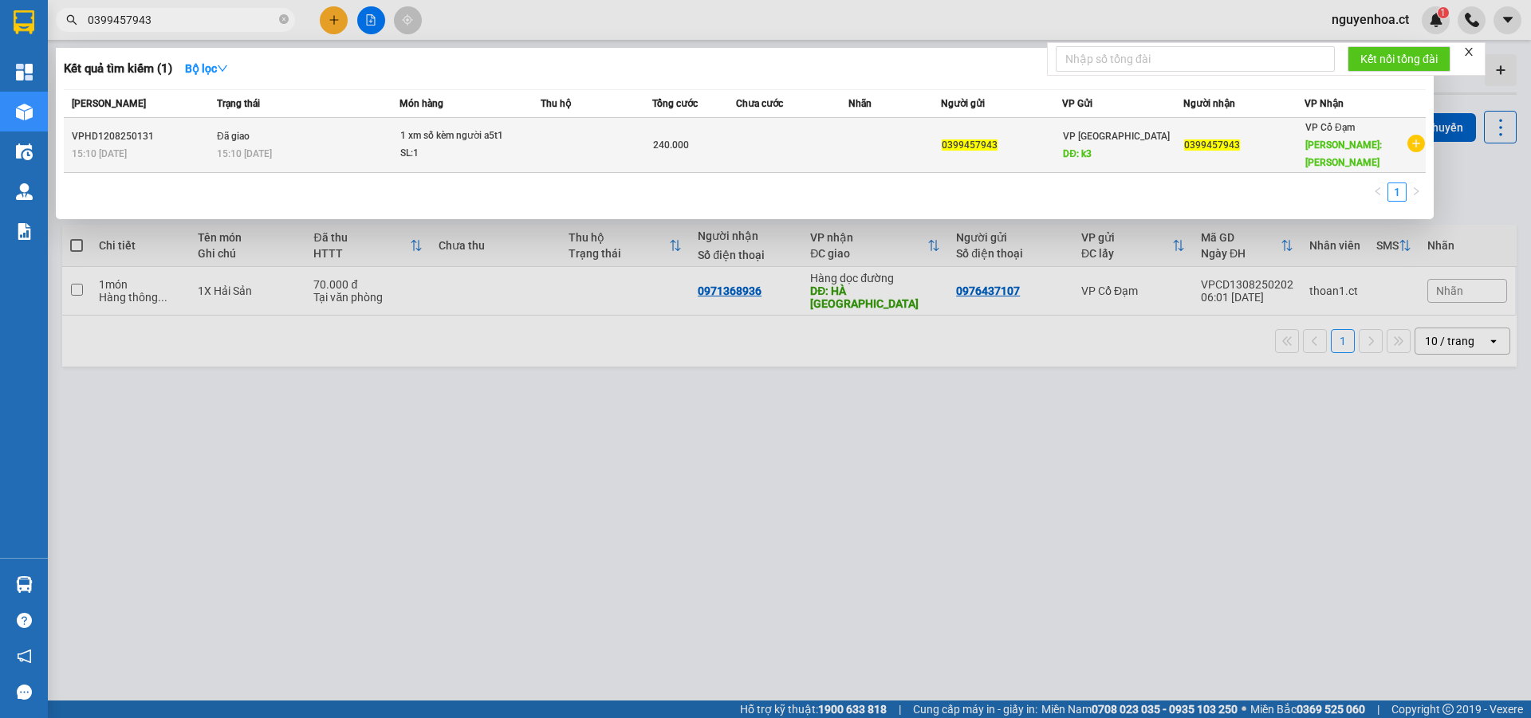
type input "0399457943"
click at [260, 145] on div "15:10 [DATE]" at bounding box center [308, 154] width 182 height 18
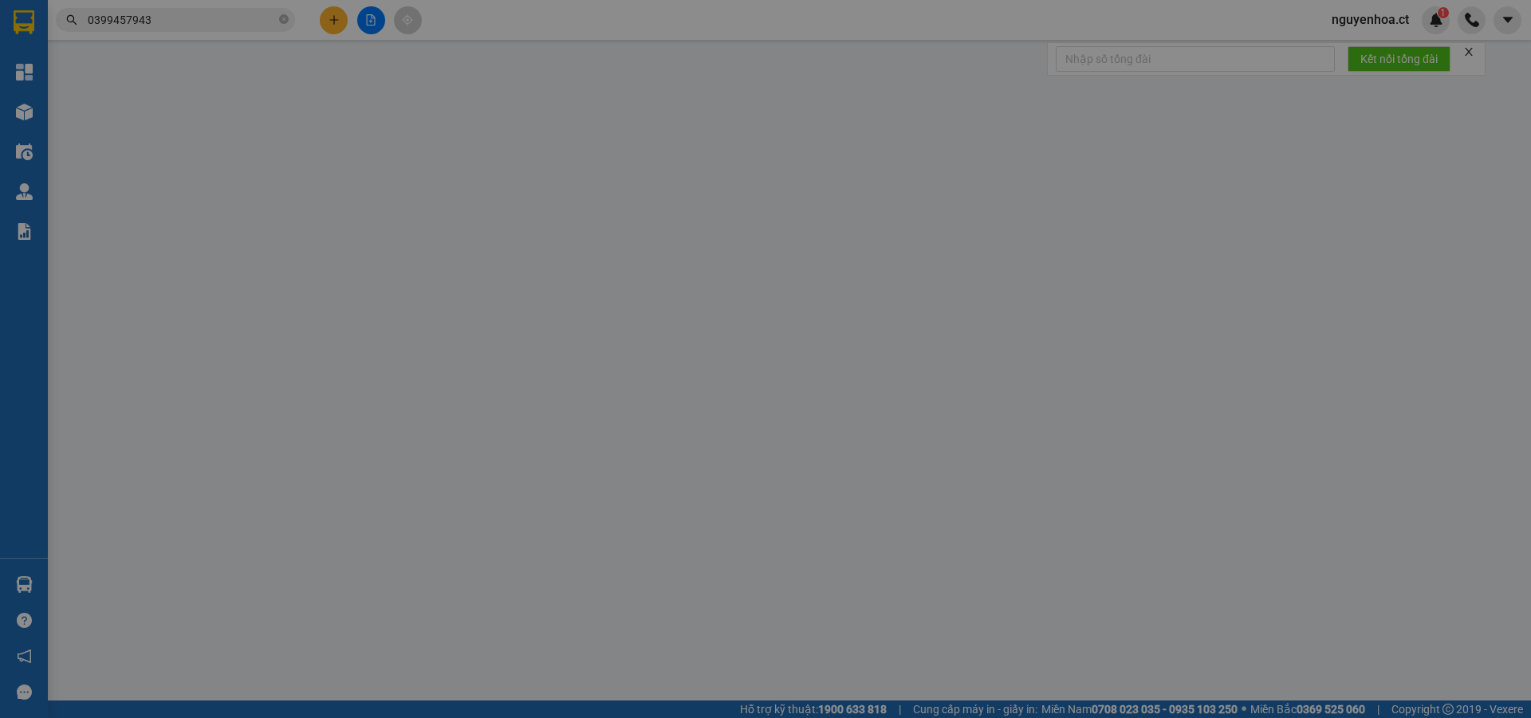
type input "0399457943"
type input "k3"
type input "0399457943"
type input "[PERSON_NAME]"
type input "240.000"
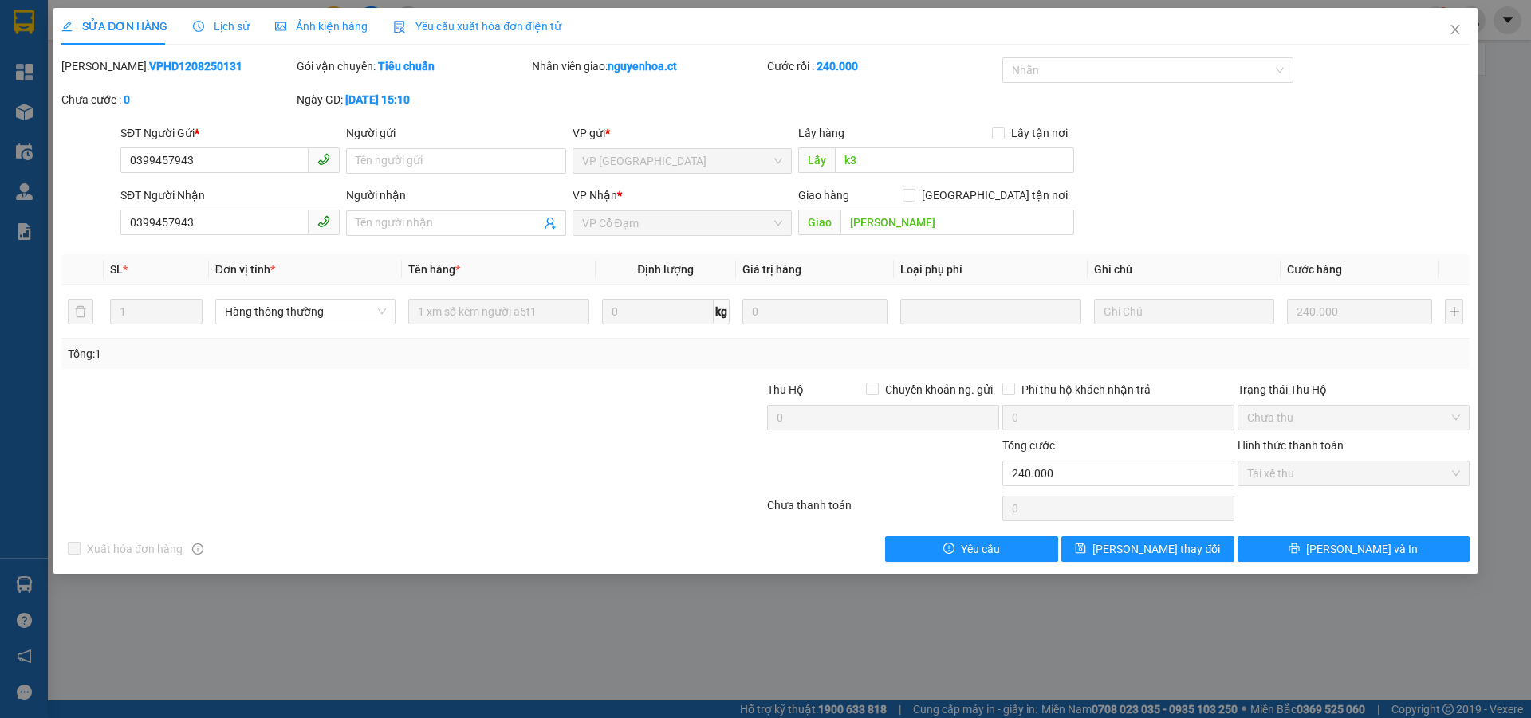
click at [234, 22] on span "Lịch sử" at bounding box center [221, 26] width 57 height 13
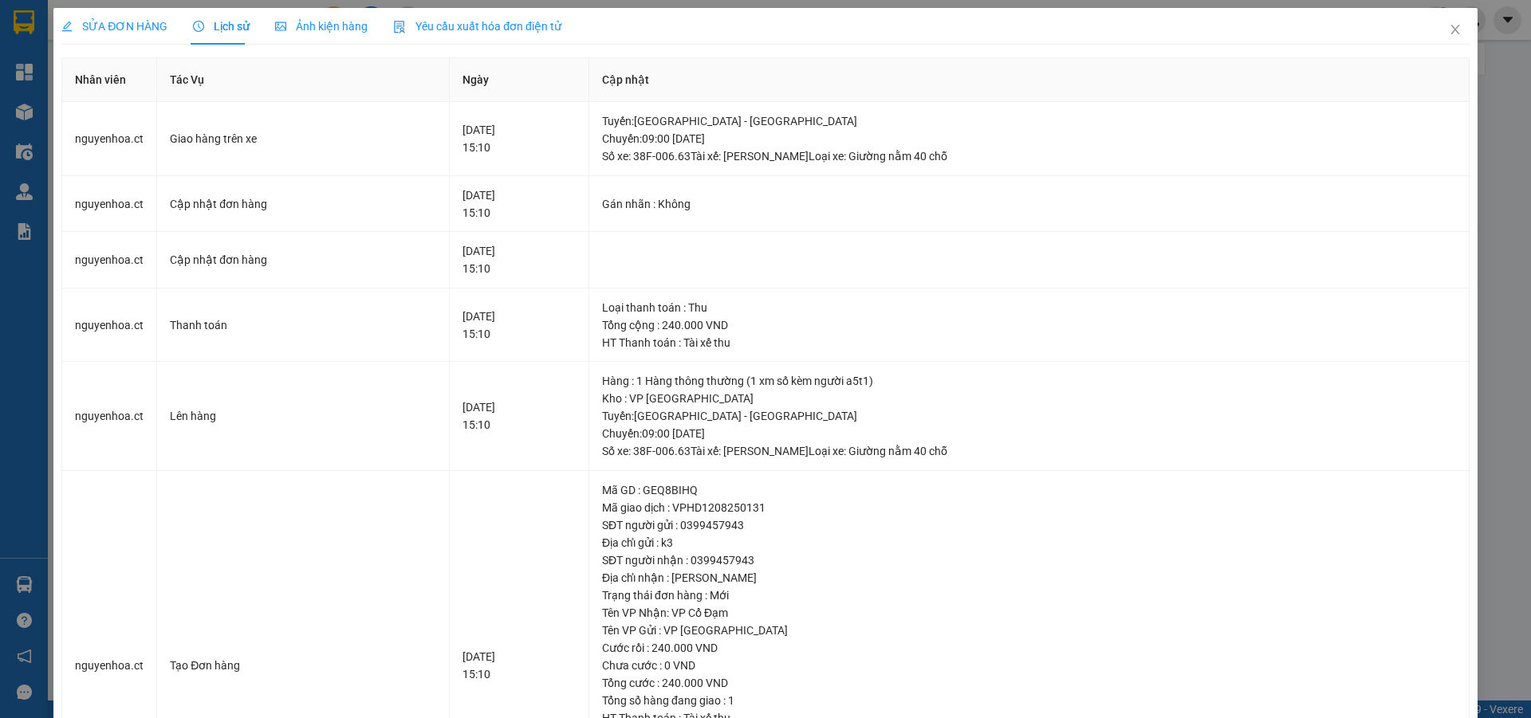
click at [121, 14] on div "SỬA ĐƠN HÀNG" at bounding box center [114, 26] width 106 height 37
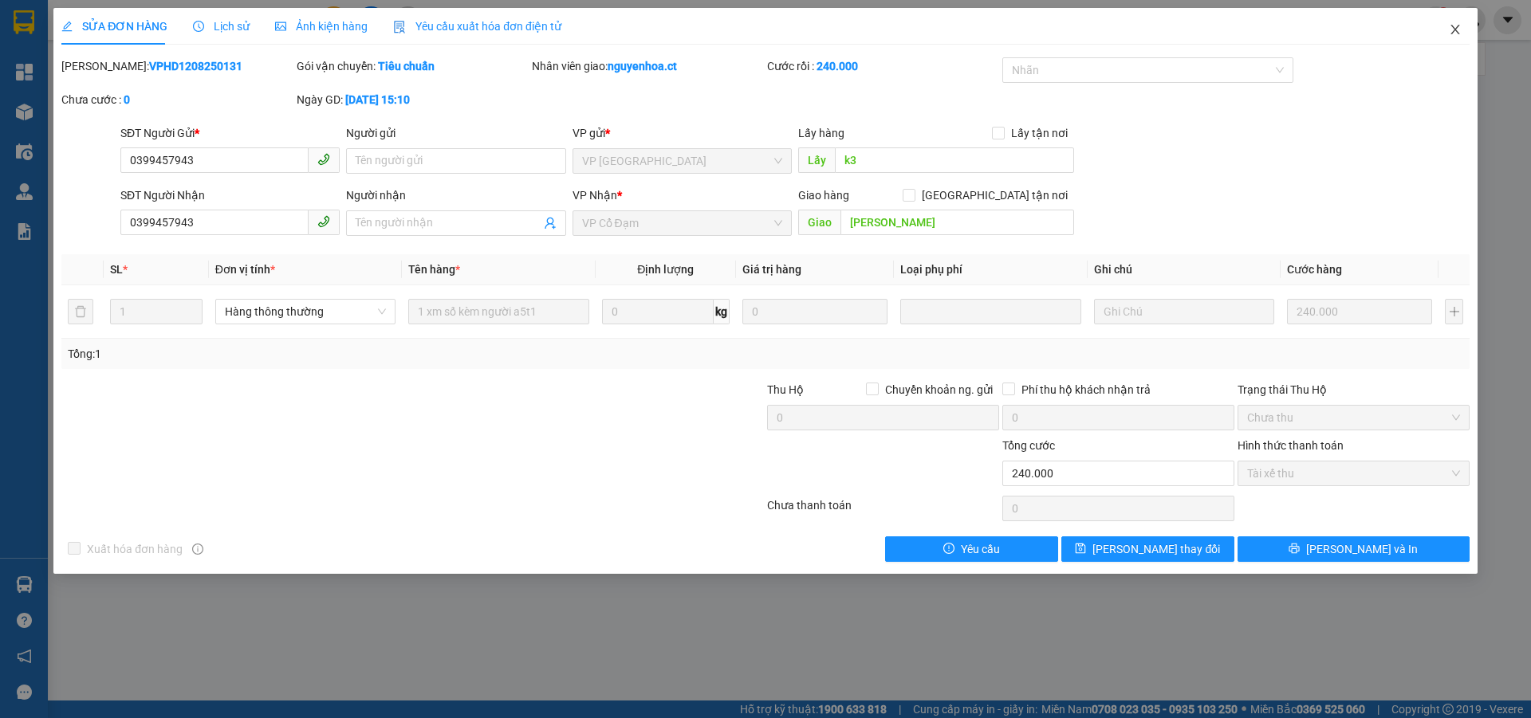
click at [1454, 27] on icon "close" at bounding box center [1455, 29] width 13 height 13
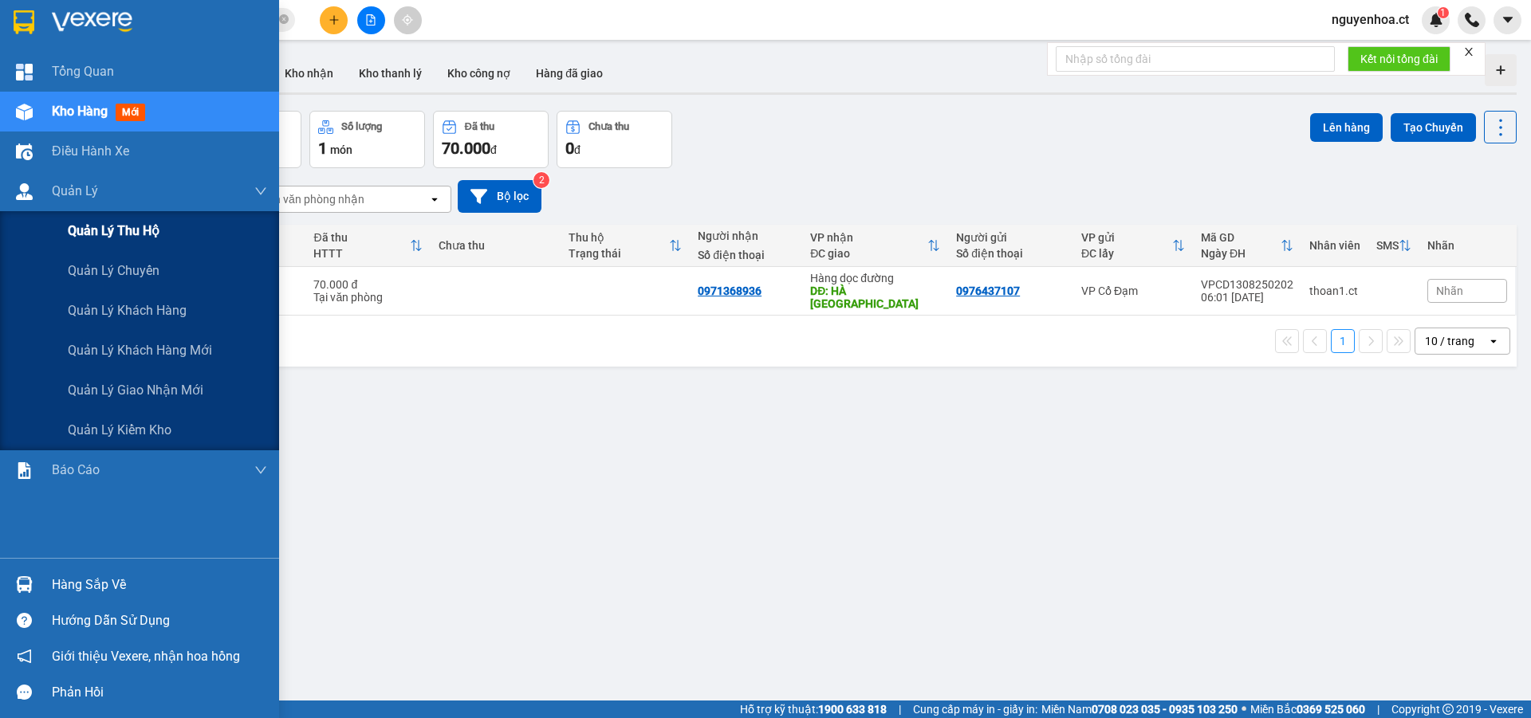
click at [136, 232] on span "Quản lý thu hộ" at bounding box center [114, 231] width 92 height 20
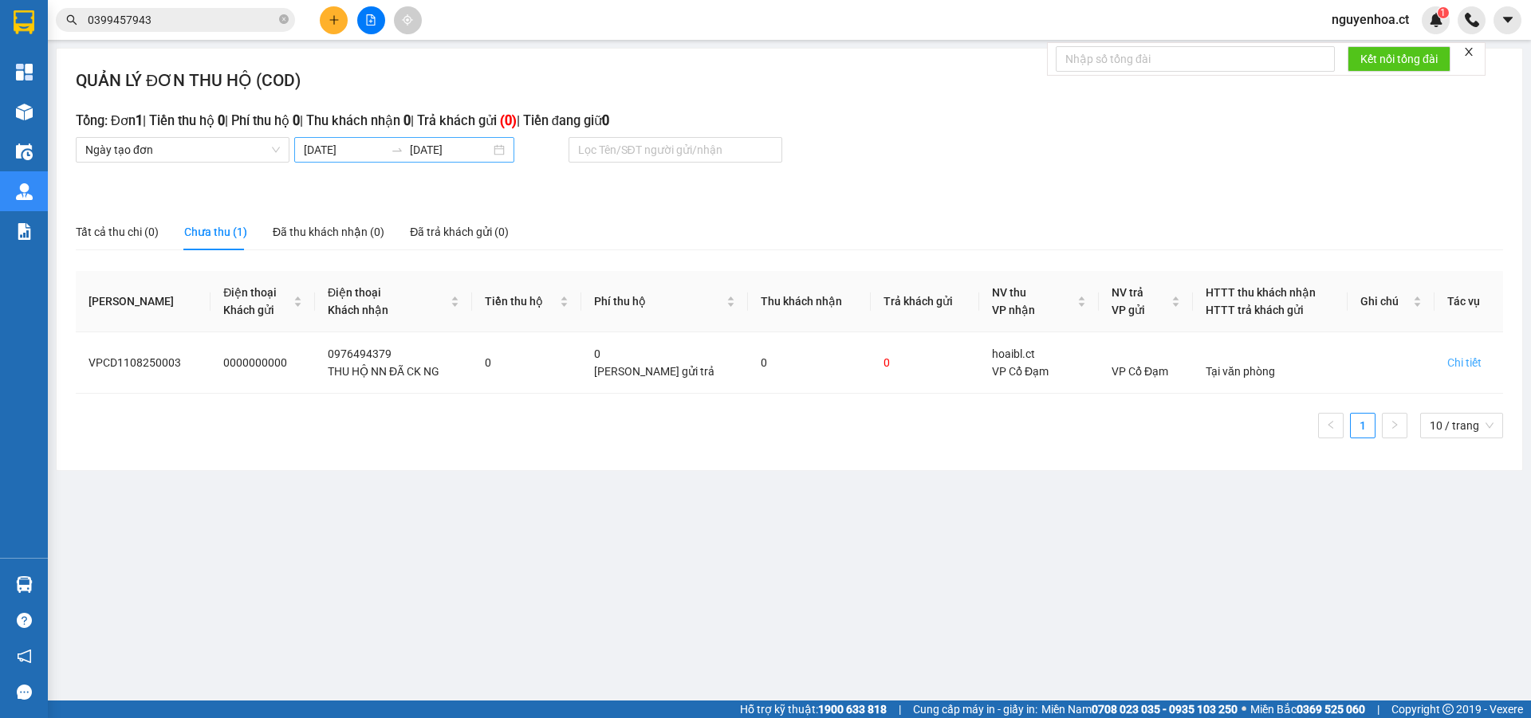
click at [372, 154] on input "[DATE]" at bounding box center [344, 150] width 81 height 18
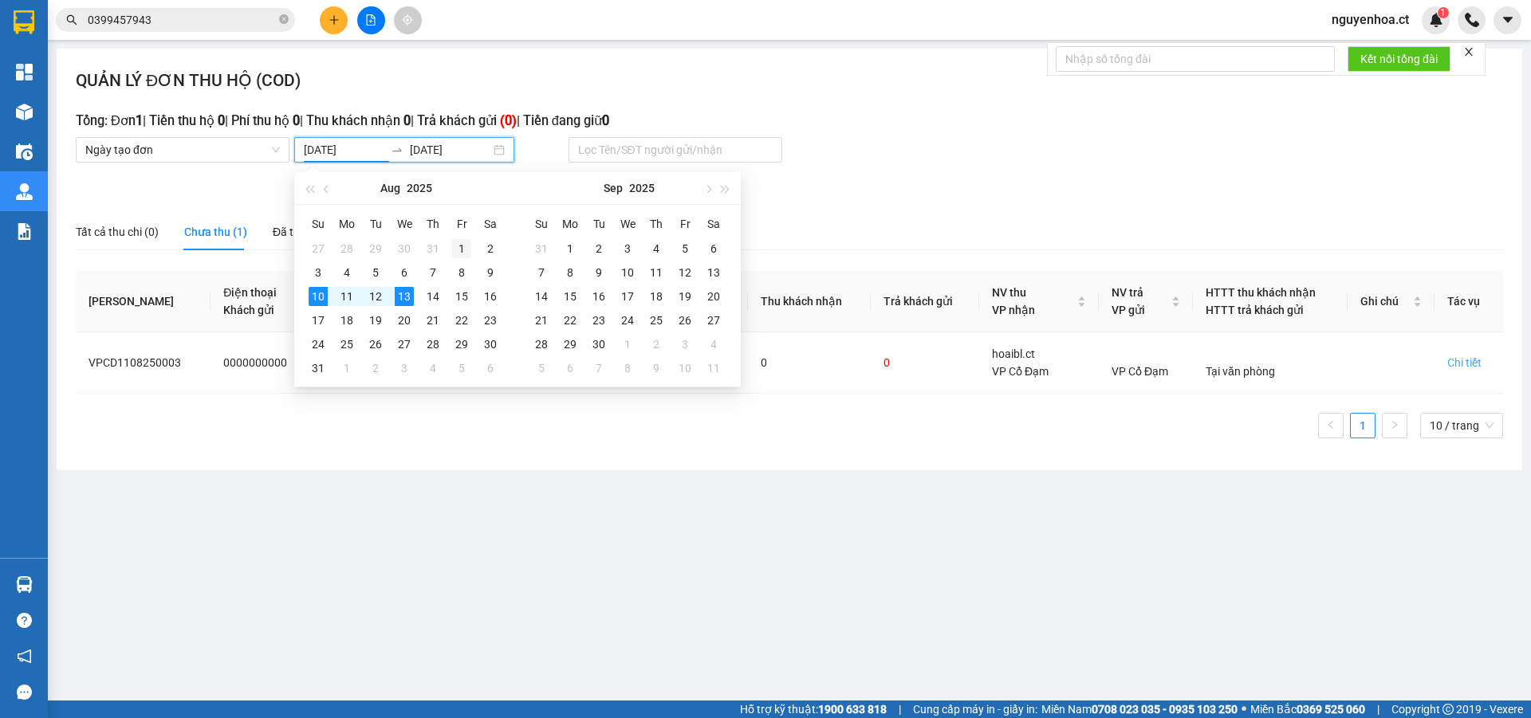
type input "[DATE]"
click at [461, 245] on div "1" at bounding box center [461, 248] width 19 height 19
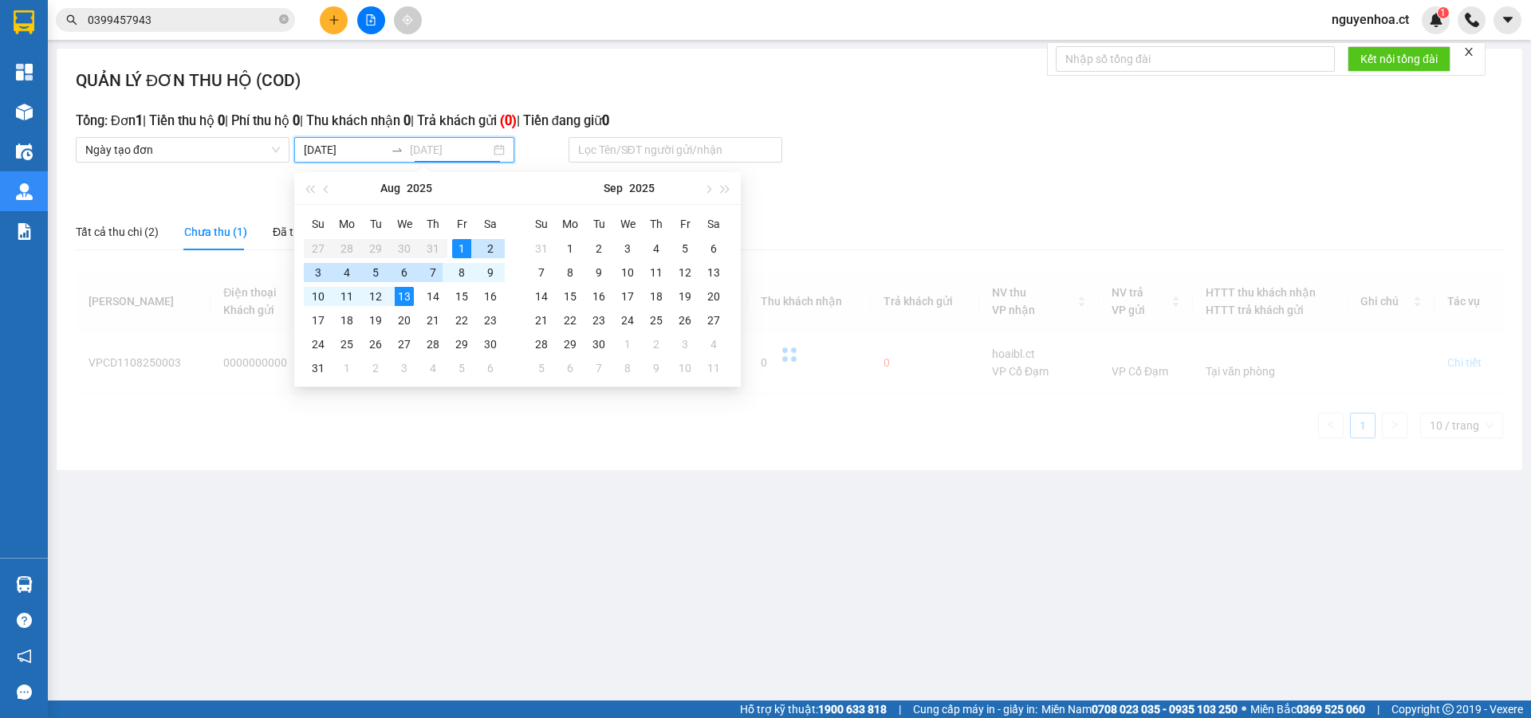
type input "[DATE]"
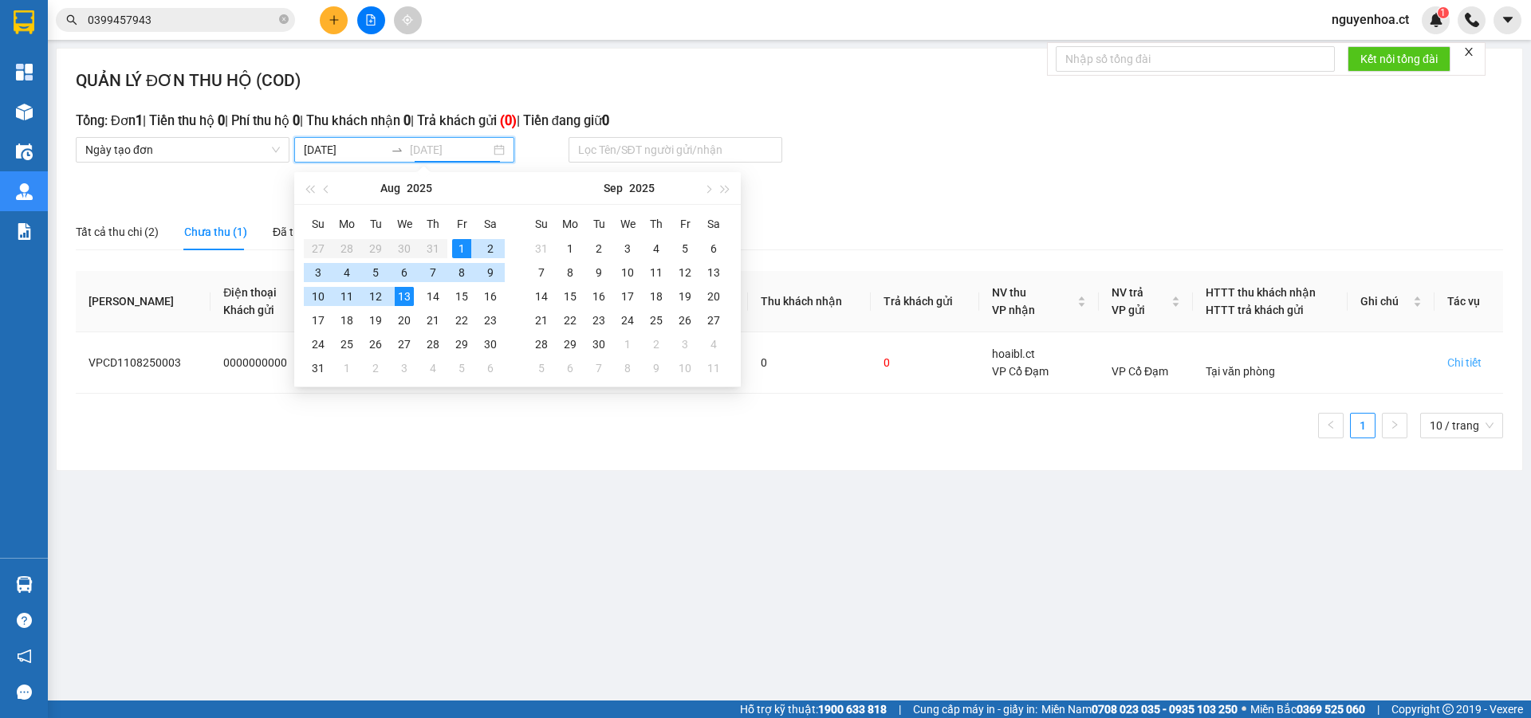
click at [410, 300] on div "13" at bounding box center [404, 296] width 19 height 19
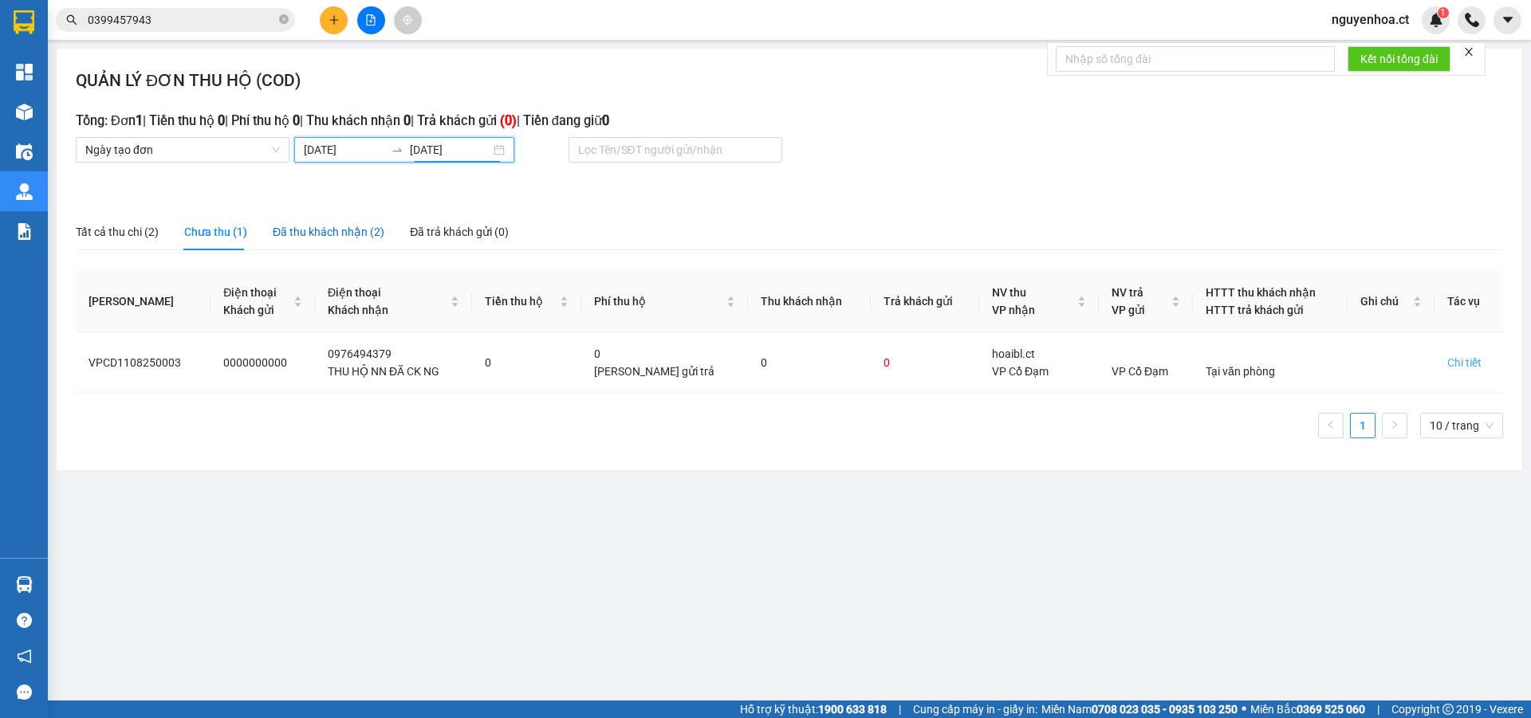
click at [344, 230] on div "Đã thu khách nhận (2)" at bounding box center [329, 232] width 112 height 18
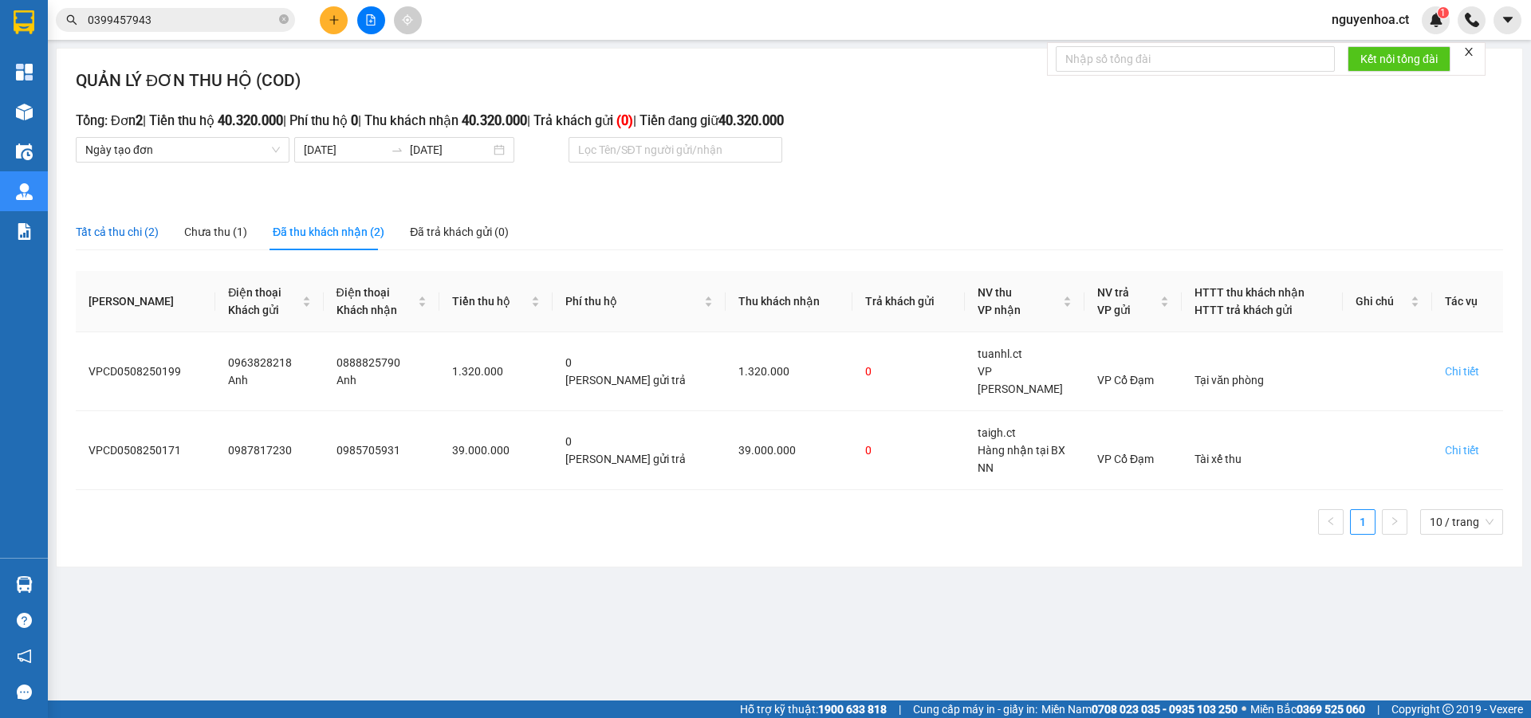
click at [135, 235] on div "Tất cả thu chi (2)" at bounding box center [117, 232] width 83 height 18
click at [468, 231] on div "Đã trả khách gửi (0)" at bounding box center [459, 232] width 99 height 18
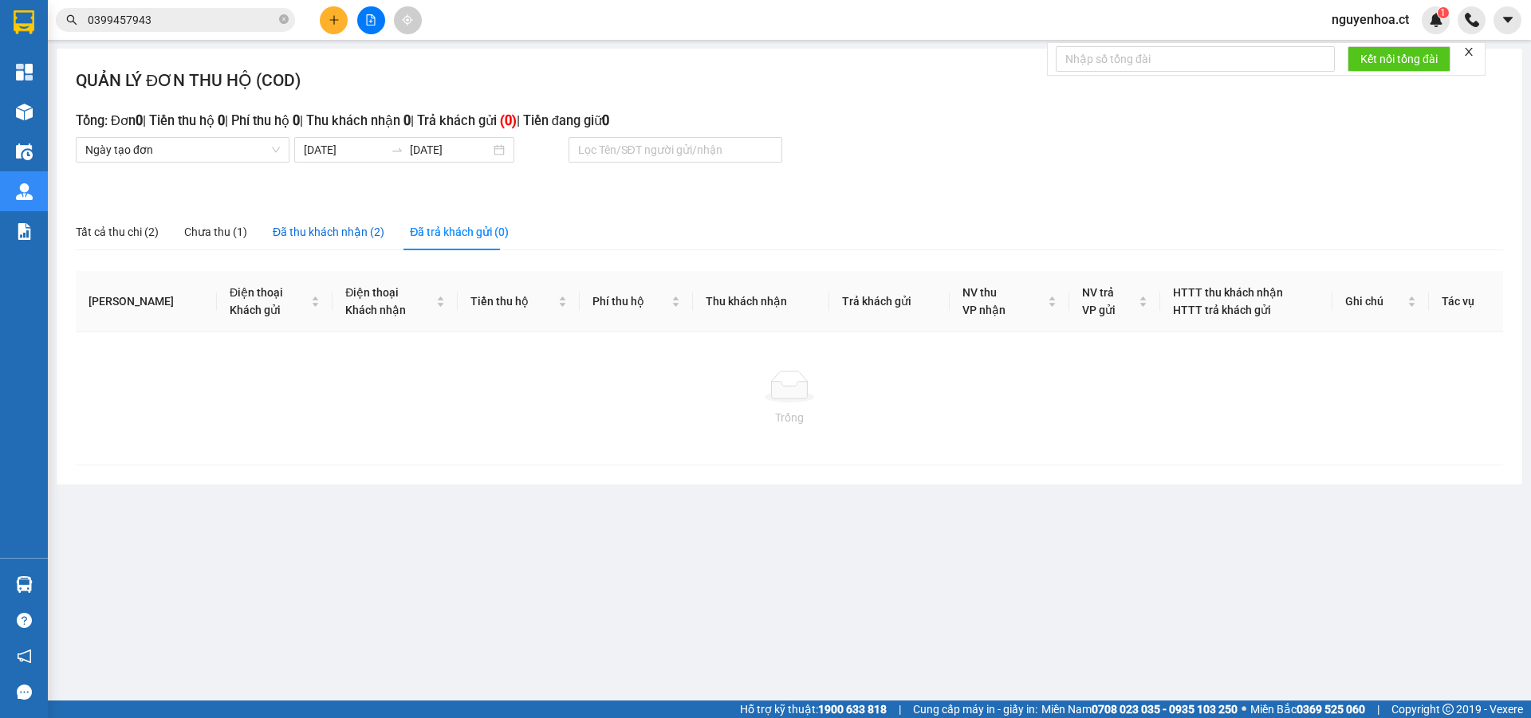
click at [344, 224] on div "Đã thu khách nhận (2)" at bounding box center [329, 232] width 112 height 18
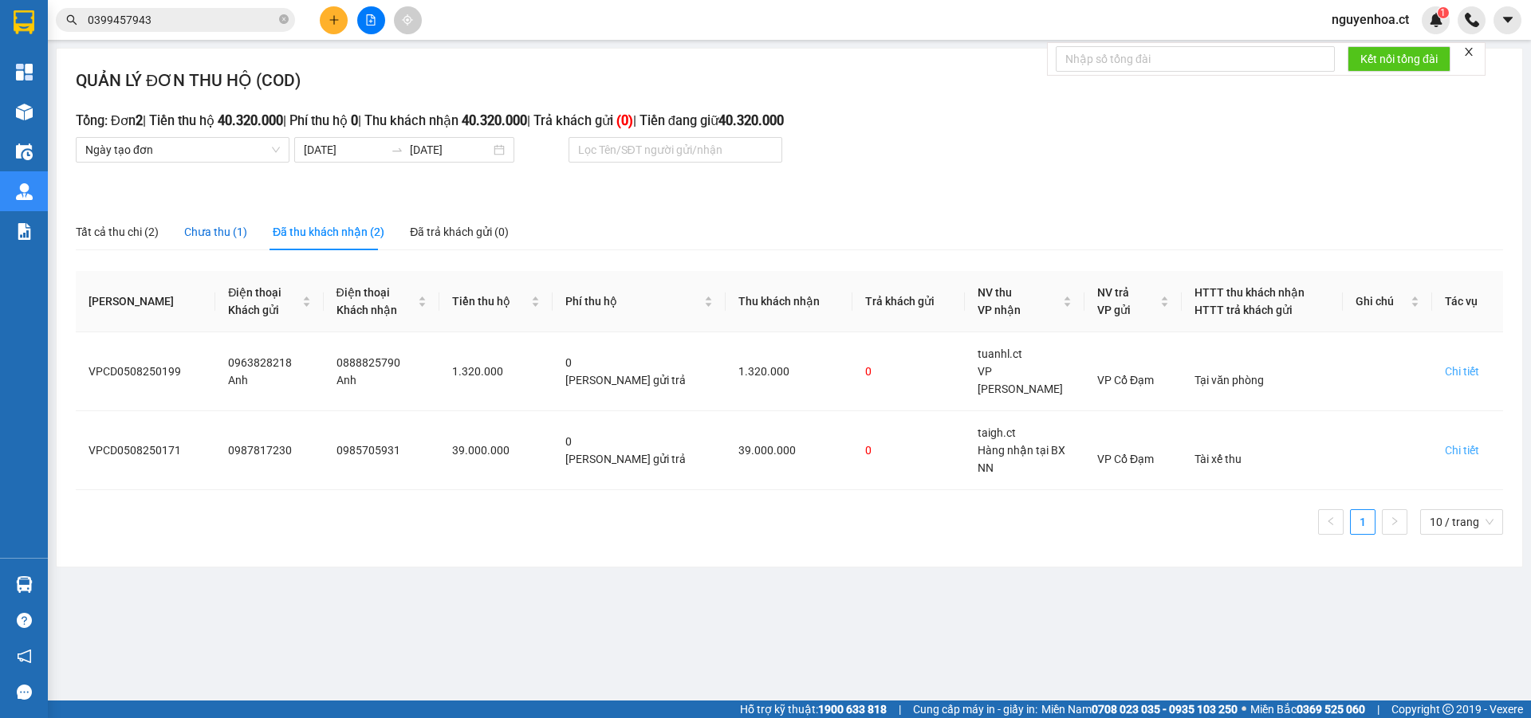
click at [202, 232] on div "Chưa thu (1)" at bounding box center [215, 232] width 63 height 18
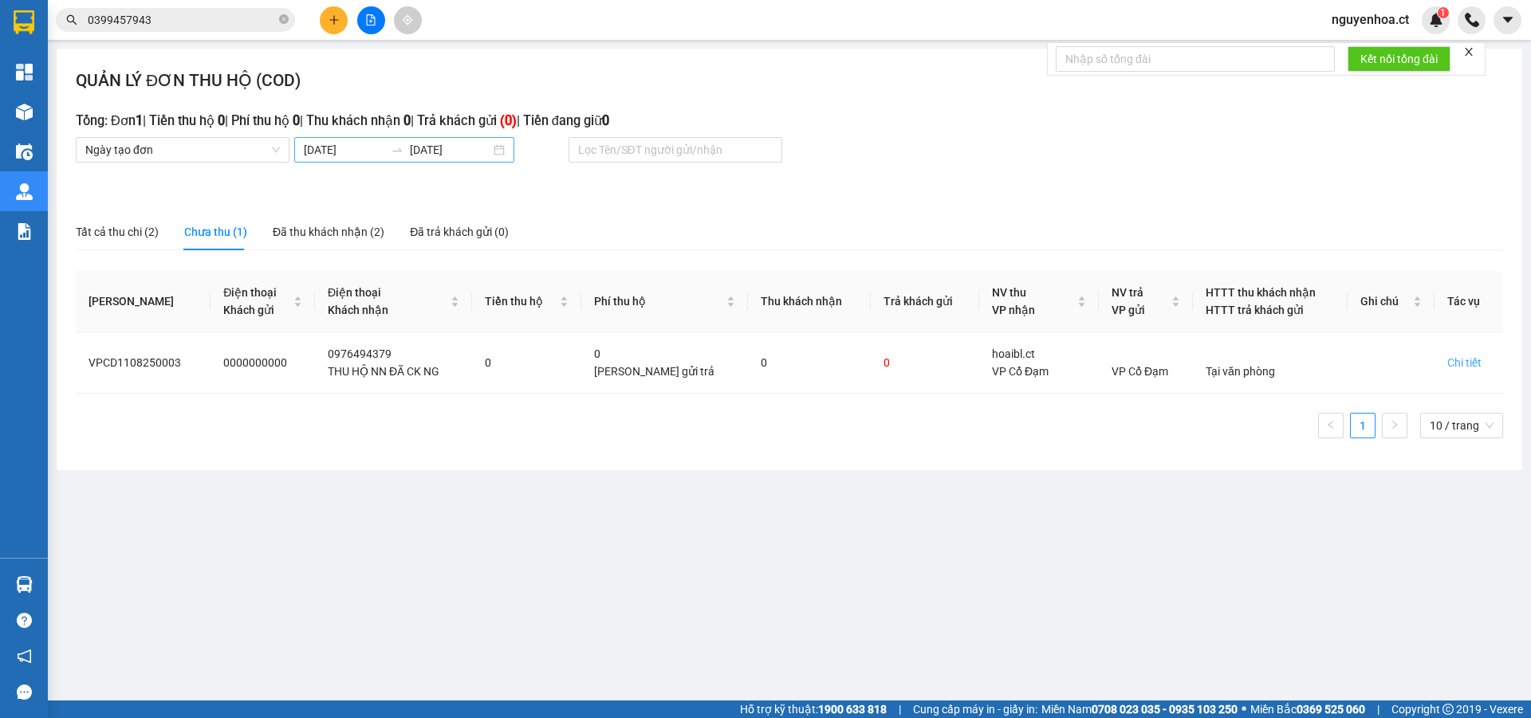
click at [393, 153] on div at bounding box center [397, 150] width 26 height 13
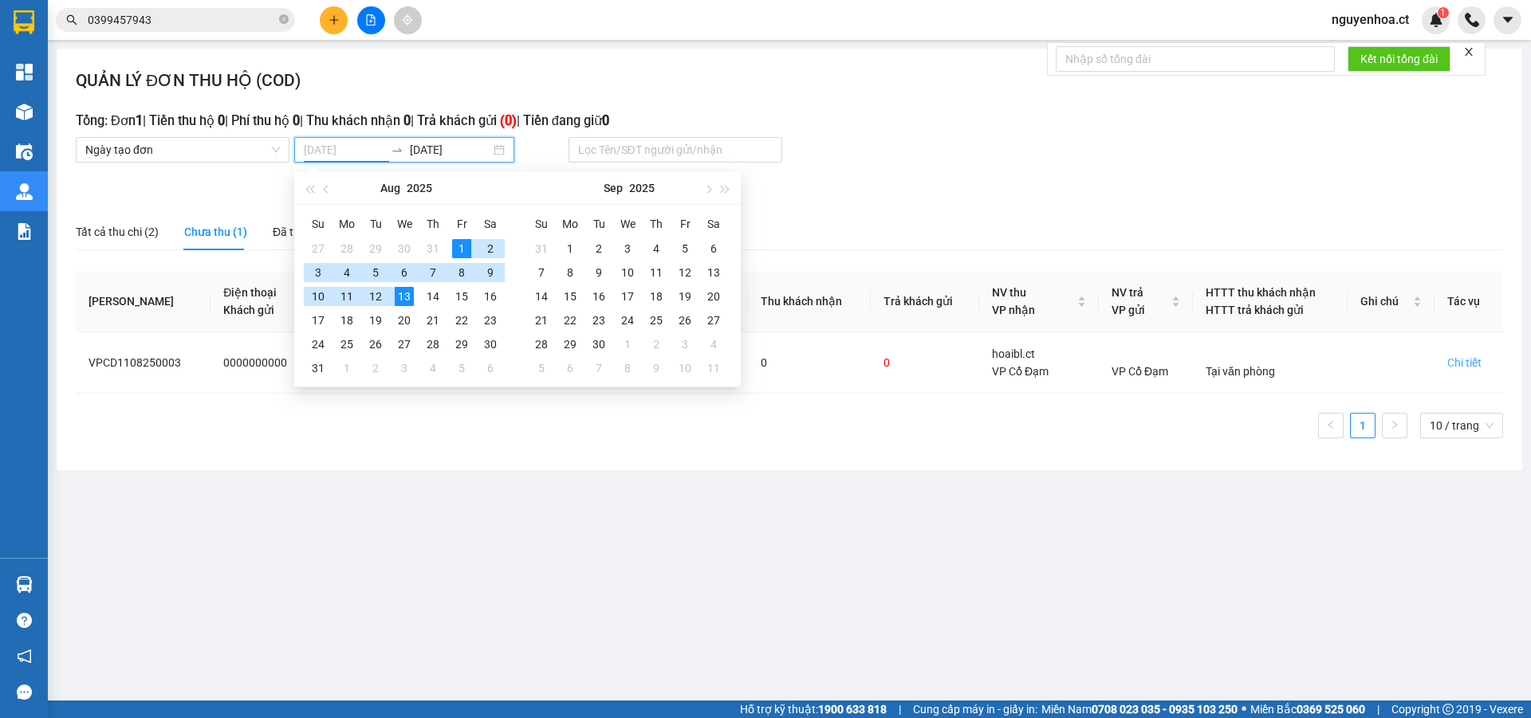
type input "[DATE]"
click at [459, 247] on div "1" at bounding box center [461, 248] width 19 height 19
type input "[DATE]"
click at [402, 295] on div "13" at bounding box center [404, 296] width 19 height 19
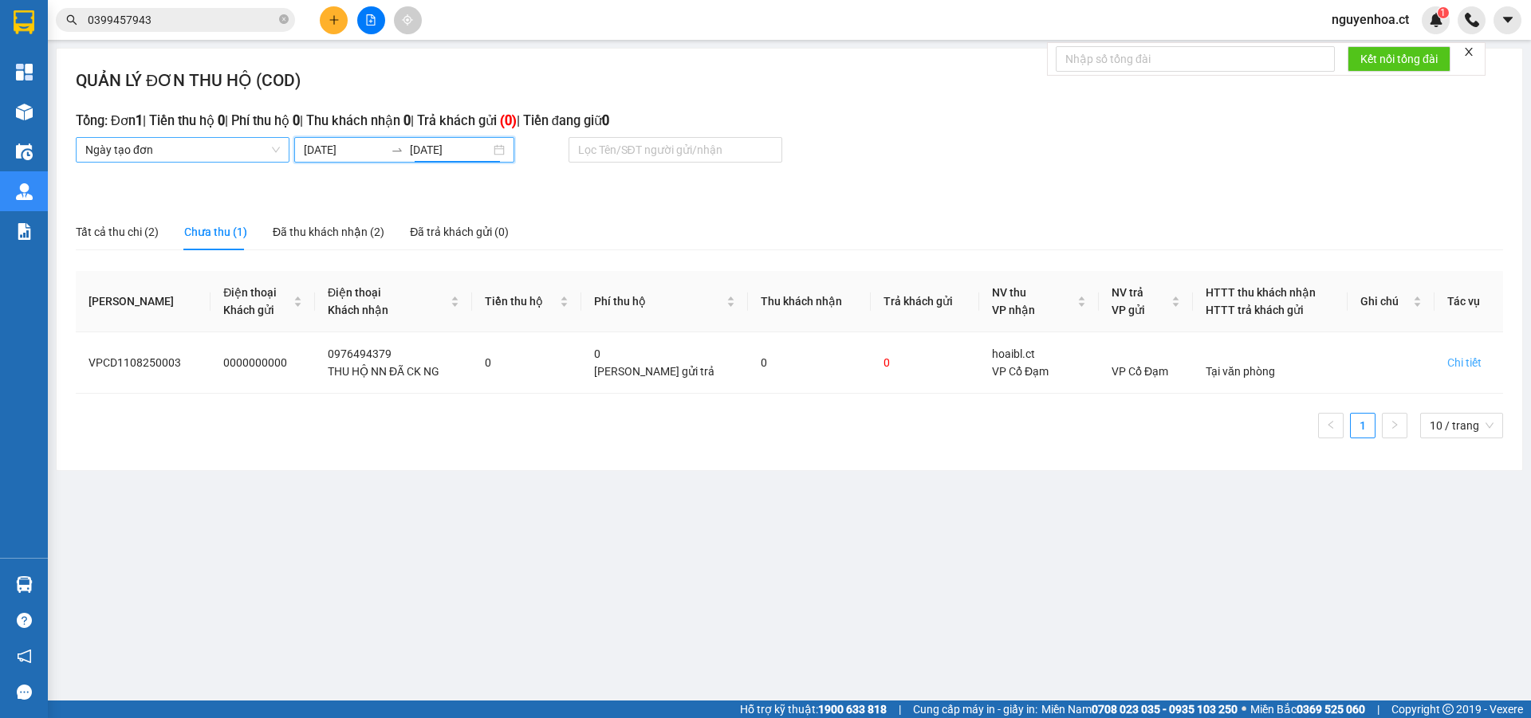
click at [281, 146] on div "Ngày tạo đơn" at bounding box center [183, 150] width 214 height 26
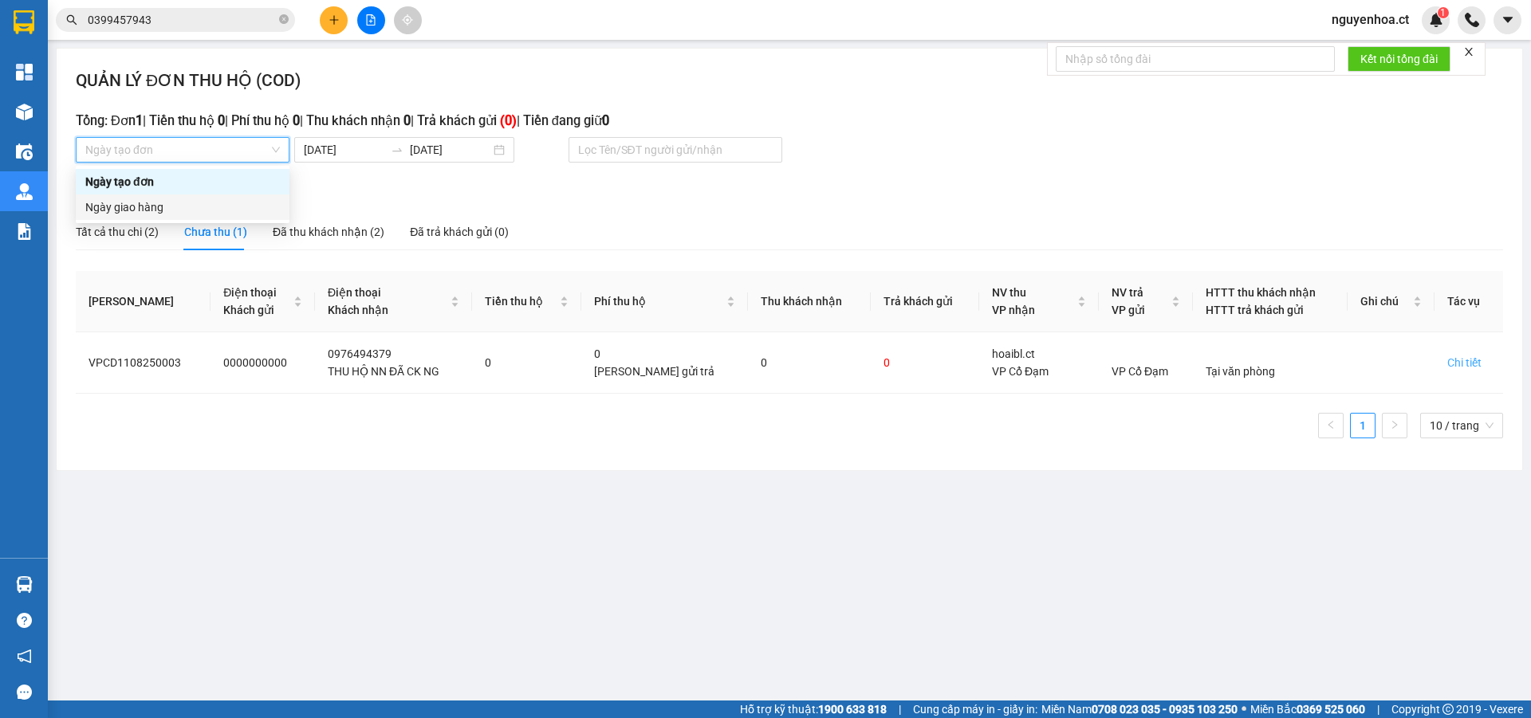
click at [221, 205] on div "Ngày giao hàng" at bounding box center [182, 208] width 195 height 18
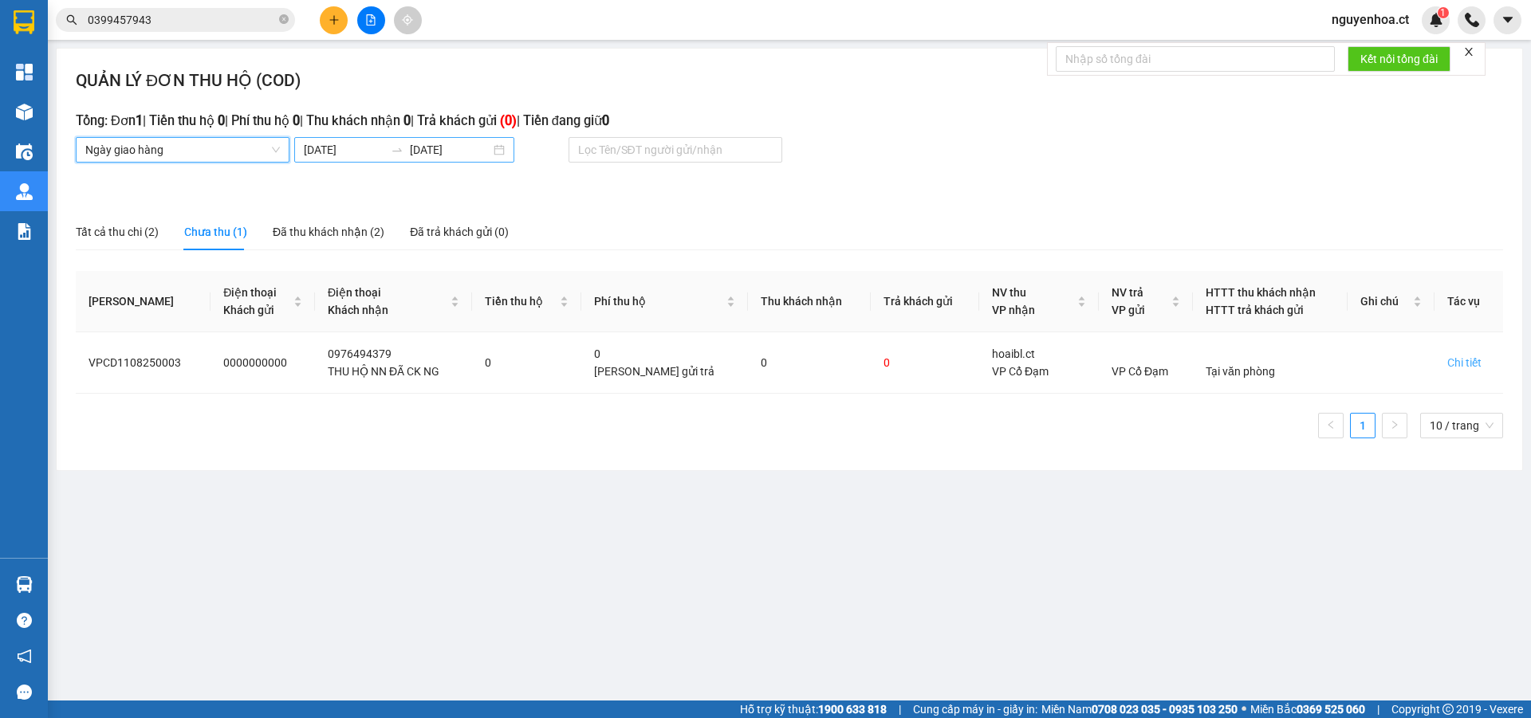
click at [399, 147] on icon "swap-right" at bounding box center [397, 150] width 13 height 13
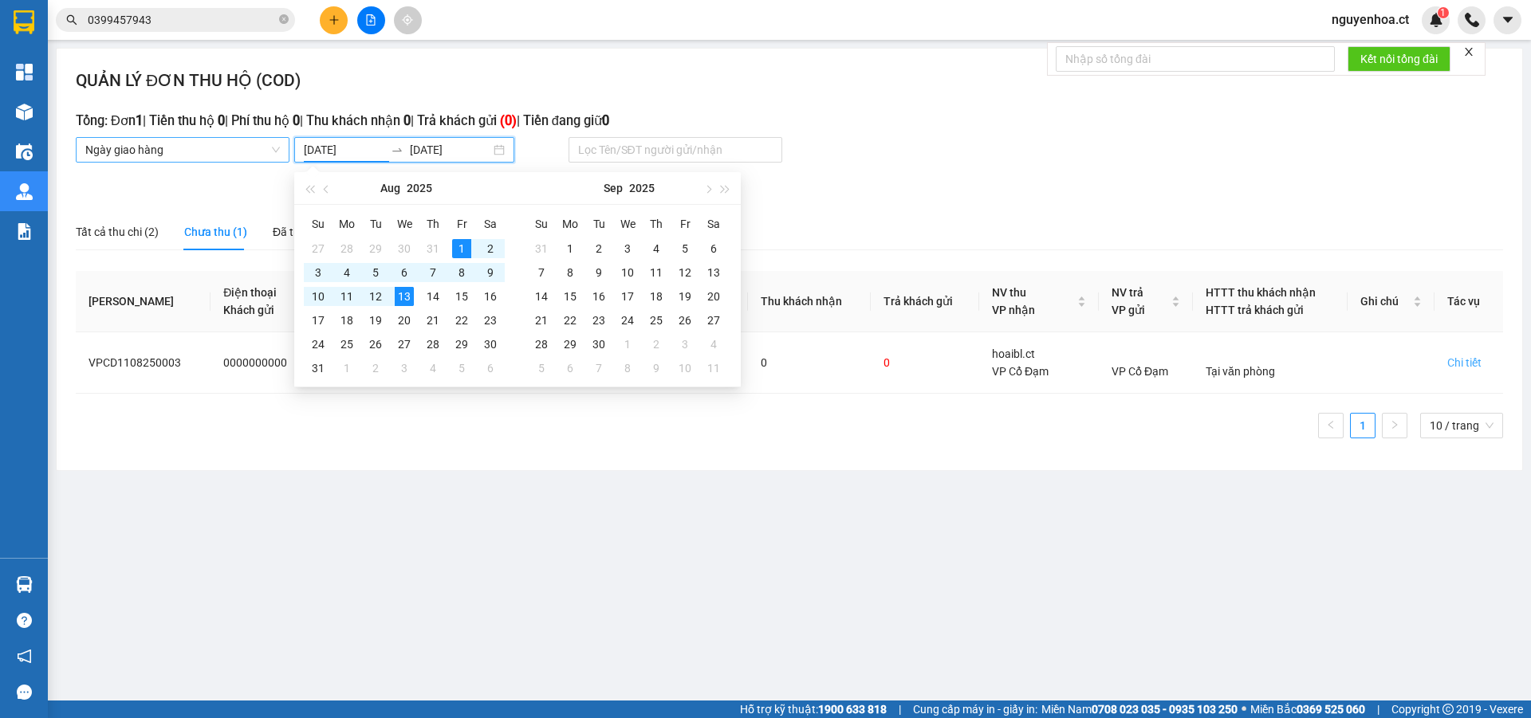
click at [244, 144] on span "Ngày giao hàng" at bounding box center [182, 150] width 195 height 24
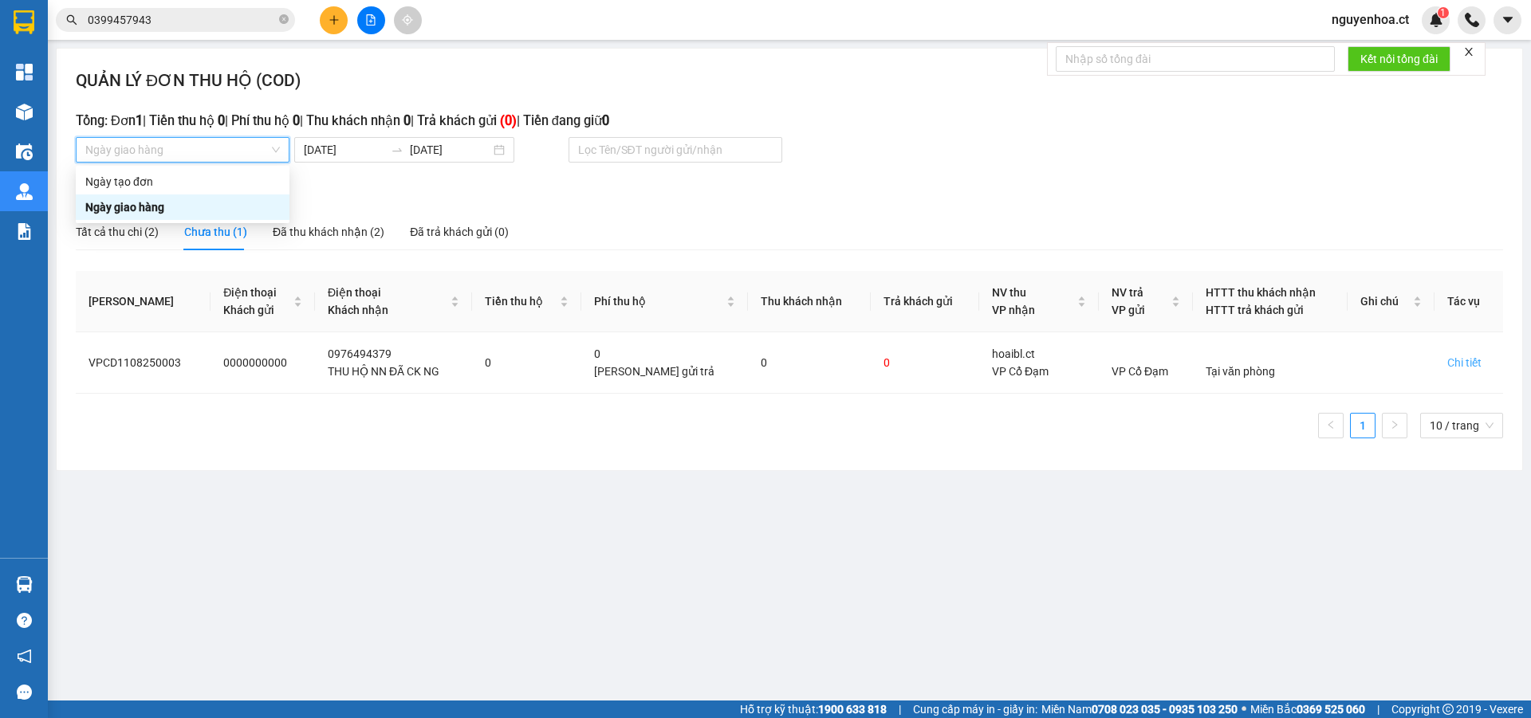
click at [183, 206] on div "Ngày giao hàng" at bounding box center [182, 208] width 195 height 18
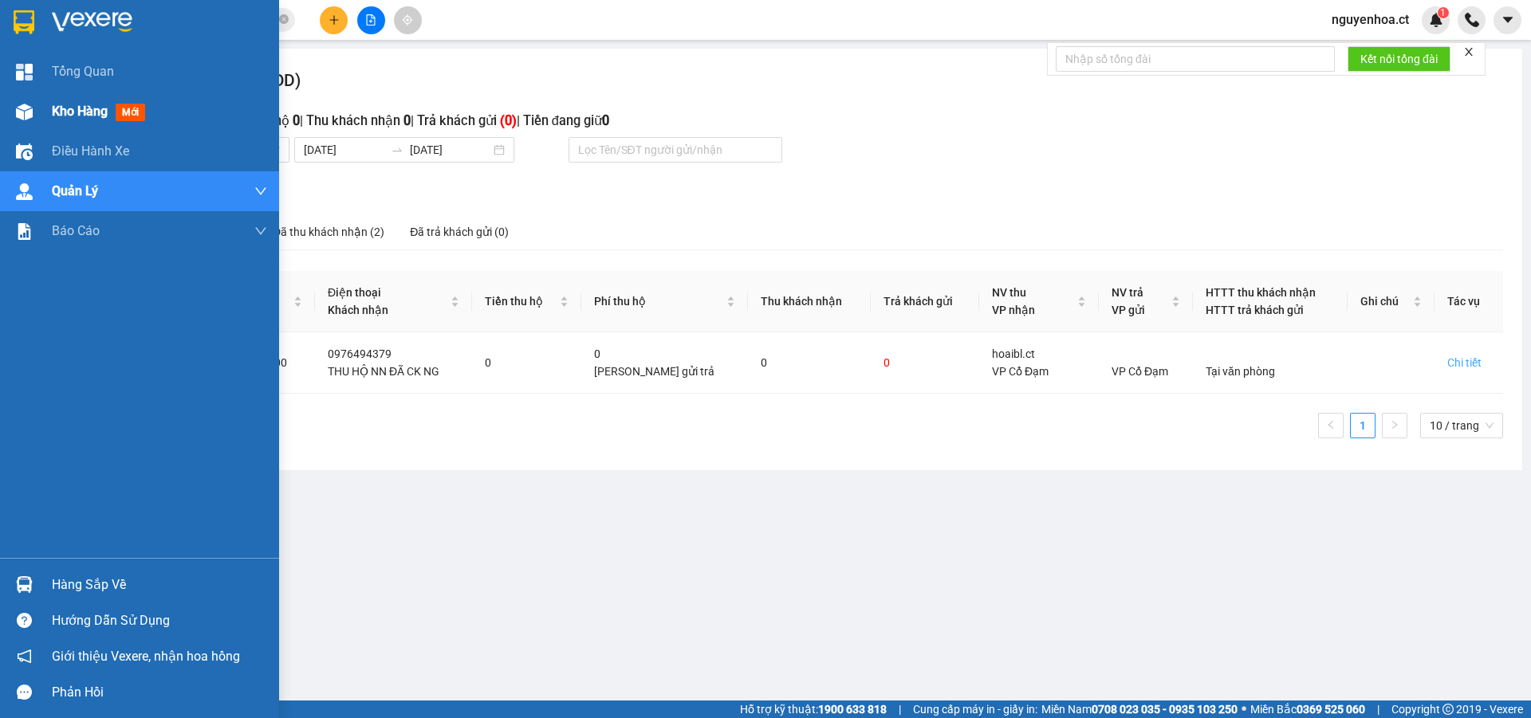
click at [78, 107] on span "Kho hàng" at bounding box center [80, 111] width 56 height 15
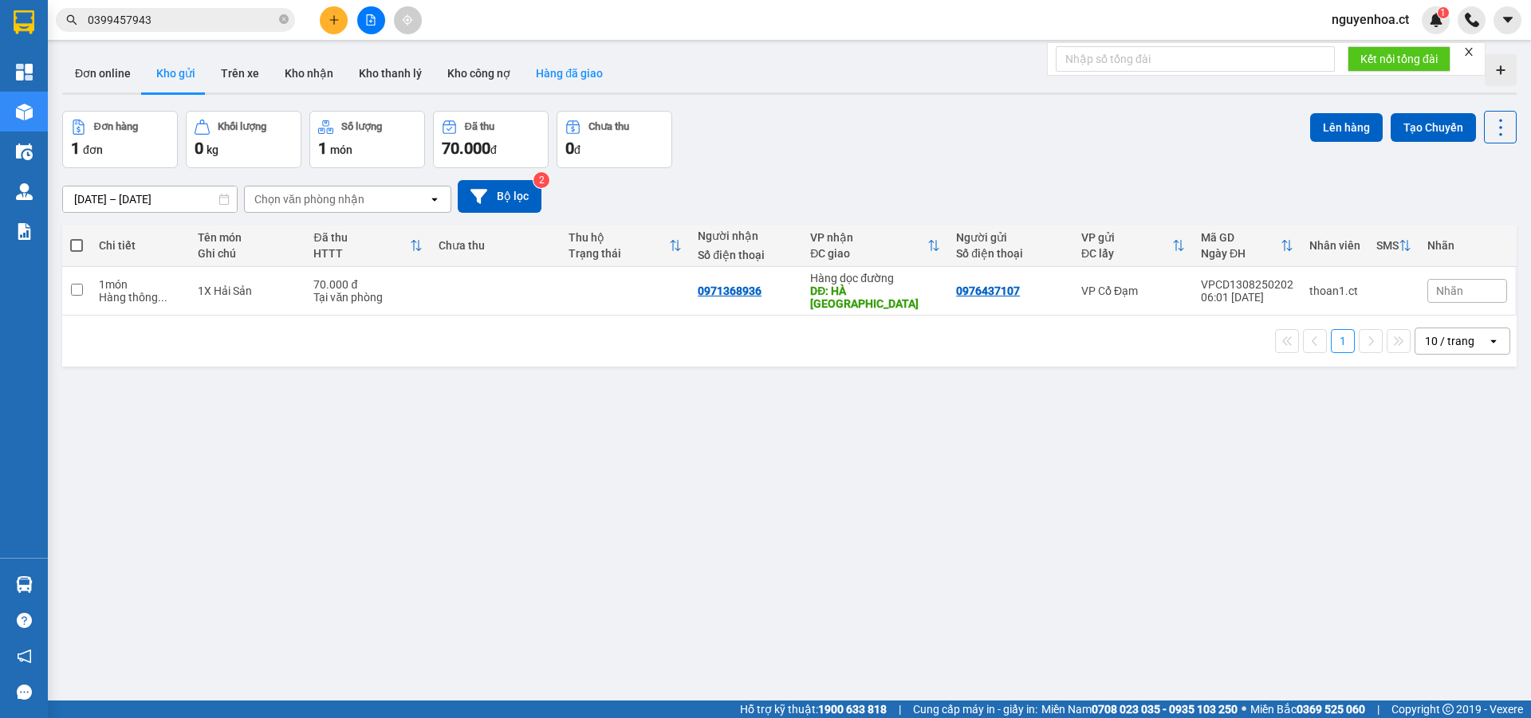
click at [552, 74] on button "Hàng đã giao" at bounding box center [569, 73] width 92 height 38
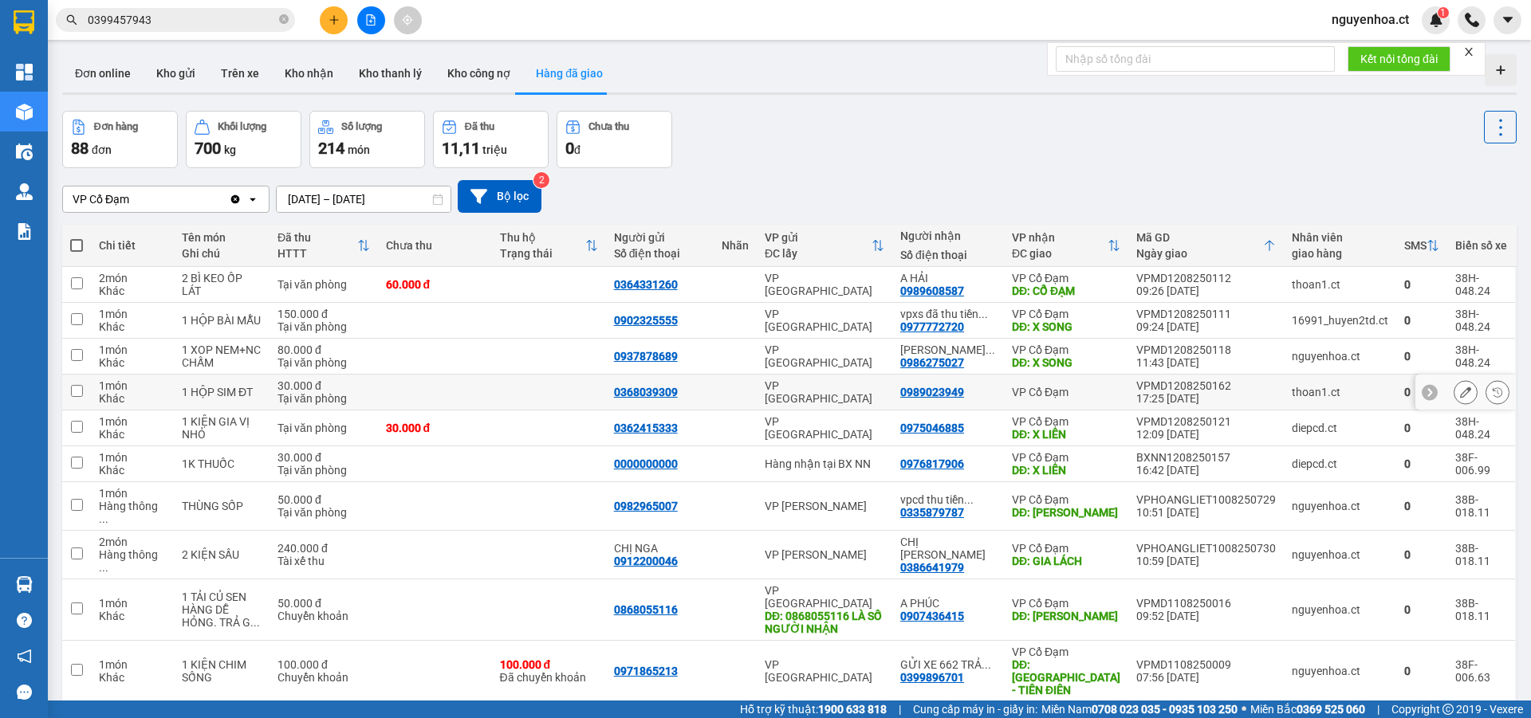
scroll to position [73, 0]
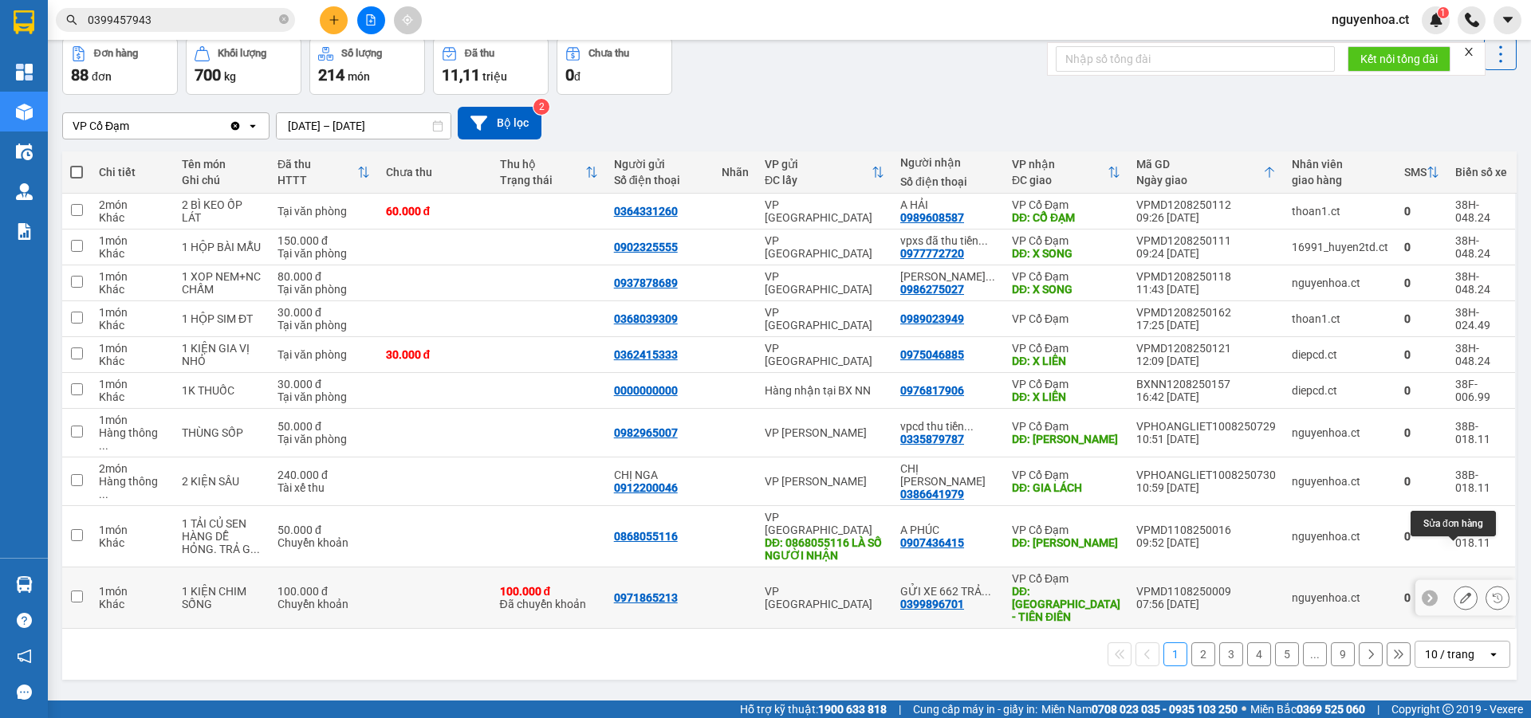
click at [1460, 592] on icon at bounding box center [1465, 597] width 11 height 11
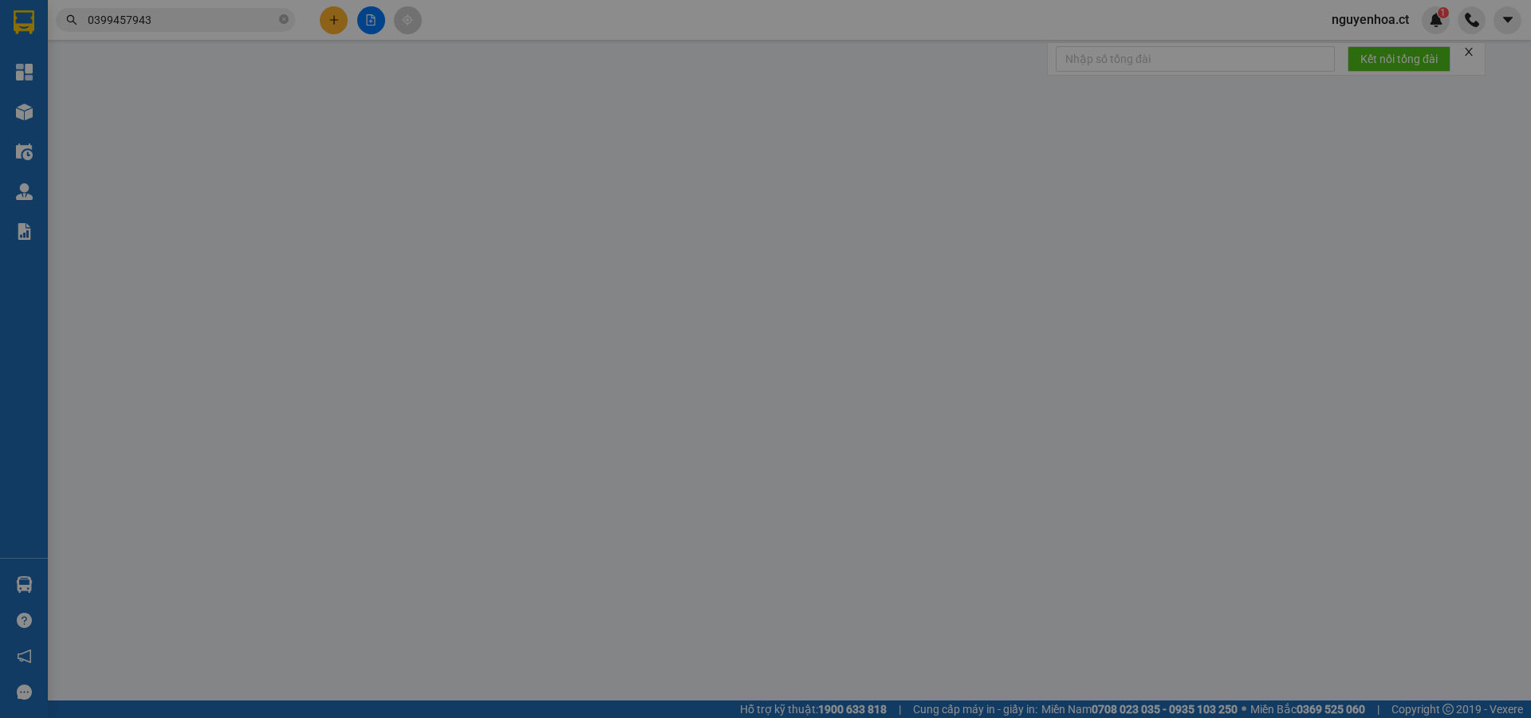
type input "0971865213"
type input "0399896701"
type input "GỬI XE 662 TRẢ KHÁCH - HUY PX"
type input "[GEOGRAPHIC_DATA] ĐÌNH - TIÊN ĐIÊN"
checkbox input "true"
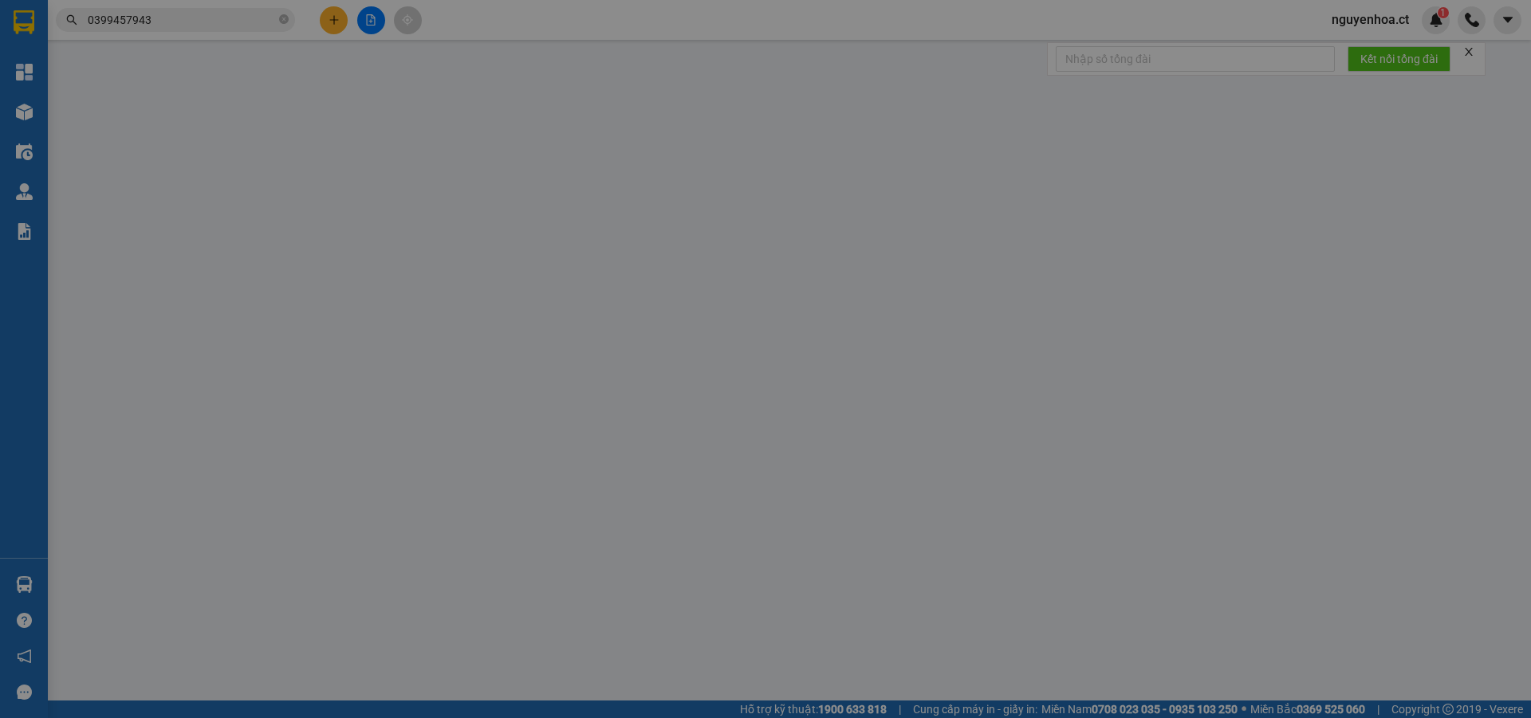
type input "100.000"
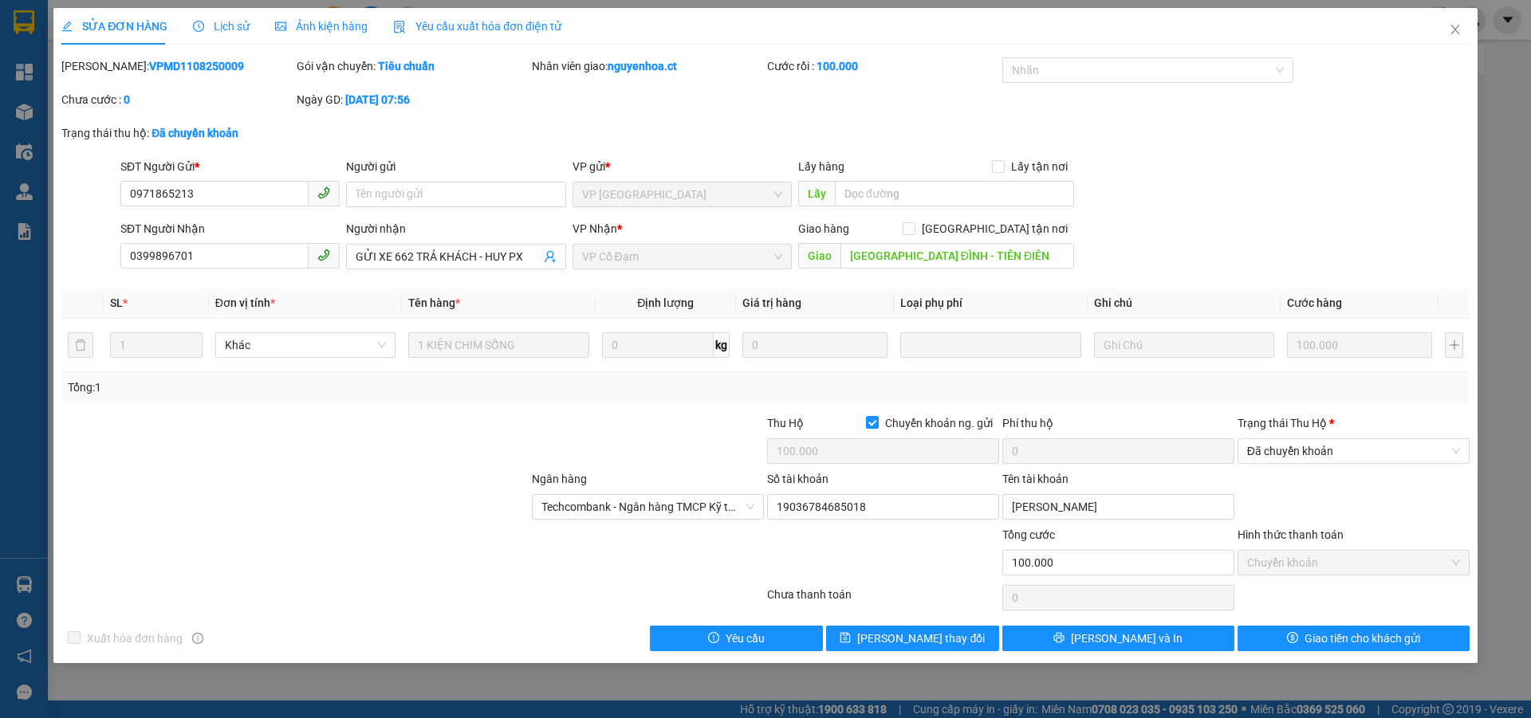
click at [246, 21] on div "SỬA ĐƠN HÀNG Lịch sử Ảnh kiện hàng Yêu cầu xuất hóa đơn điện tử" at bounding box center [311, 26] width 500 height 37
click at [233, 23] on span "Lịch sử" at bounding box center [221, 26] width 57 height 13
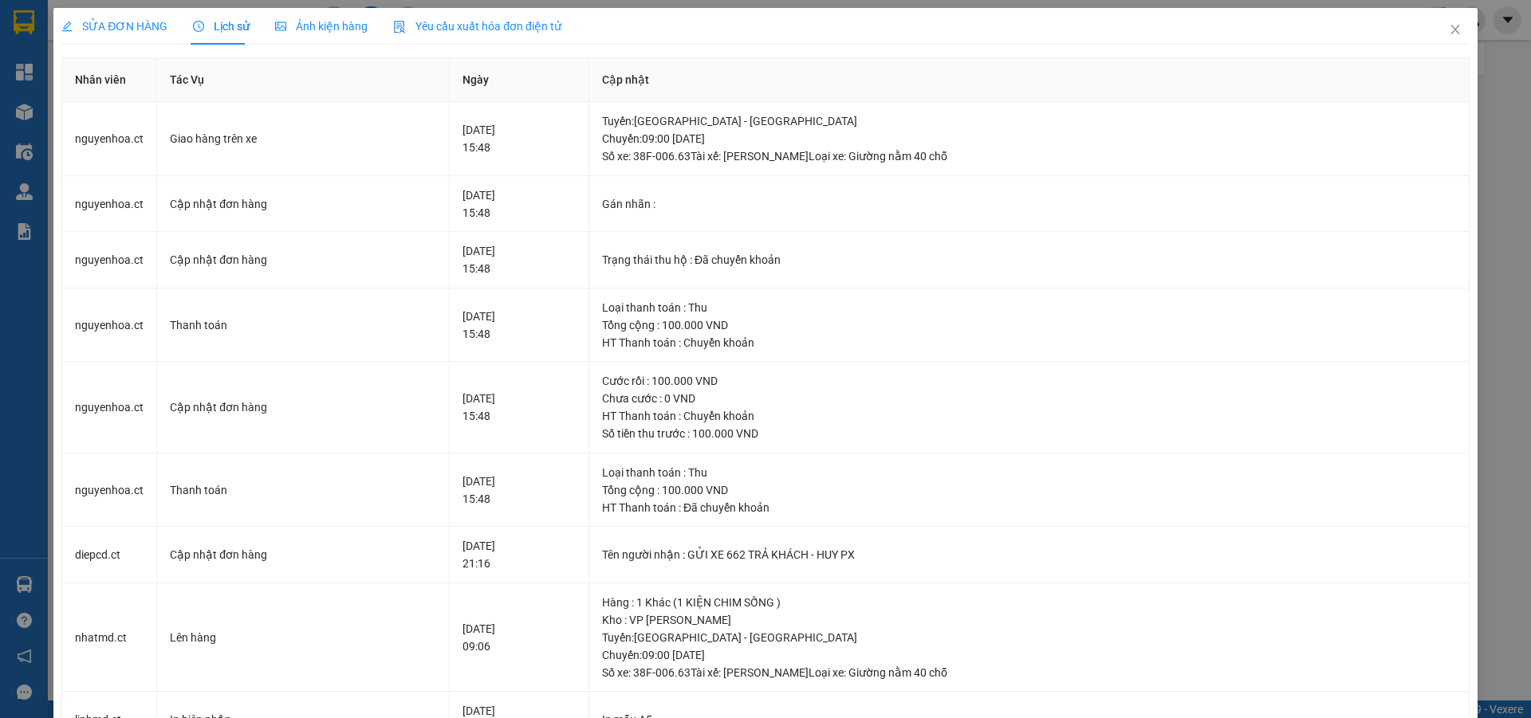
click at [128, 16] on div "SỬA ĐƠN HÀNG" at bounding box center [114, 26] width 106 height 37
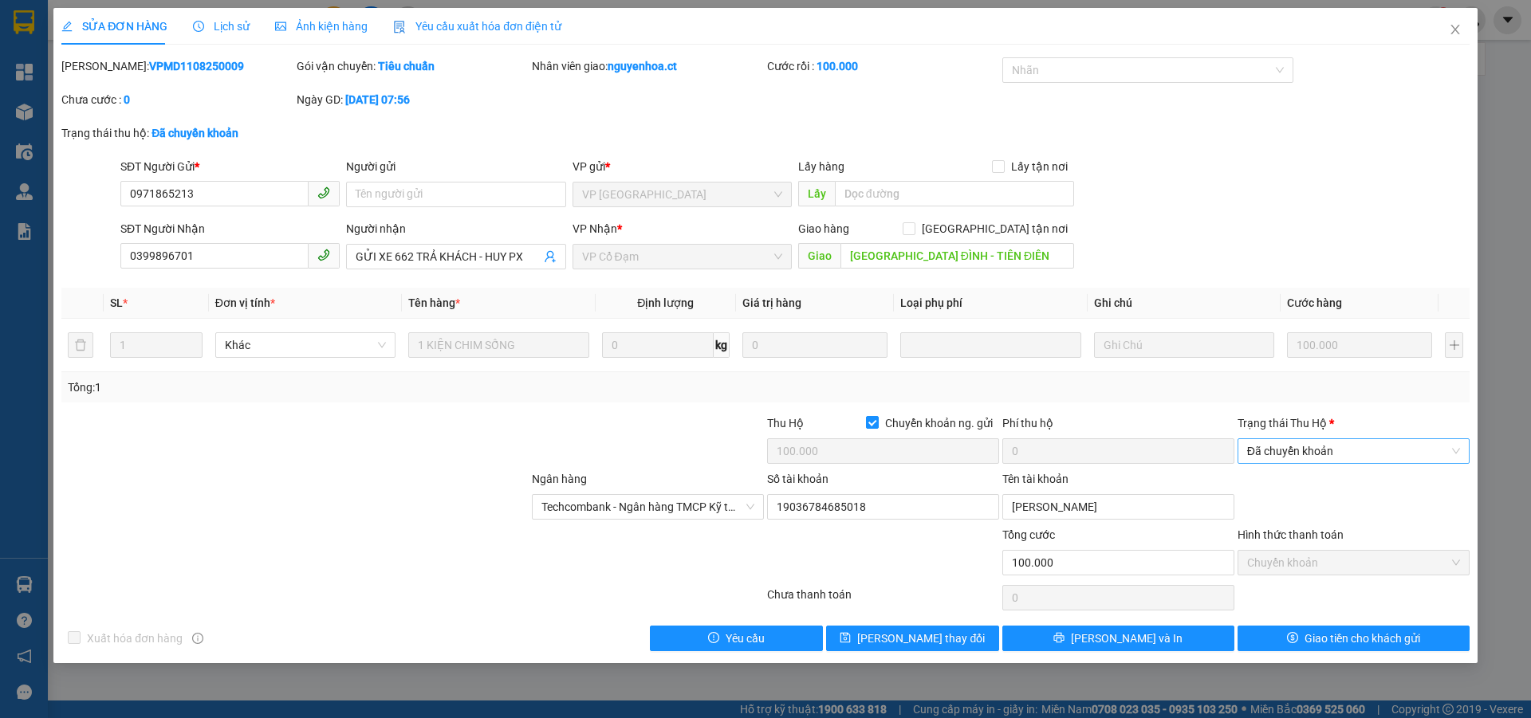
click at [1315, 449] on span "Đã chuyển khoản" at bounding box center [1353, 451] width 213 height 24
click at [1267, 217] on form "SĐT Người Gửi * 0971865213 Người gửi Tên người gửi VP gửi * VP Mỹ Đình Lấy hàng…" at bounding box center [765, 217] width 1408 height 118
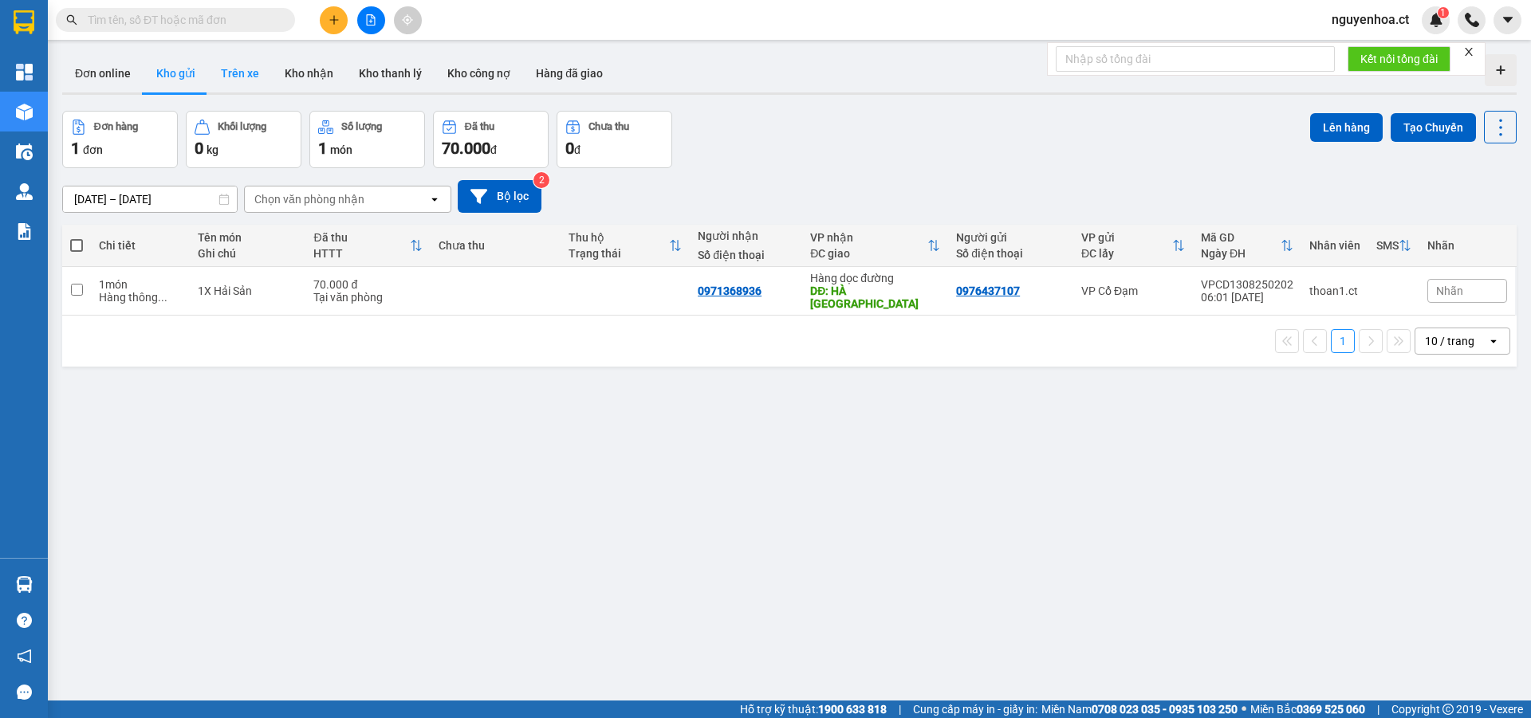
click at [239, 70] on button "Trên xe" at bounding box center [240, 73] width 64 height 38
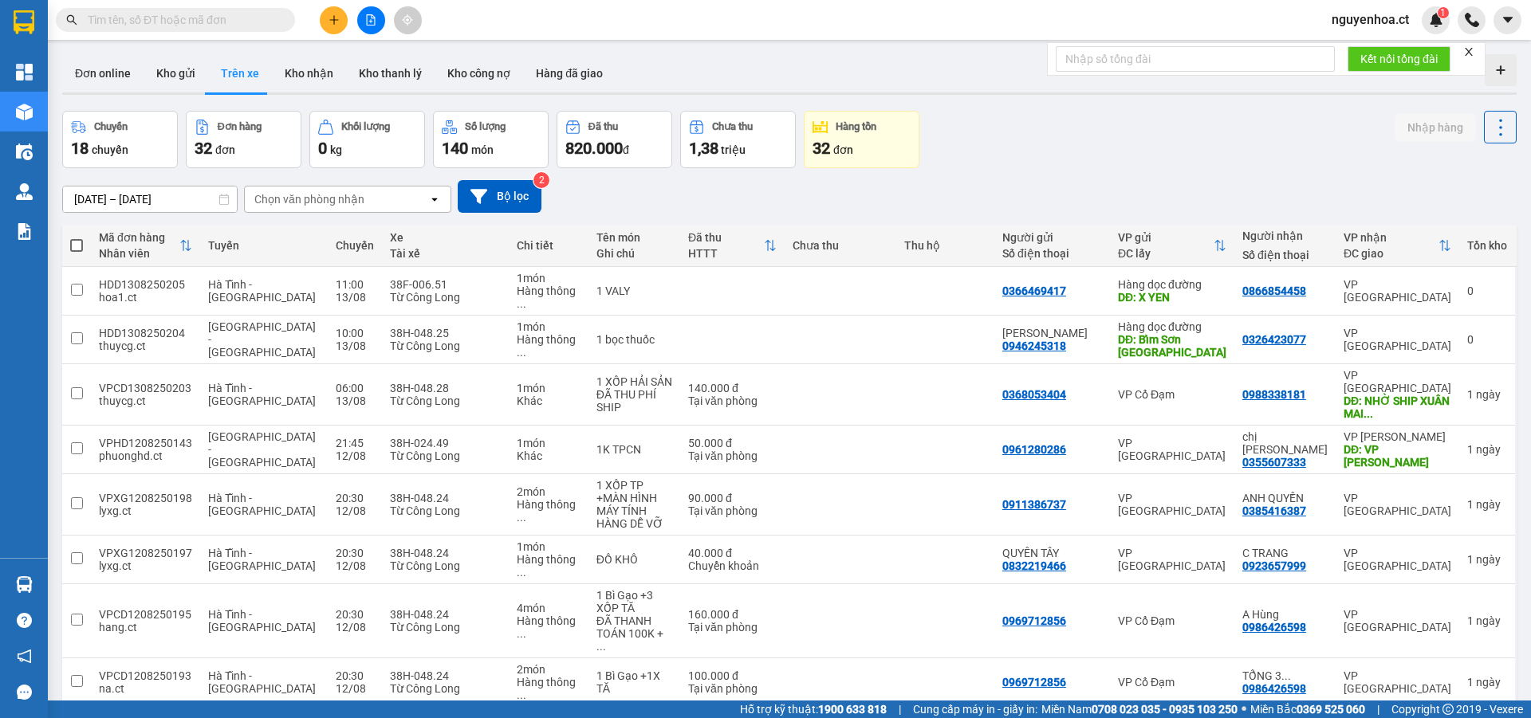
click at [179, 210] on div "ver 1.8.138 Đơn online Kho gửi Trên xe Kho nhận Kho thanh lý Kho công nợ Hàng đ…" at bounding box center [789, 448] width 1467 height 801
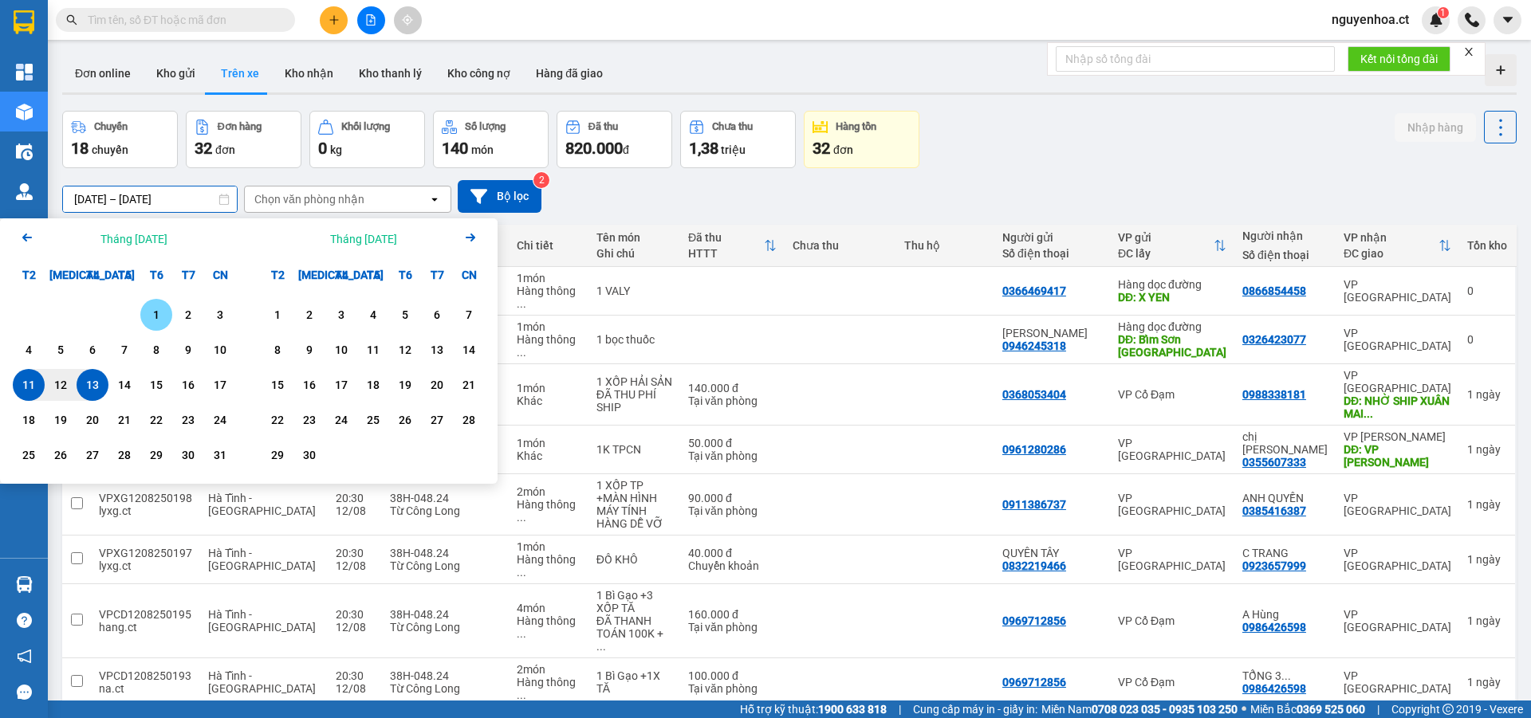
click at [159, 313] on div "1" at bounding box center [156, 314] width 22 height 19
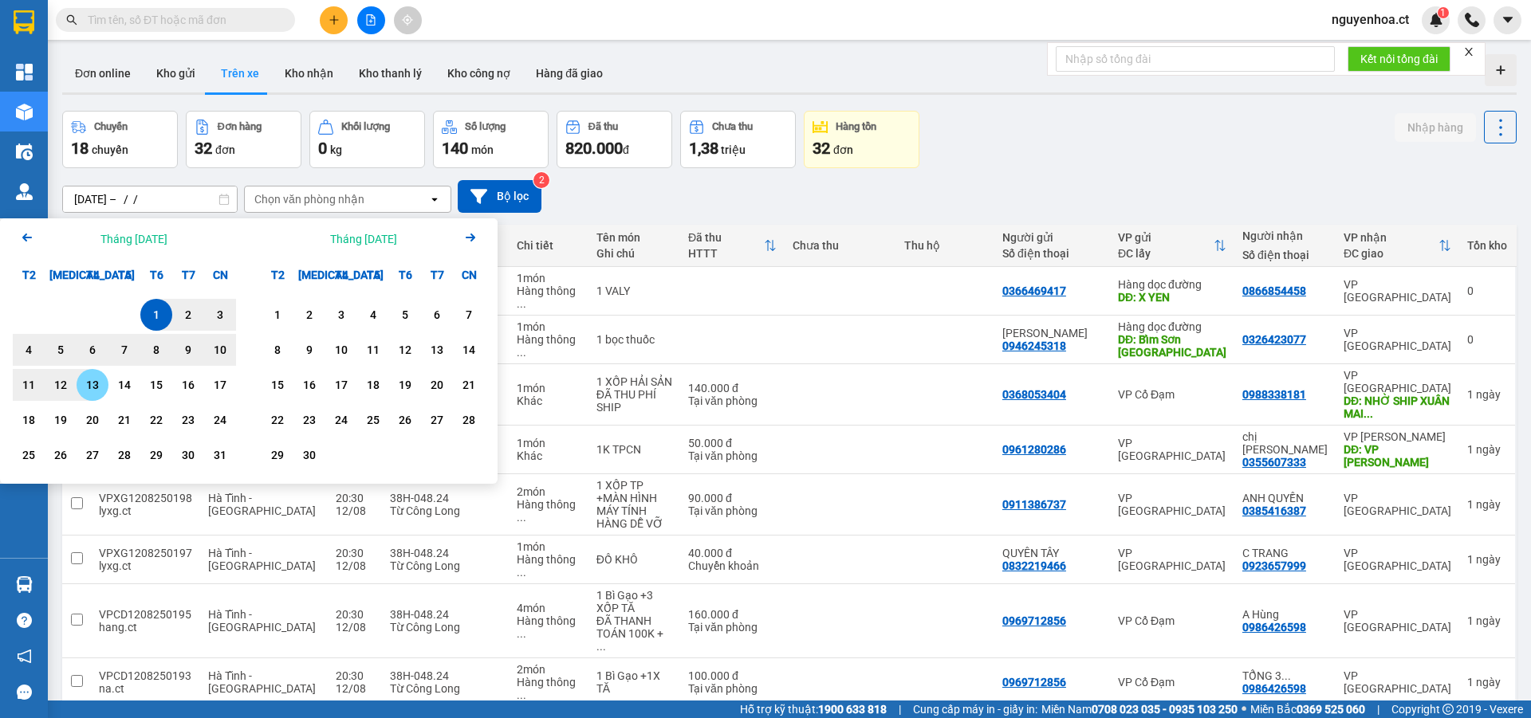
click at [97, 380] on div "13" at bounding box center [92, 385] width 22 height 19
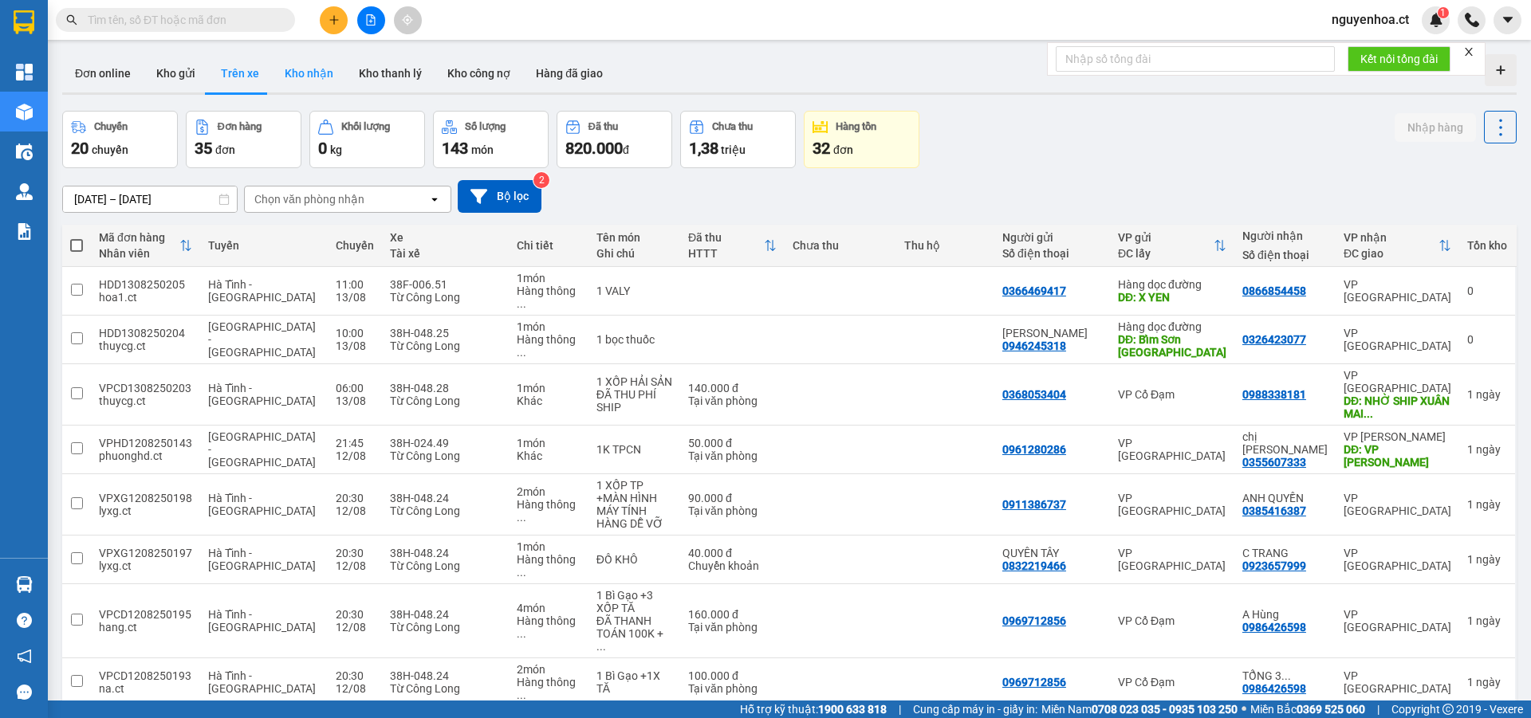
click at [299, 68] on button "Kho nhận" at bounding box center [309, 73] width 74 height 38
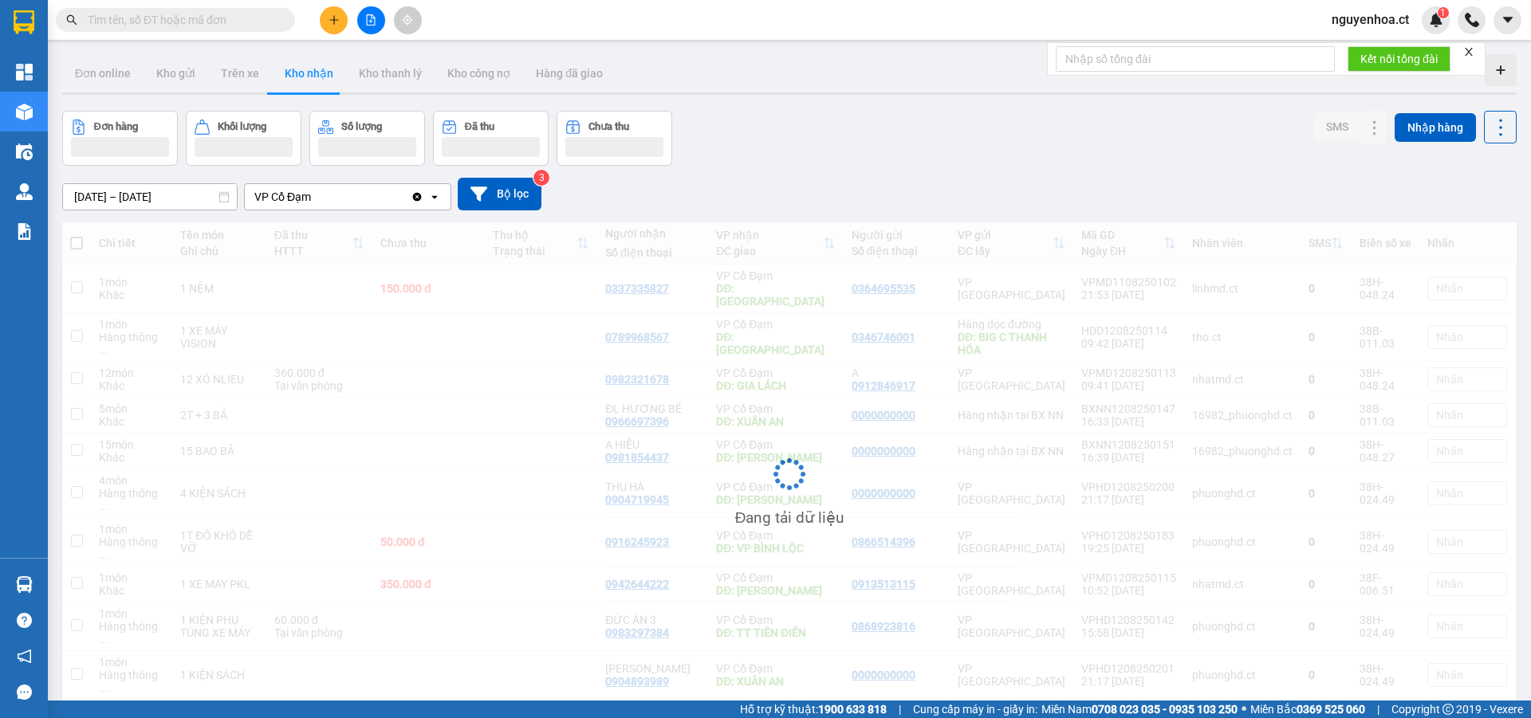
click at [171, 194] on input "[DATE] – [DATE]" at bounding box center [150, 197] width 174 height 26
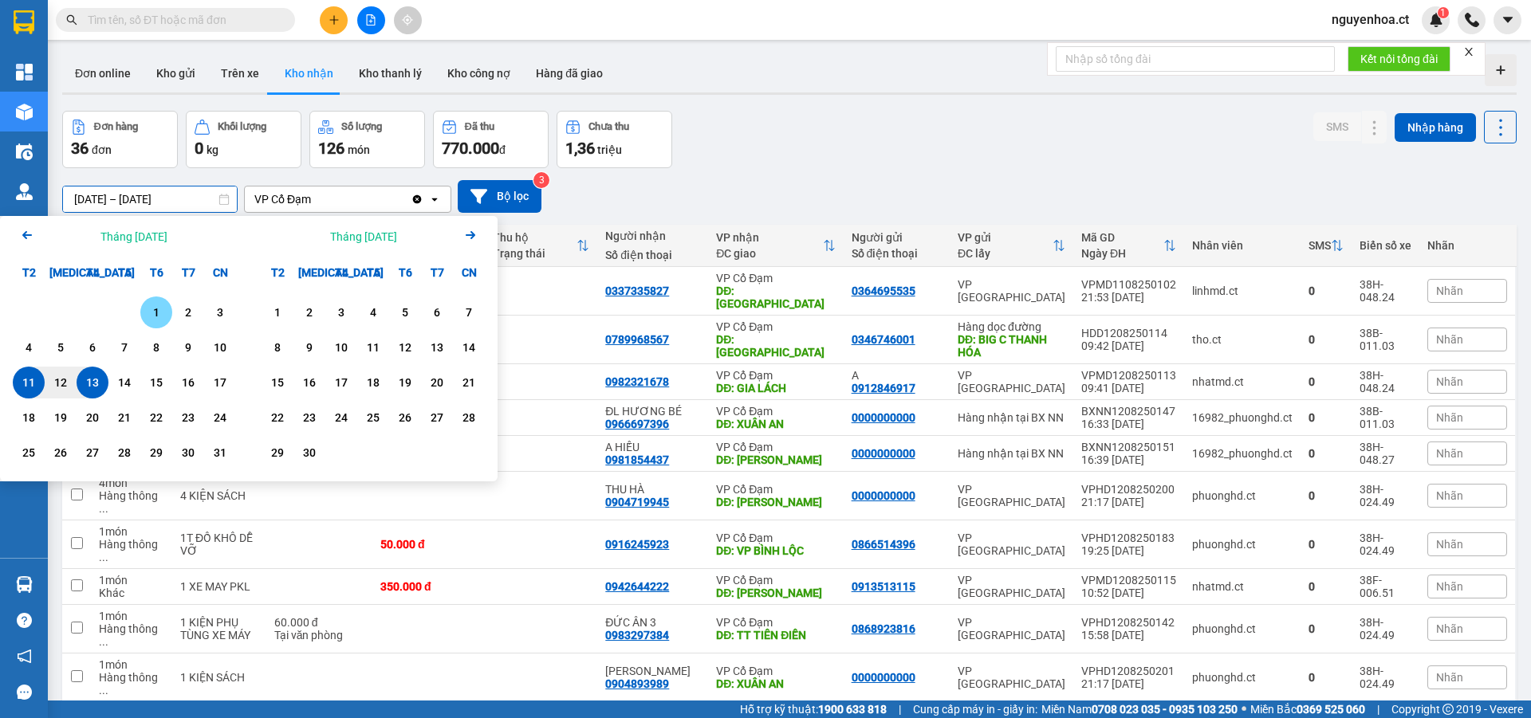
click at [152, 307] on div "1" at bounding box center [156, 312] width 22 height 19
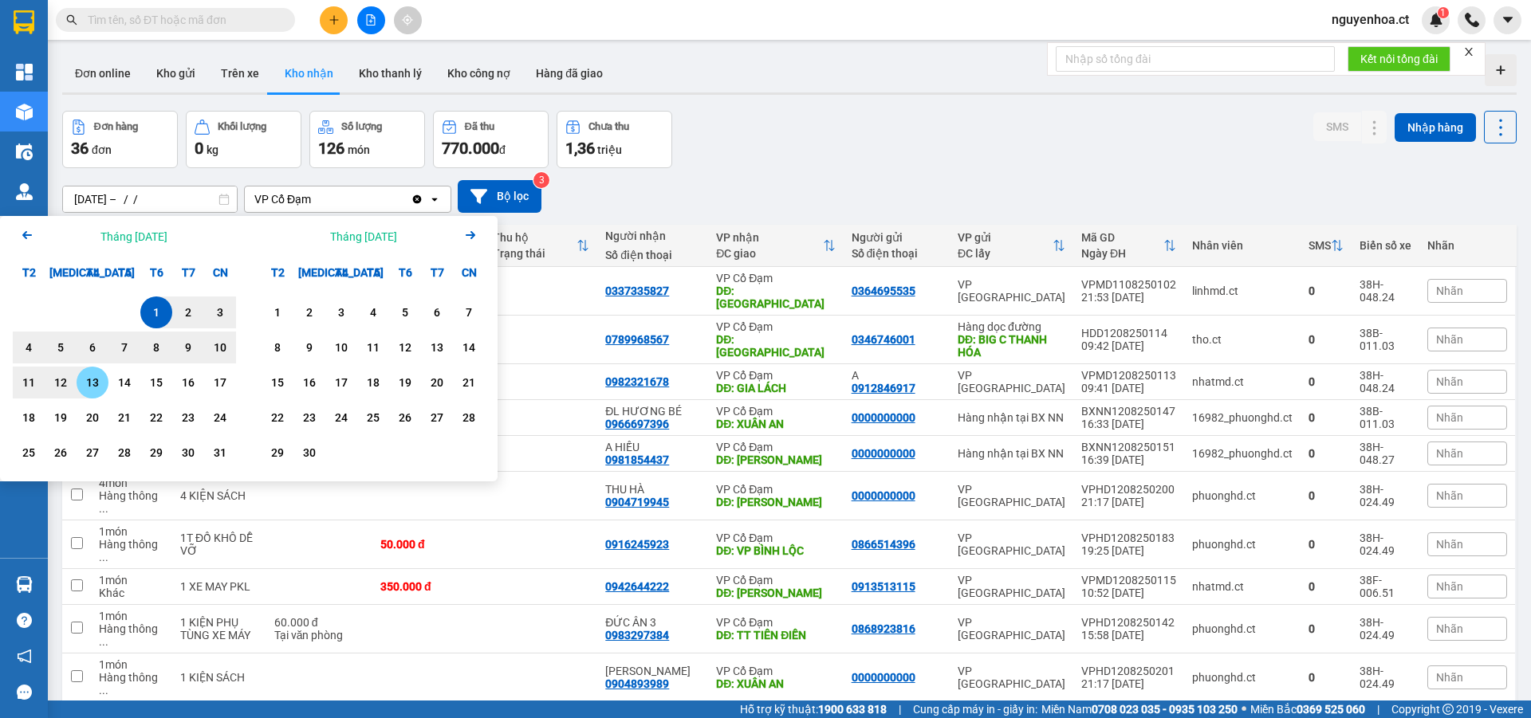
click at [94, 386] on div "13" at bounding box center [92, 382] width 22 height 19
type input "01/08/2025 – 13/08/2025"
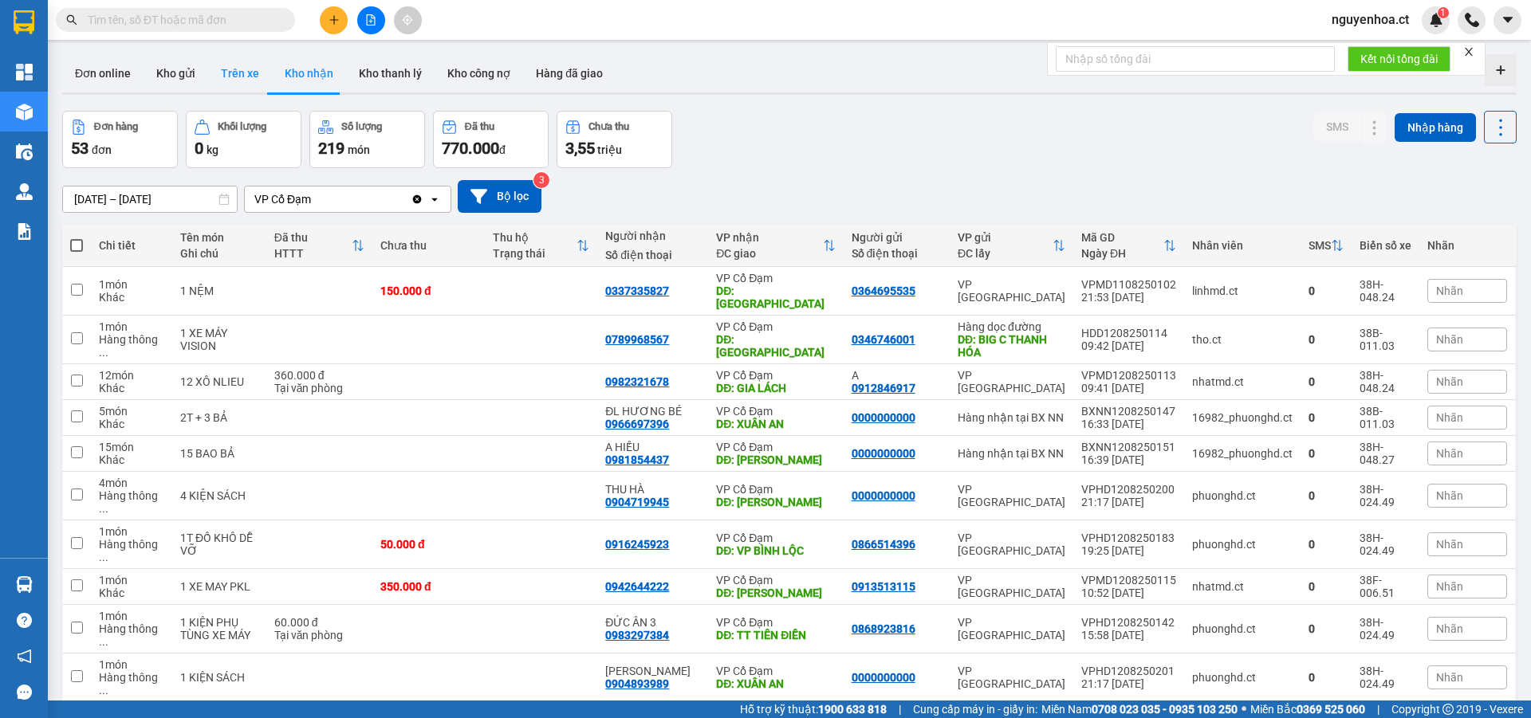
click at [234, 73] on button "Trên xe" at bounding box center [240, 73] width 64 height 38
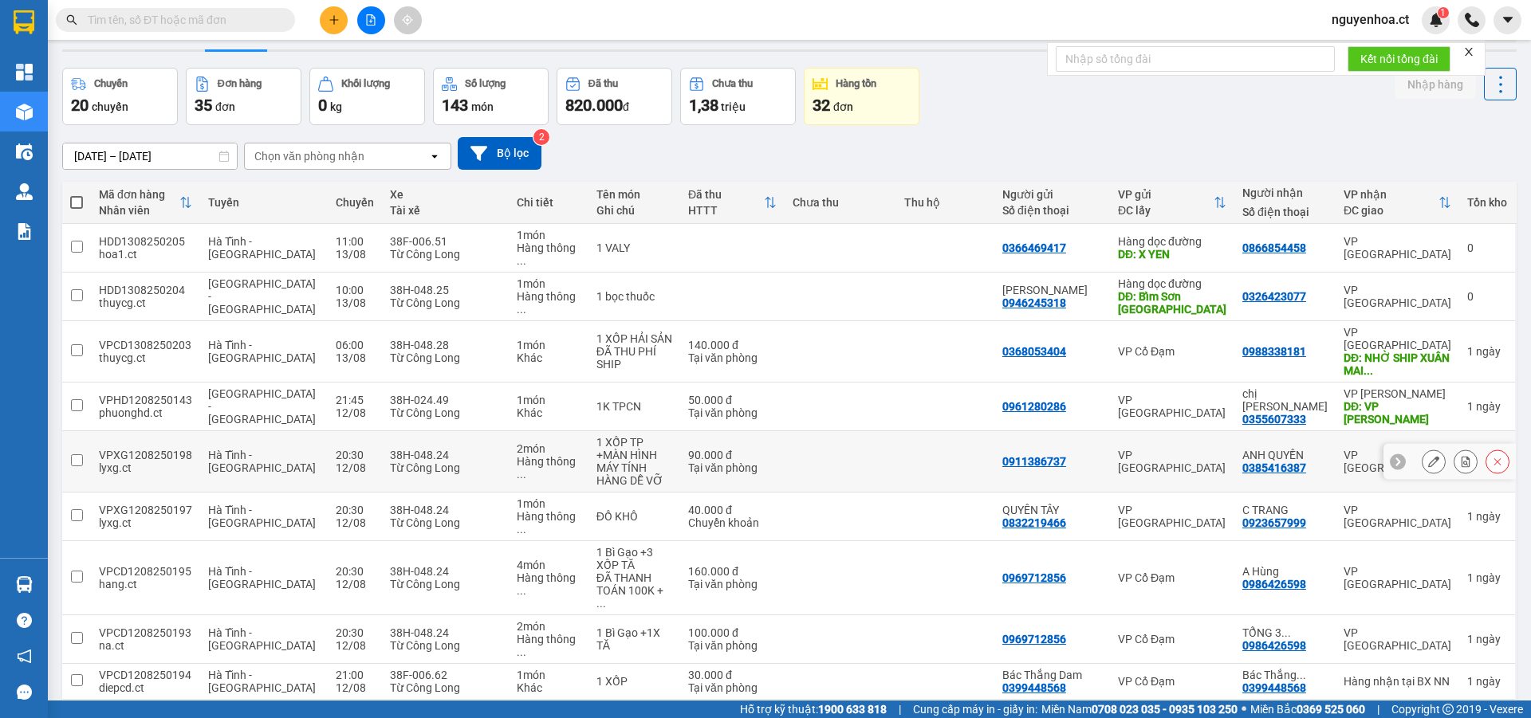
scroll to position [73, 0]
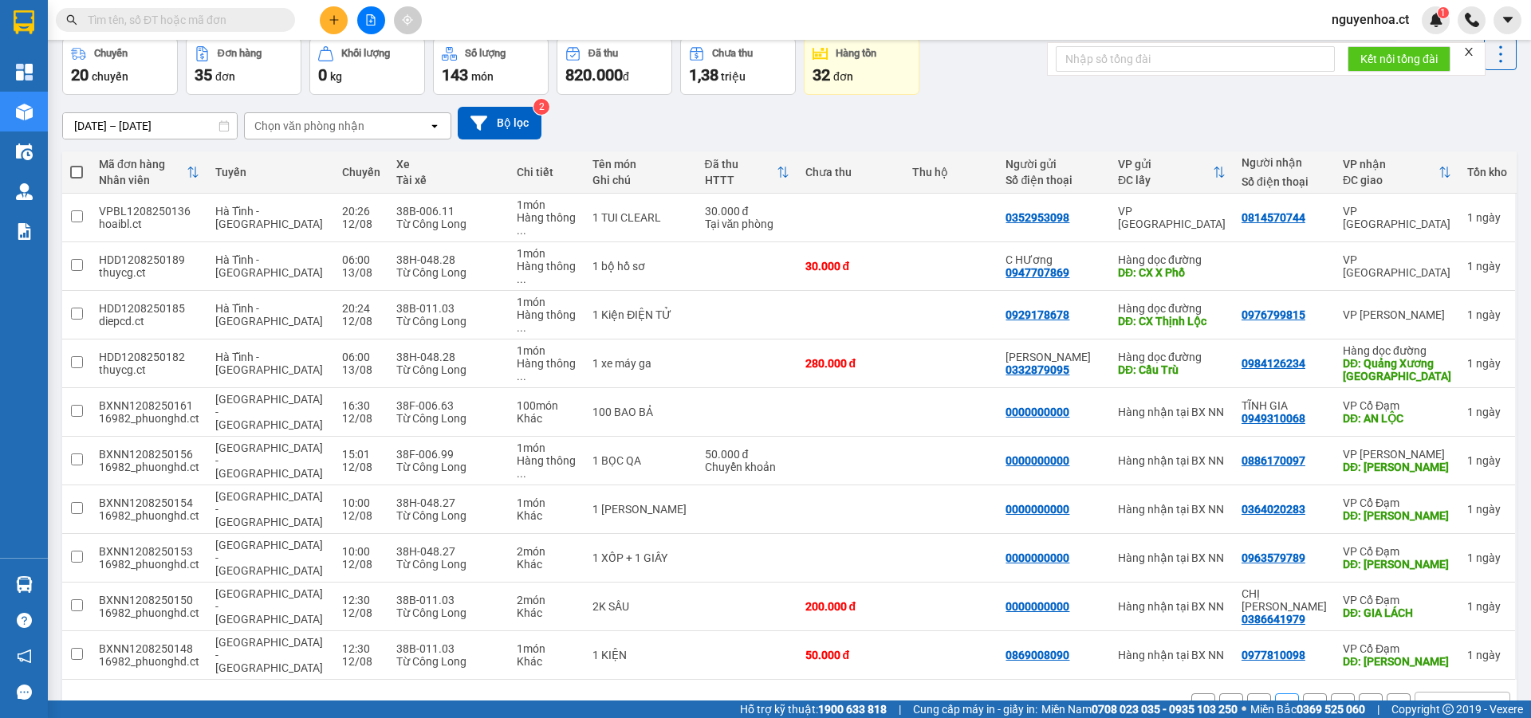
click at [1365, 700] on icon at bounding box center [1370, 705] width 11 height 11
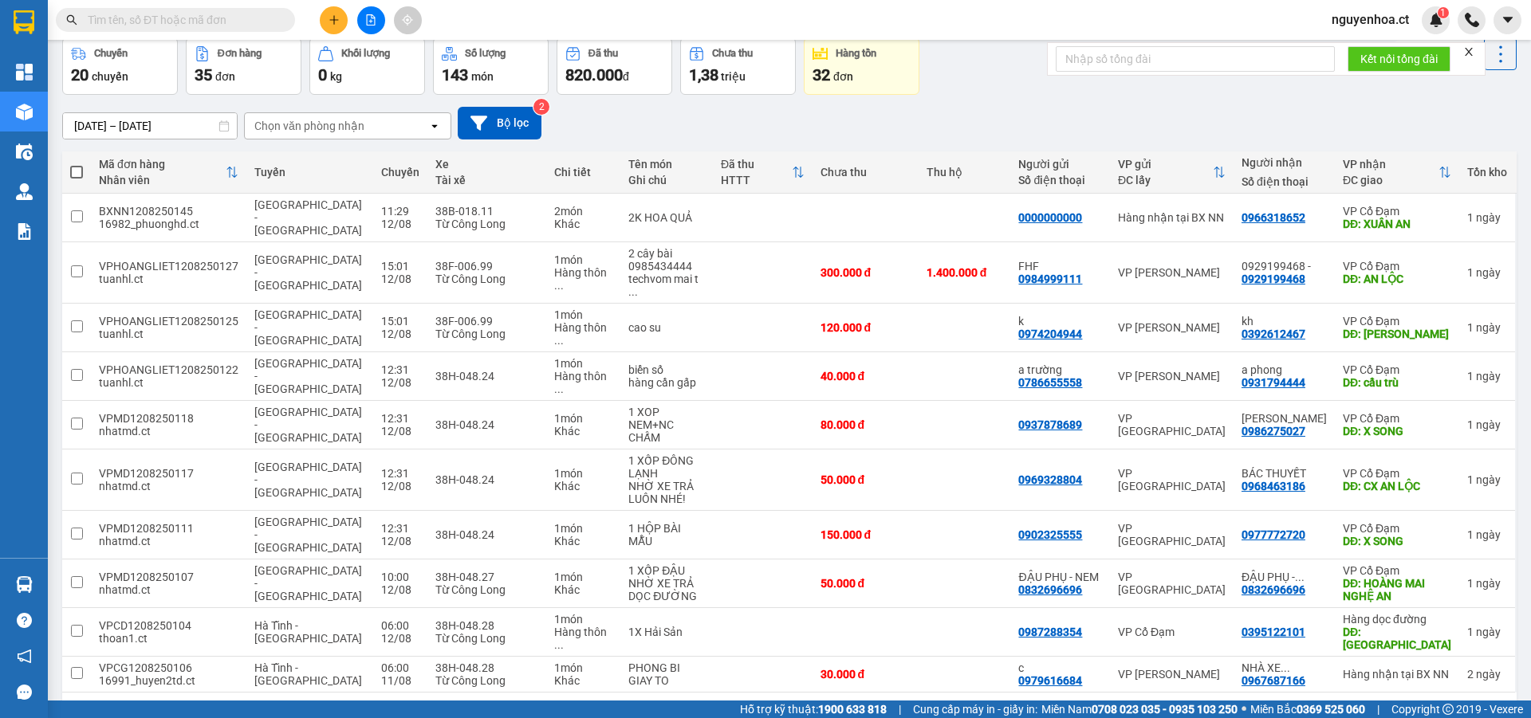
click at [1358, 706] on button at bounding box center [1370, 718] width 24 height 24
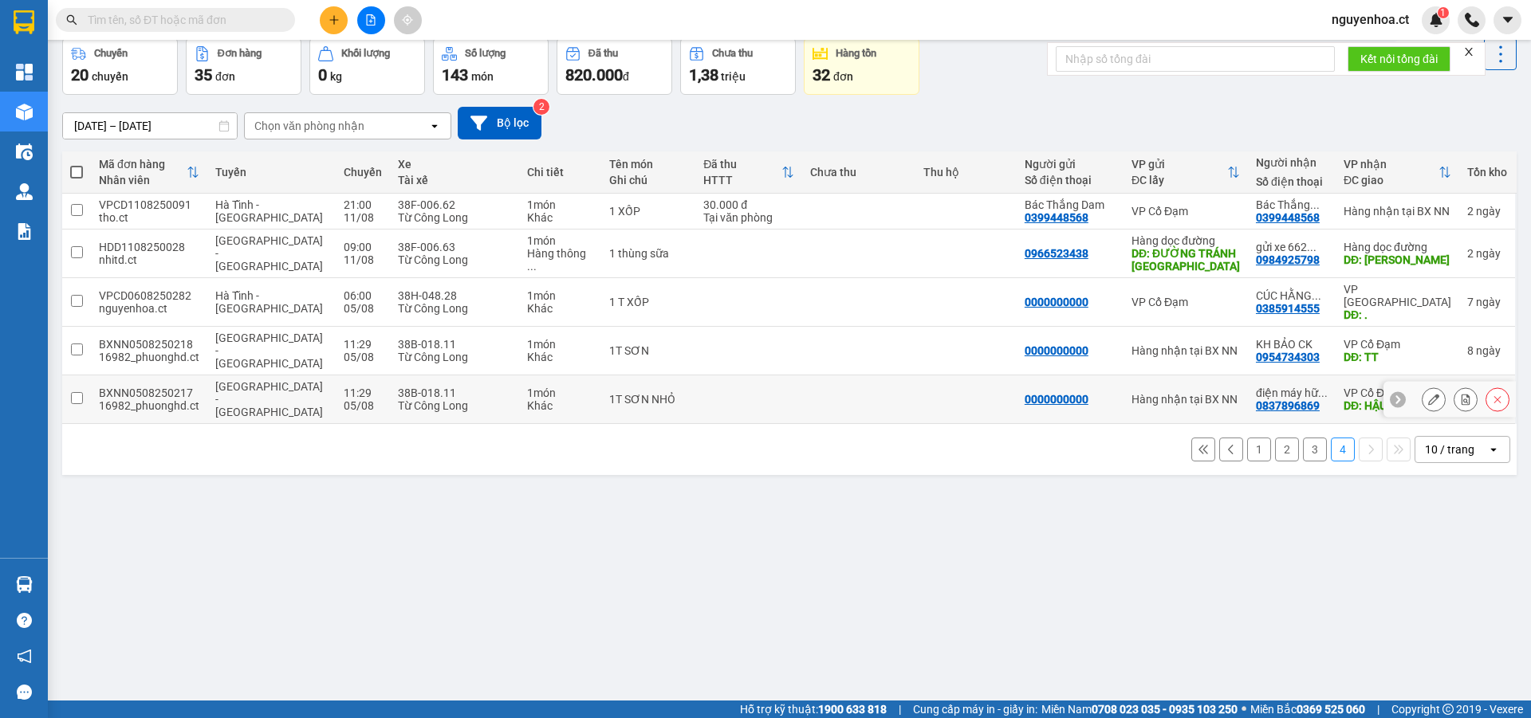
scroll to position [0, 0]
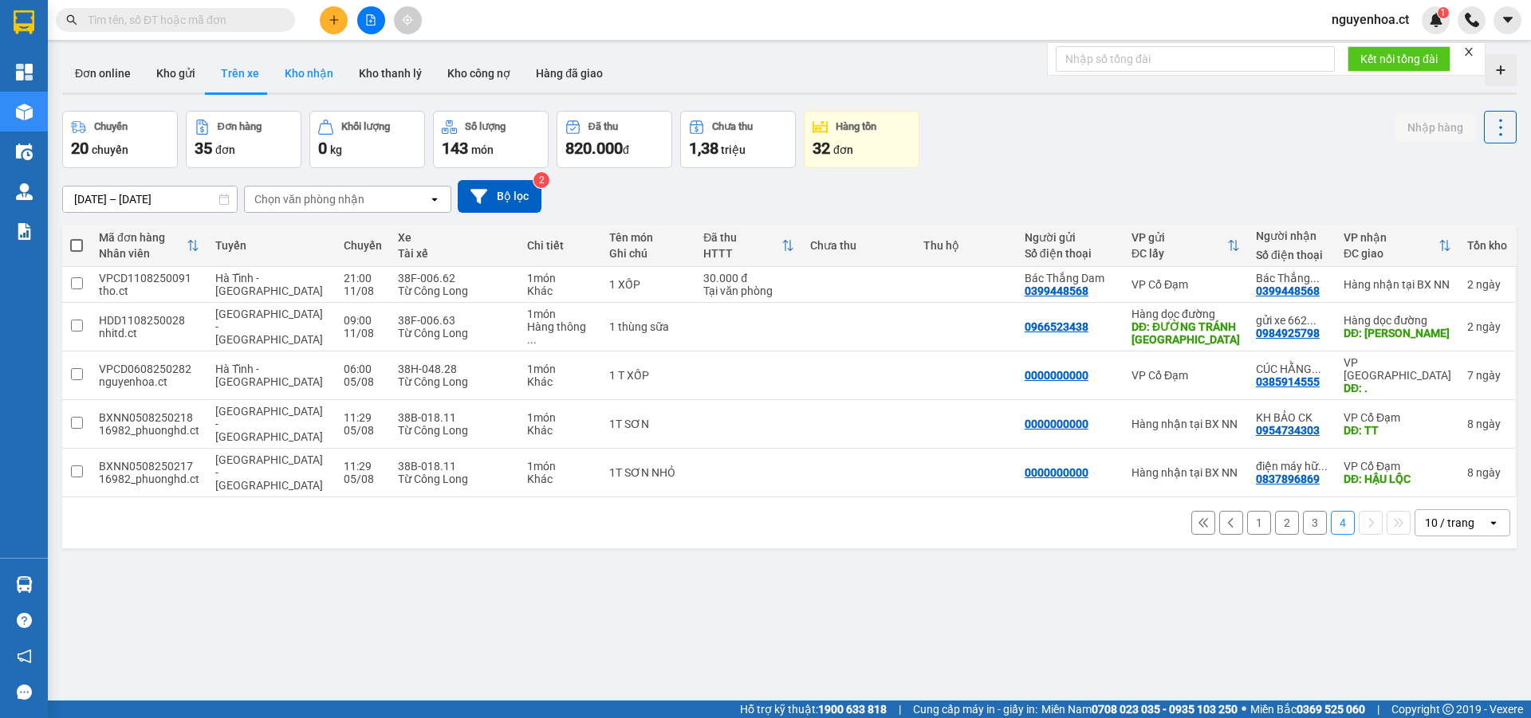
click at [303, 72] on button "Kho nhận" at bounding box center [309, 73] width 74 height 38
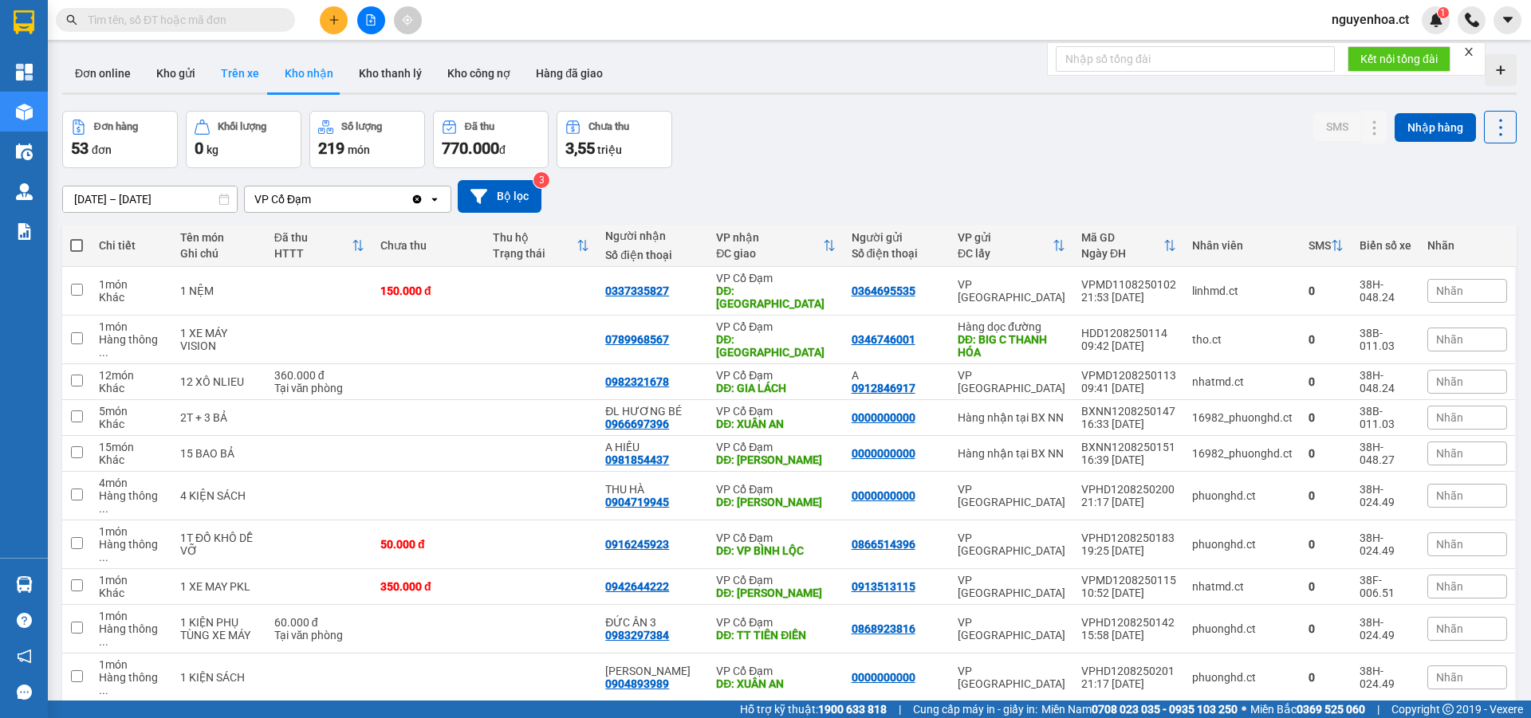
click at [234, 75] on button "Trên xe" at bounding box center [240, 73] width 64 height 38
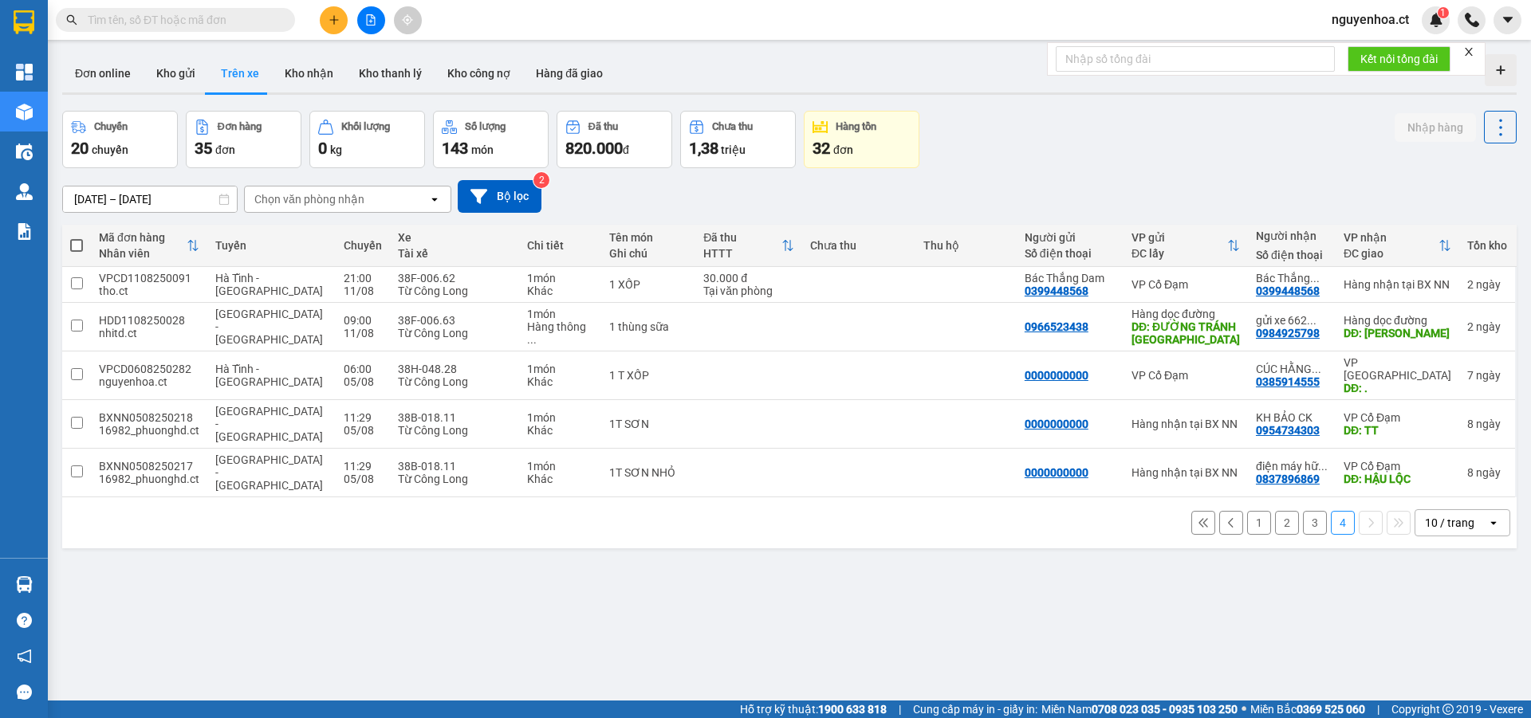
click at [218, 22] on input "text" at bounding box center [182, 20] width 188 height 18
click at [171, 17] on input "text" at bounding box center [182, 20] width 188 height 18
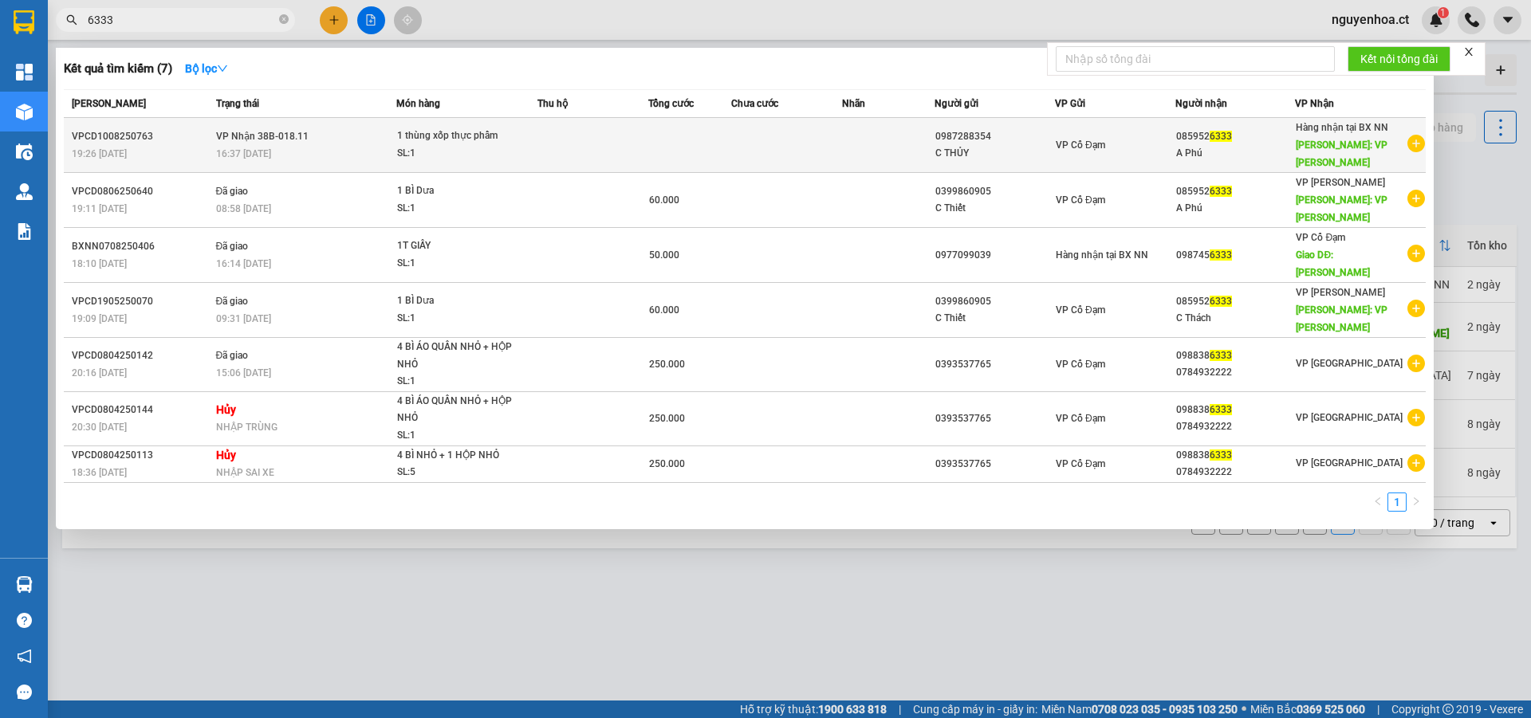
type input "6333"
click at [267, 146] on div "16:37 - 12/08" at bounding box center [306, 154] width 180 height 18
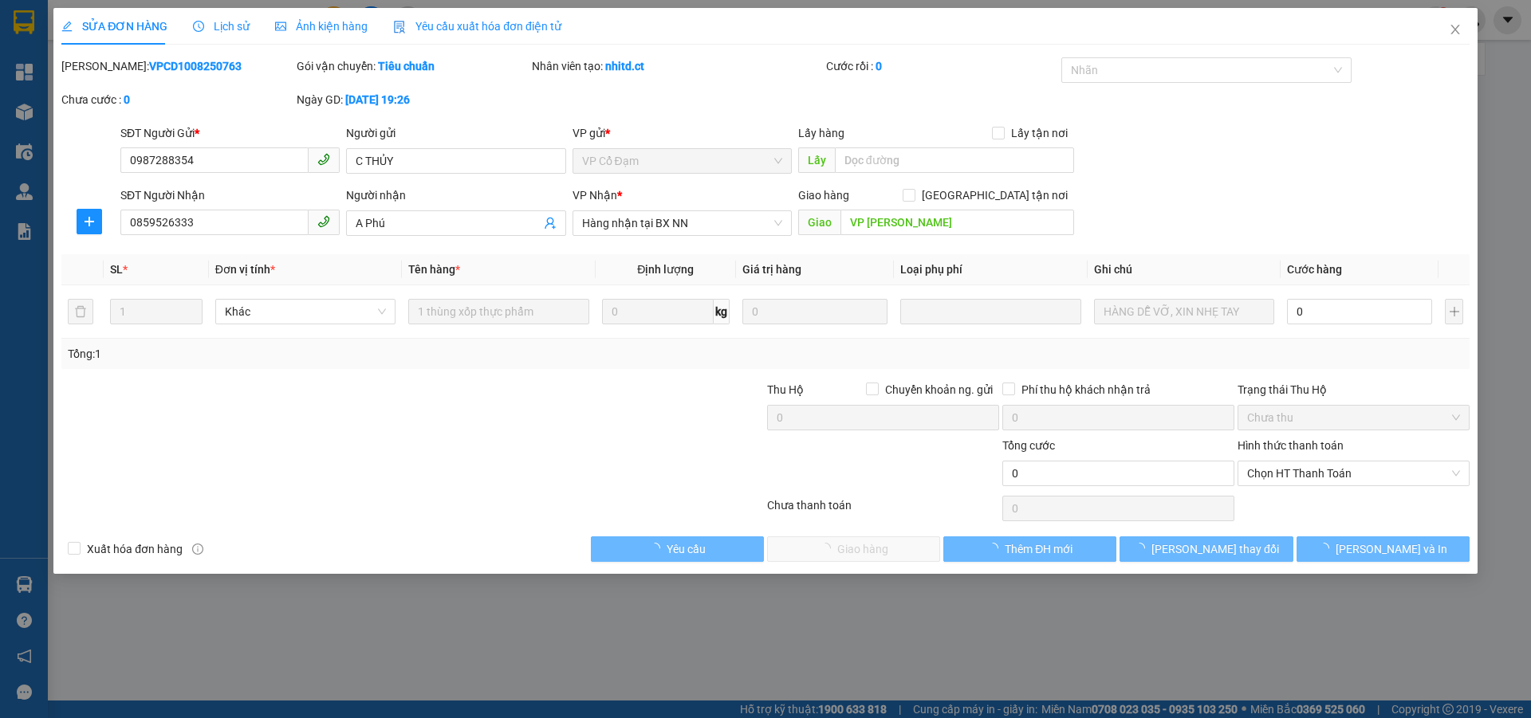
type input "0987288354"
type input "C THỦY"
type input "0859526333"
type input "A Phú"
type input "VP [PERSON_NAME]"
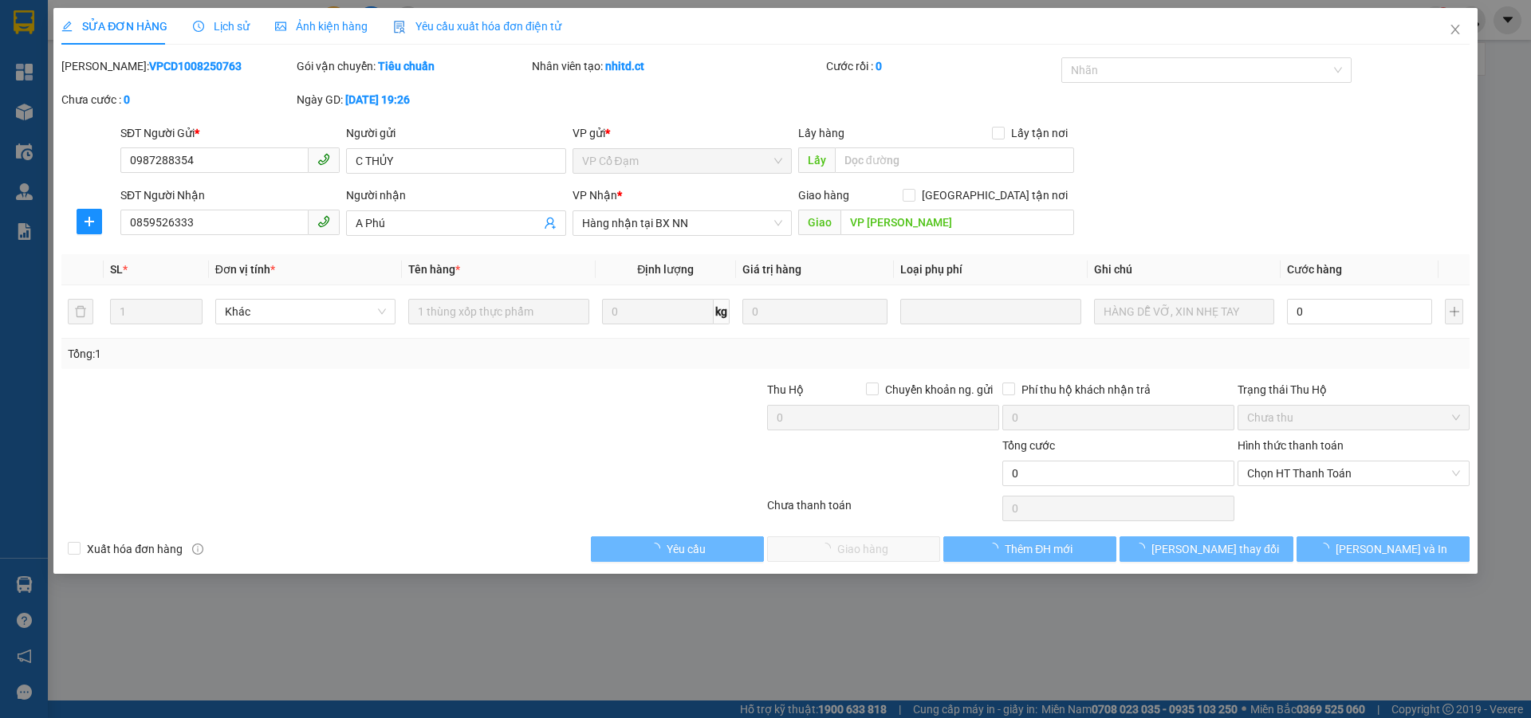
click at [224, 23] on span "Lịch sử" at bounding box center [221, 26] width 57 height 13
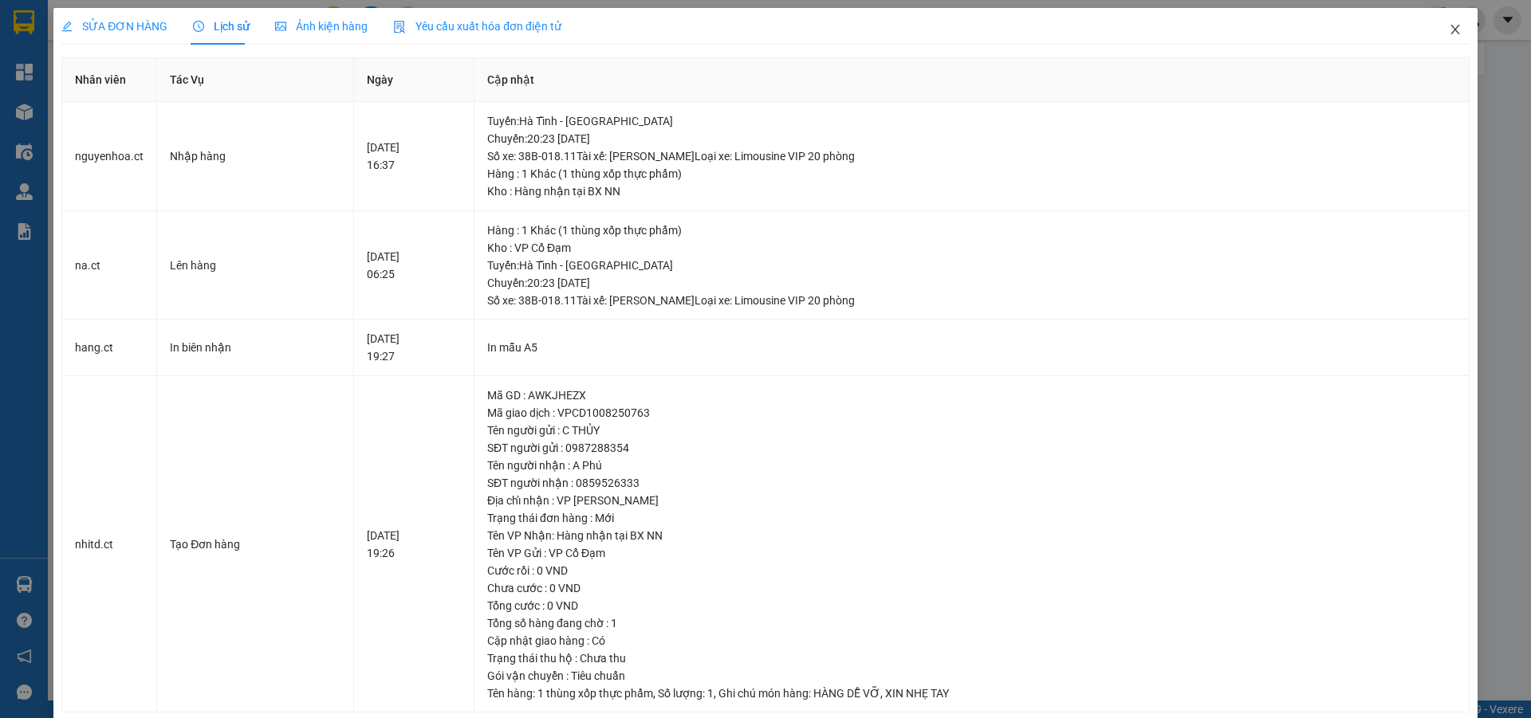
click at [1449, 26] on span "Close" at bounding box center [1455, 30] width 45 height 45
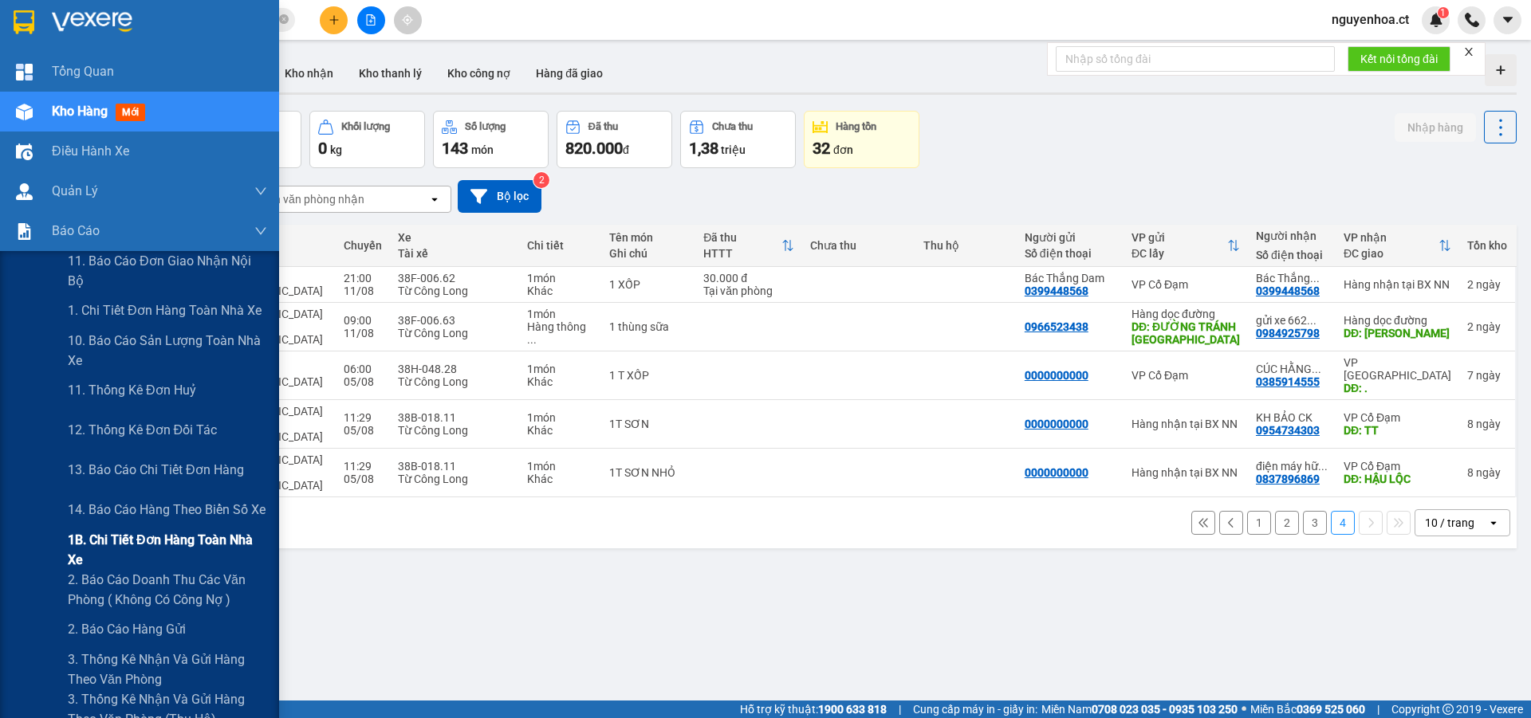
click at [104, 547] on span "1B. Chi tiết đơn hàng toàn nhà xe" at bounding box center [167, 550] width 199 height 40
